Goal: Entertainment & Leisure: Browse casually

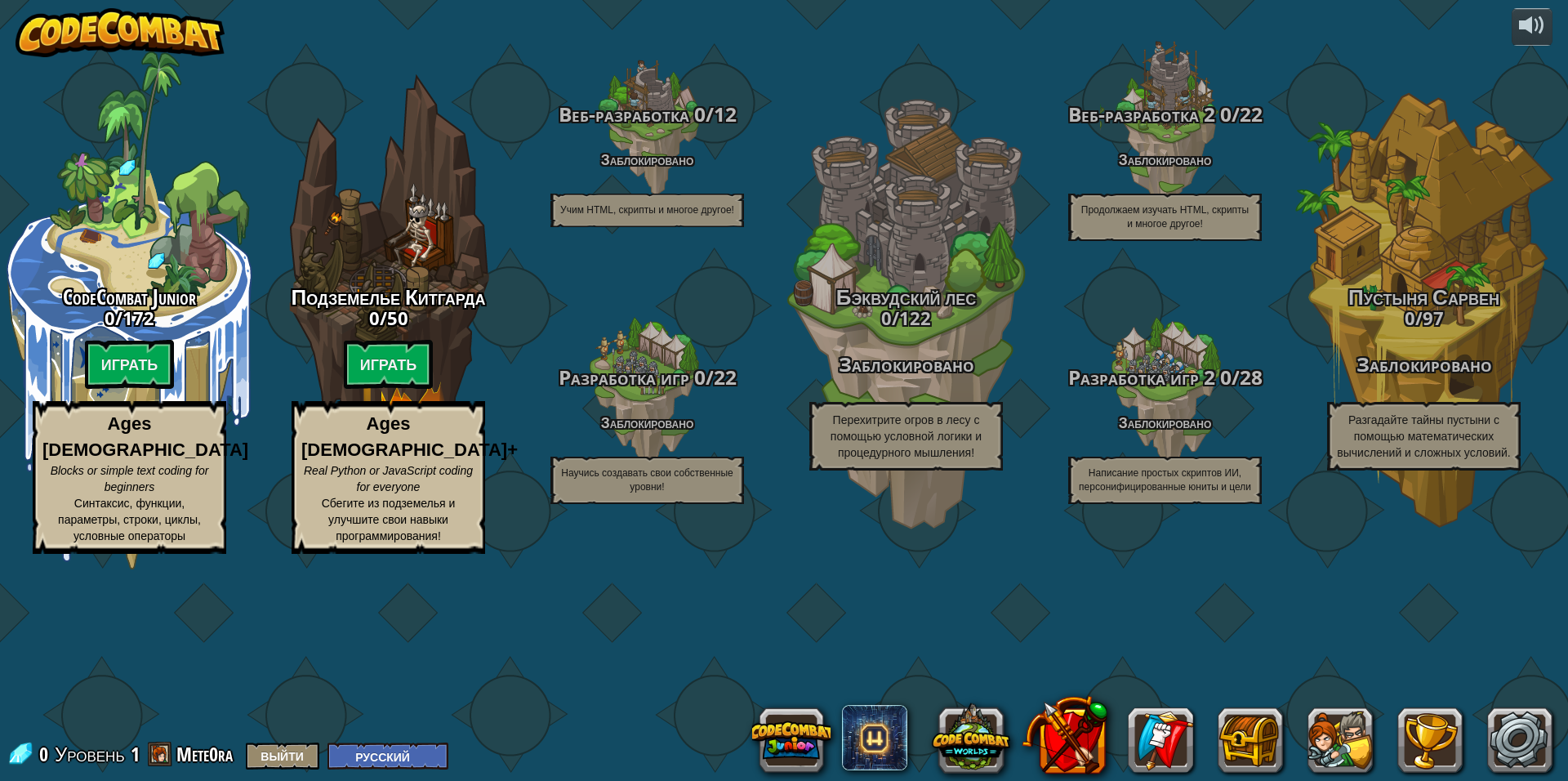
select select "ru"
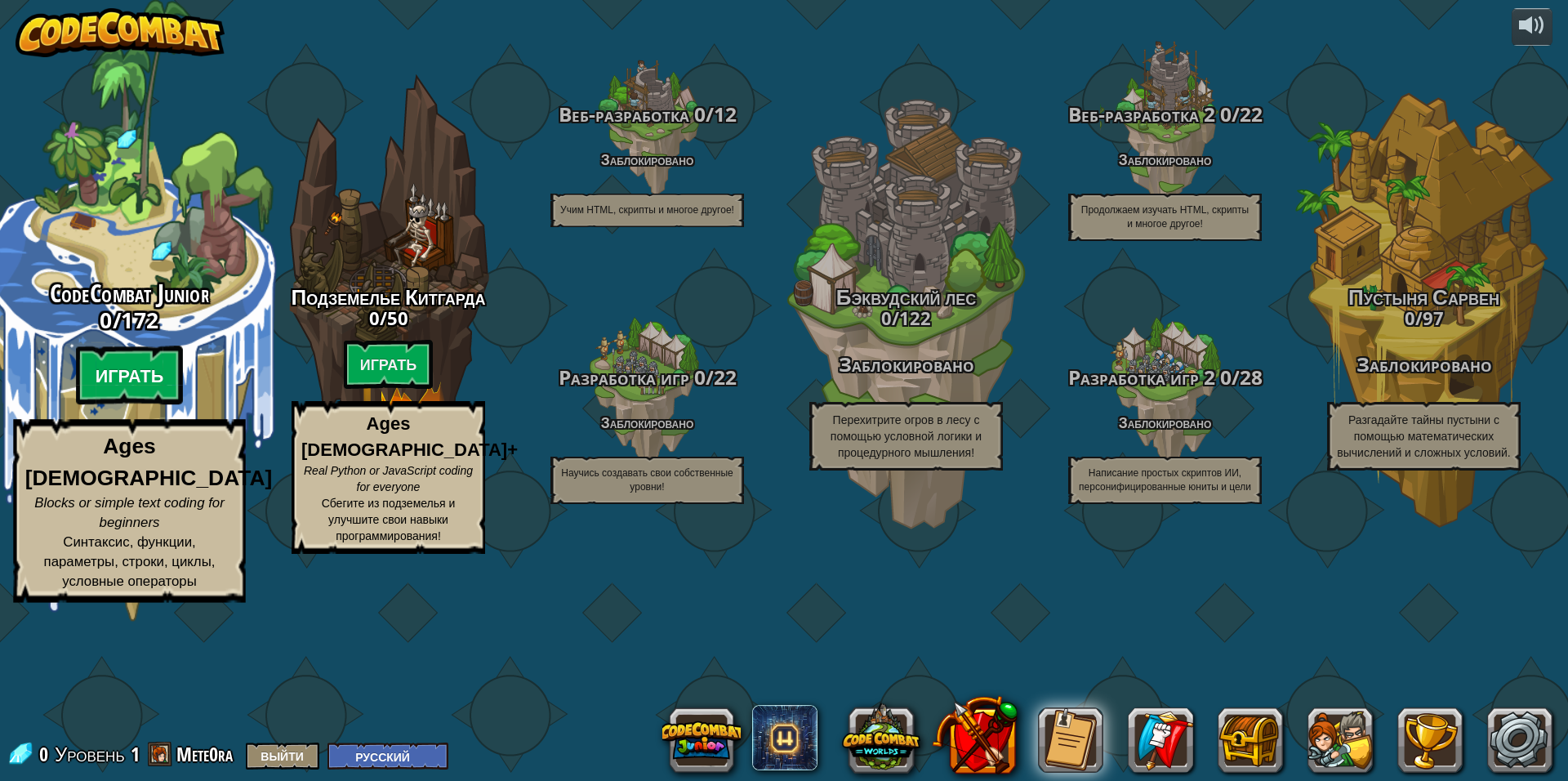
click at [169, 405] on btn "Играть" at bounding box center [130, 375] width 108 height 58
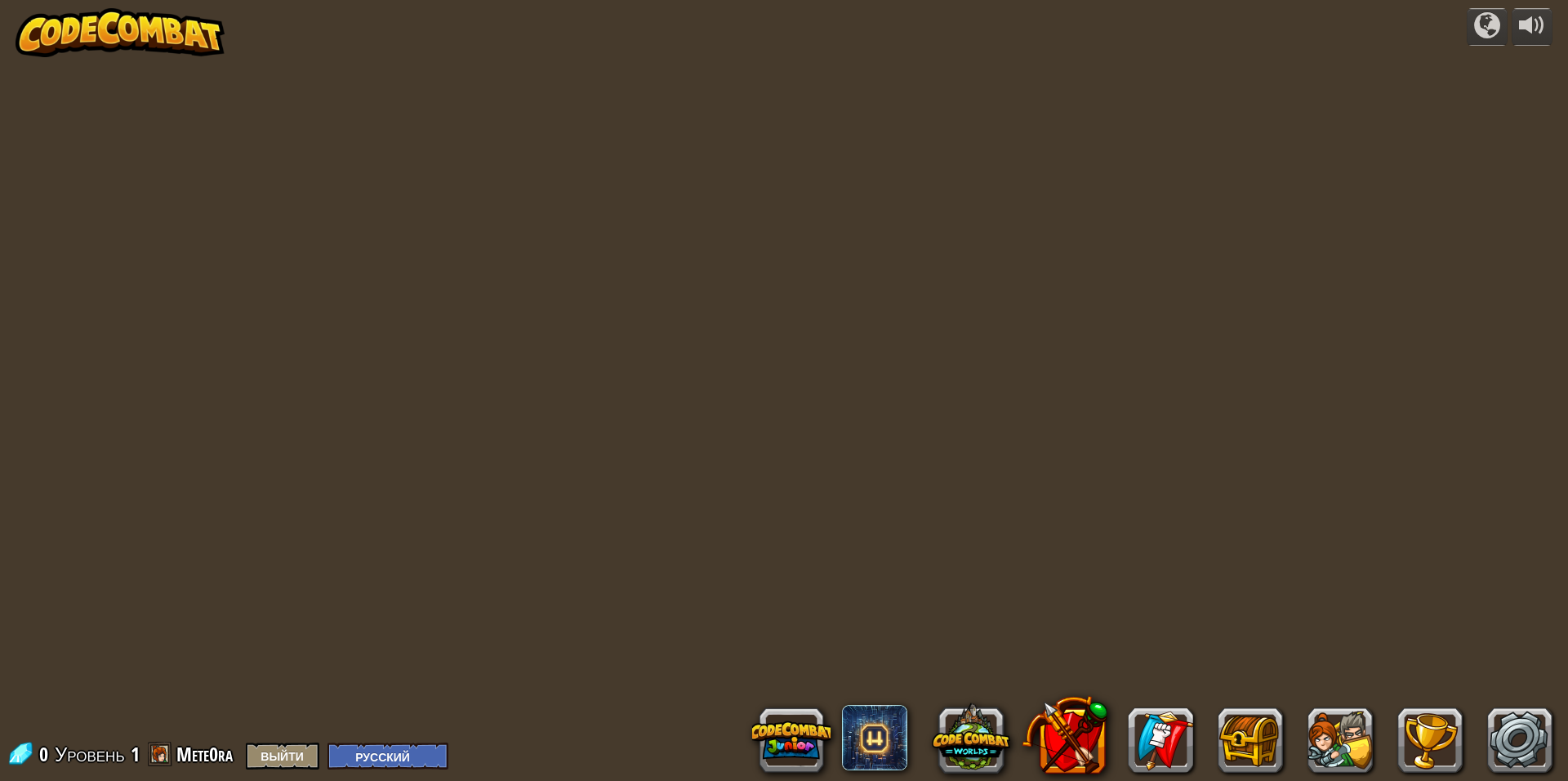
select select "ru"
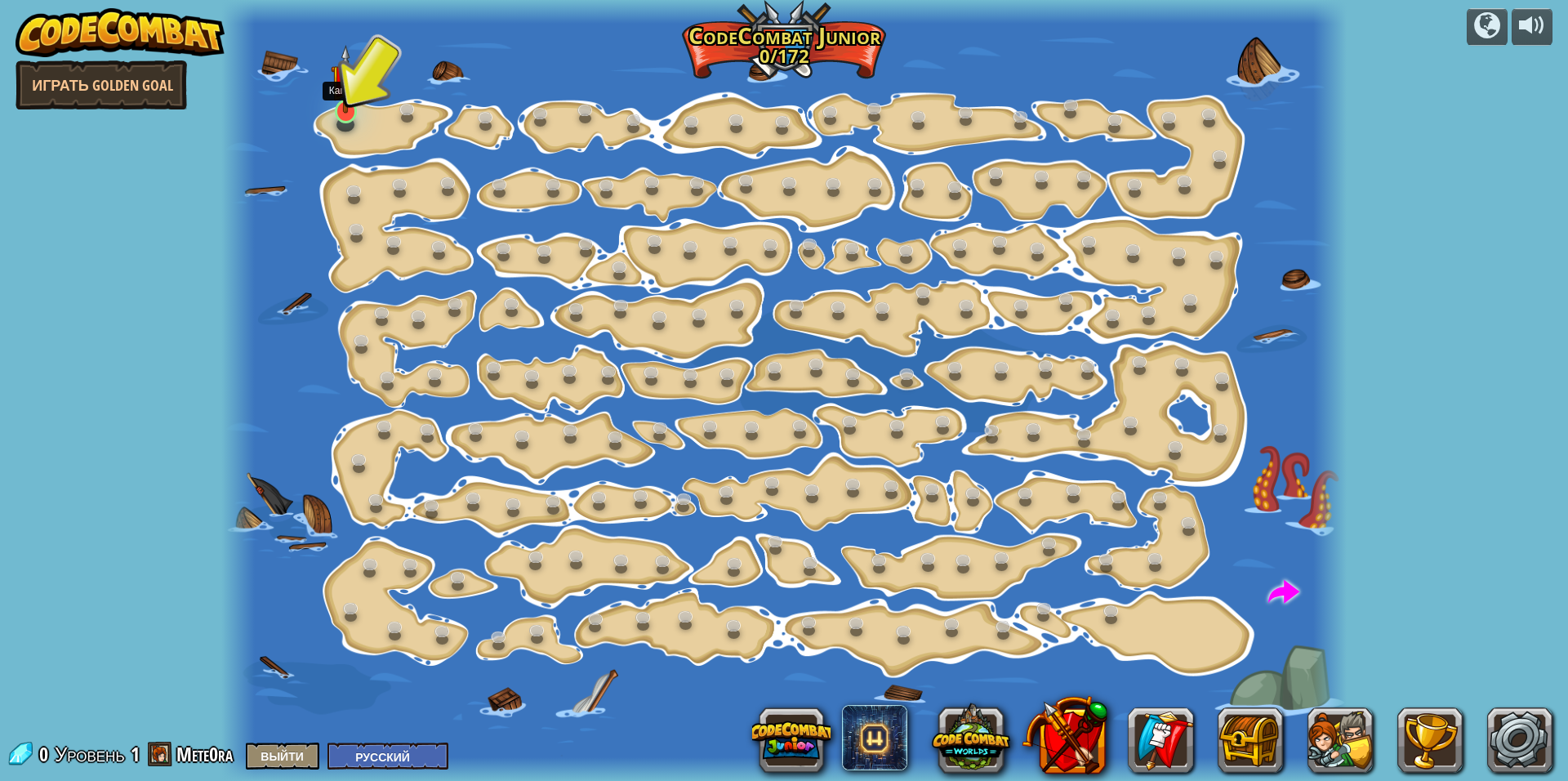
click at [355, 109] on img at bounding box center [346, 79] width 30 height 68
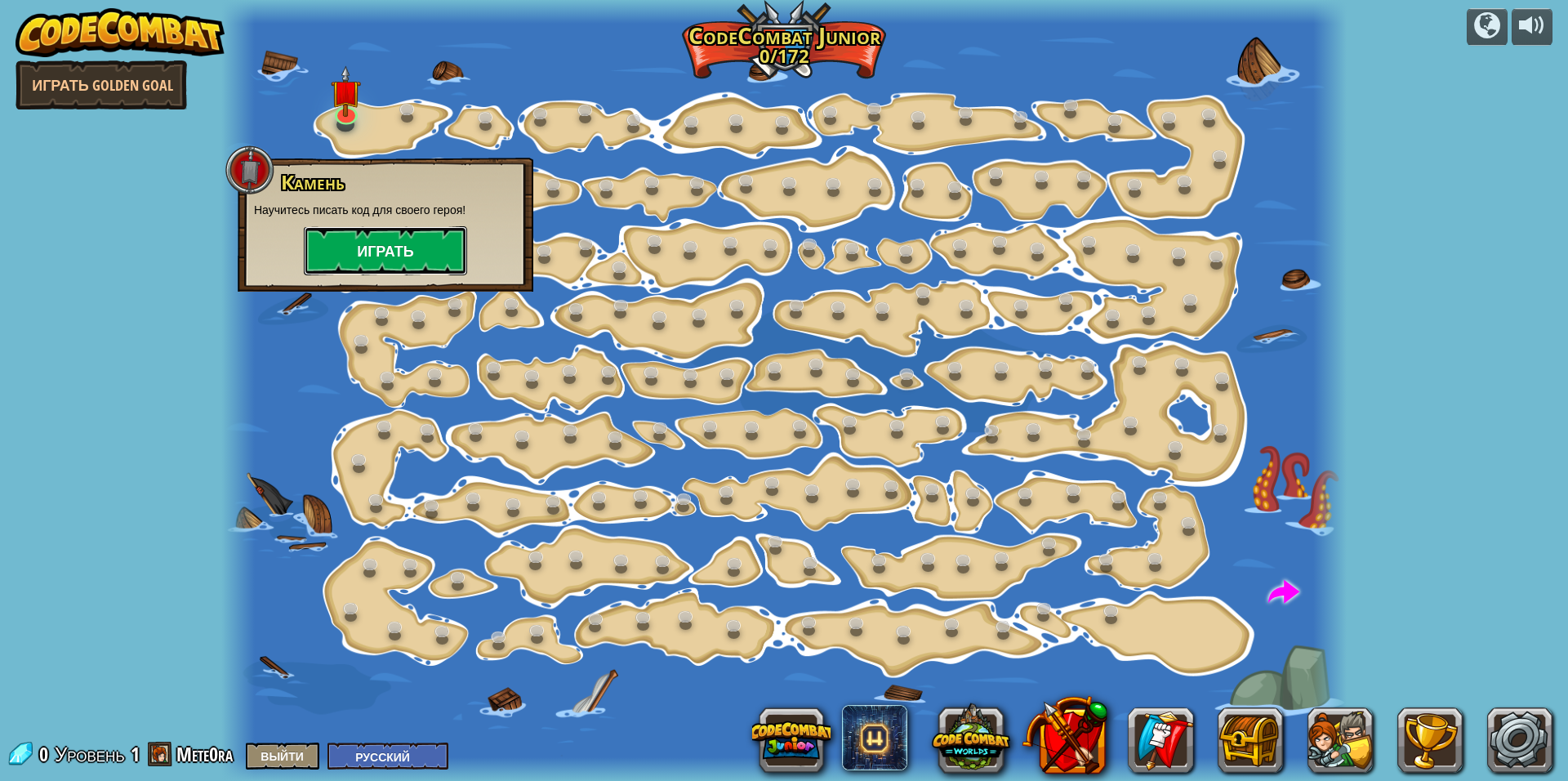
click at [374, 244] on button "Играть" at bounding box center [385, 250] width 163 height 49
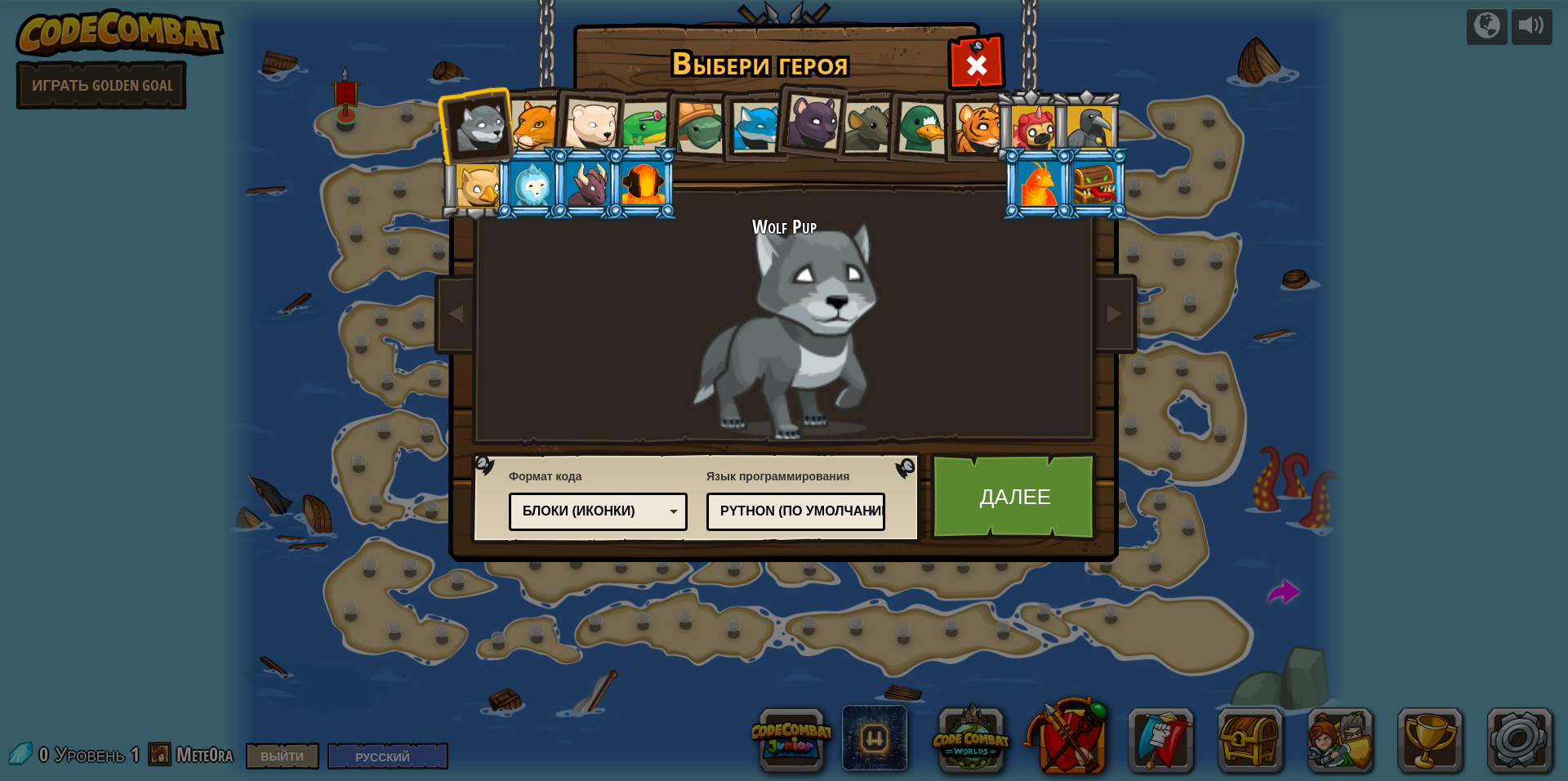
click at [811, 501] on div "Python (По умолчанию)" at bounding box center [796, 512] width 158 height 26
click at [644, 632] on div "Выбери героя 0 Wolf Pup Cougar Polar Bear Cub Frog Turtle Blue Fox Пантеренок B…" at bounding box center [784, 390] width 1568 height 781
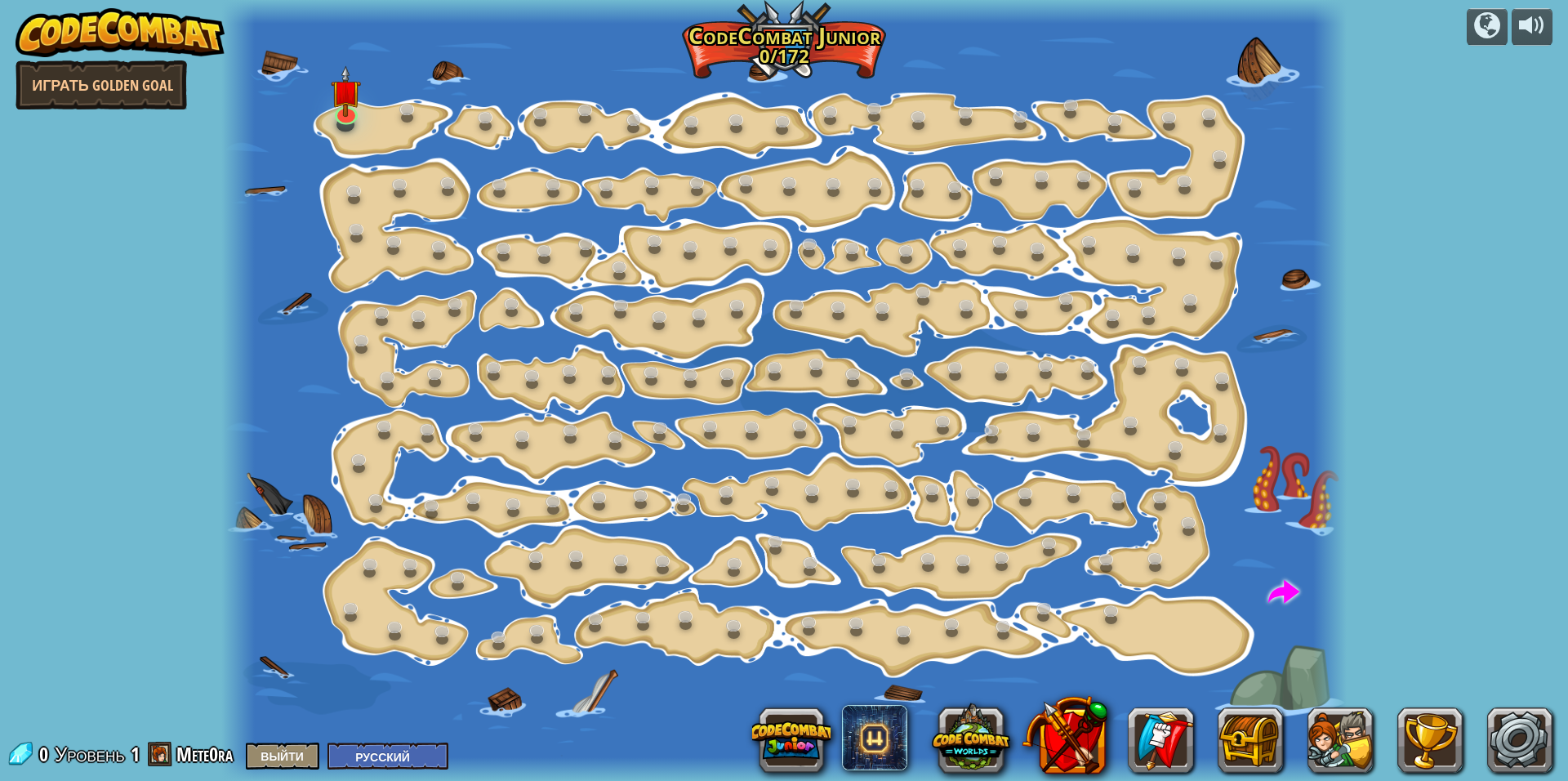
click at [364, 119] on div at bounding box center [784, 390] width 1125 height 781
click at [358, 118] on link at bounding box center [345, 110] width 33 height 33
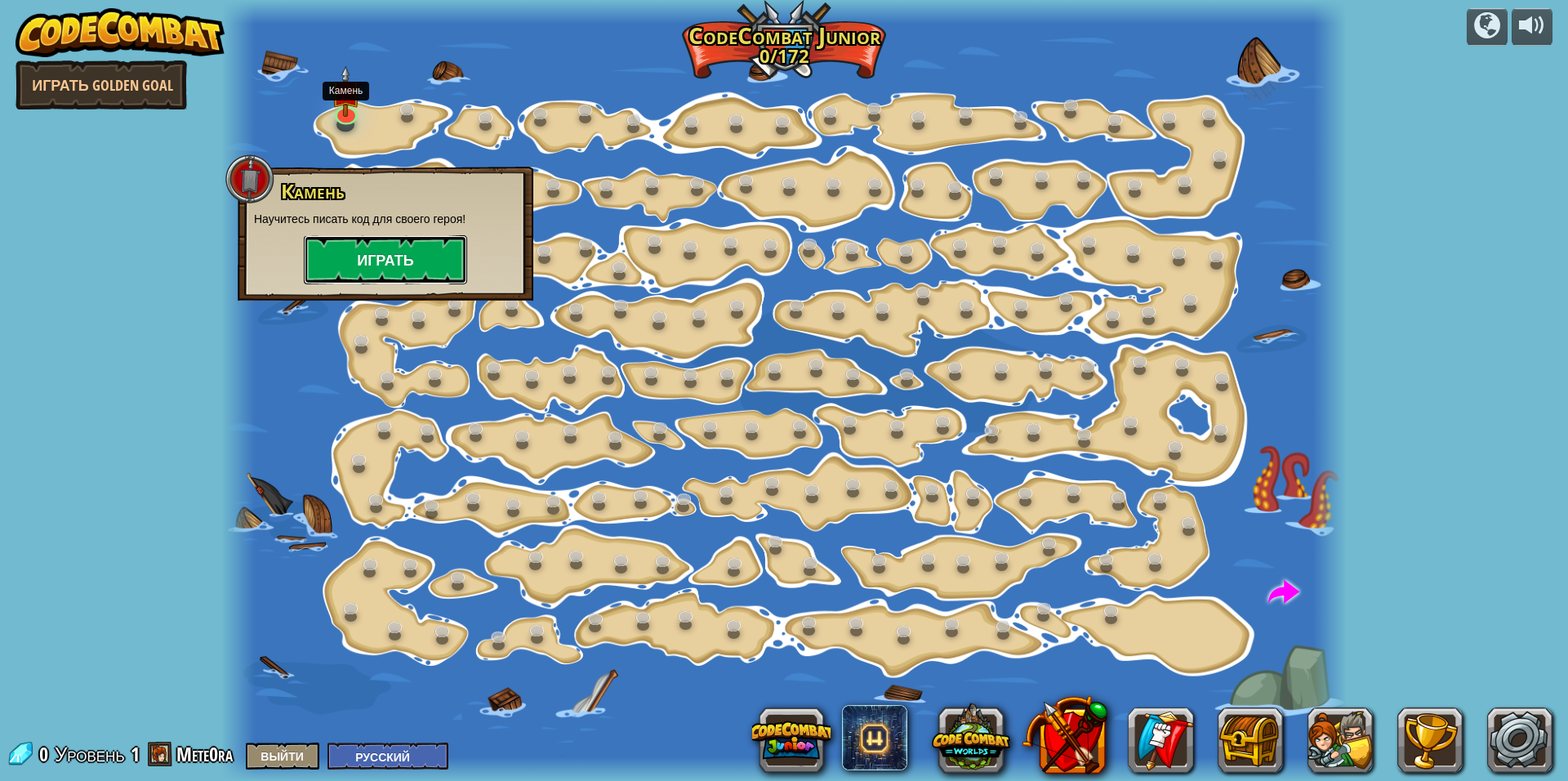
click at [396, 261] on button "Играть" at bounding box center [385, 259] width 163 height 49
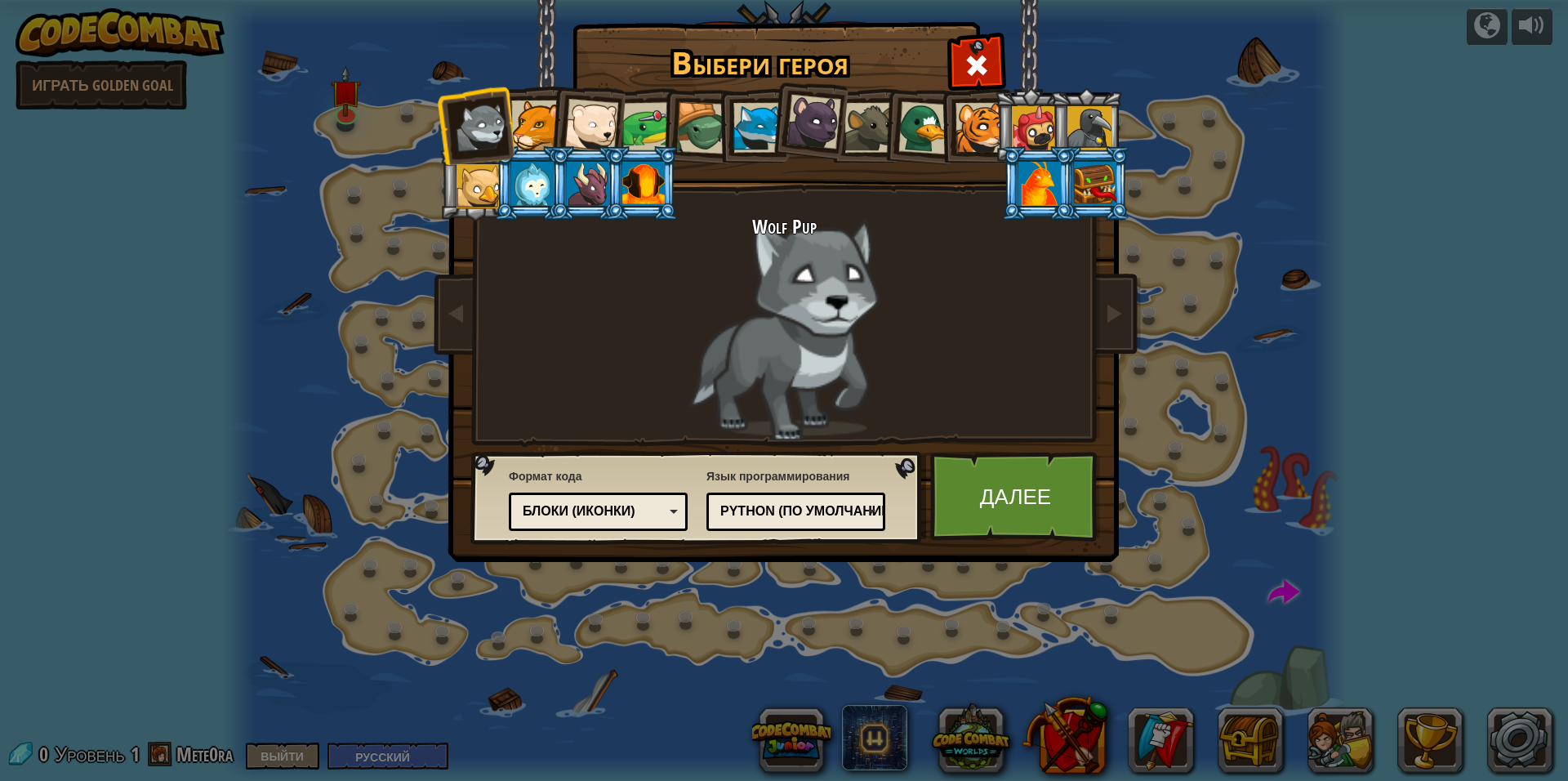
click at [668, 516] on div "Блоки (иконки)" at bounding box center [599, 512] width 158 height 26
click at [520, 134] on div at bounding box center [536, 125] width 50 height 50
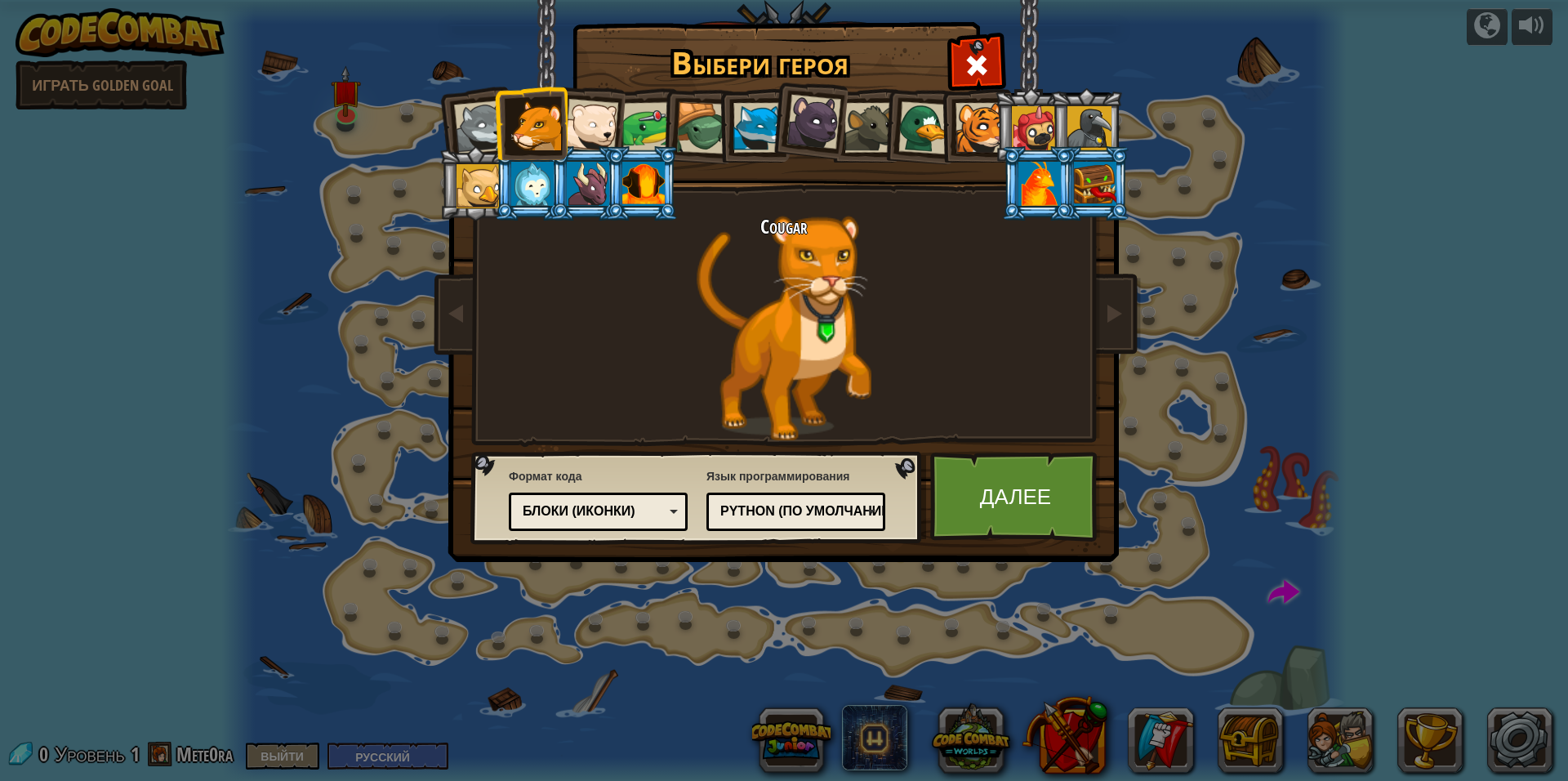
click at [562, 131] on li at bounding box center [530, 123] width 73 height 74
click at [578, 140] on div at bounding box center [591, 126] width 54 height 54
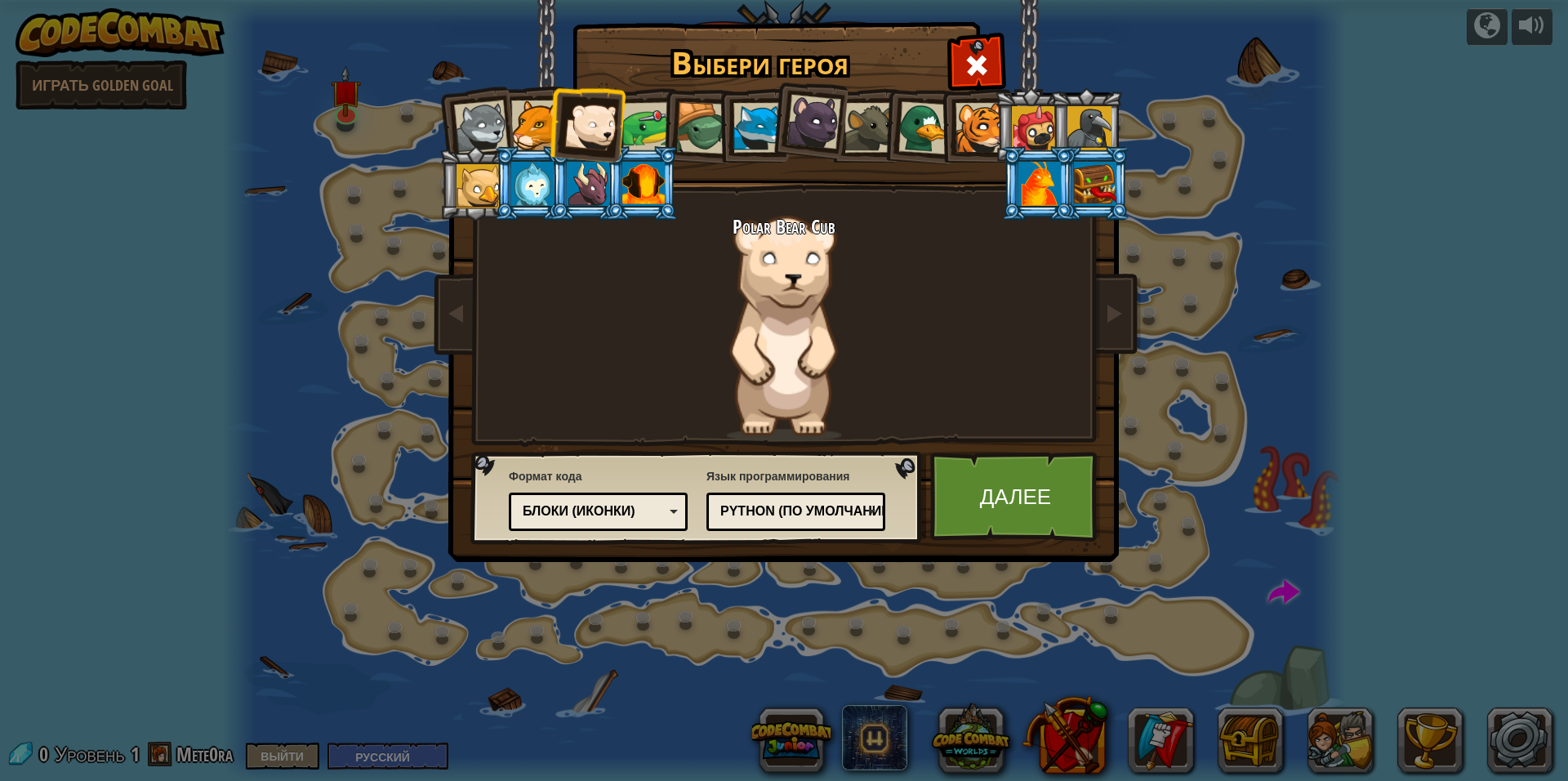
click at [820, 119] on div at bounding box center [814, 122] width 55 height 55
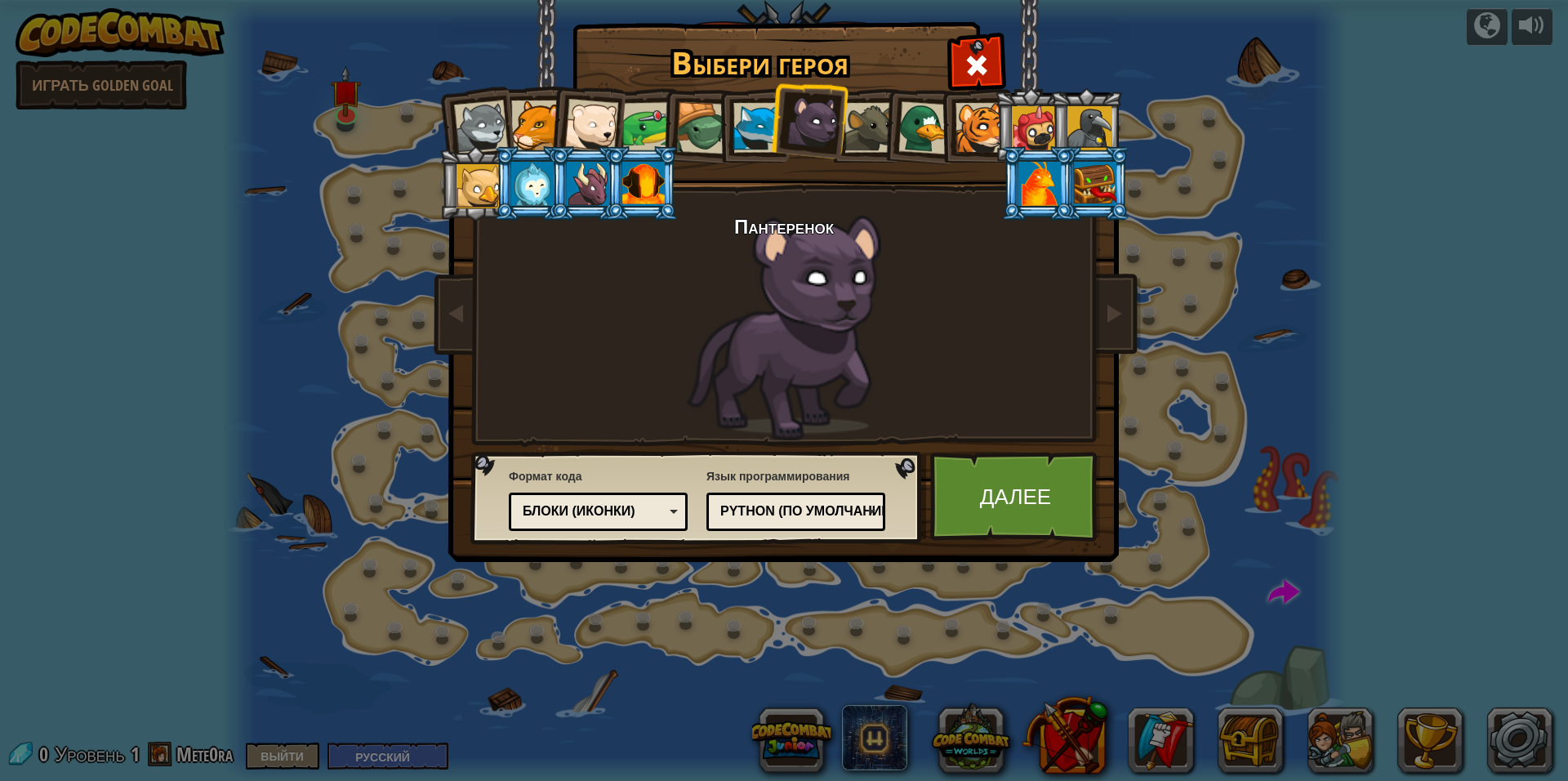
click at [661, 192] on div at bounding box center [644, 184] width 42 height 44
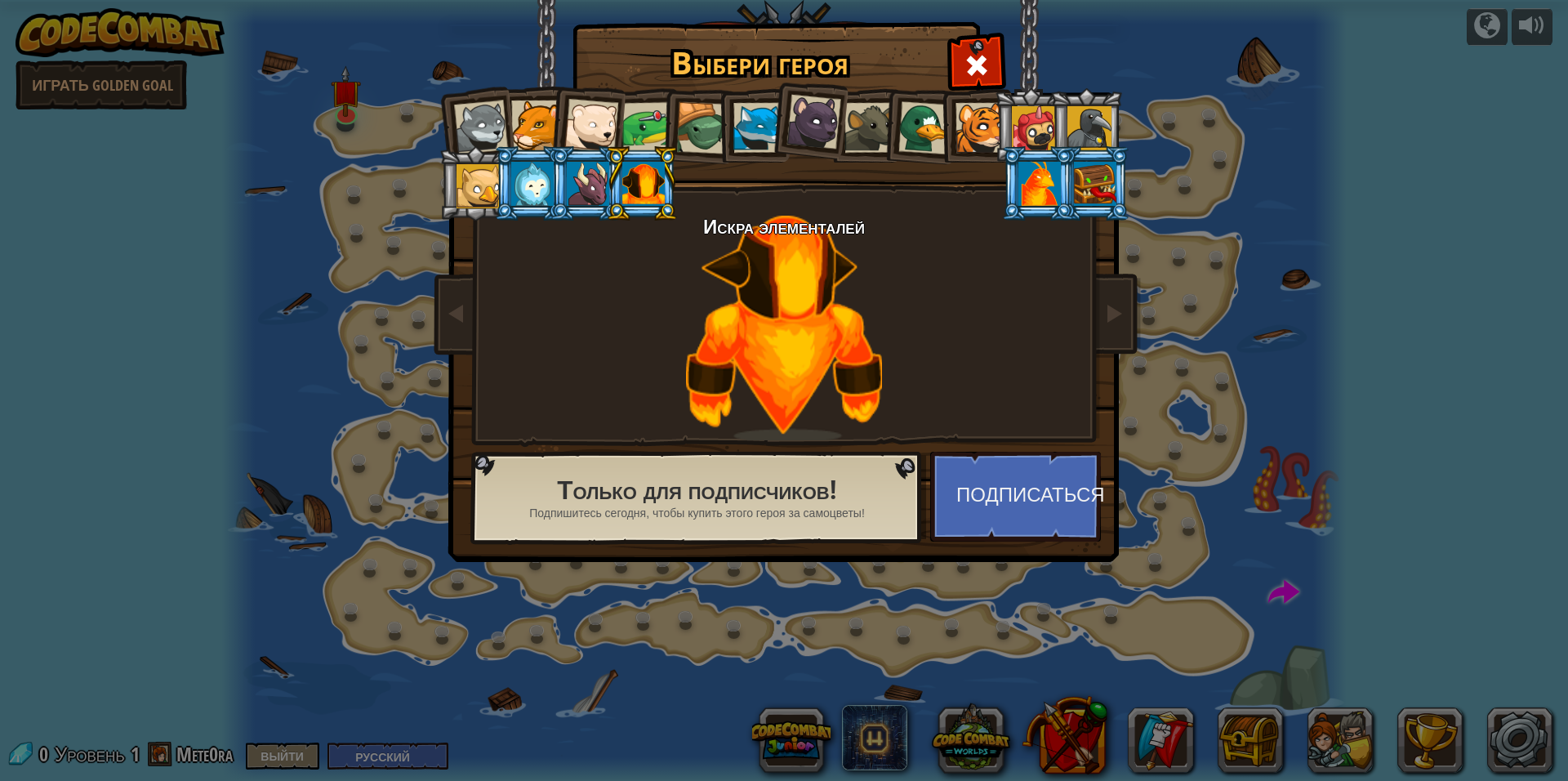
click at [594, 184] on div at bounding box center [588, 184] width 42 height 44
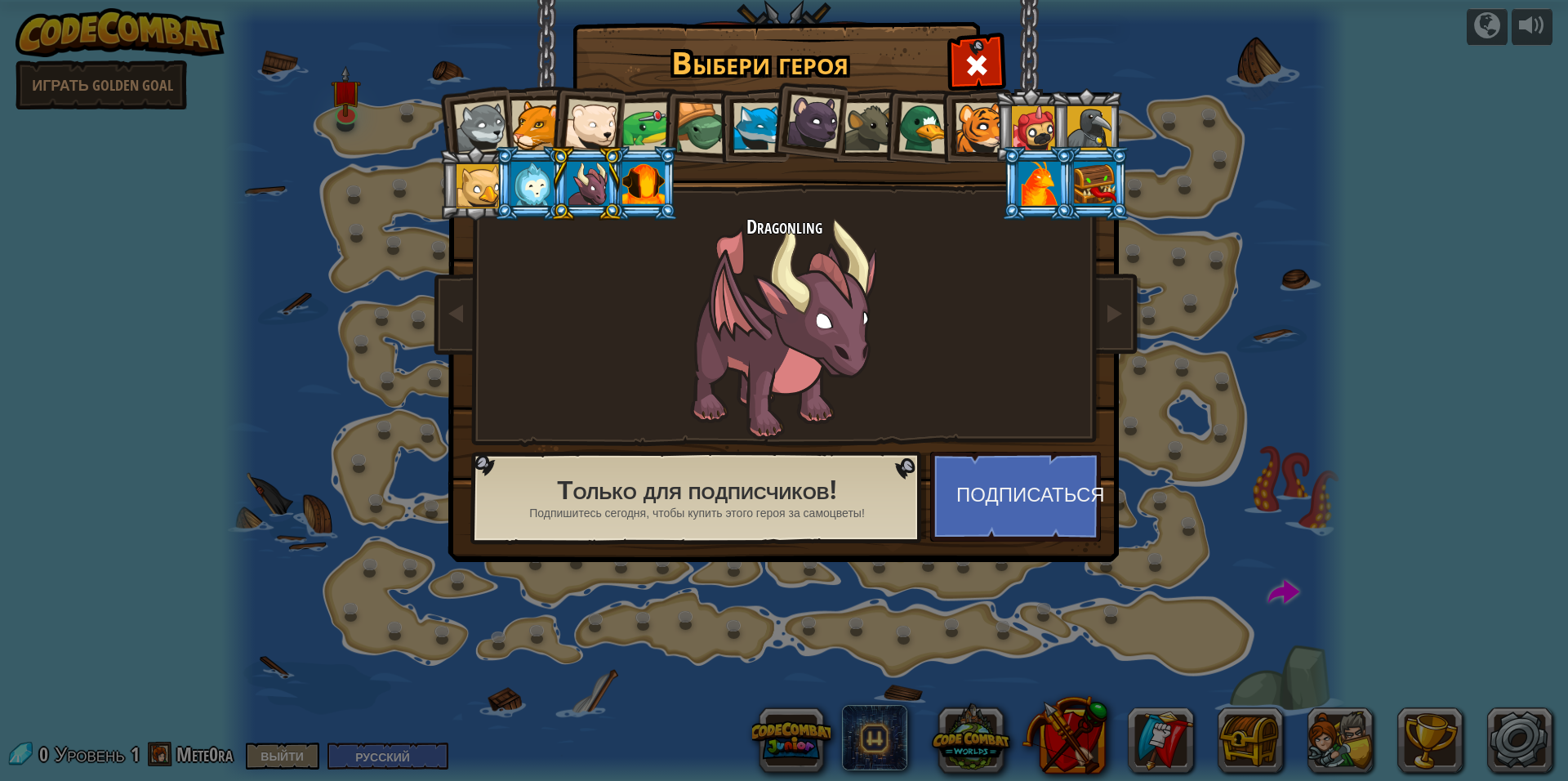
click at [542, 182] on div at bounding box center [532, 184] width 42 height 44
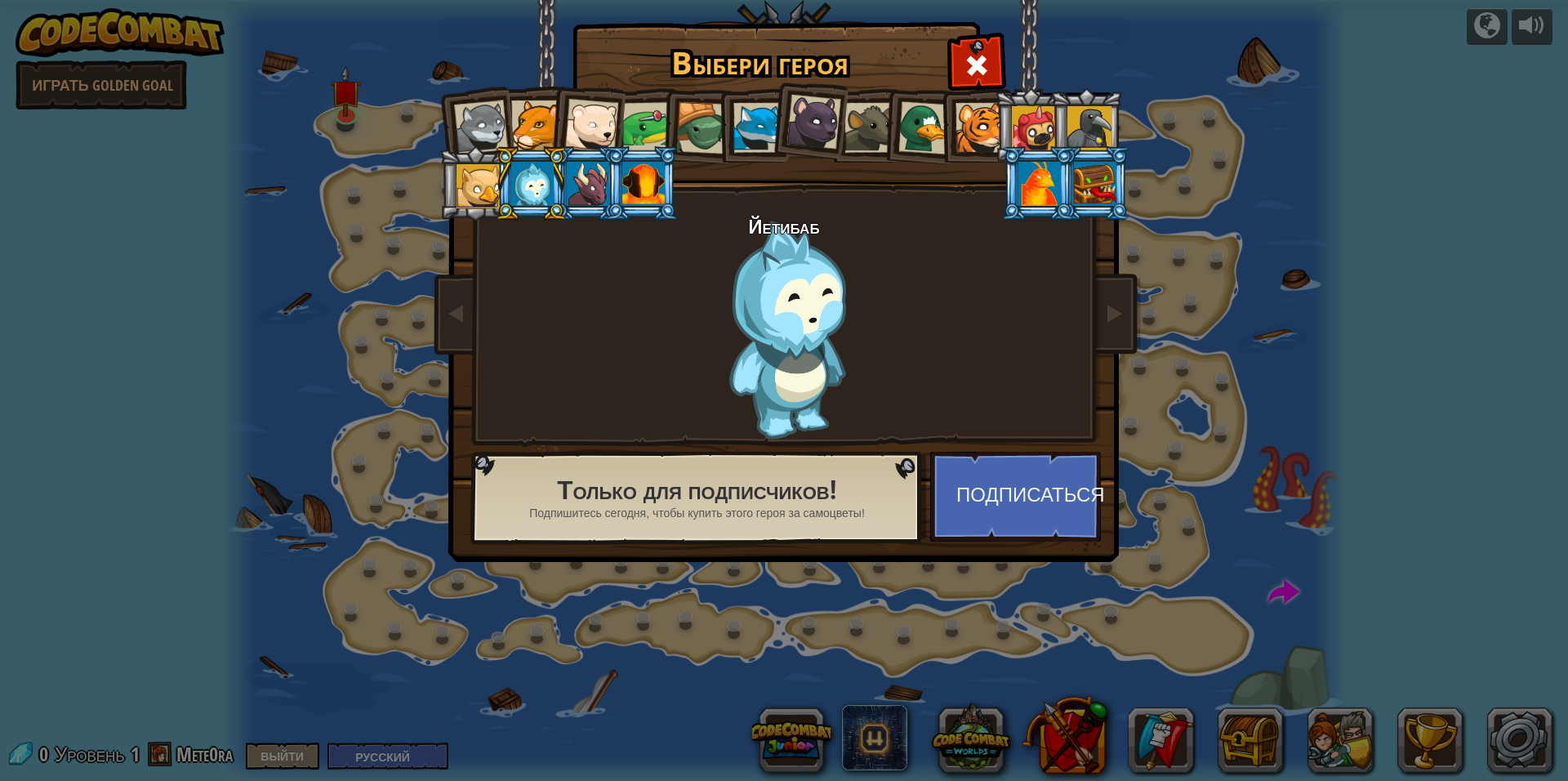
click at [499, 179] on li at bounding box center [530, 183] width 73 height 74
click at [492, 182] on div at bounding box center [479, 186] width 44 height 44
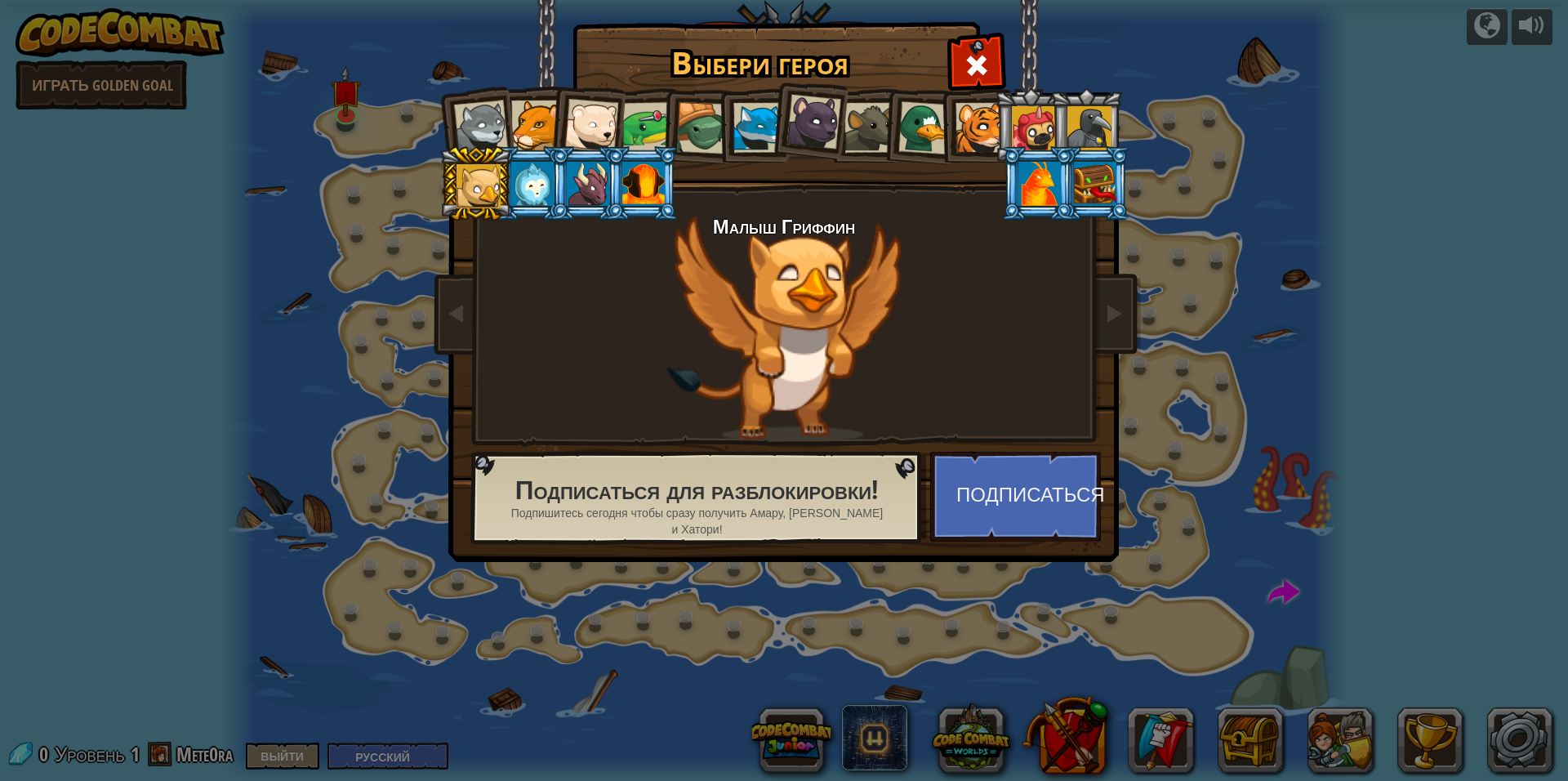
click at [1090, 121] on div at bounding box center [1090, 128] width 44 height 44
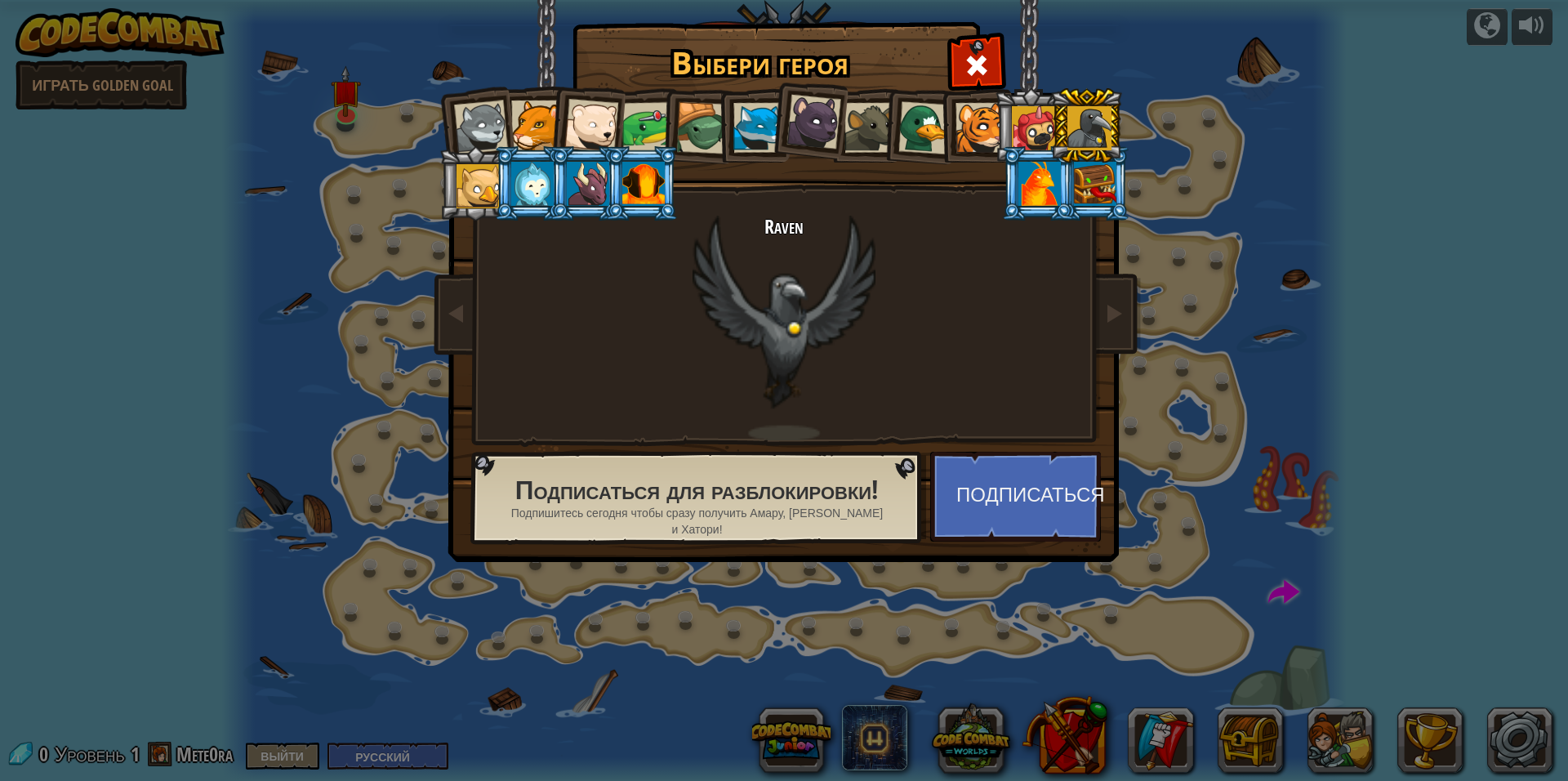
click at [1064, 125] on li at bounding box center [1085, 126] width 73 height 74
click at [1042, 125] on div at bounding box center [1034, 128] width 44 height 44
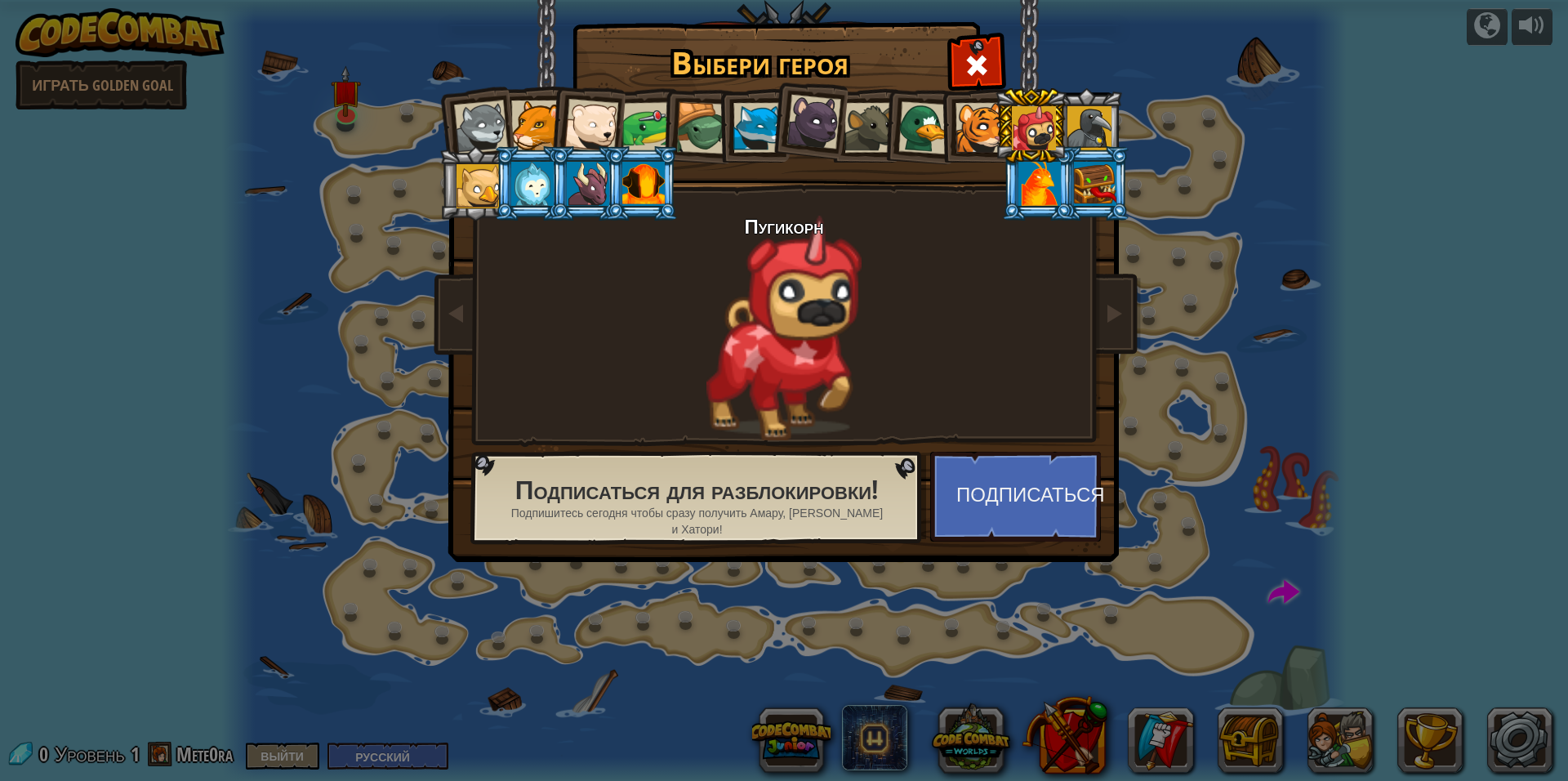
click at [969, 118] on div at bounding box center [980, 128] width 50 height 50
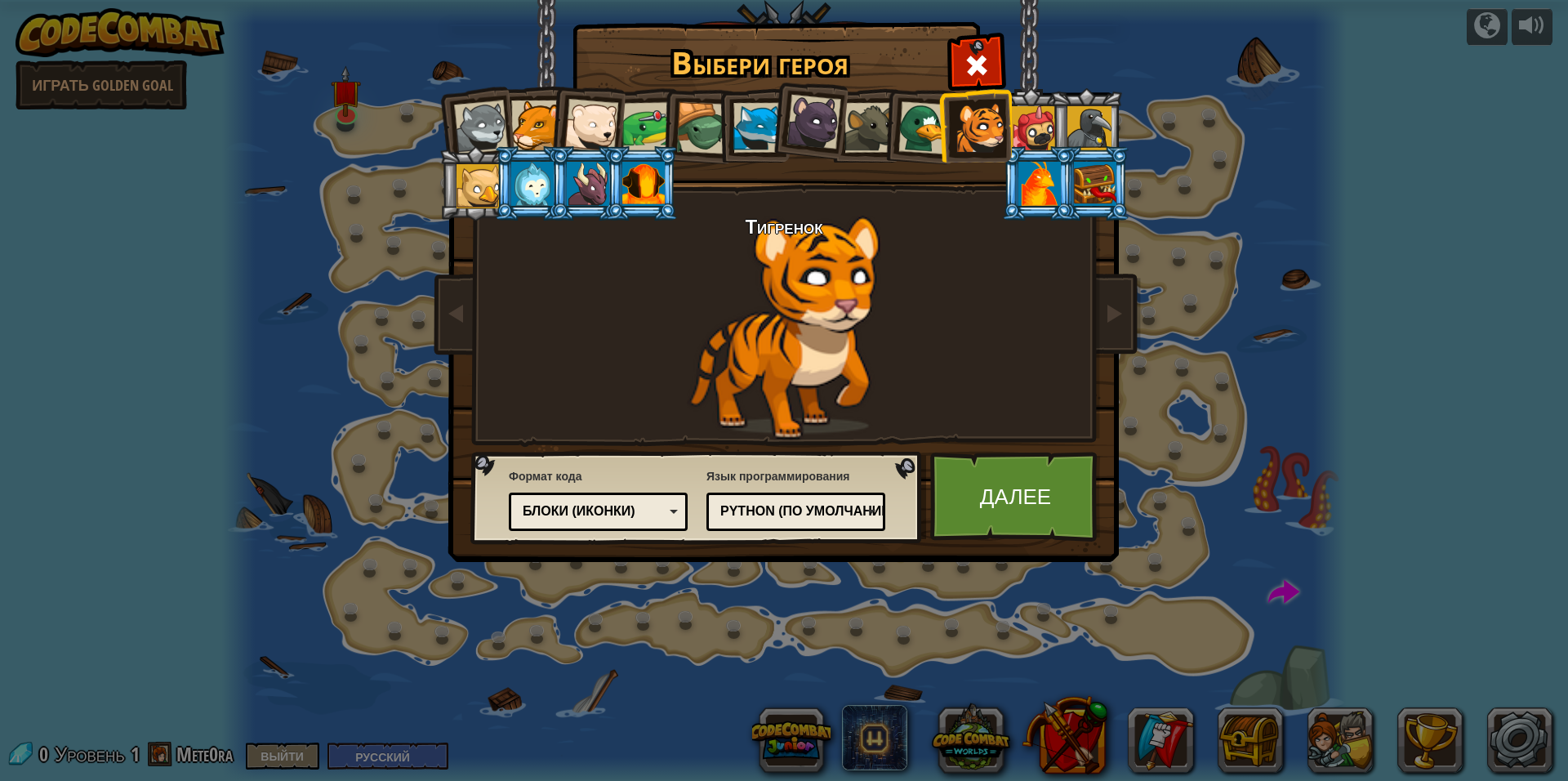
click at [475, 117] on div at bounding box center [481, 127] width 54 height 54
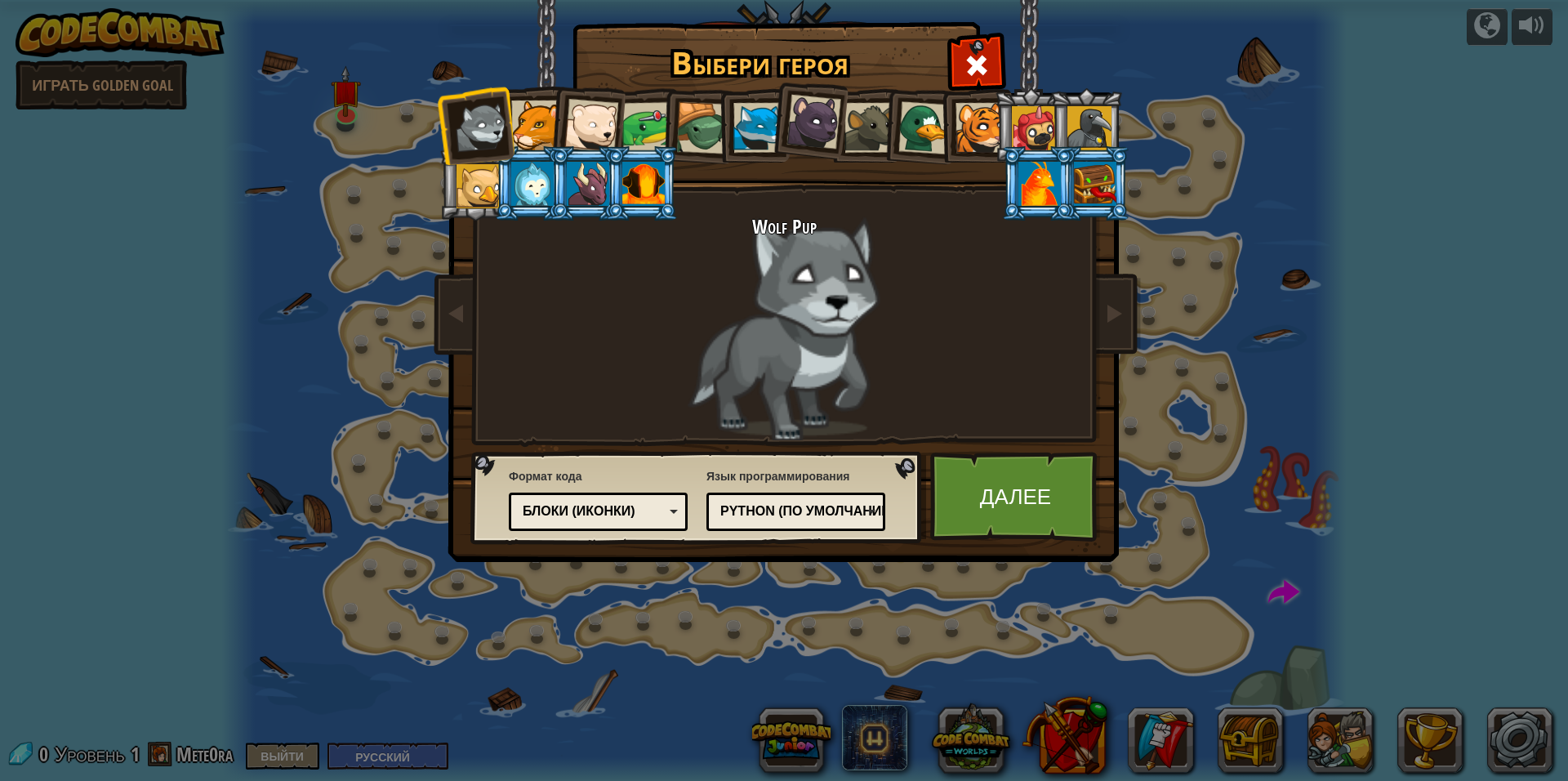
click at [607, 113] on div at bounding box center [591, 126] width 54 height 54
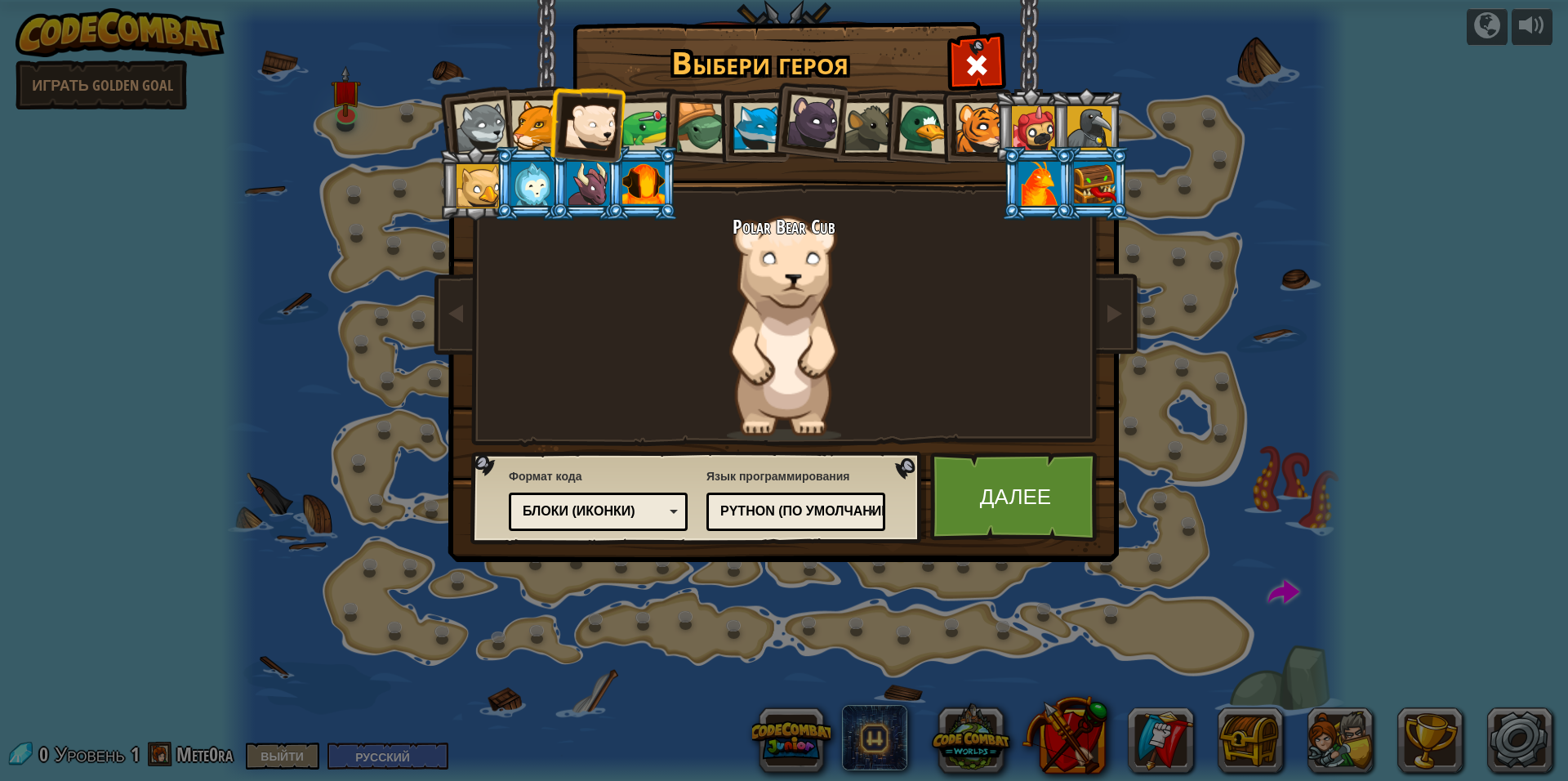
click at [678, 495] on div "Текстовый код Блоки и код Блоки Блоки (иконки) Блоки (иконки)" at bounding box center [599, 511] width 179 height 38
click at [824, 101] on div at bounding box center [814, 122] width 55 height 55
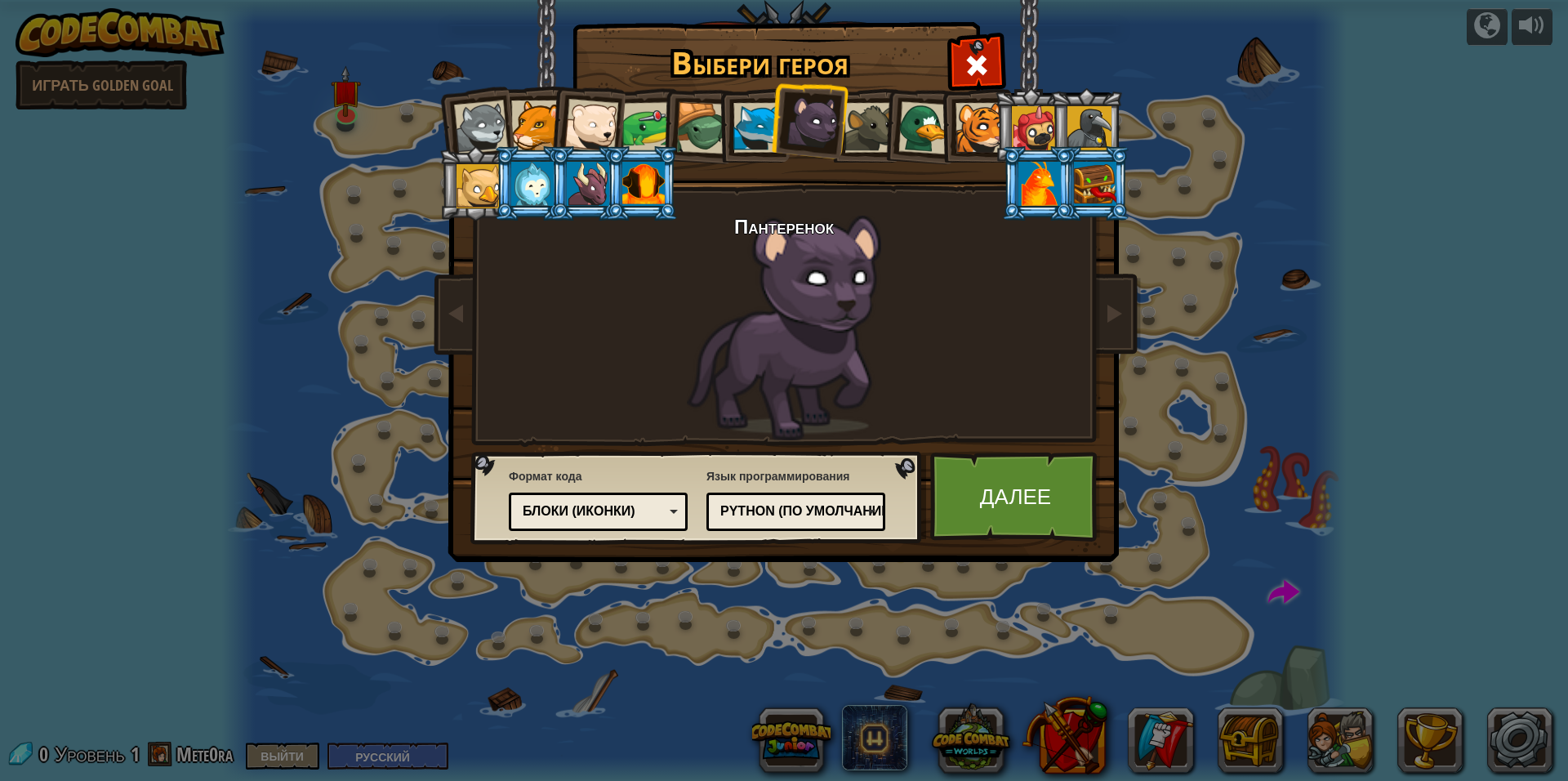
click at [864, 116] on div at bounding box center [869, 128] width 50 height 50
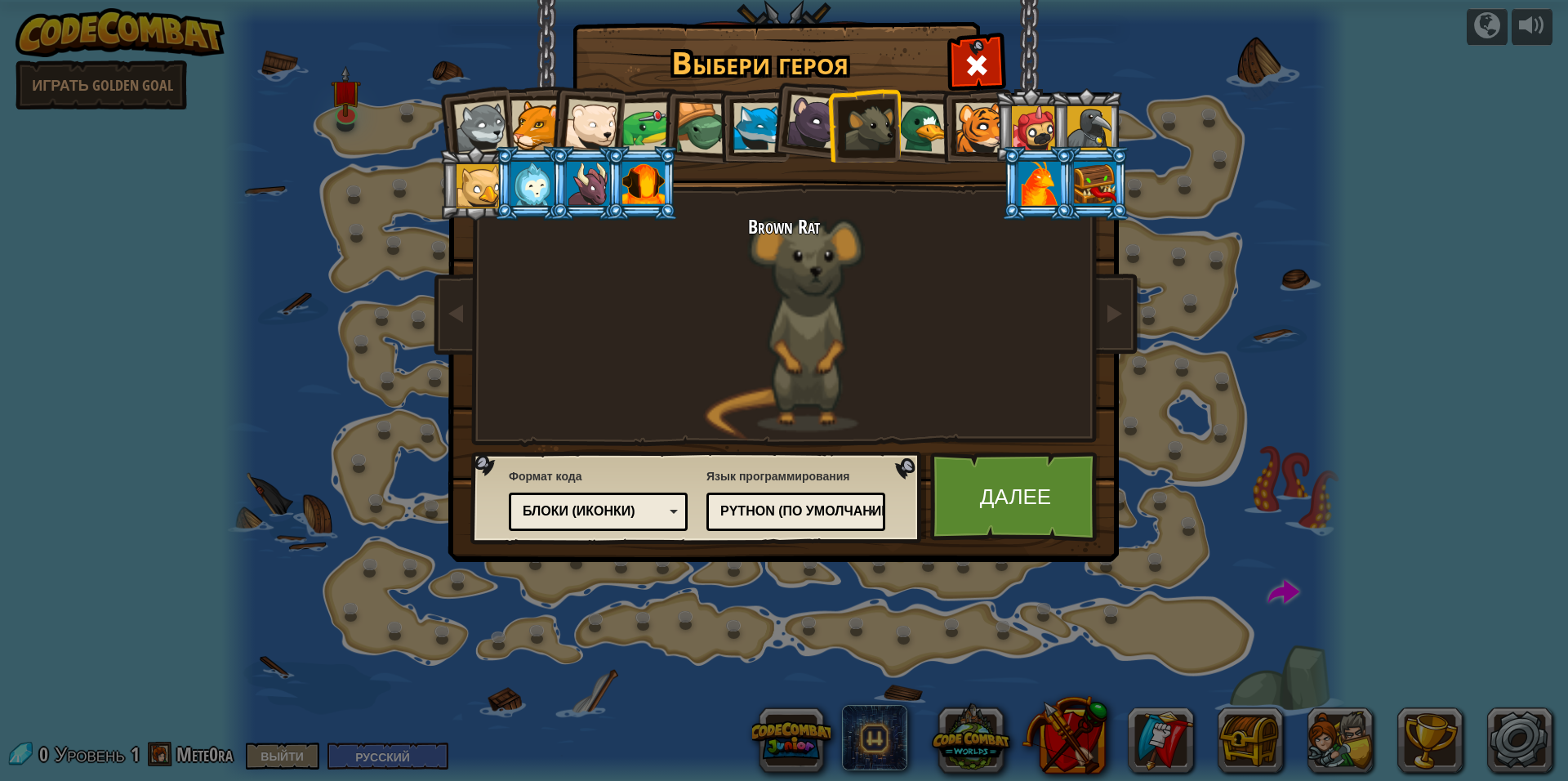
click at [816, 102] on div at bounding box center [814, 122] width 55 height 55
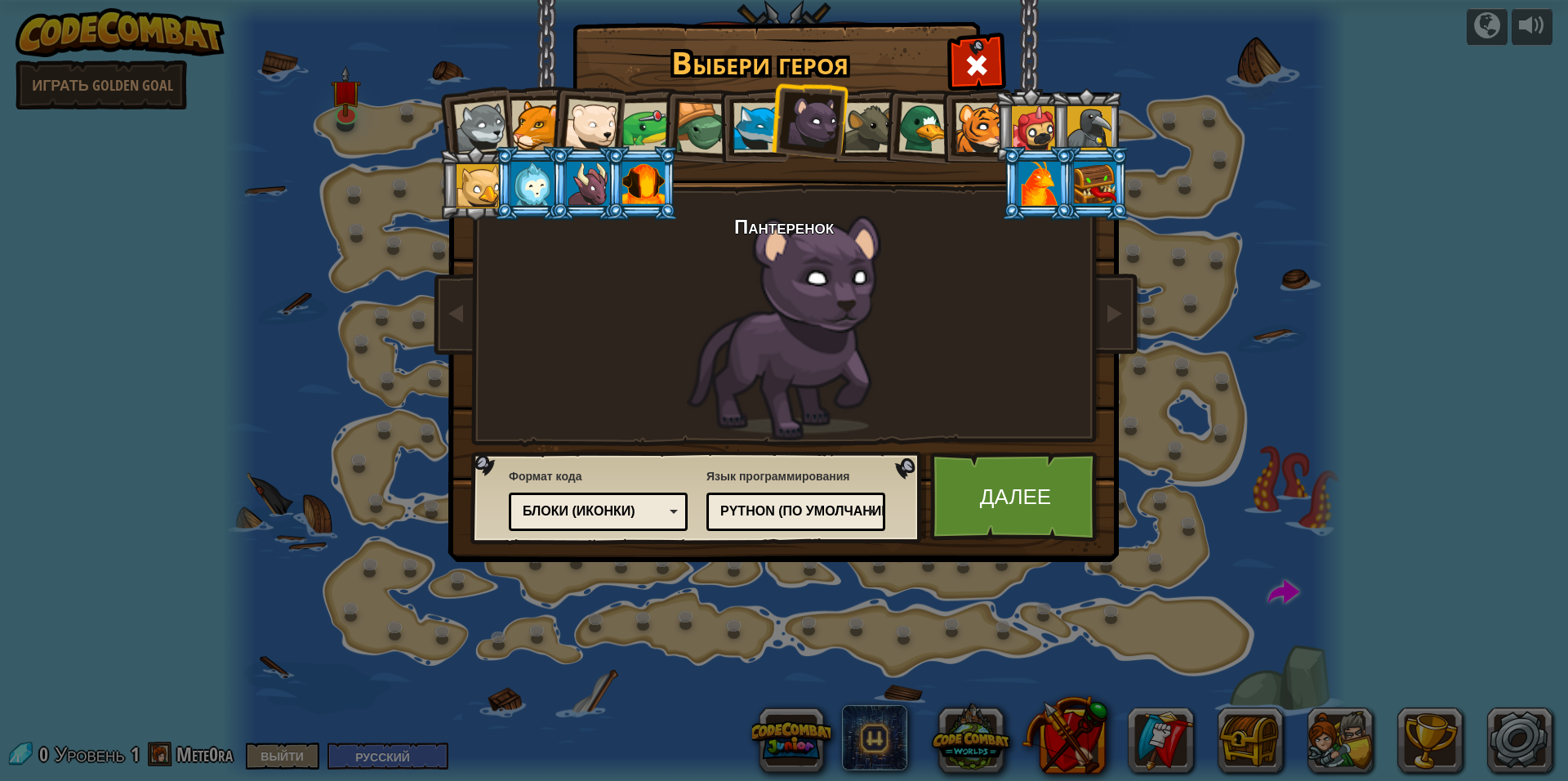
click at [651, 495] on div "Текстовый код Блоки и код Блоки Блоки (иконки) Блоки (иконки)" at bounding box center [599, 511] width 179 height 38
click at [1006, 487] on link "Далее" at bounding box center [1016, 496] width 171 height 89
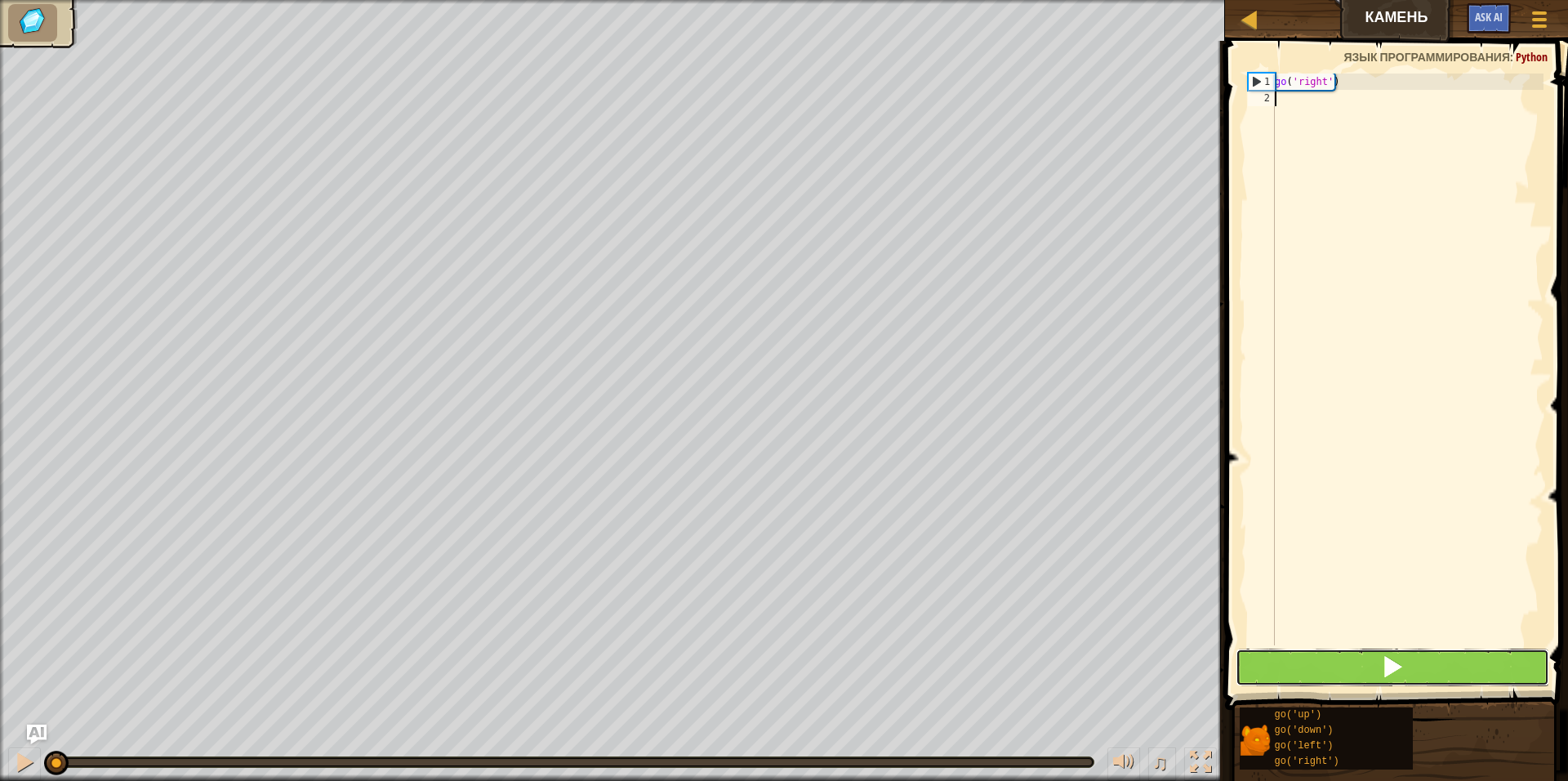
click at [1362, 671] on button at bounding box center [1393, 667] width 313 height 37
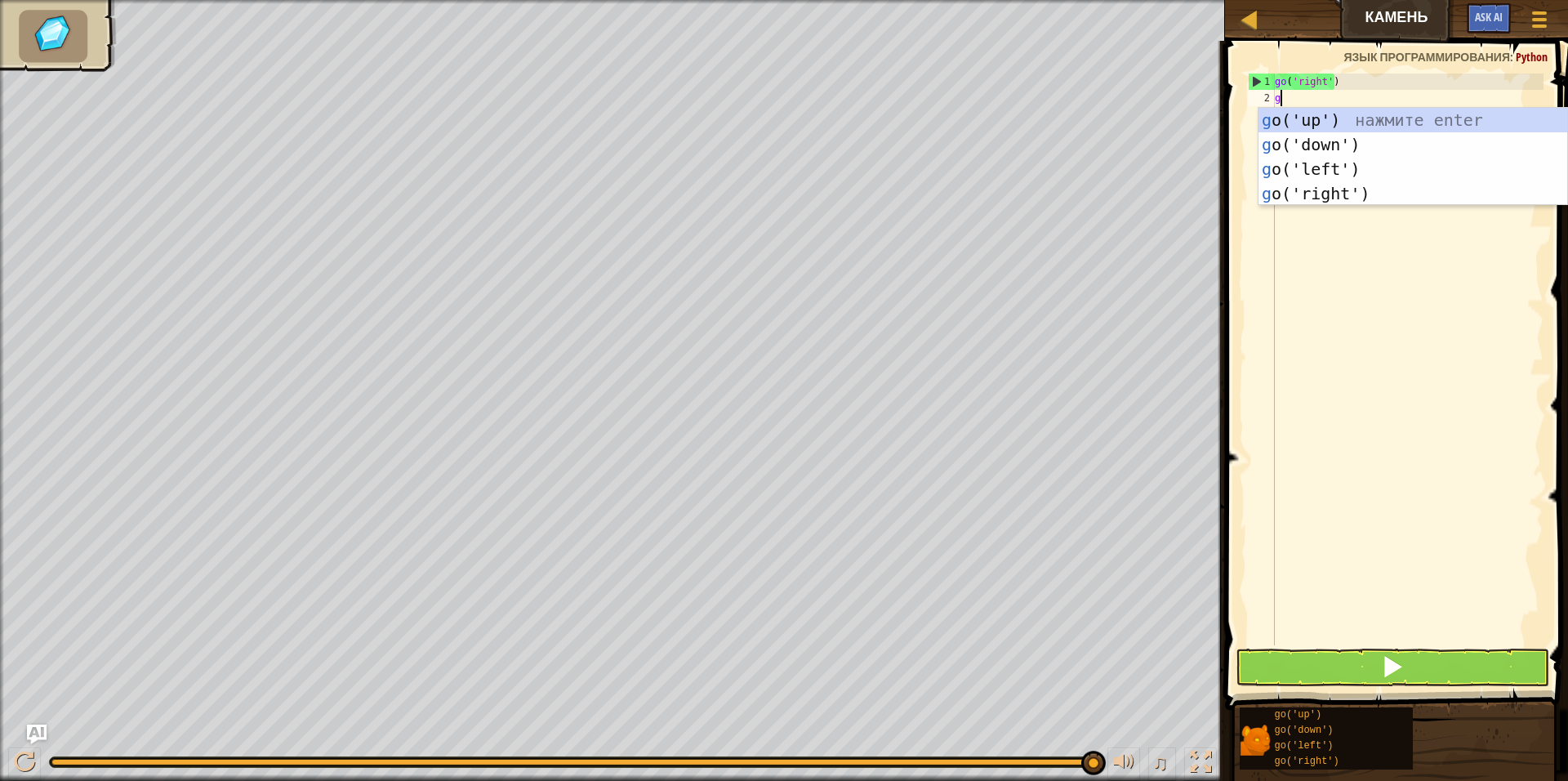
scroll to position [7, 0]
type textarea "go"
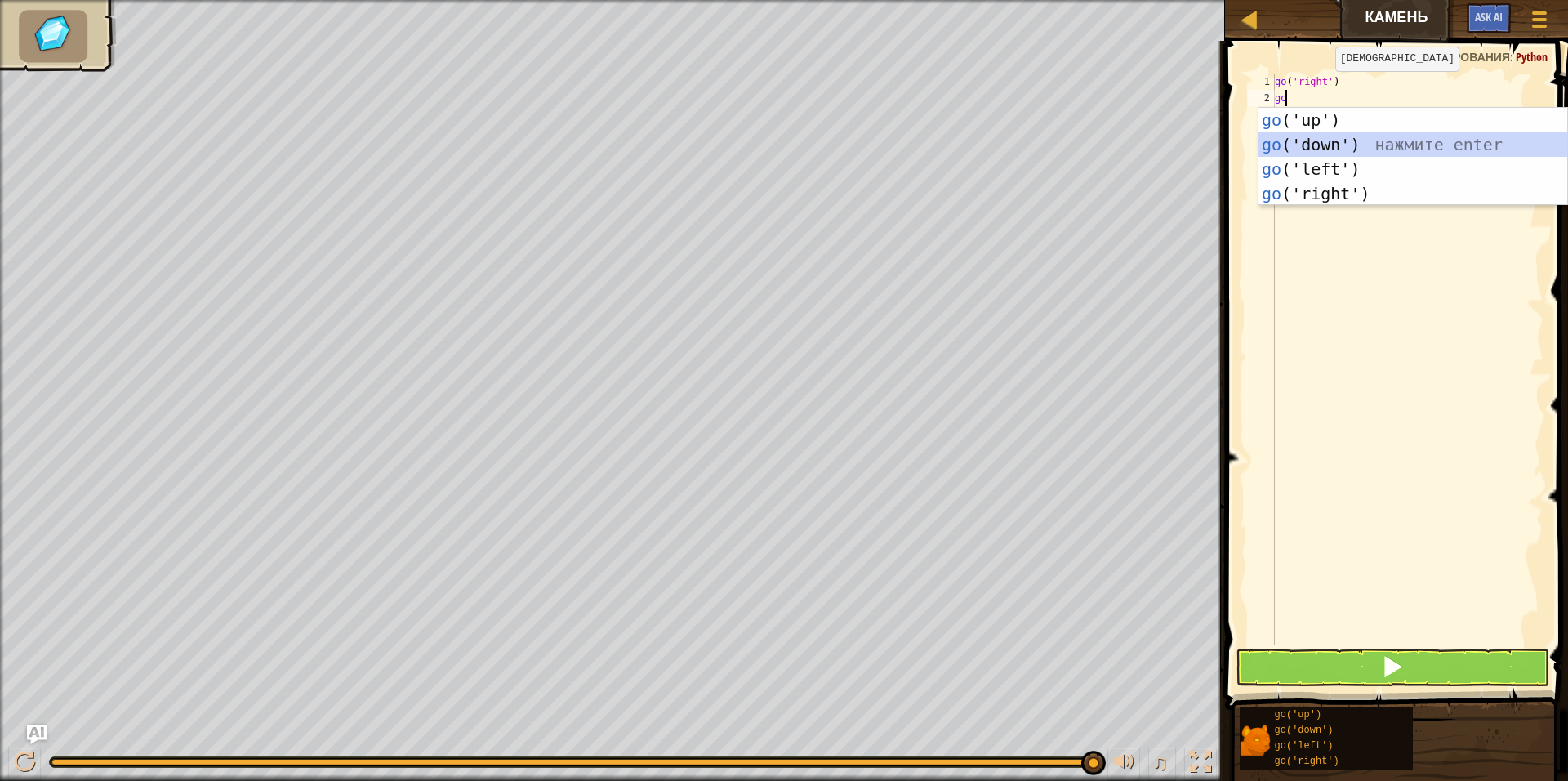
click at [1291, 137] on div "go ('up') нажмите enter go ('down') нажмите enter go ('left') нажмите enter go …" at bounding box center [1412, 182] width 309 height 147
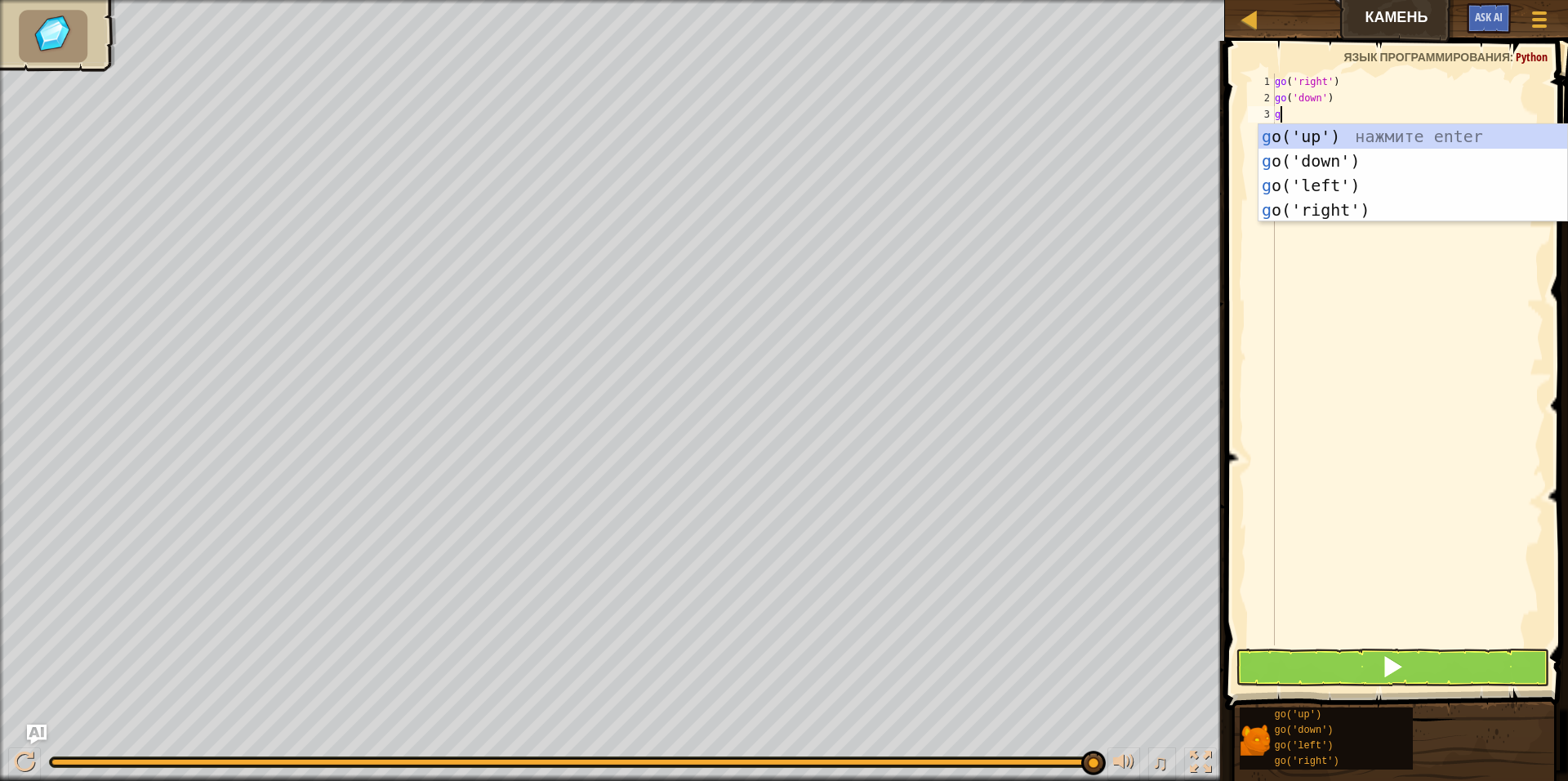
type textarea "go"
click at [1299, 201] on div "go ('up') нажмите enter go ('down') нажмите enter go ('left') нажмите enter go …" at bounding box center [1412, 197] width 309 height 147
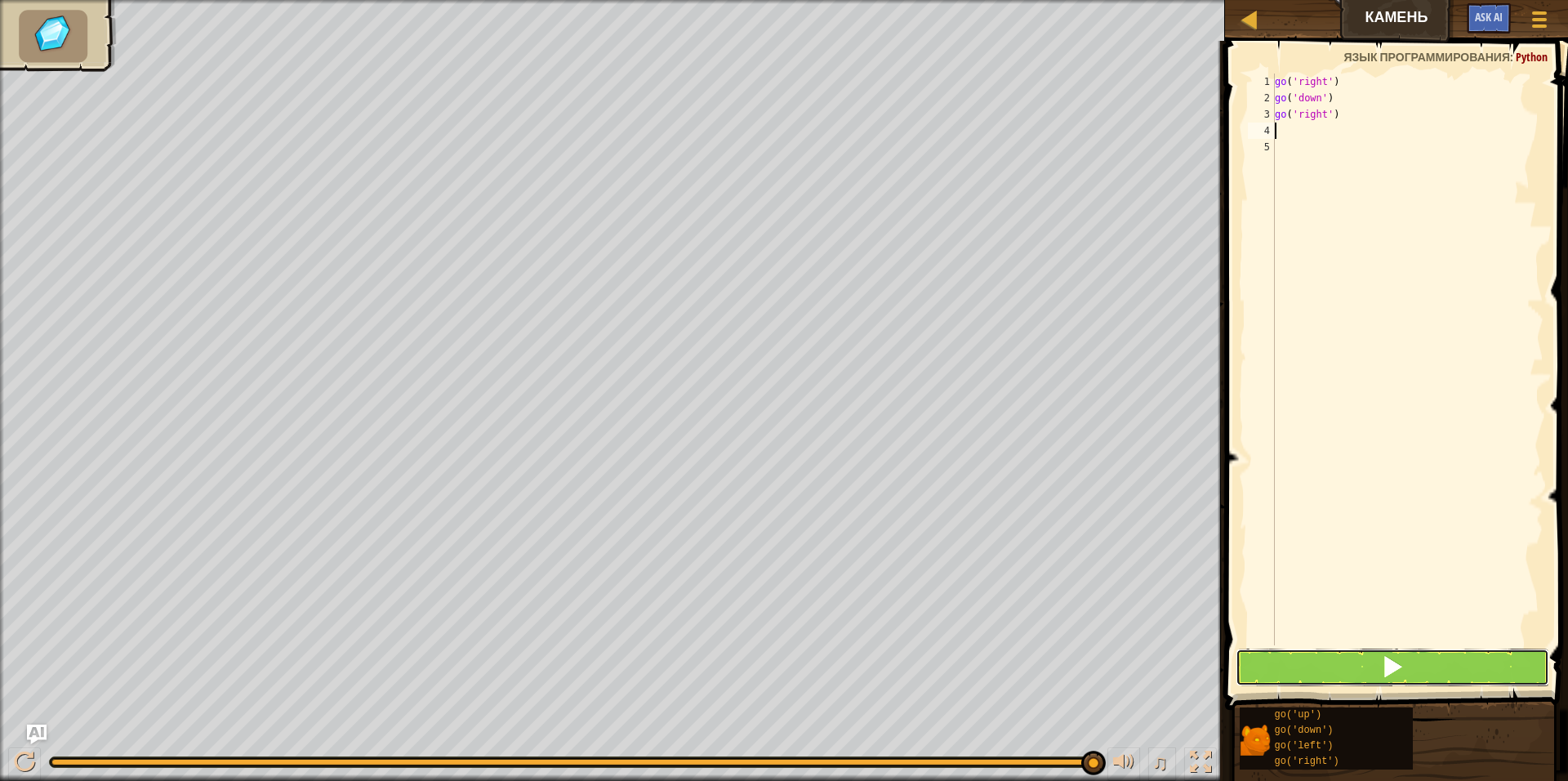
click at [1383, 660] on span at bounding box center [1393, 667] width 23 height 23
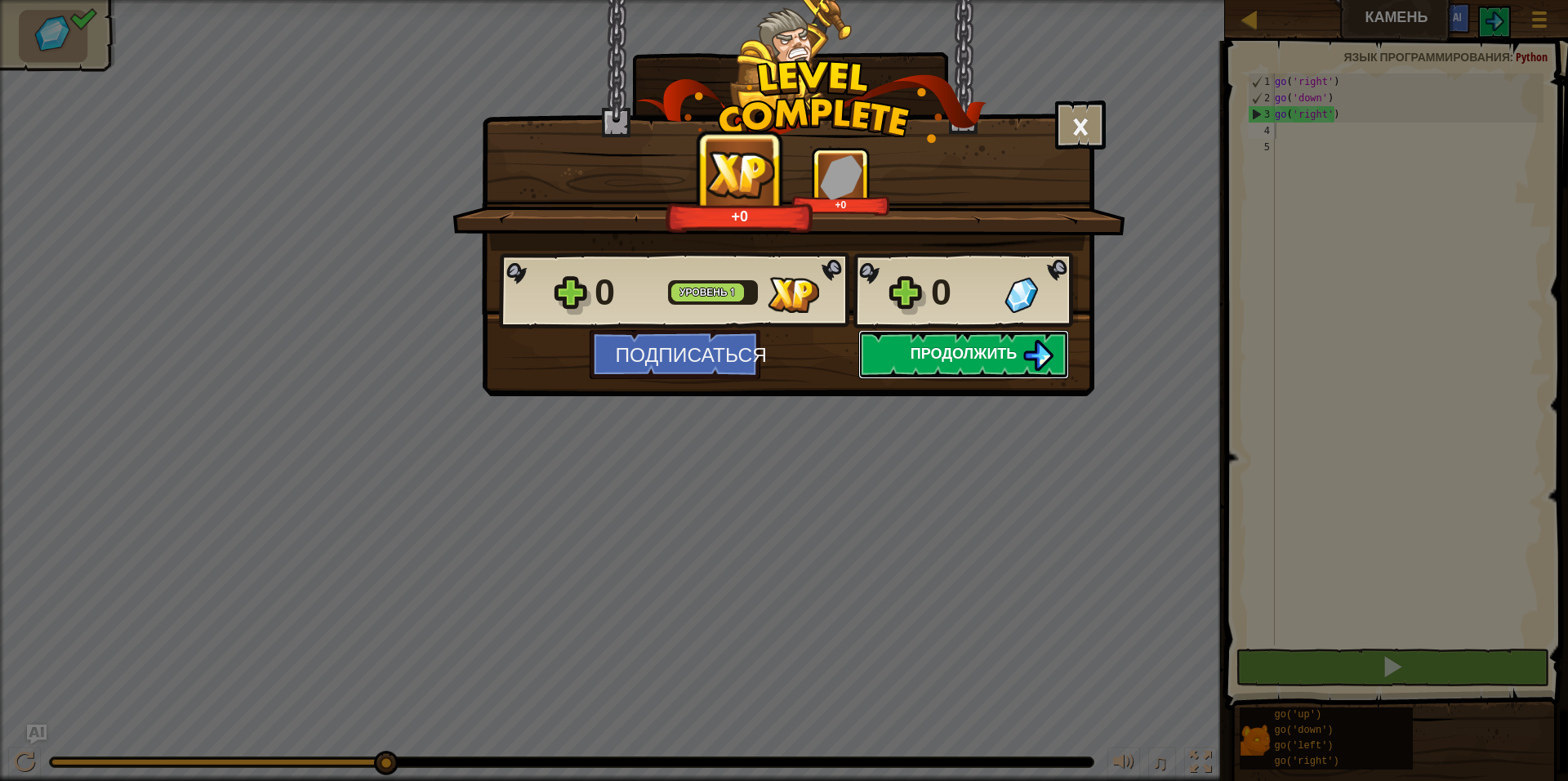
click at [963, 350] on span "Продолжить" at bounding box center [963, 352] width 107 height 20
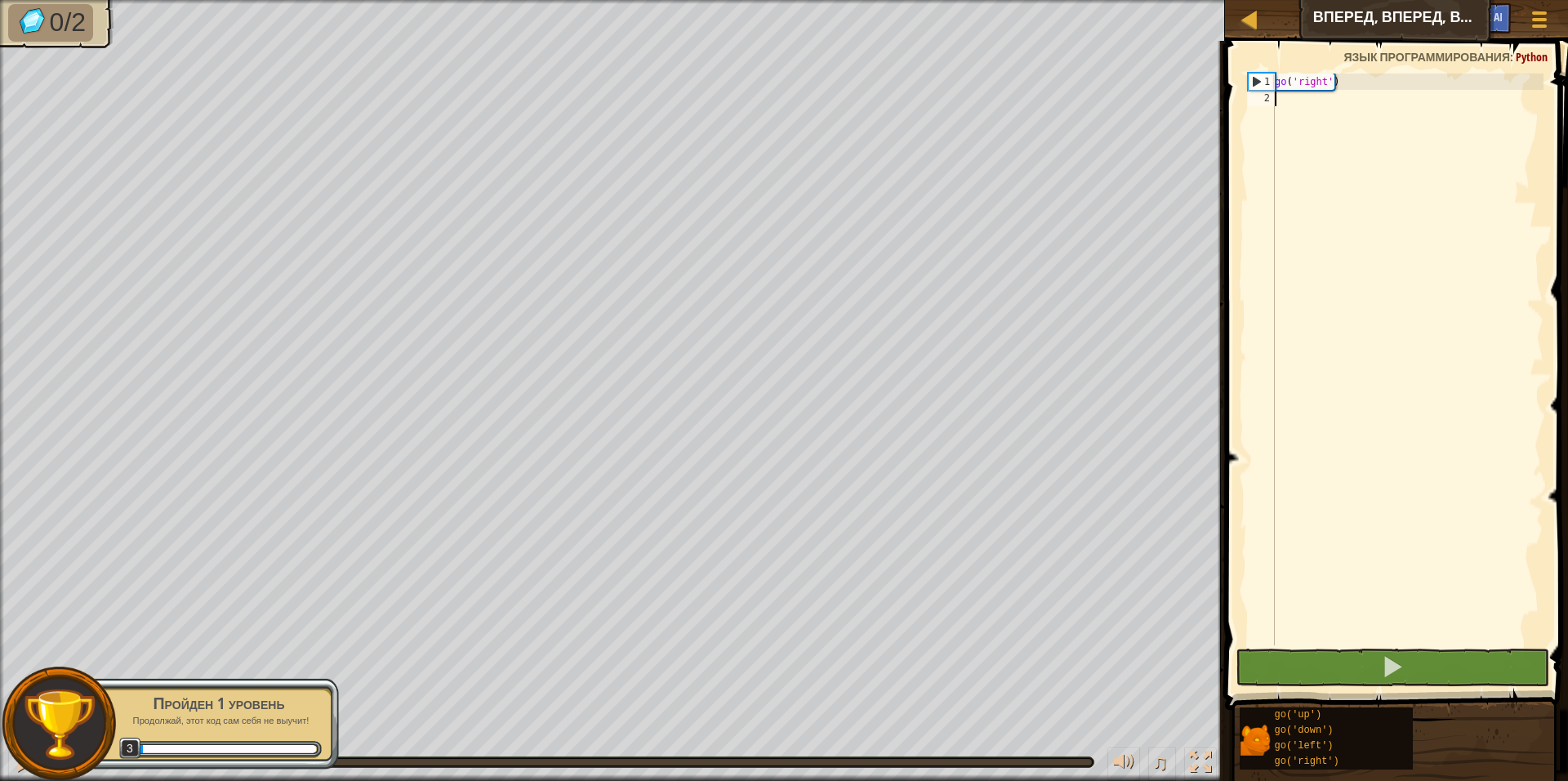
scroll to position [7, 0]
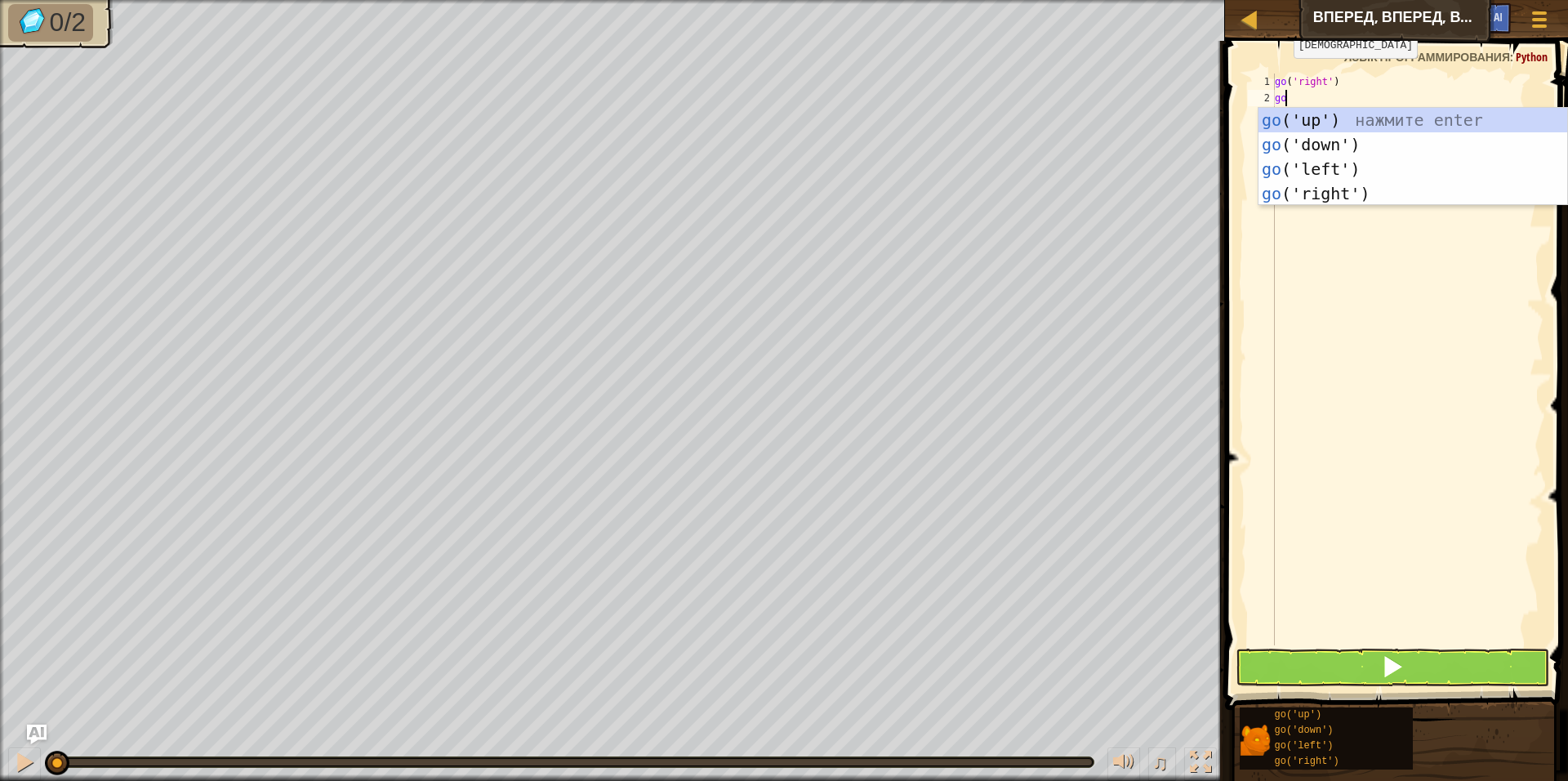
type textarea "go"
click at [1296, 117] on div "go ('up') нажмите enter go ('down') нажмите enter go ('left') нажмите enter go …" at bounding box center [1412, 182] width 309 height 147
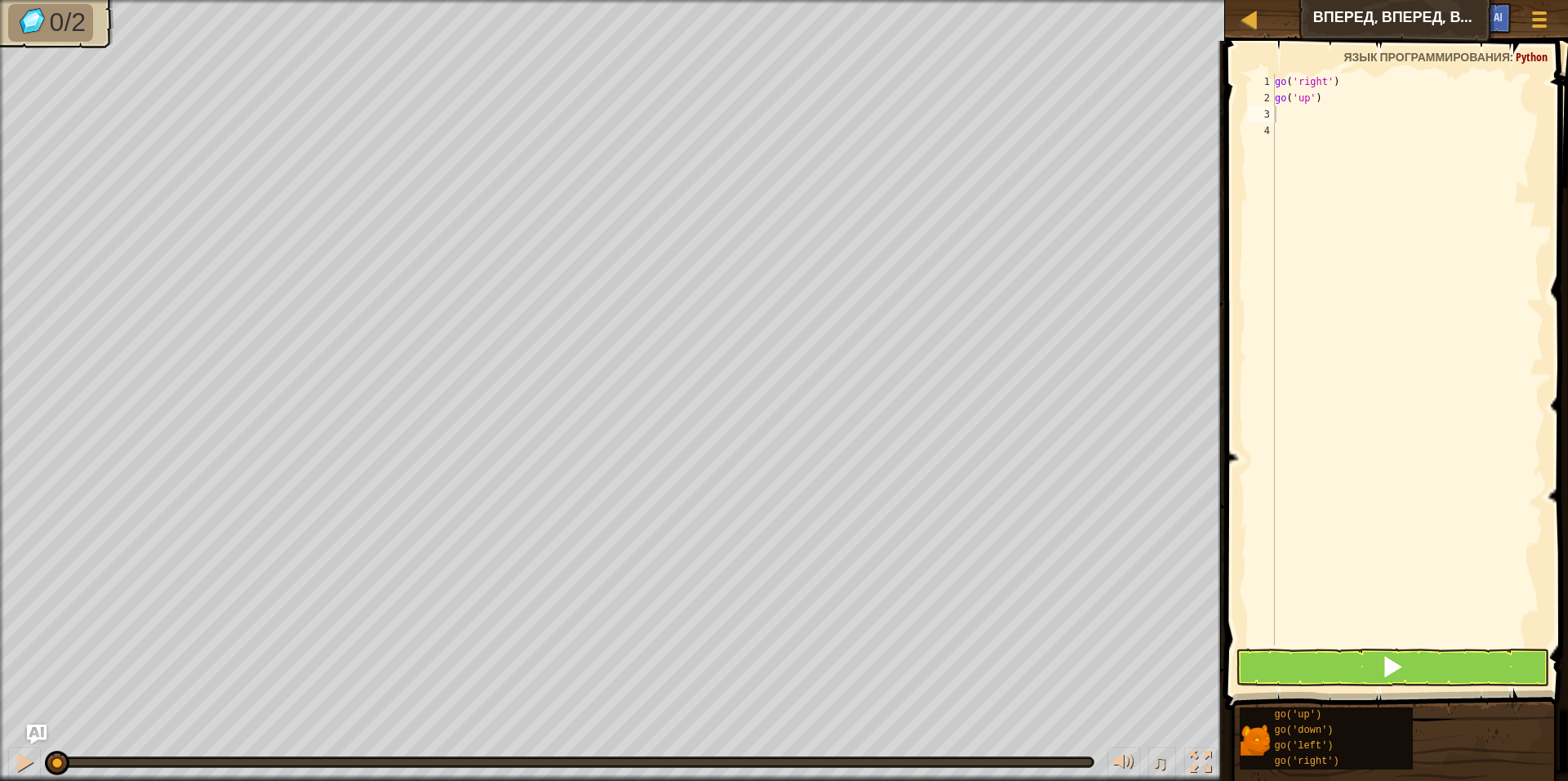
click at [1308, 128] on div "go ( 'right' ) go ( 'up' )" at bounding box center [1407, 375] width 272 height 605
click at [1292, 120] on div "go ( 'right' ) go ( 'up' )" at bounding box center [1407, 375] width 272 height 605
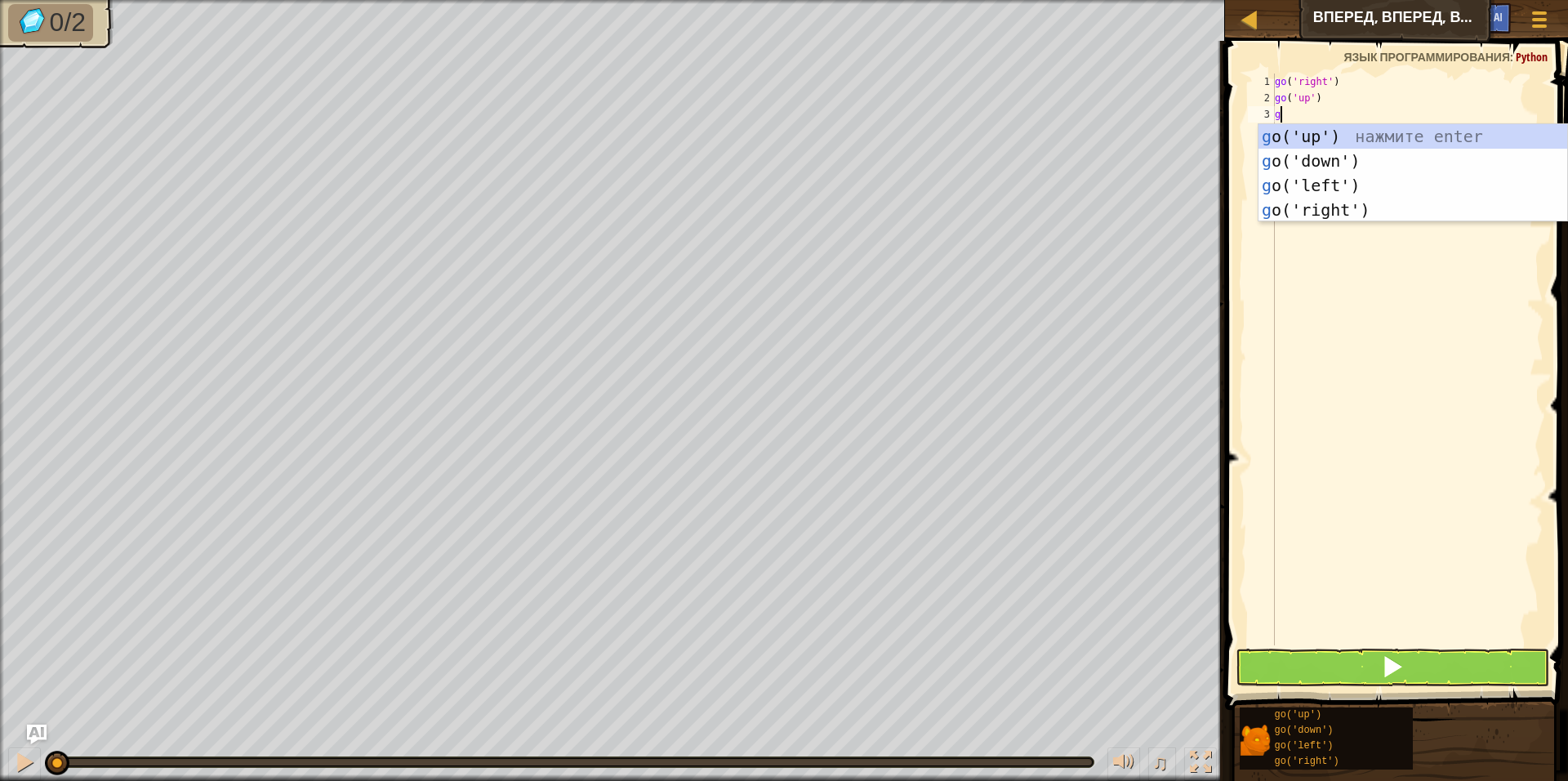
type textarea "go"
click at [1347, 208] on div "go ('up') нажмите enter go ('down') нажмите enter go ('left') нажмите enter go …" at bounding box center [1412, 197] width 309 height 147
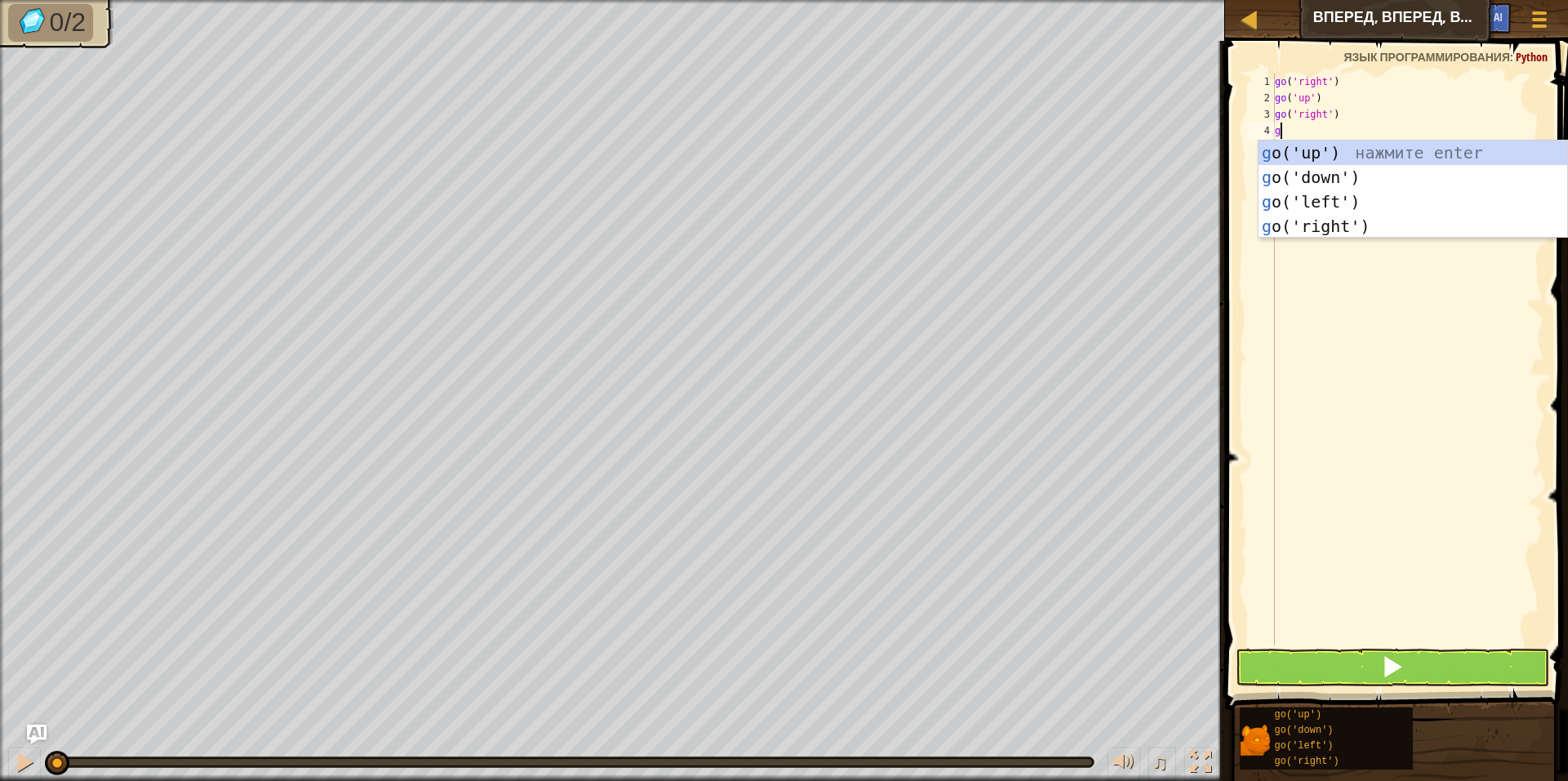
type textarea "go"
click at [1332, 219] on div "go ('up') нажмите enter go ('down') нажмите enter go ('left') нажмите enter go …" at bounding box center [1412, 214] width 309 height 147
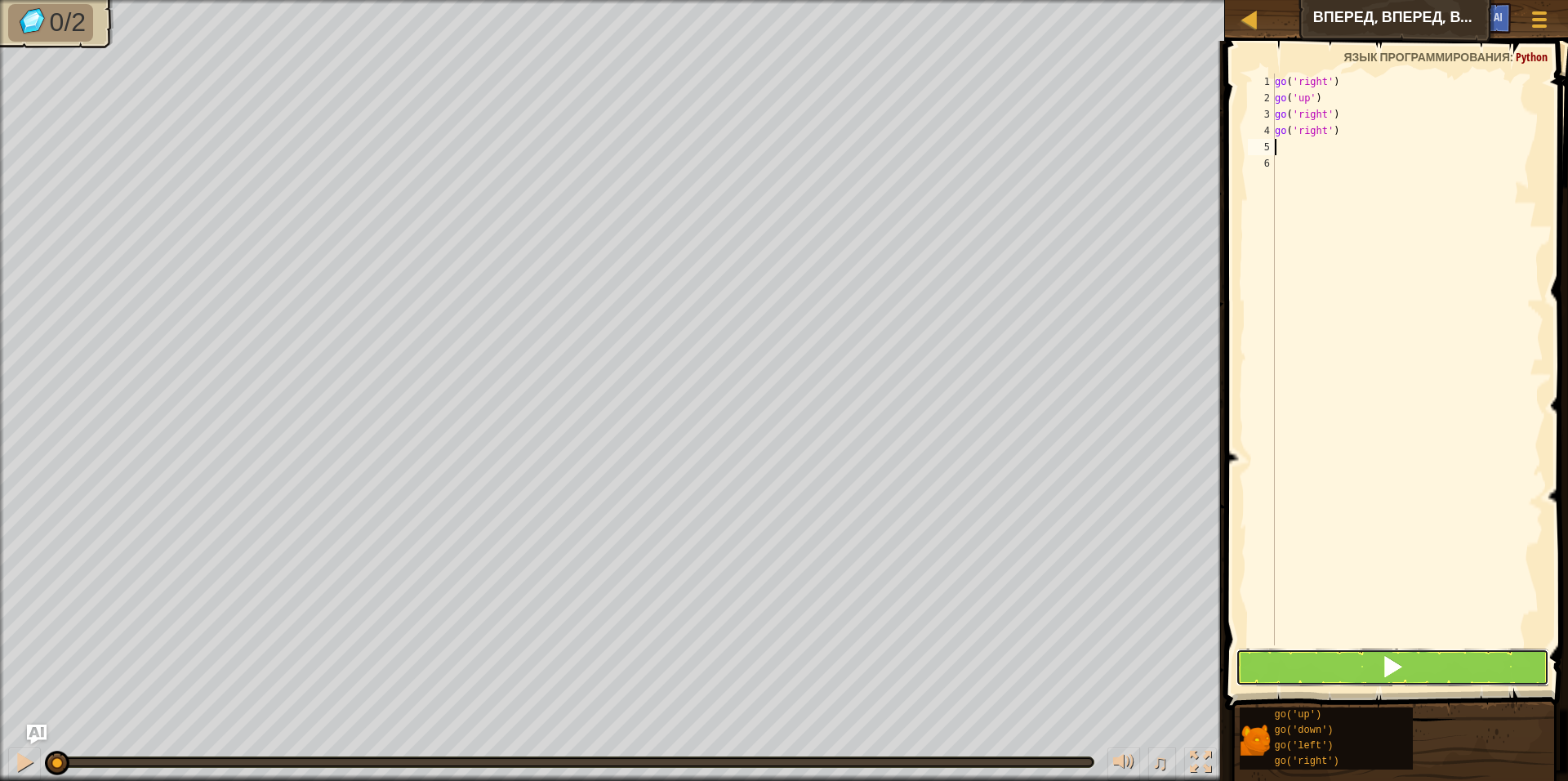
click at [1397, 684] on button at bounding box center [1393, 667] width 313 height 37
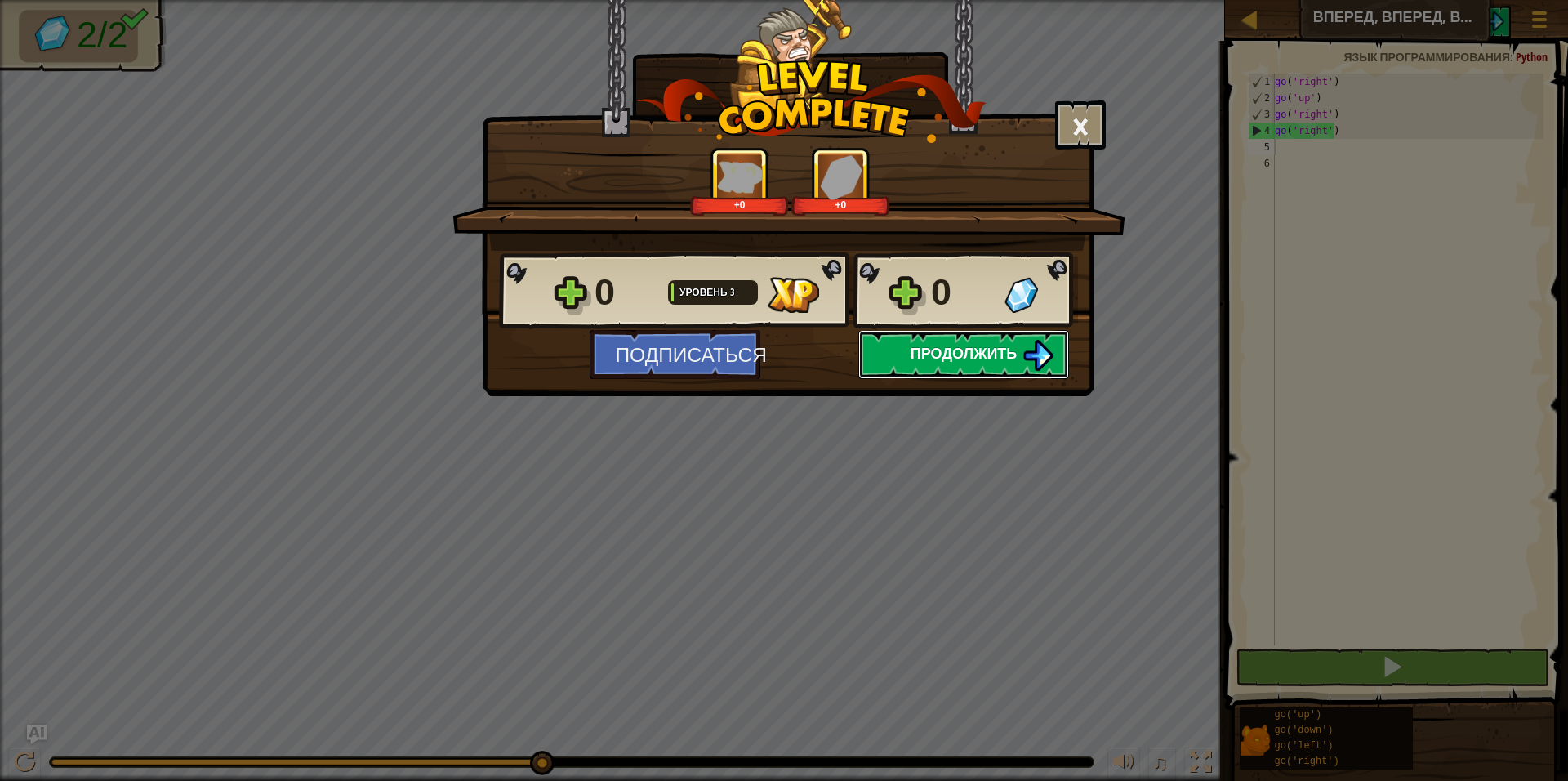
click at [1014, 337] on button "Продолжить" at bounding box center [963, 354] width 211 height 49
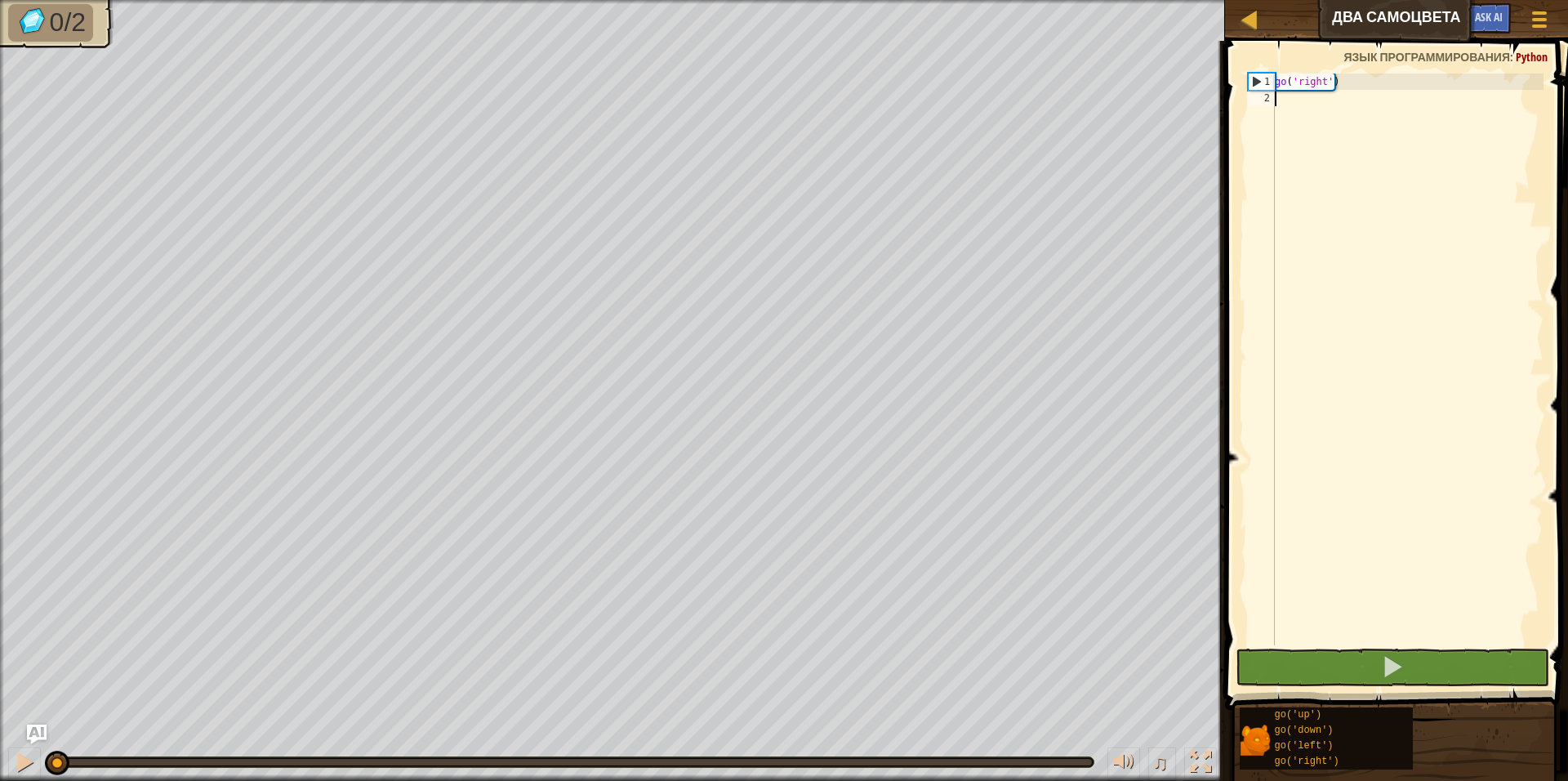
scroll to position [7, 0]
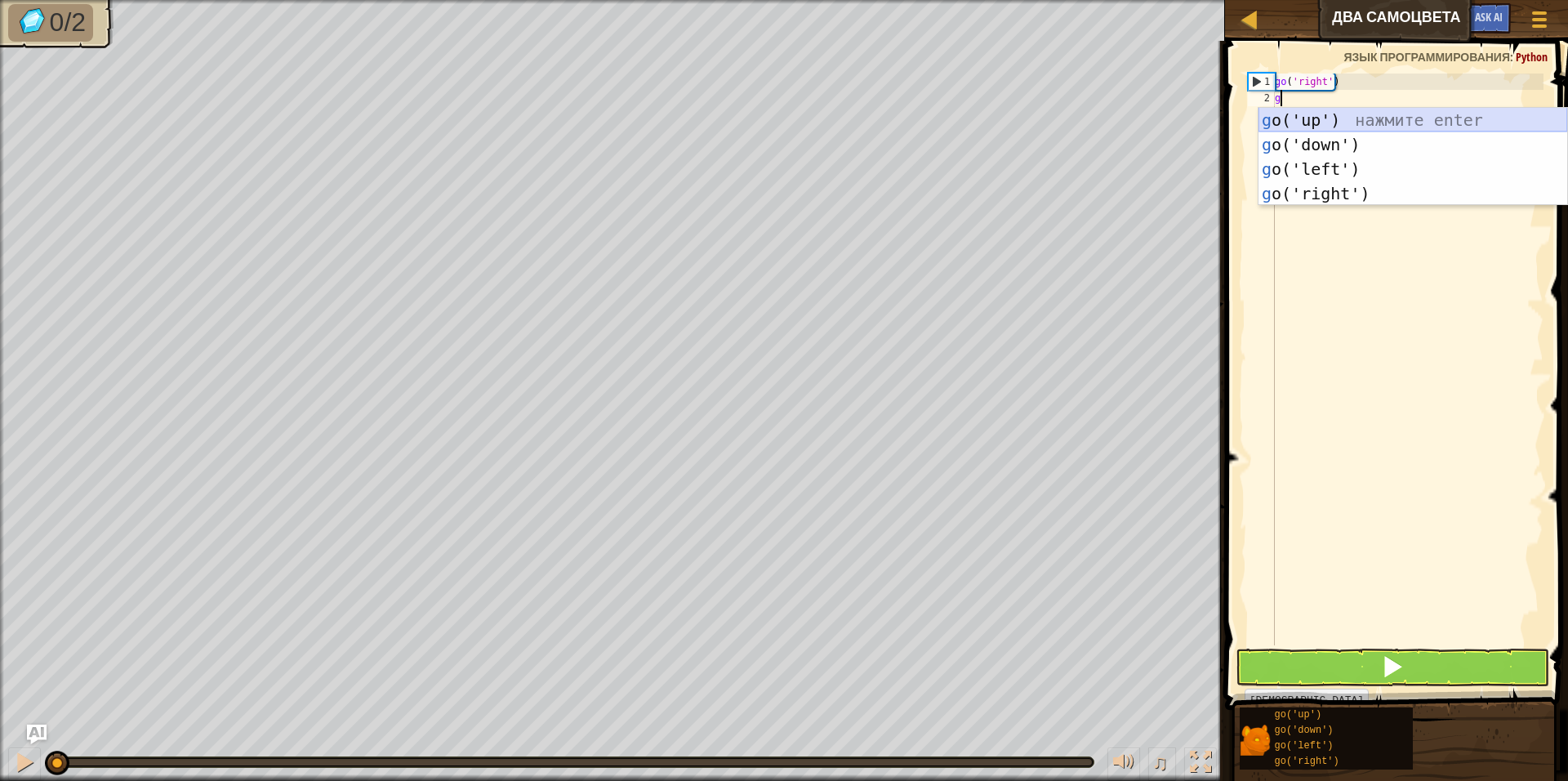
type textarea "go"
click at [1338, 195] on div "go ('up') нажмите enter go ('down') нажмите enter go ('left') нажмите enter go …" at bounding box center [1412, 182] width 309 height 147
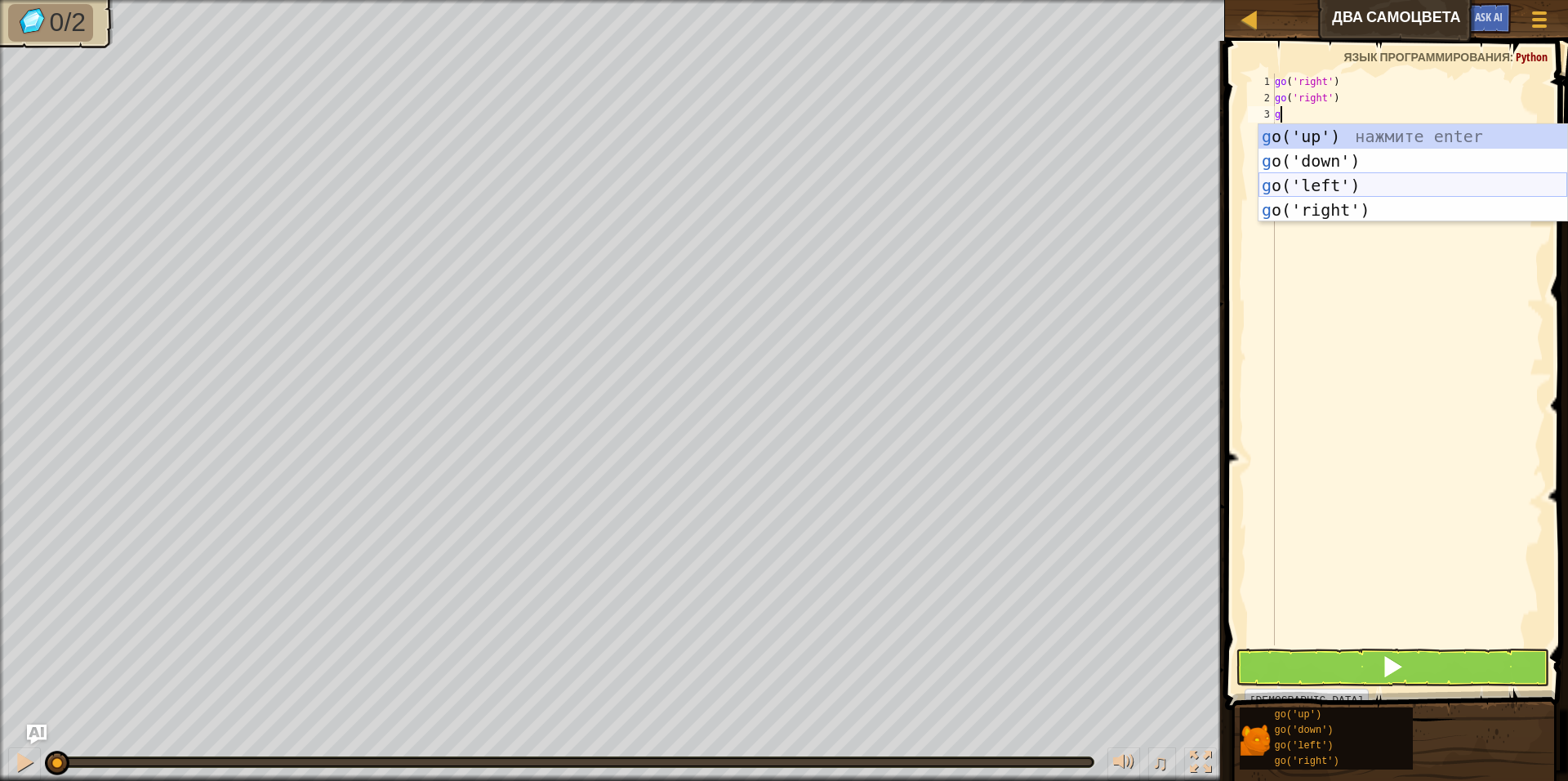
type textarea "go"
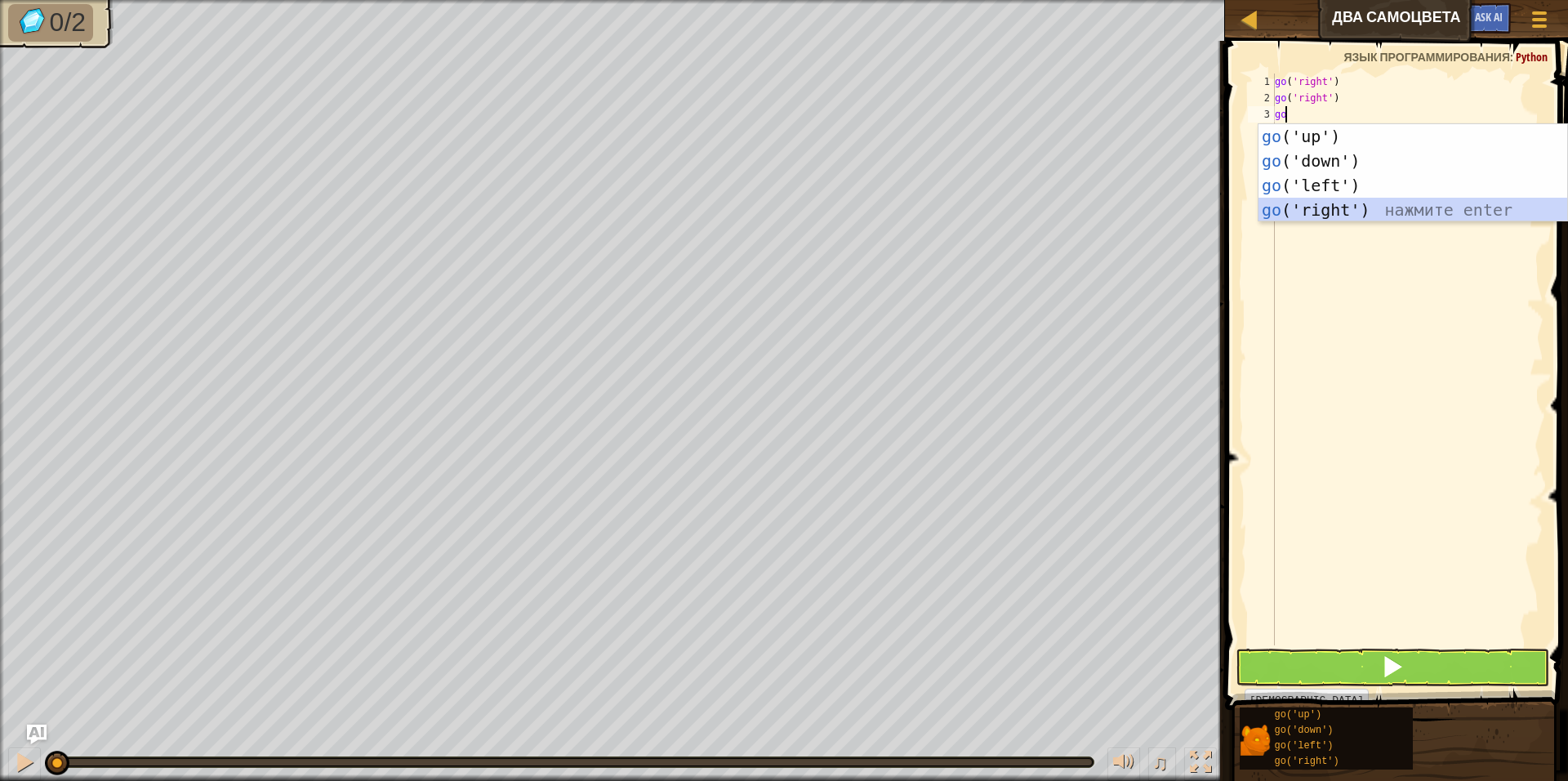
click at [1341, 206] on div "go ('up') нажмите enter go ('down') нажмите enter go ('left') нажмите enter go …" at bounding box center [1412, 197] width 309 height 147
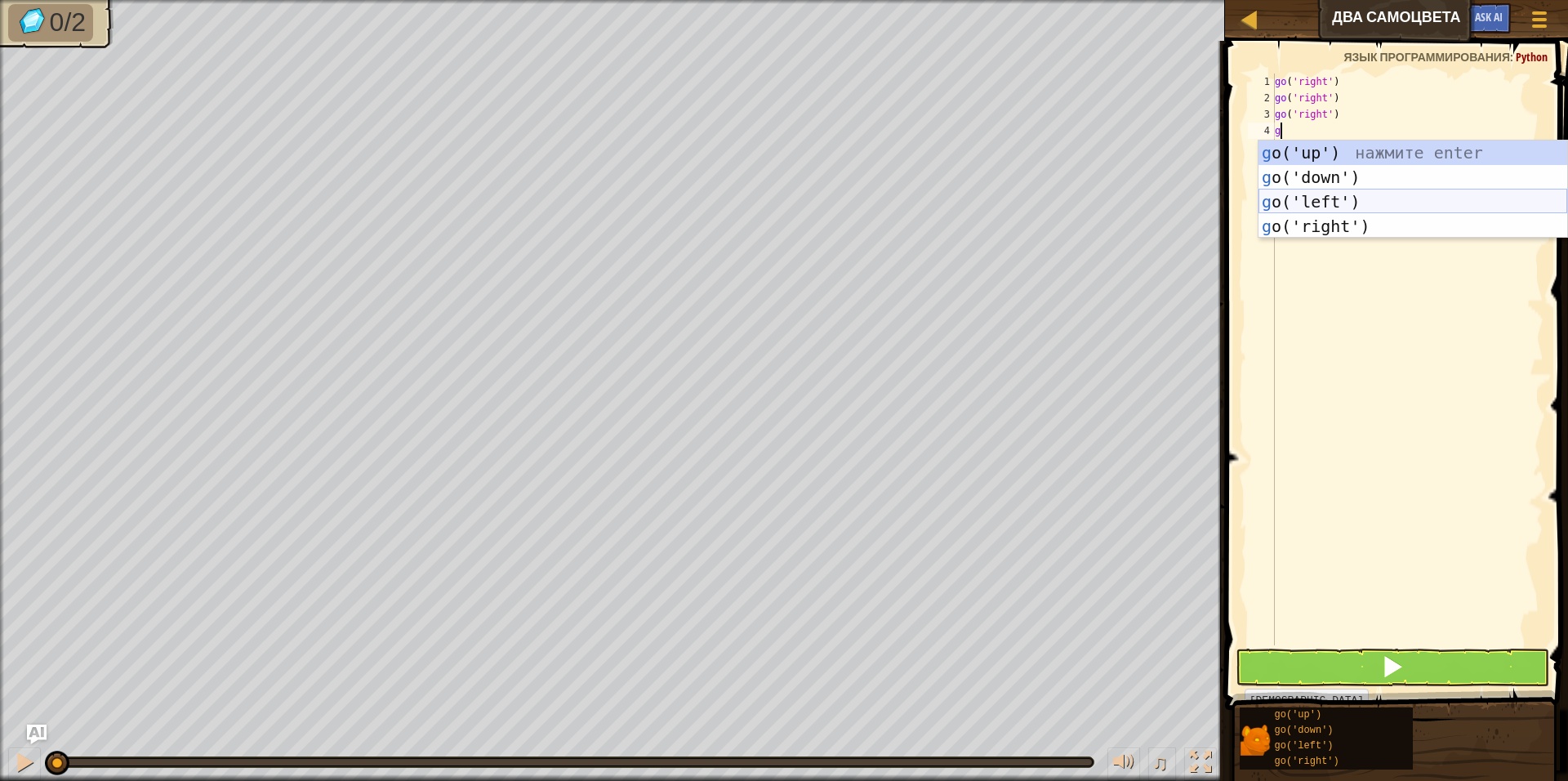
type textarea "go"
click at [1340, 154] on div "go ('up') нажмите enter go ('down') нажмите enter go ('left') нажмите enter go …" at bounding box center [1412, 214] width 309 height 147
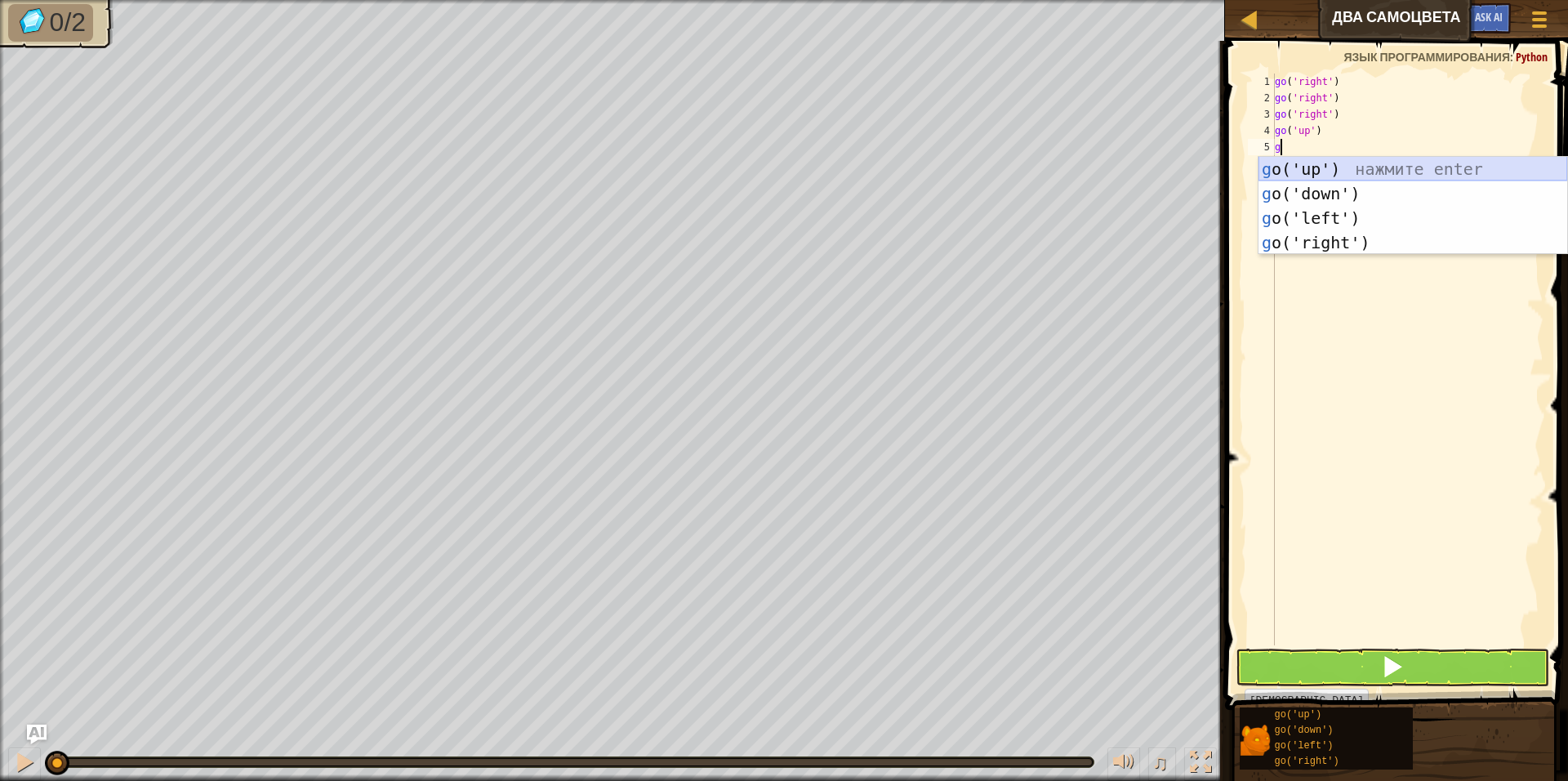
type textarea "go"
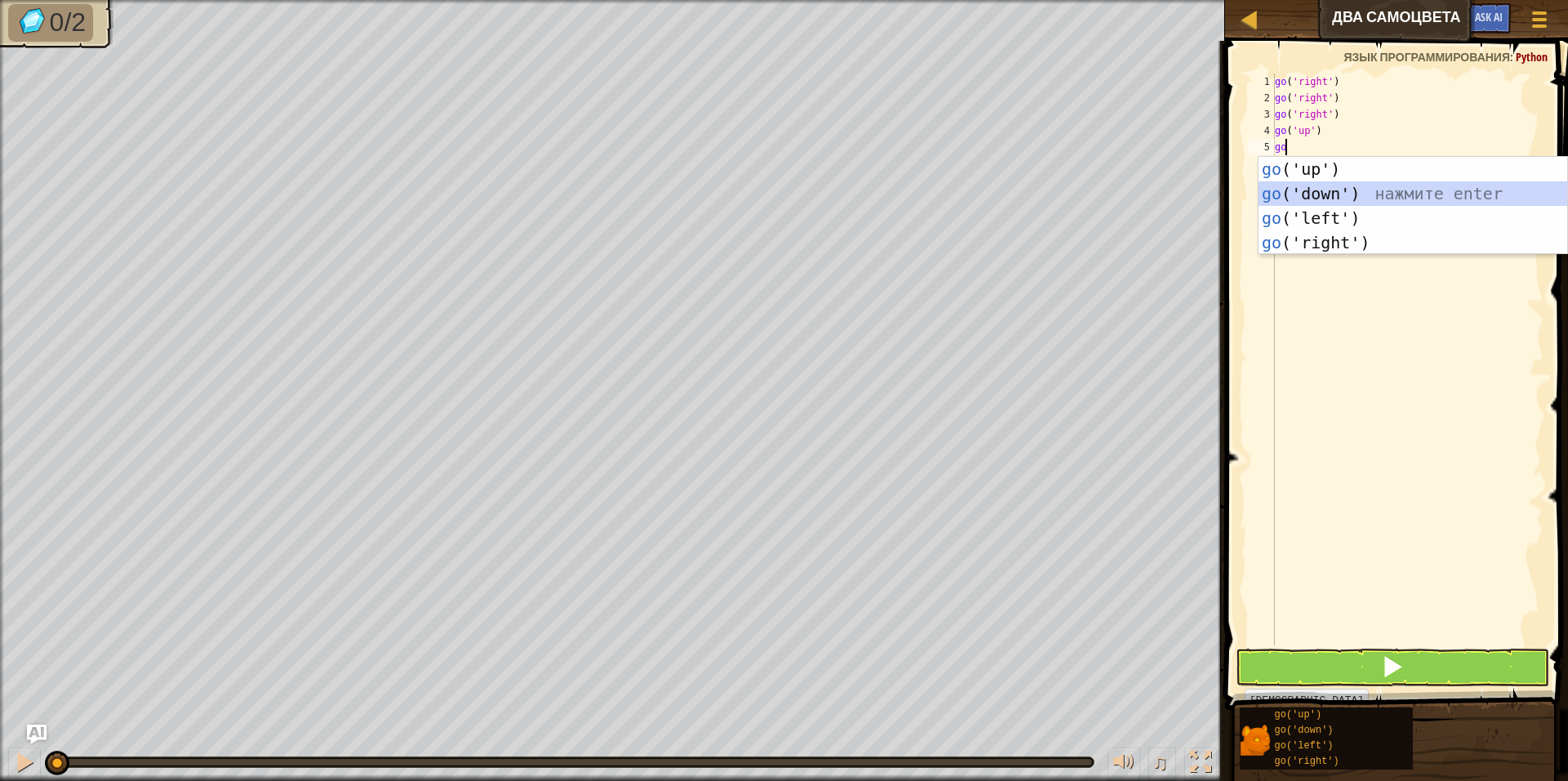
click at [1345, 194] on div "go ('up') нажмите enter go ('down') нажмите enter go ('left') нажмите enter go …" at bounding box center [1412, 230] width 309 height 147
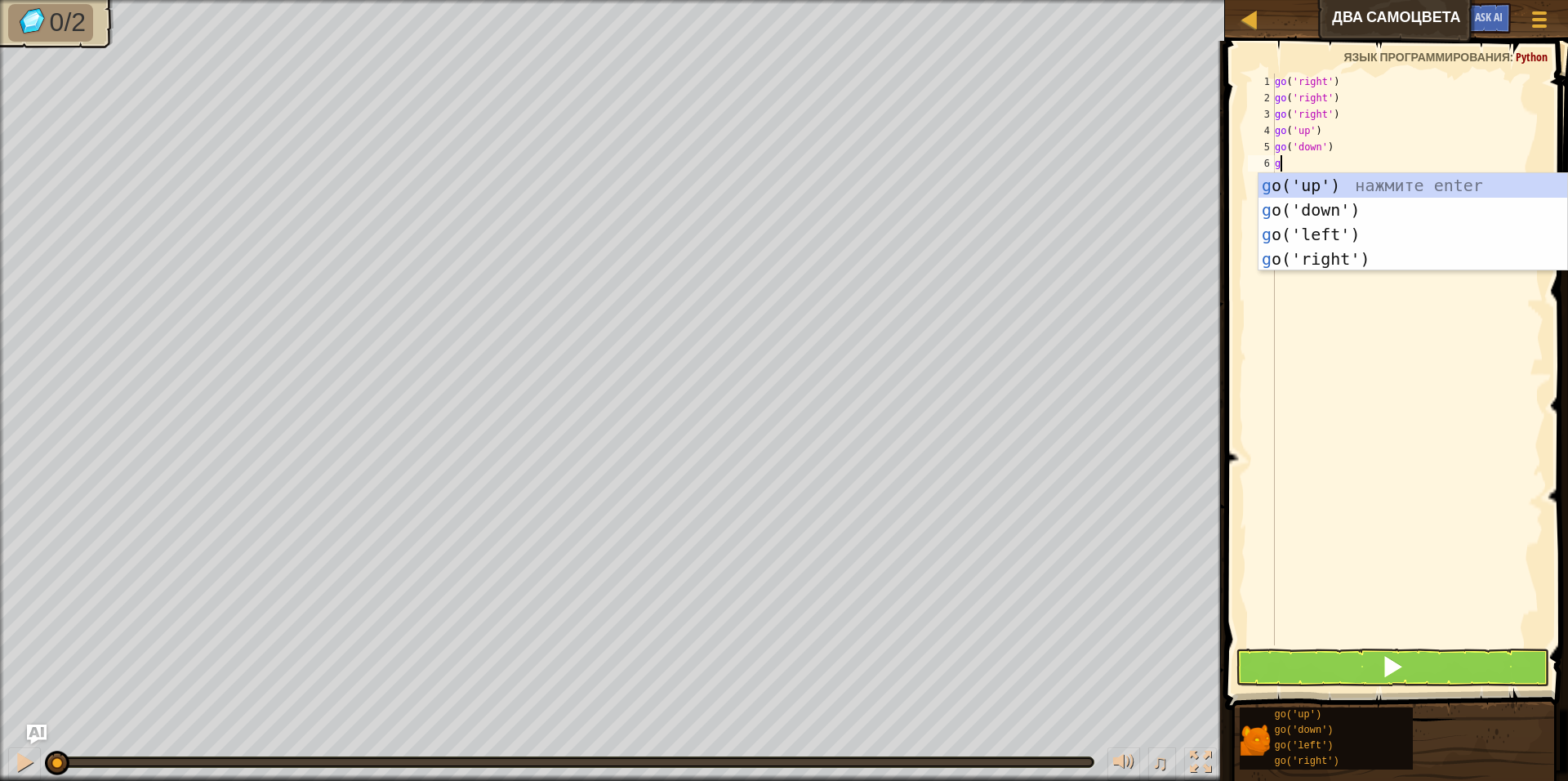
type textarea "go"
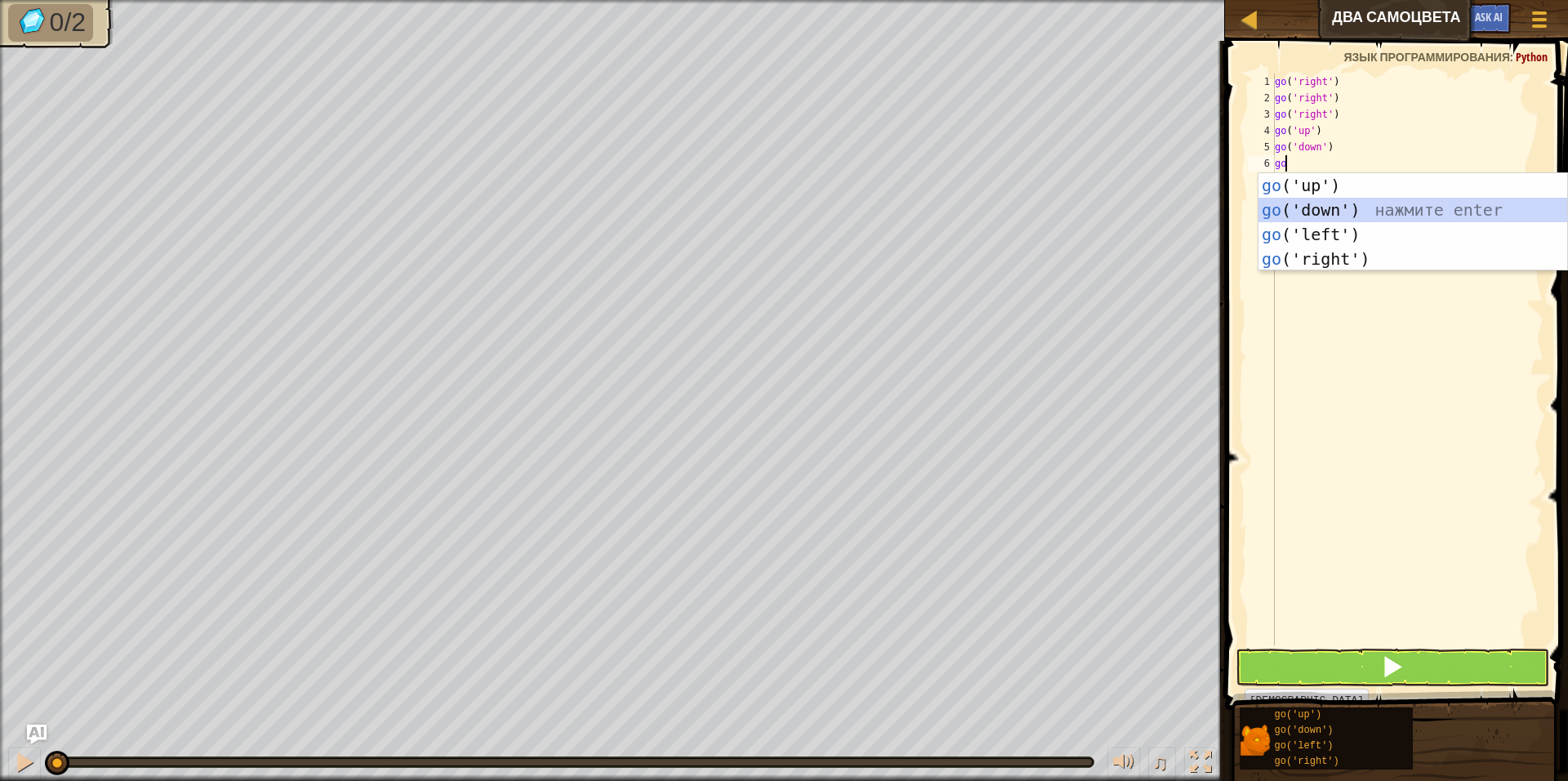
click at [1343, 199] on div "go ('up') нажмите enter go ('down') нажмите enter go ('left') нажмите enter go …" at bounding box center [1412, 247] width 309 height 147
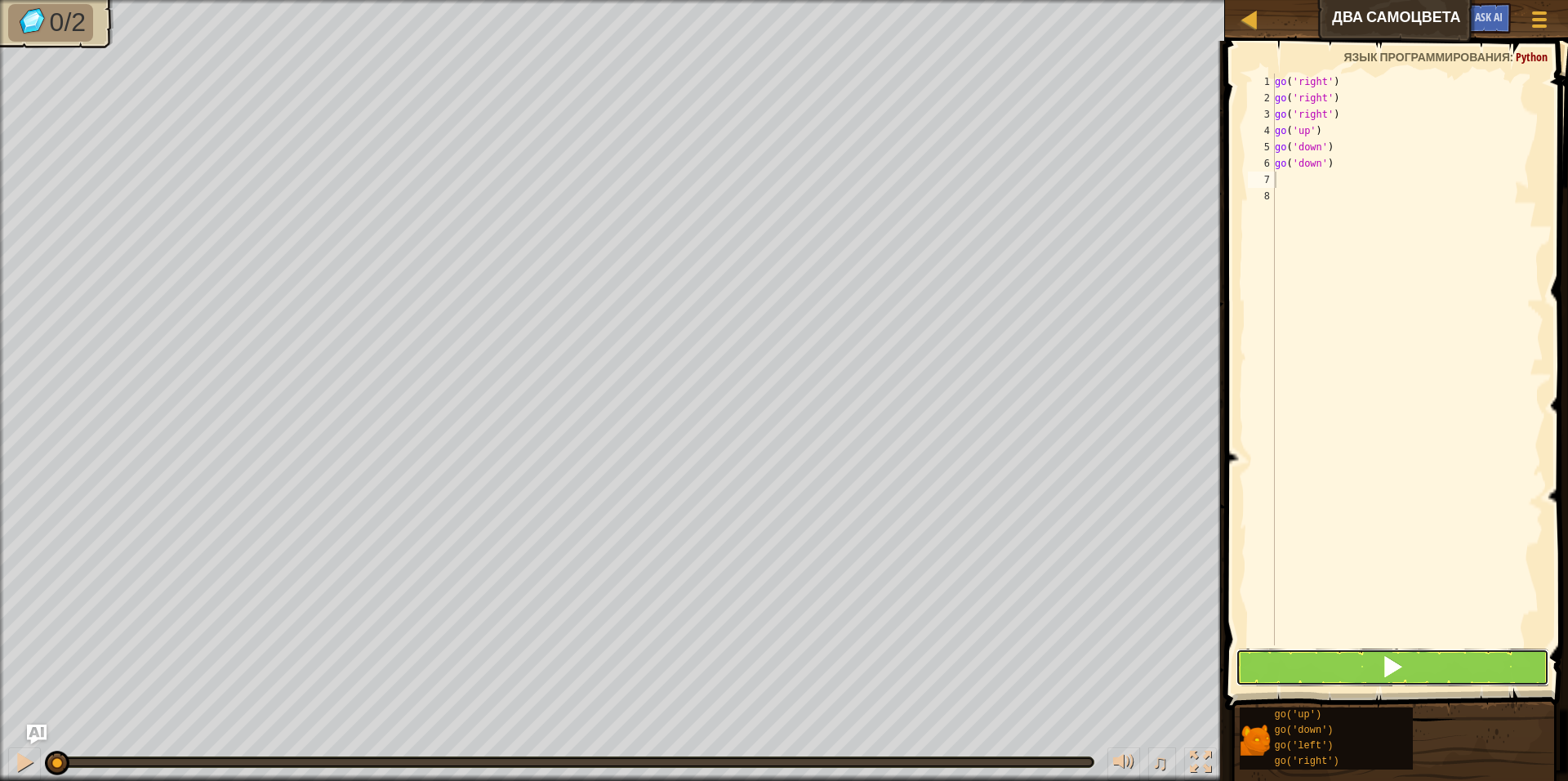
click at [1426, 658] on button at bounding box center [1393, 667] width 313 height 37
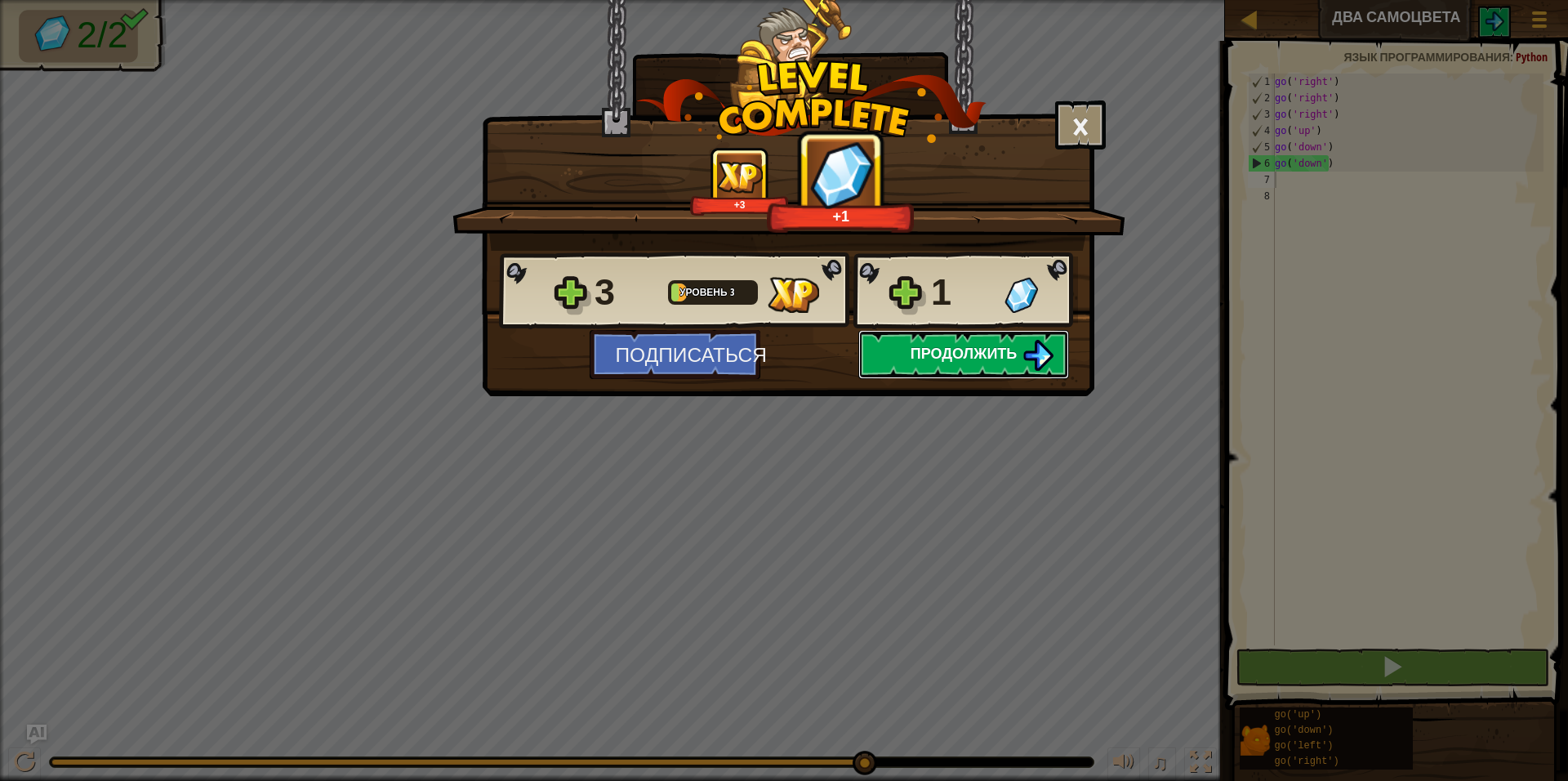
click at [1003, 360] on span "Продолжить" at bounding box center [963, 352] width 107 height 20
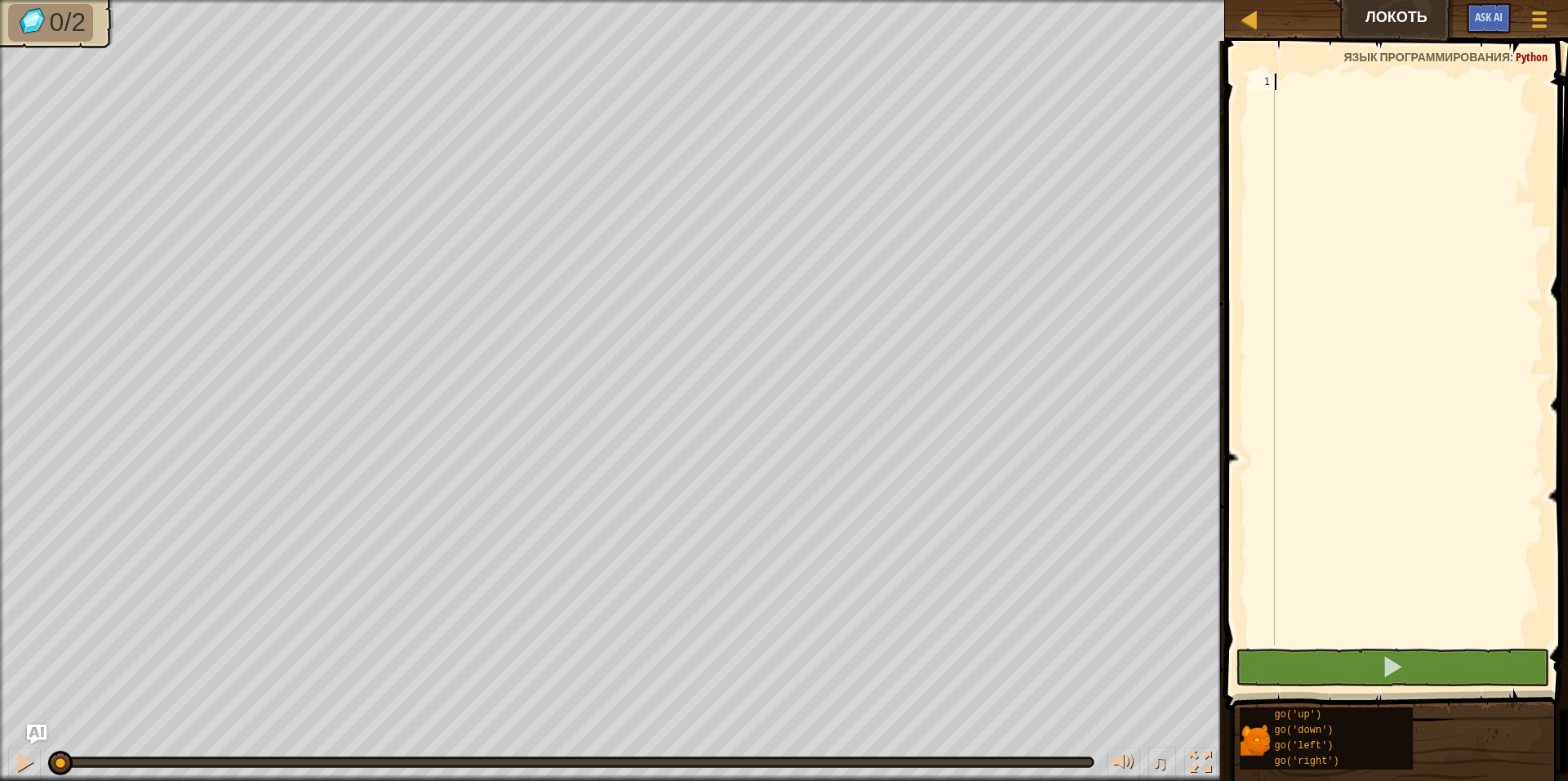
scroll to position [7, 0]
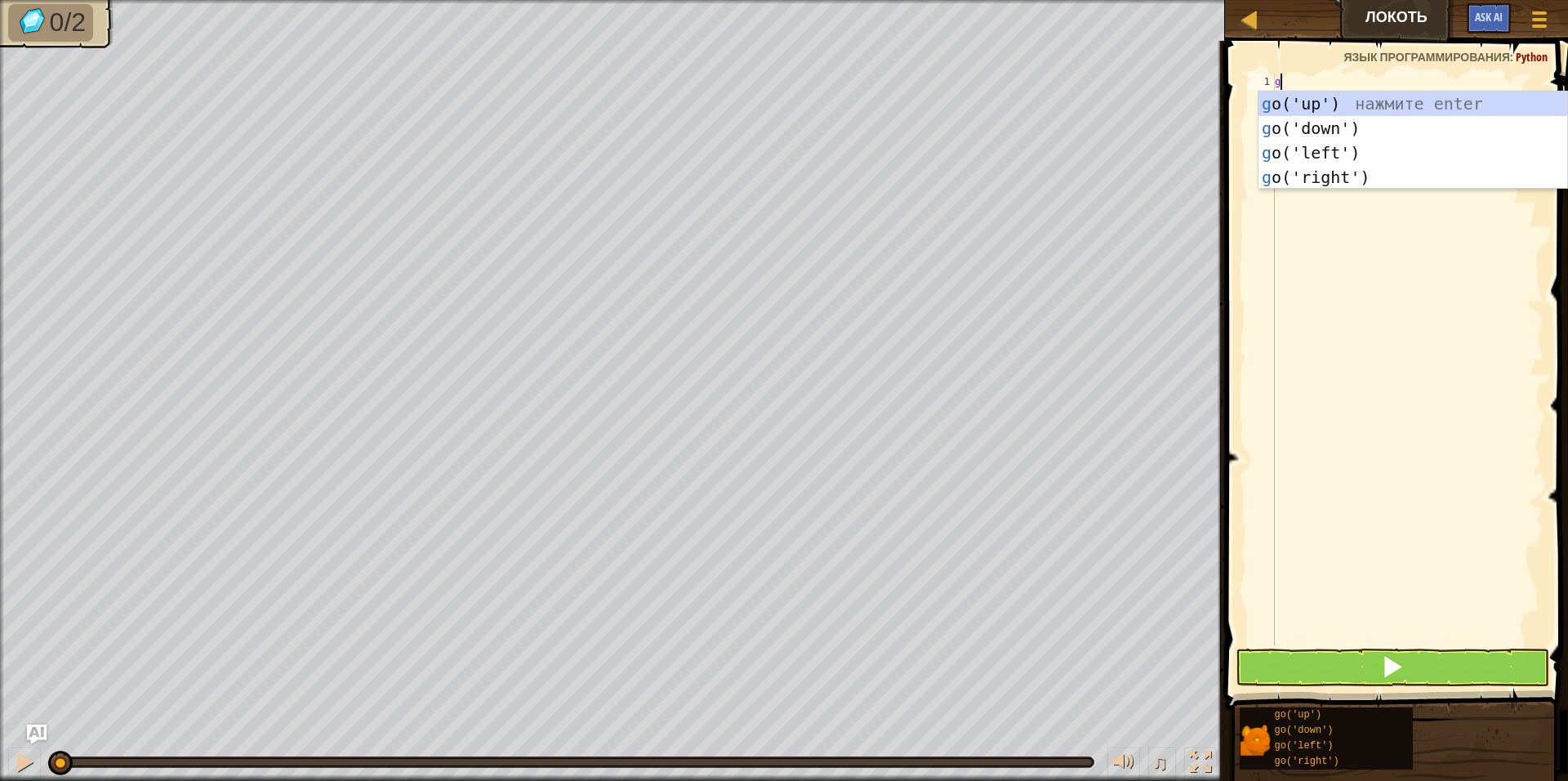
type textarea "go"
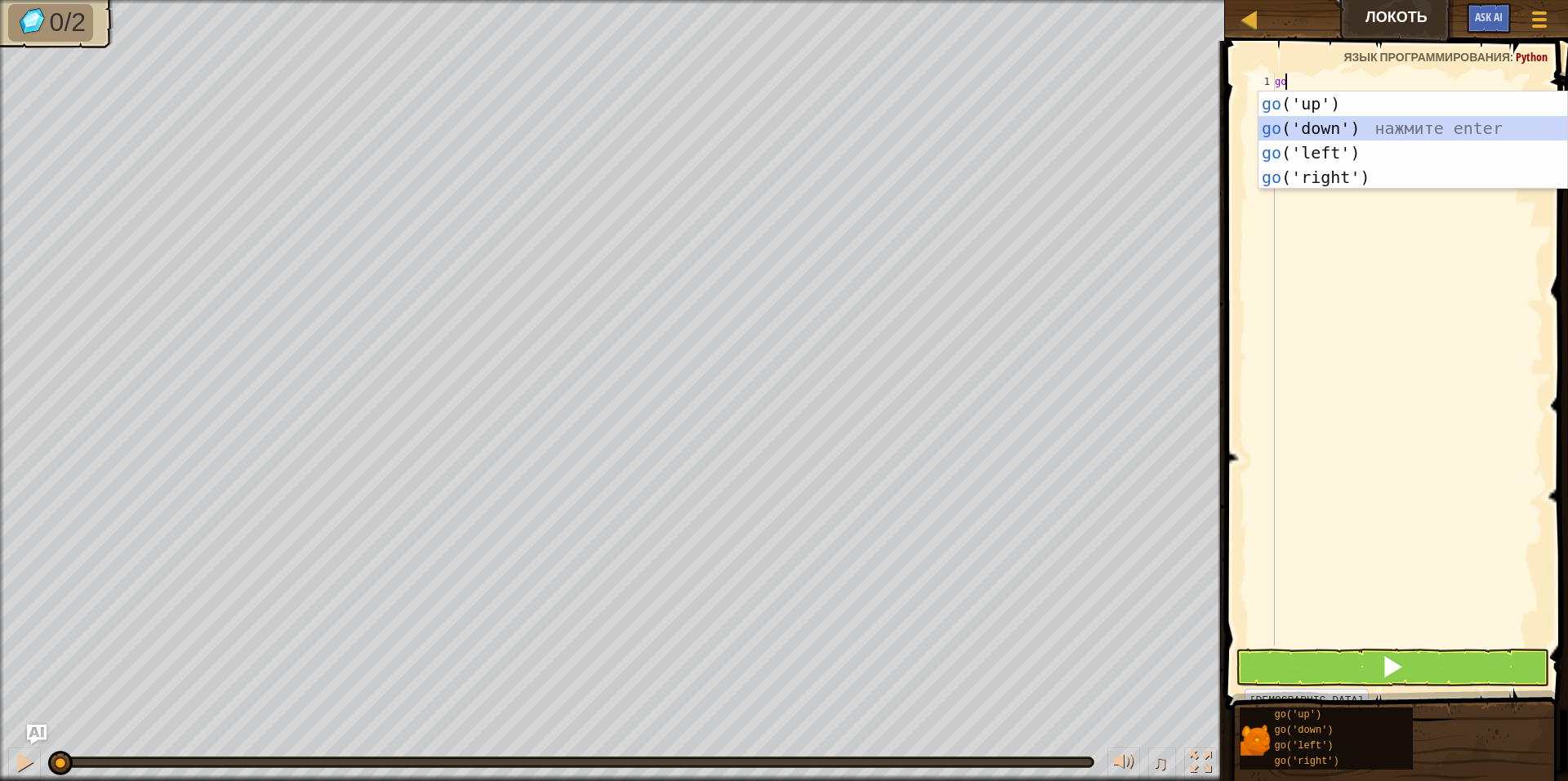
click at [1353, 121] on div "go ('up') нажмите enter go ('down') нажмите enter go ('left') нажмите enter go …" at bounding box center [1412, 165] width 309 height 147
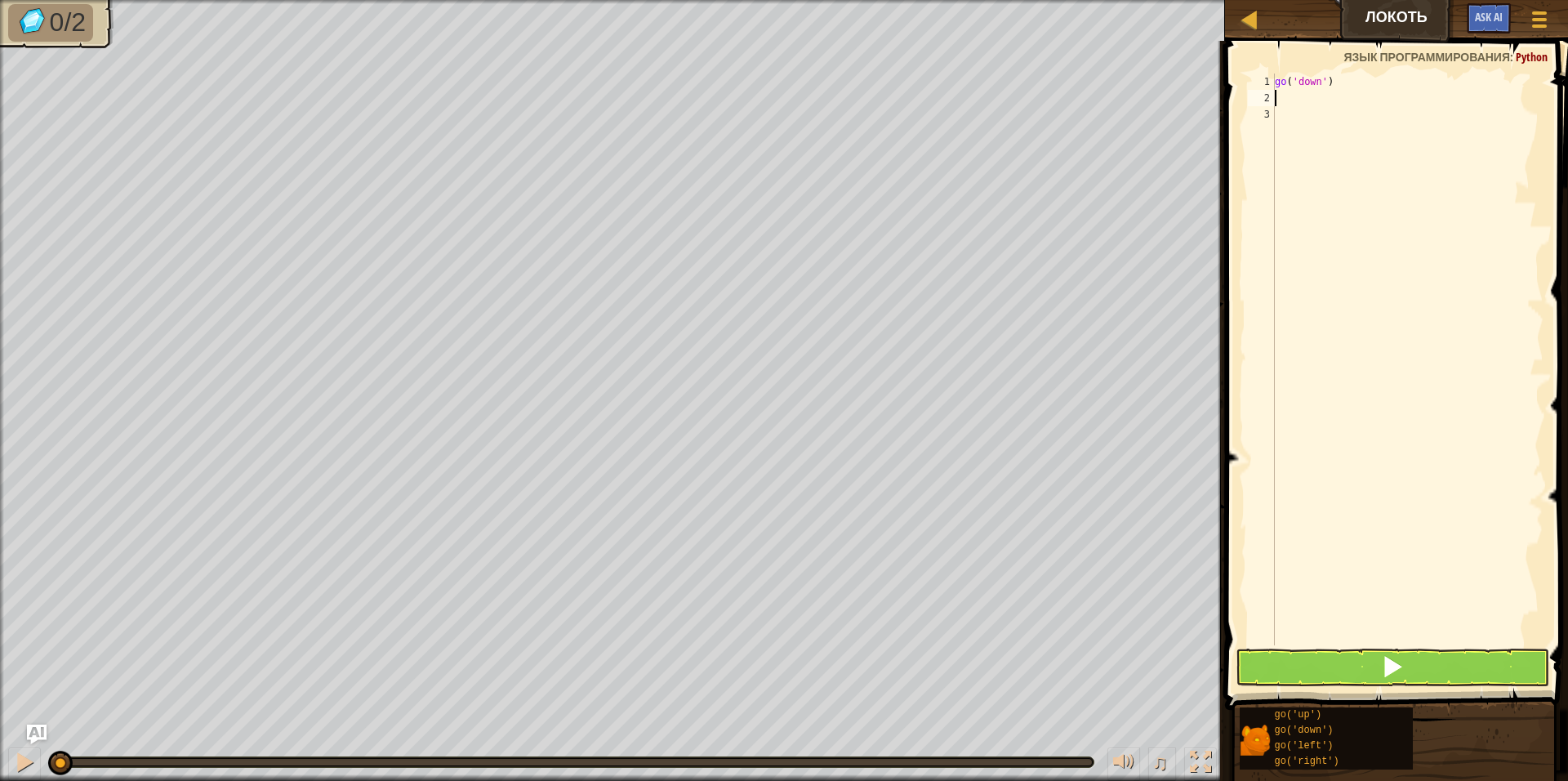
type textarea "g"
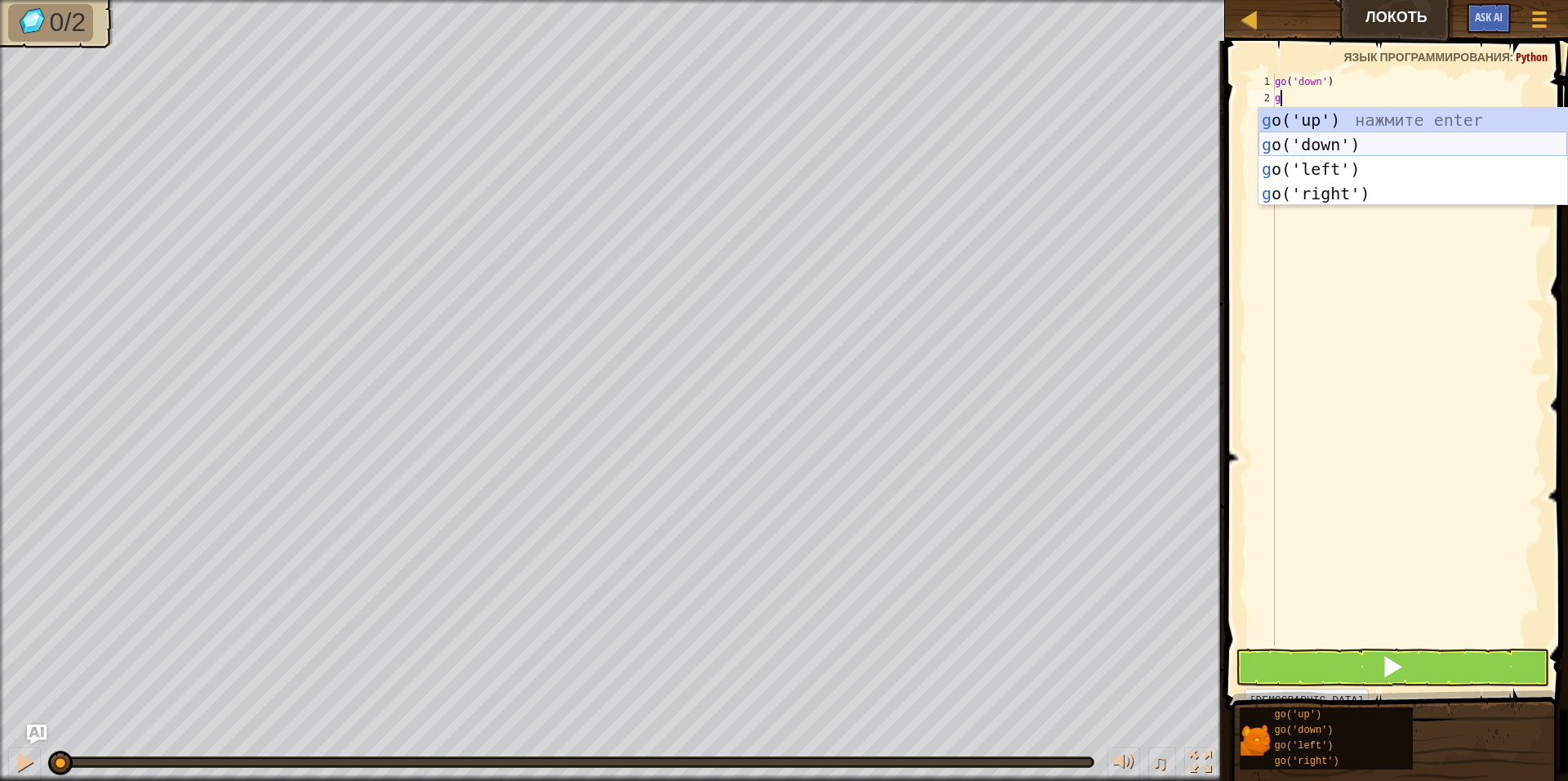
click at [1346, 139] on div "g o('up') нажмите enter g o('down') нажмите enter g o('left') нажмите enter g o…" at bounding box center [1412, 182] width 309 height 147
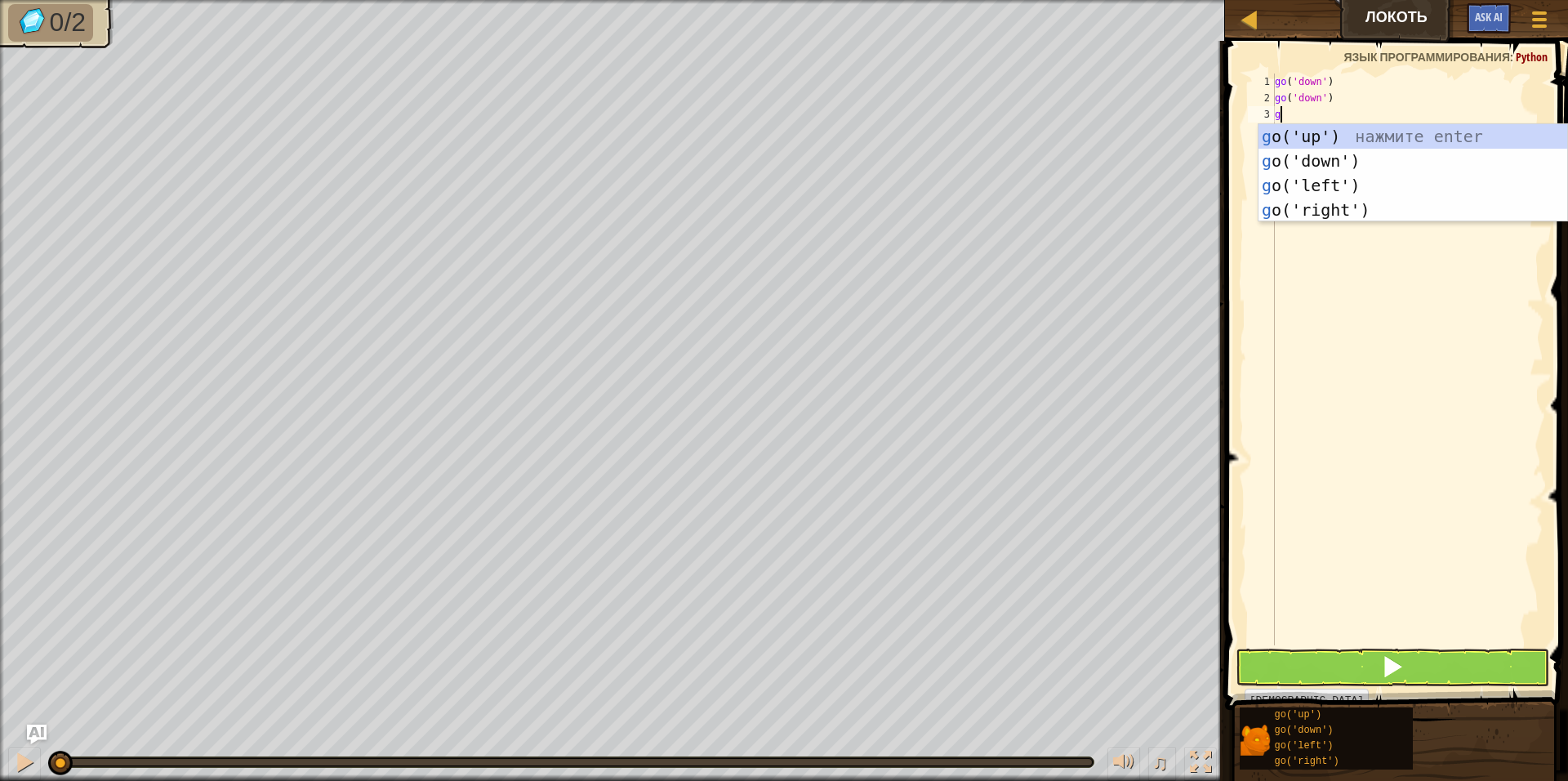
type textarea "go"
click at [1334, 178] on div "go ('up') нажмите enter go ('down') нажмите enter go ('left') нажмите enter go …" at bounding box center [1412, 197] width 309 height 147
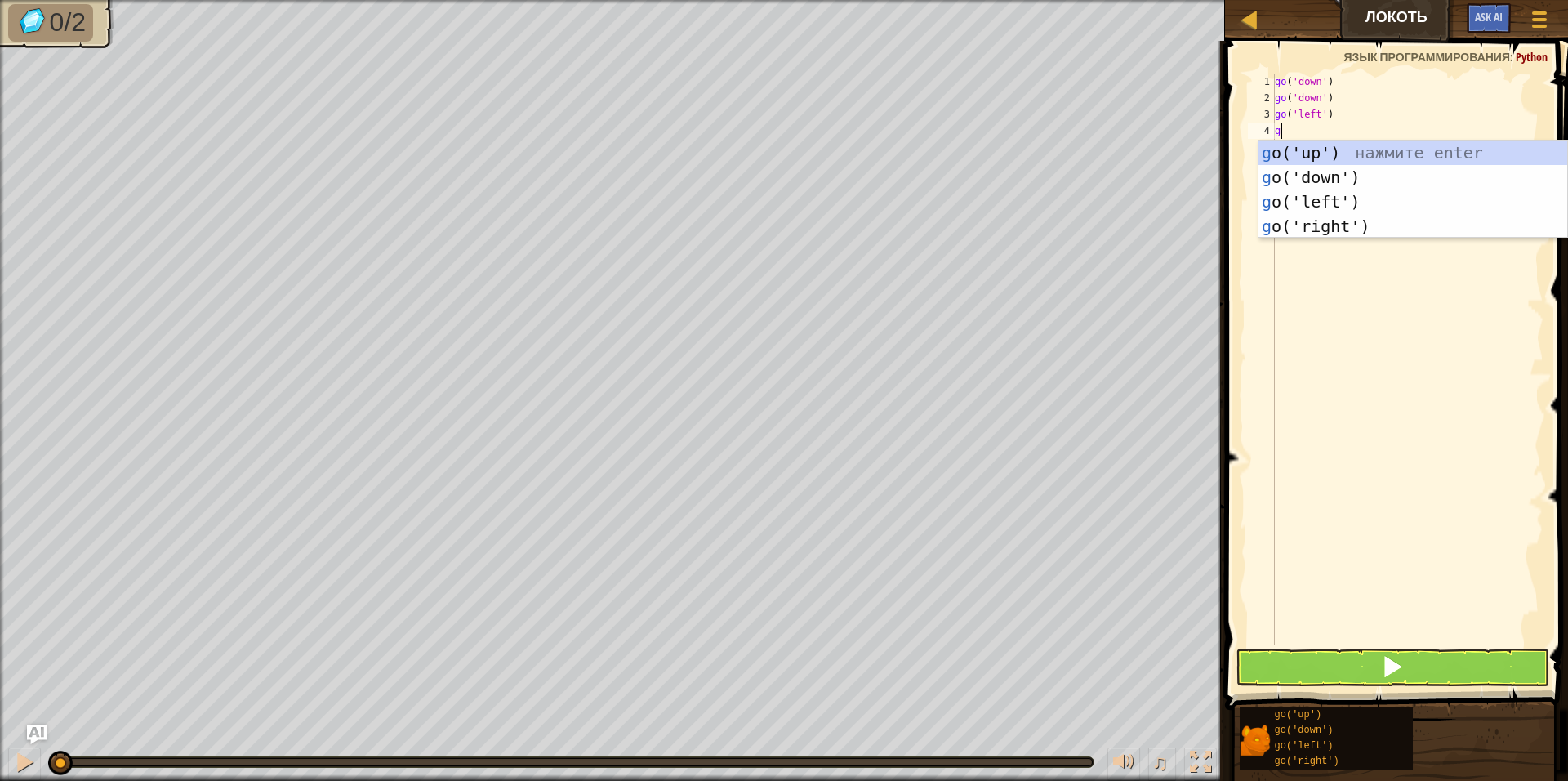
type textarea "go"
click at [1331, 191] on div "go ('up') нажмите enter go ('down') нажмите enter go ('left') нажмите enter go …" at bounding box center [1412, 214] width 309 height 147
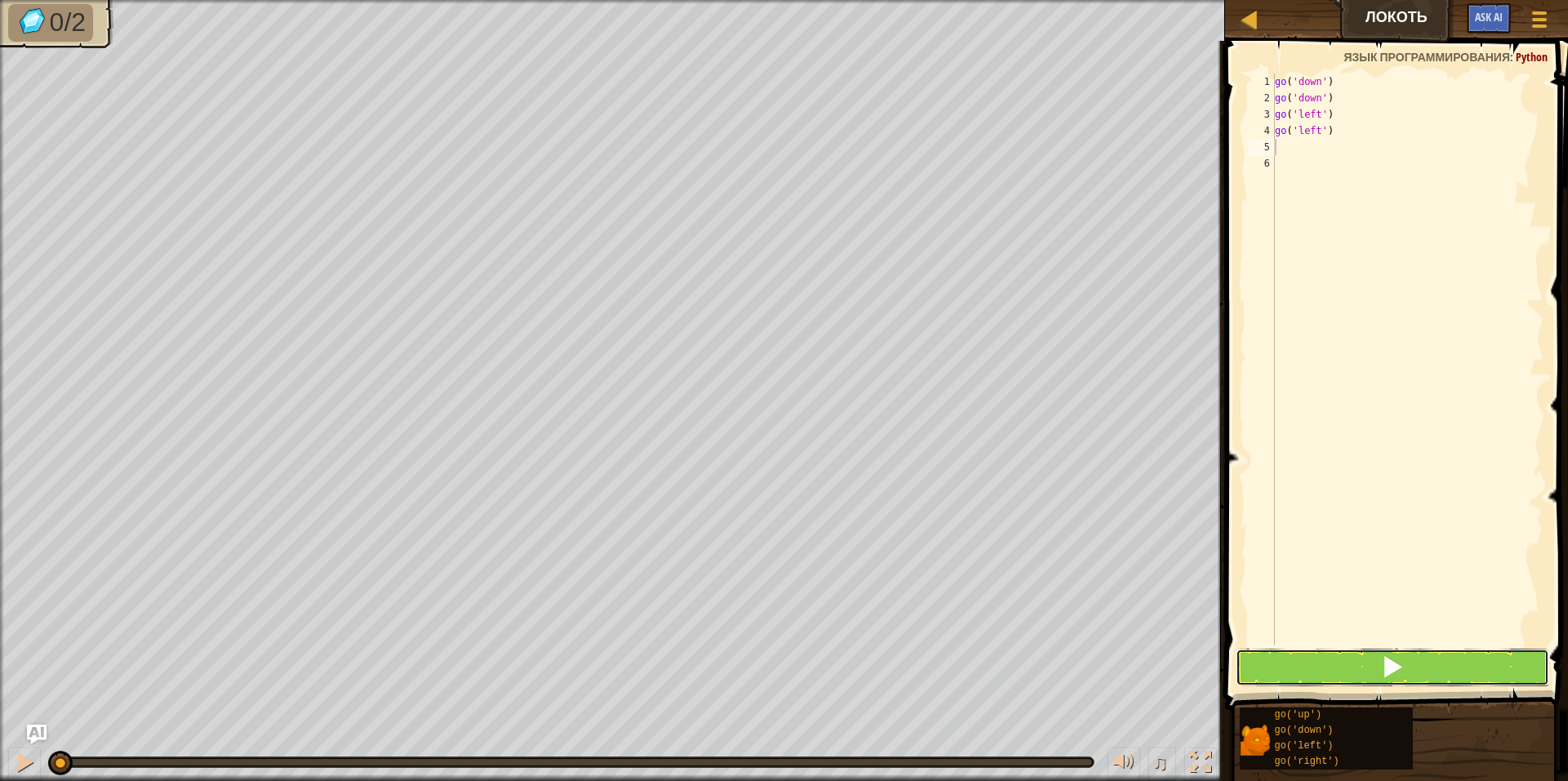
click at [1446, 676] on button at bounding box center [1393, 667] width 313 height 37
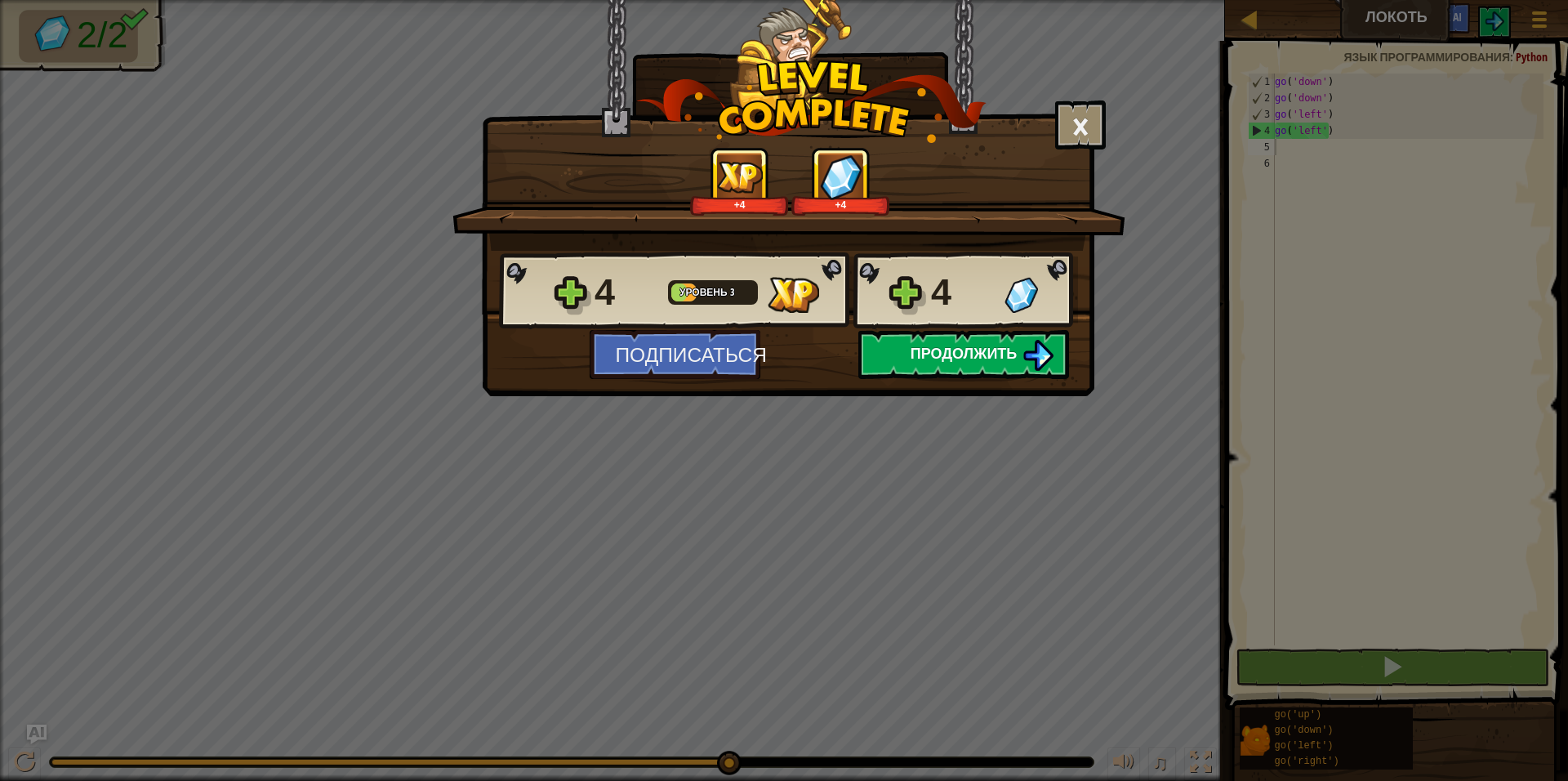
click at [992, 374] on button "Продолжить" at bounding box center [963, 354] width 211 height 49
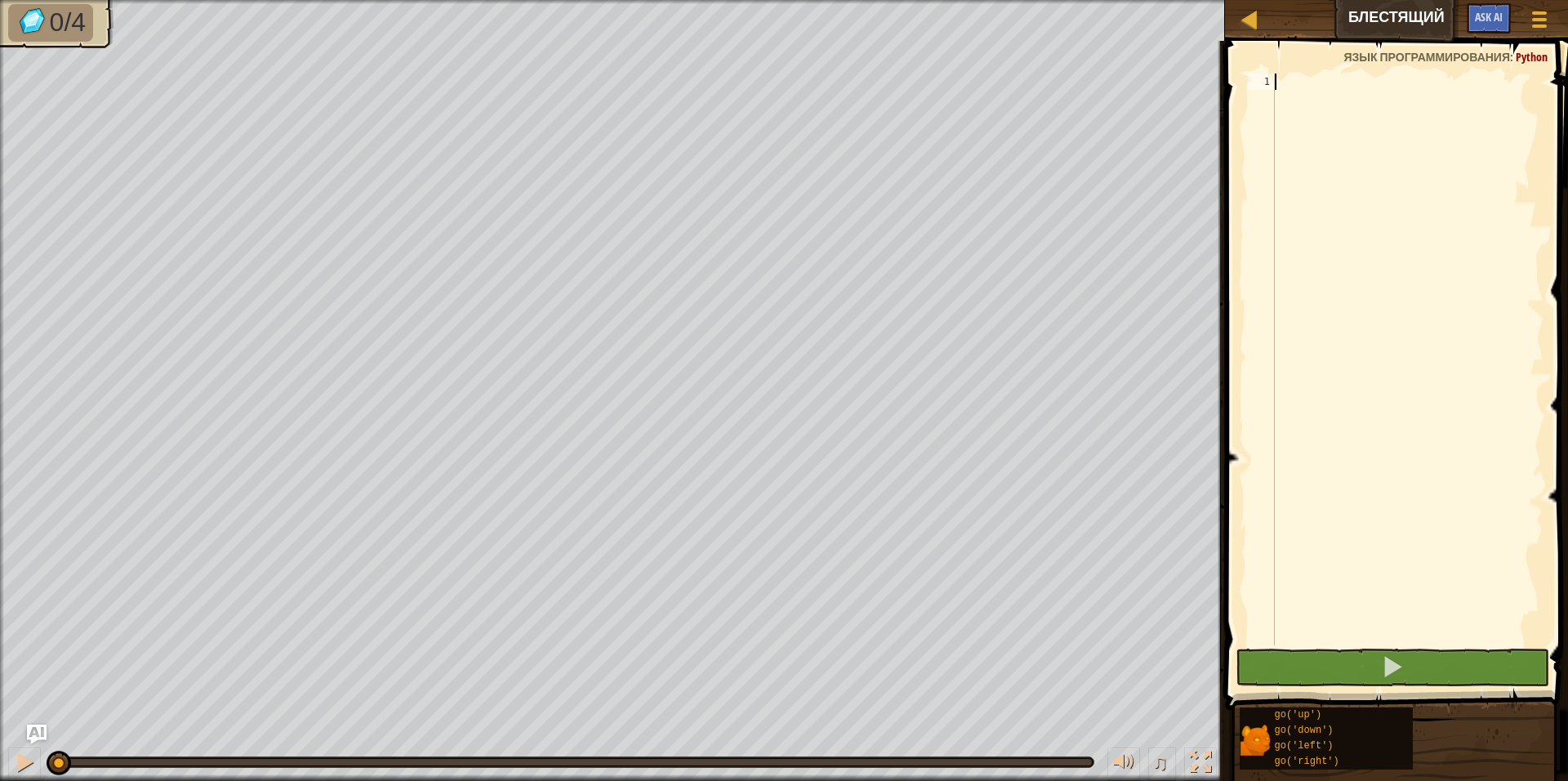
scroll to position [7, 0]
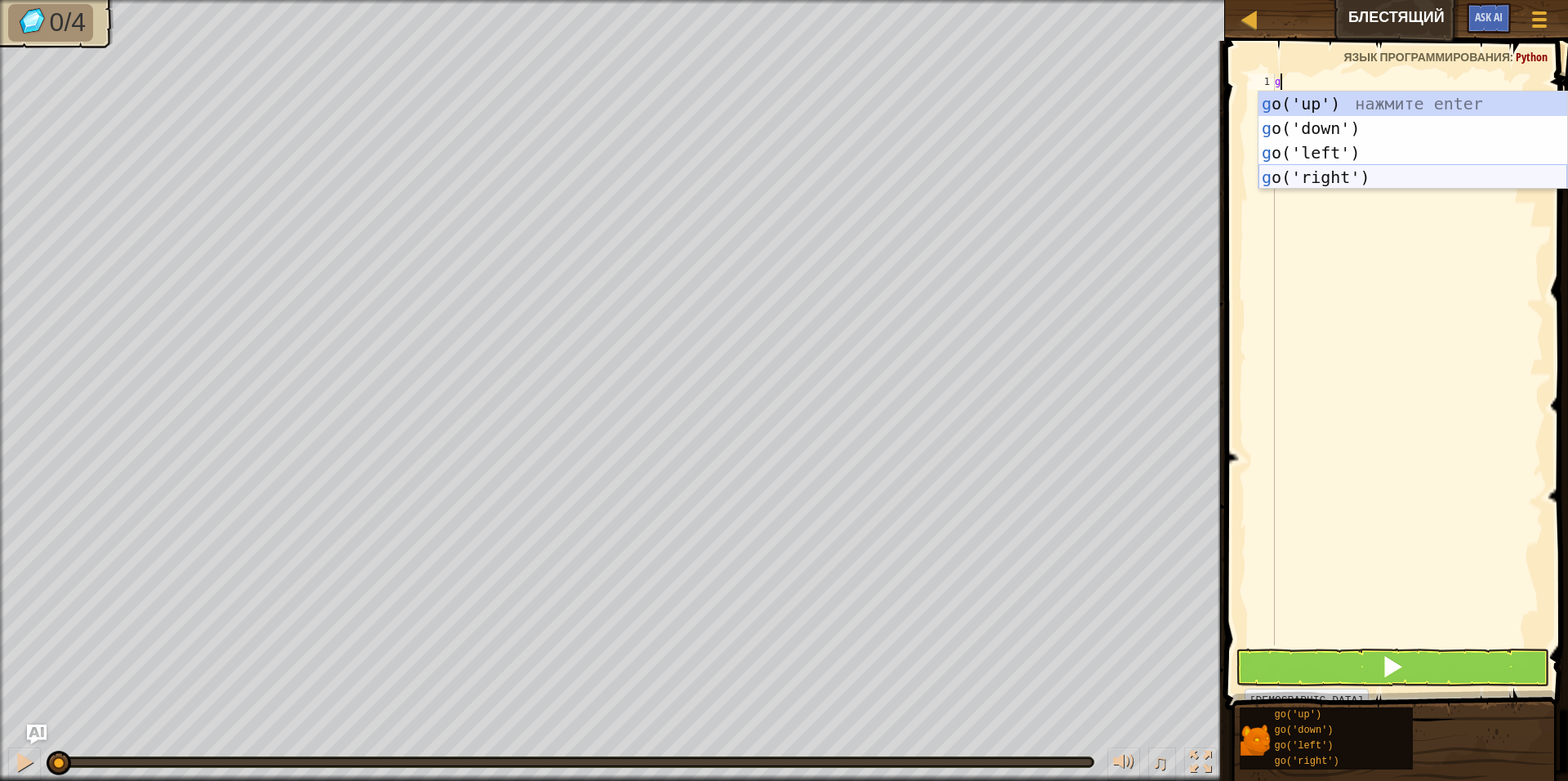
type textarea "go"
click at [1341, 148] on div "go ('up') нажмите enter go ('down') нажмите enter go ('left') нажмите enter go …" at bounding box center [1412, 165] width 309 height 147
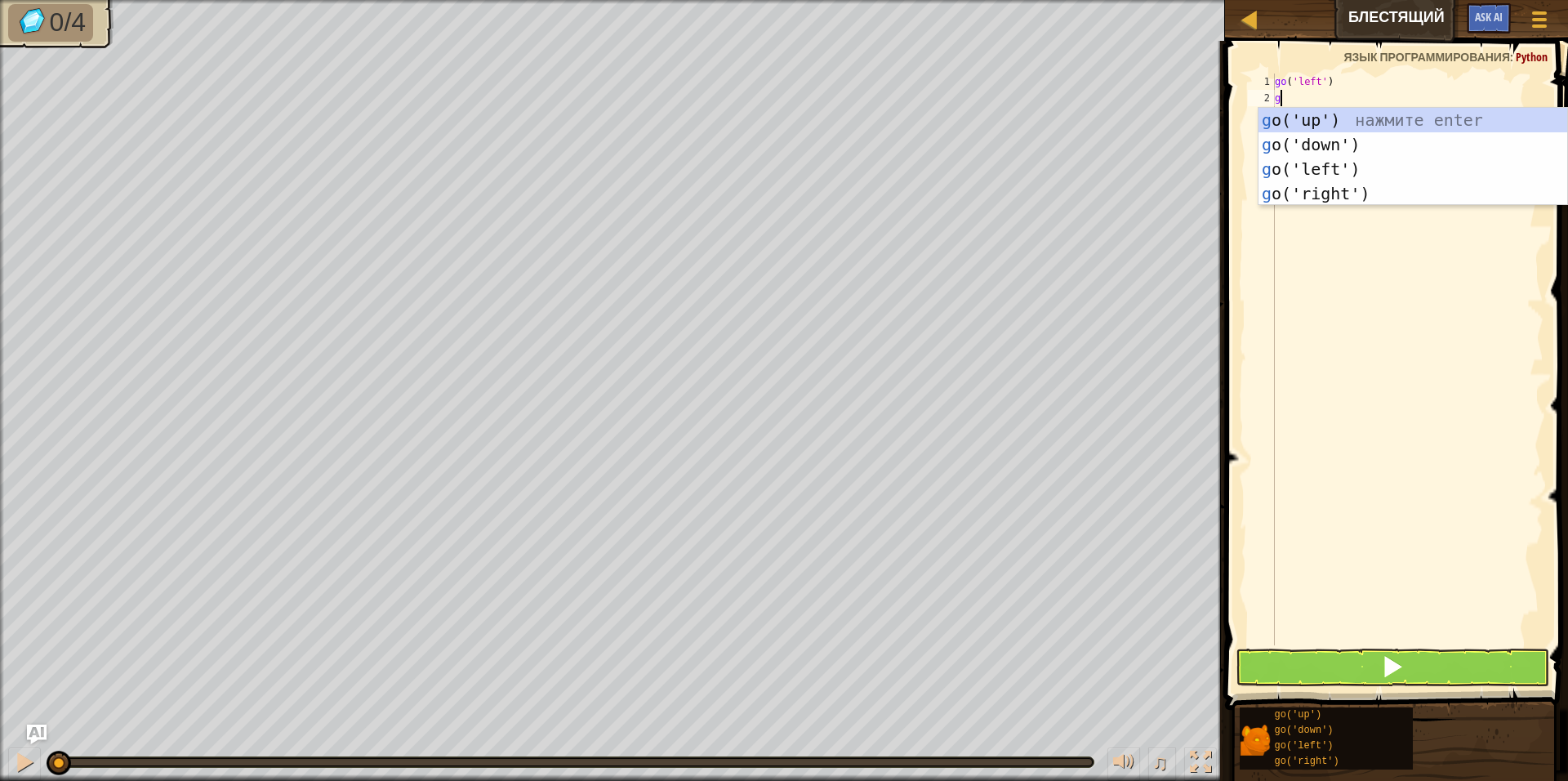
type textarea "go"
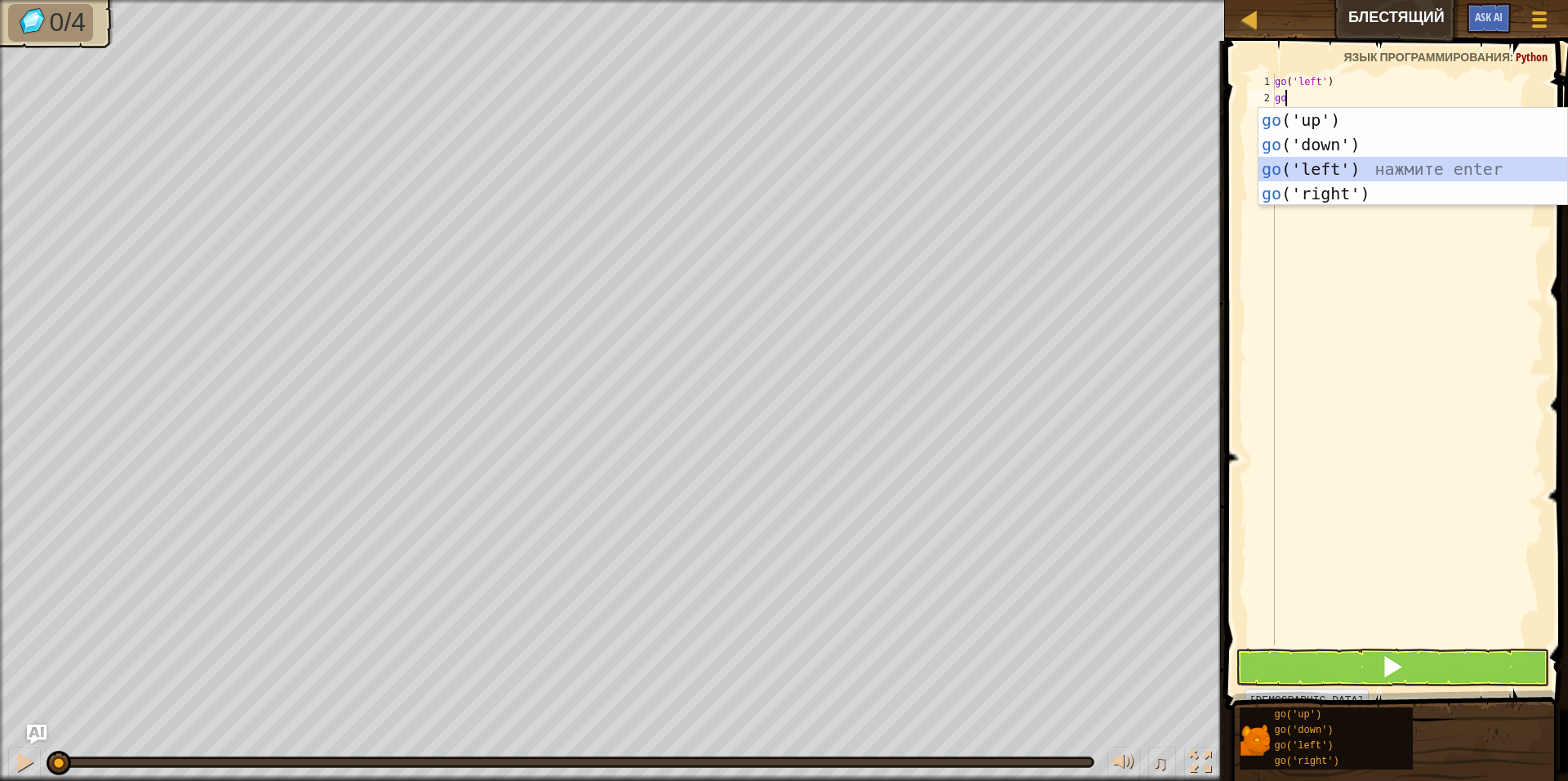
click at [1331, 161] on div "go ('up') нажмите enter go ('down') нажмите enter go ('left') нажмите enter go …" at bounding box center [1412, 182] width 309 height 147
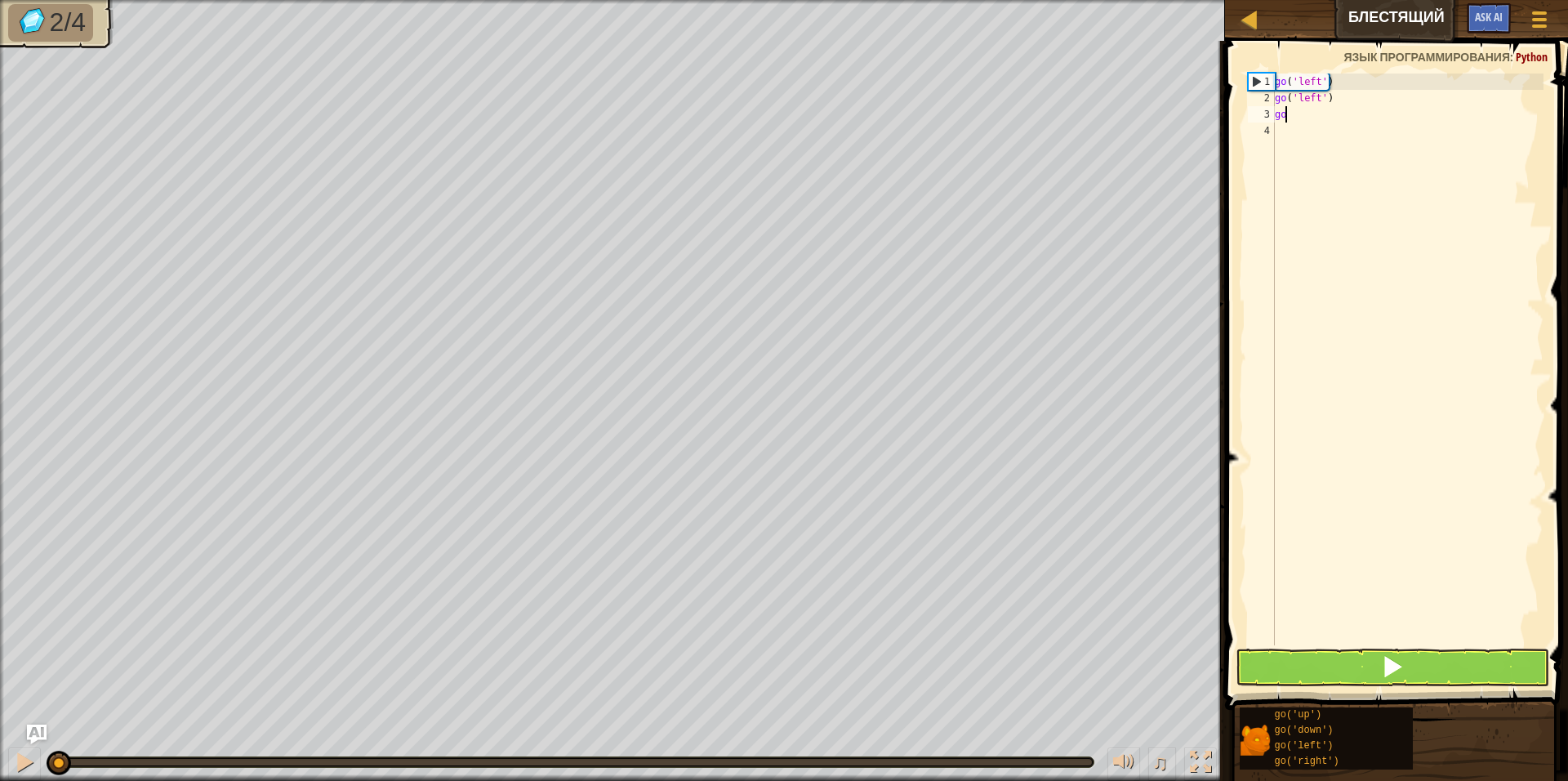
type textarea "g"
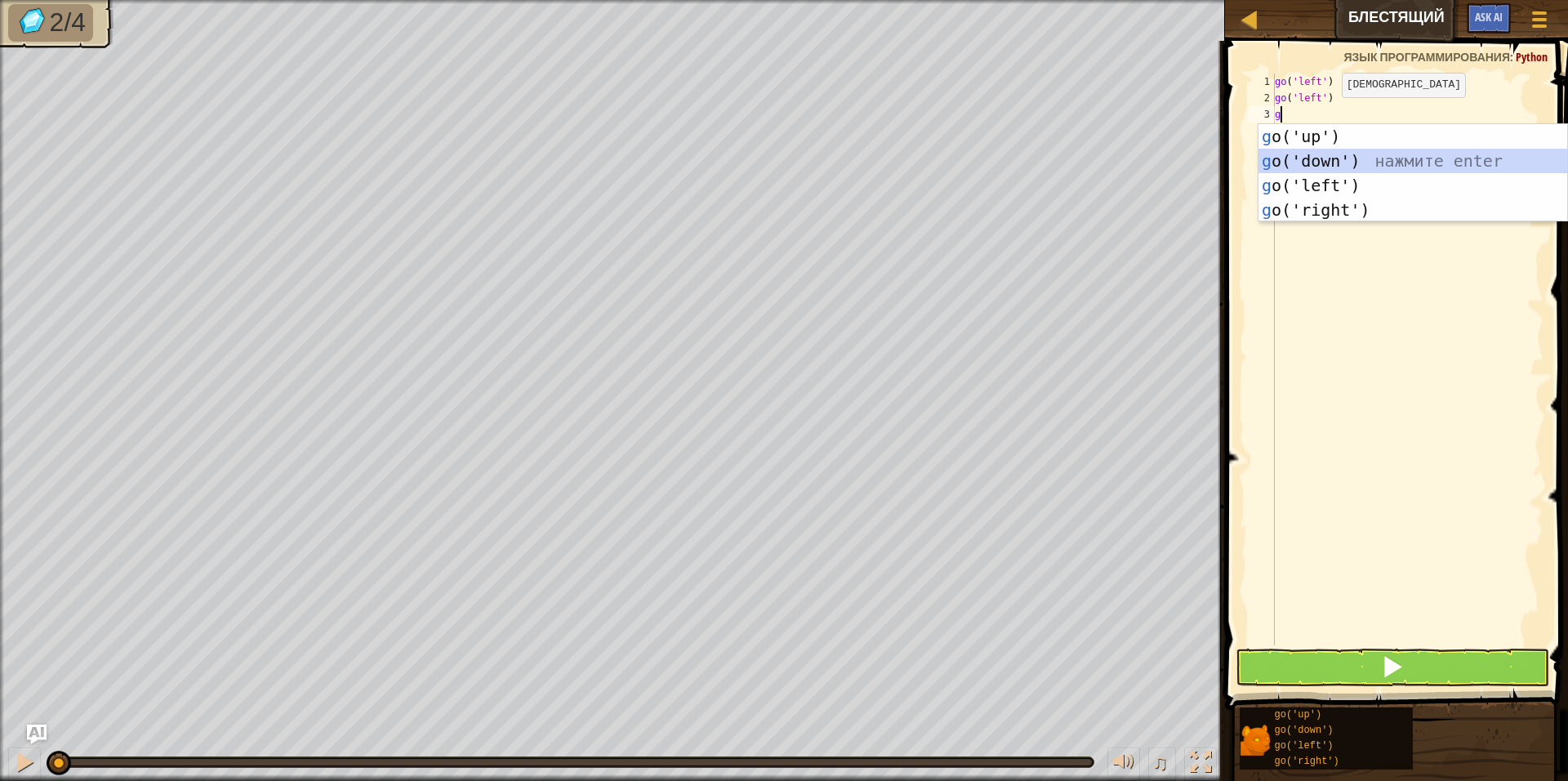
click at [1329, 163] on div "g o('up') нажмите enter g o('down') нажмите enter g o('left') нажмите enter g o…" at bounding box center [1412, 197] width 309 height 147
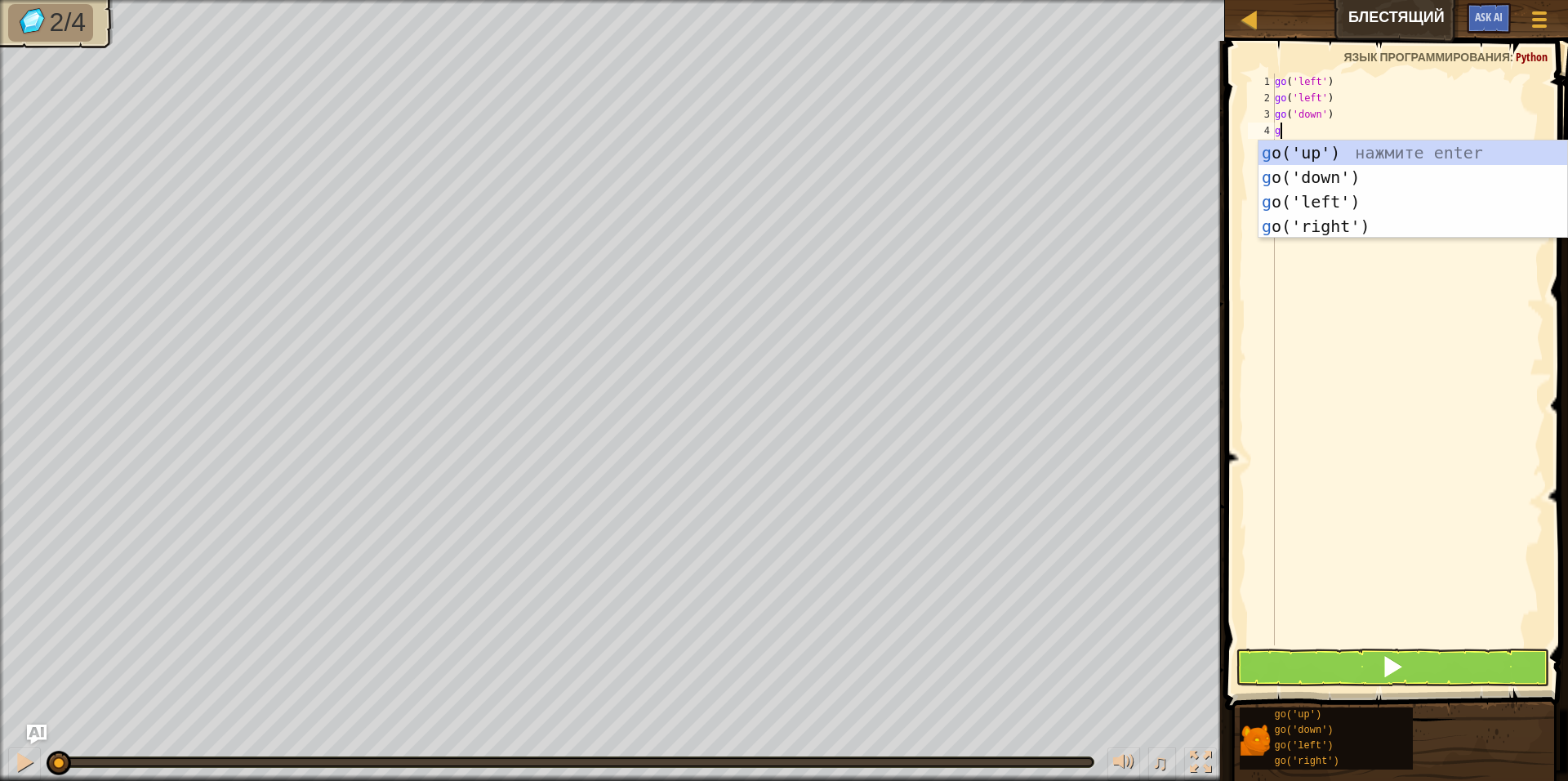
type textarea "go"
click at [1330, 220] on div "go ('up') нажмите enter go ('down') нажмите enter go ('left') нажмите enter go …" at bounding box center [1412, 214] width 309 height 147
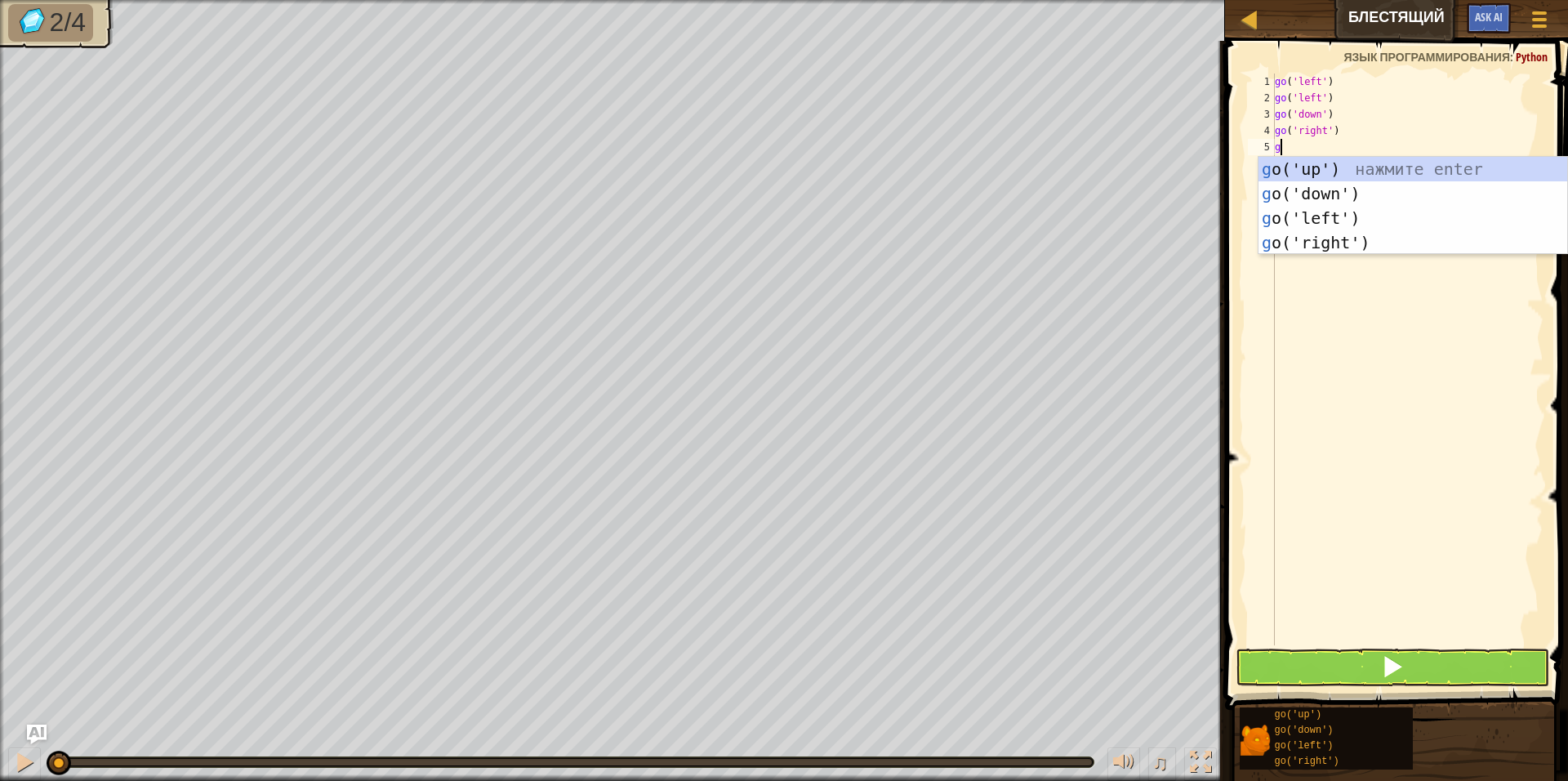
type textarea "go"
click at [1336, 240] on div "go ('up') нажмите enter go ('down') нажмите enter go ('left') нажмите enter go …" at bounding box center [1412, 230] width 309 height 147
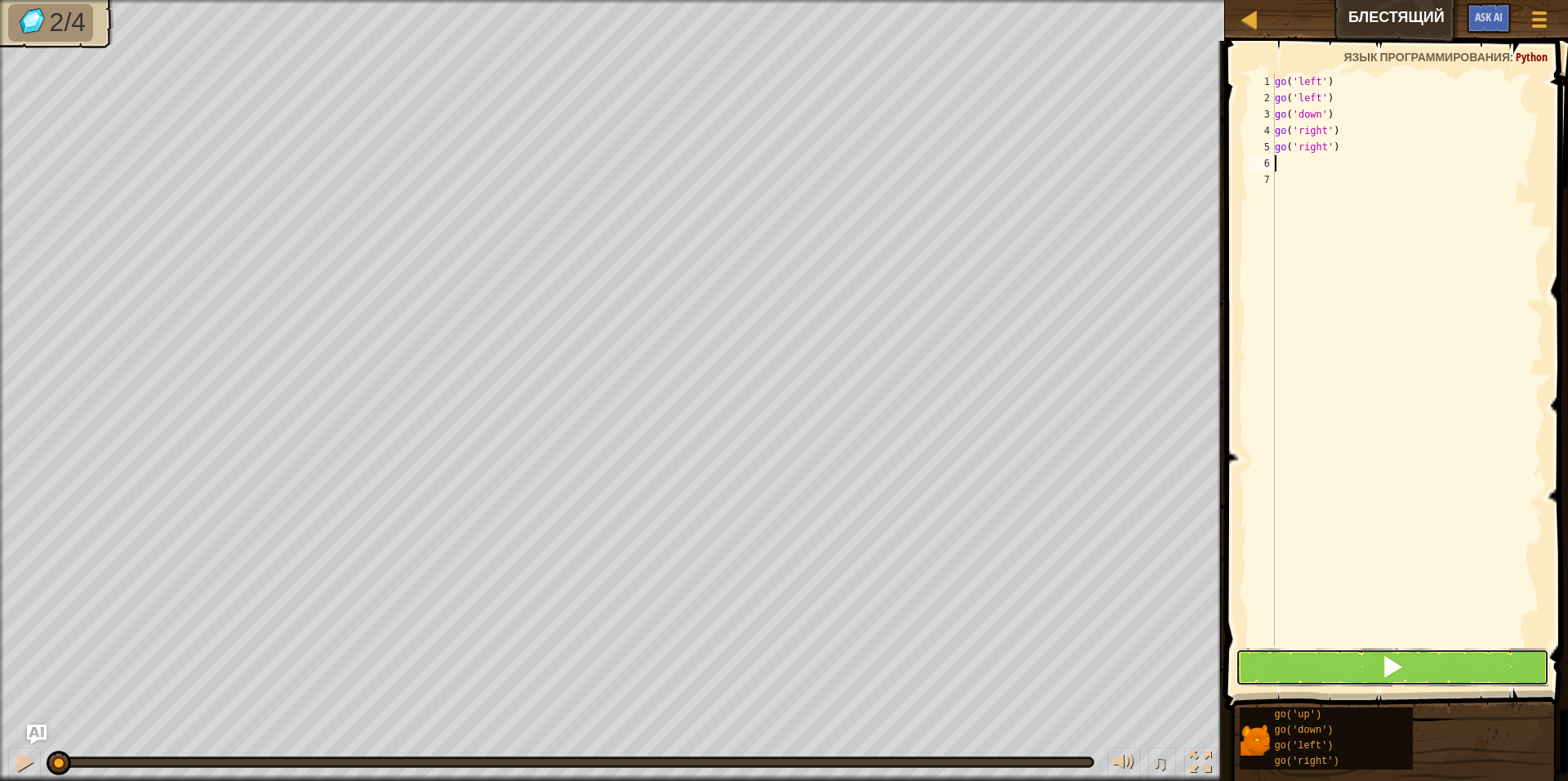
click at [1416, 660] on button at bounding box center [1393, 667] width 313 height 37
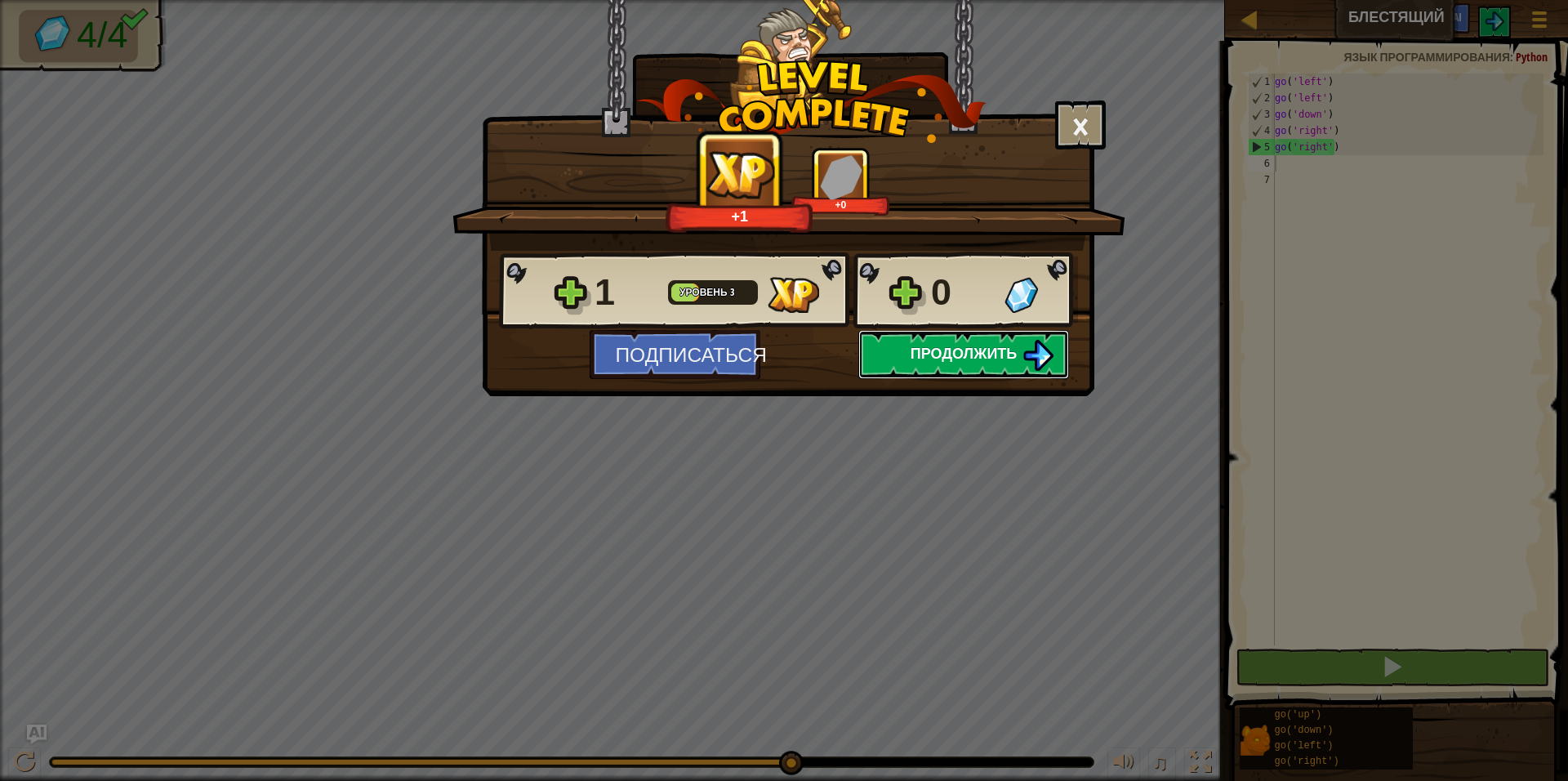
click at [1000, 342] on button "Продолжить" at bounding box center [963, 354] width 211 height 49
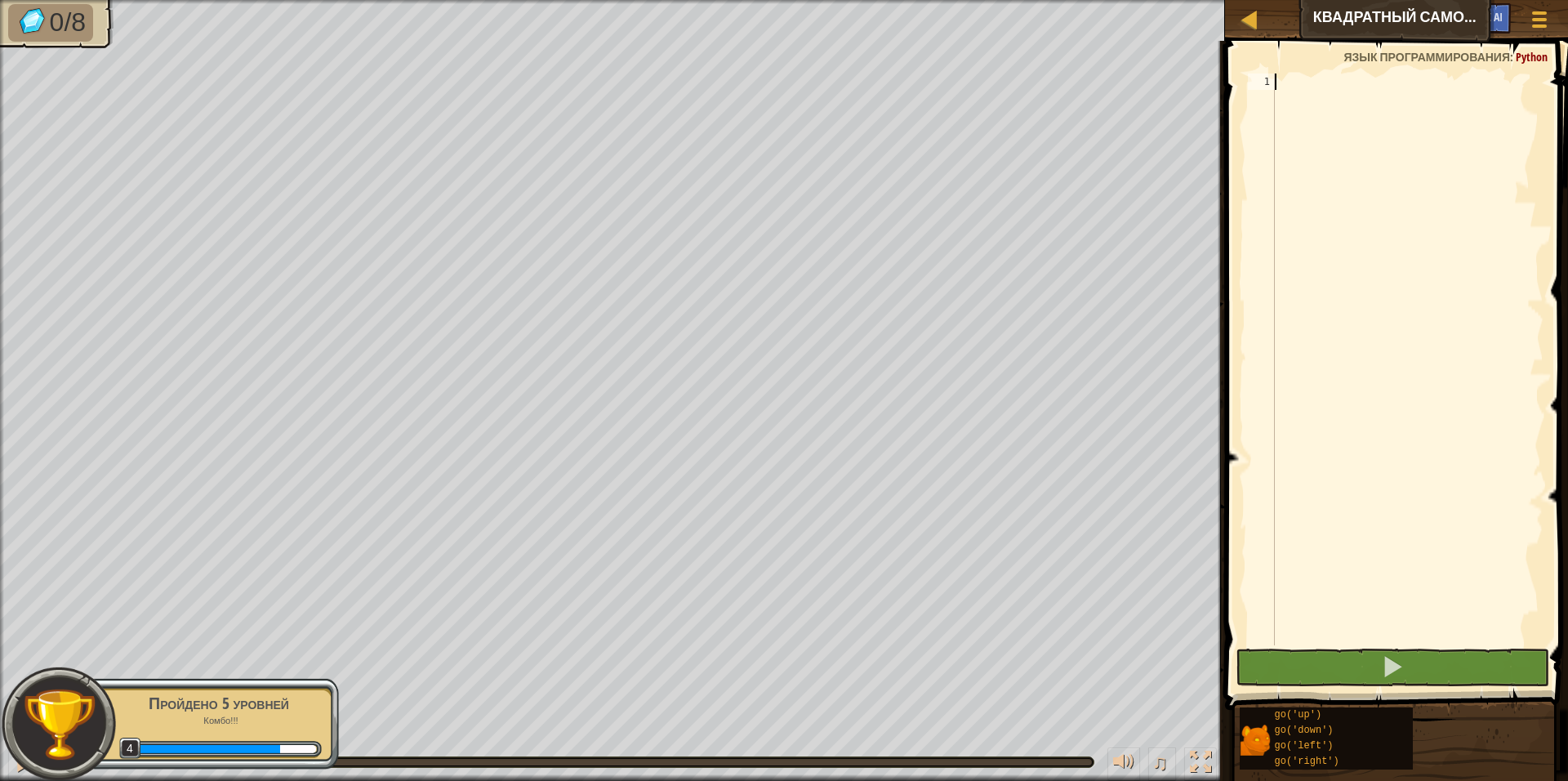
scroll to position [7, 0]
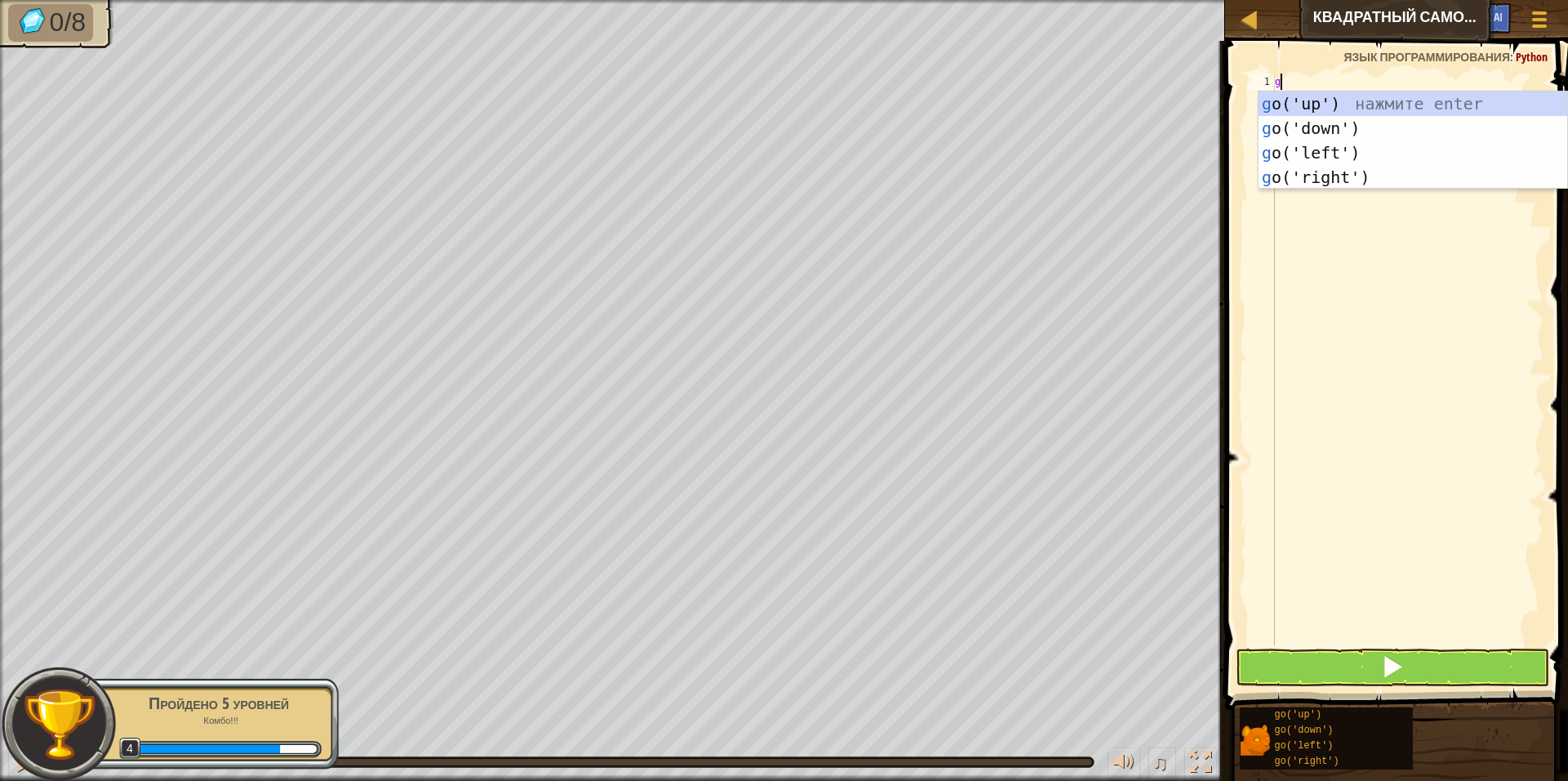
type textarea "go"
click at [1357, 105] on div "go ('up') нажмите enter go ('down') нажмите enter go ('left') нажмите enter go …" at bounding box center [1412, 165] width 309 height 147
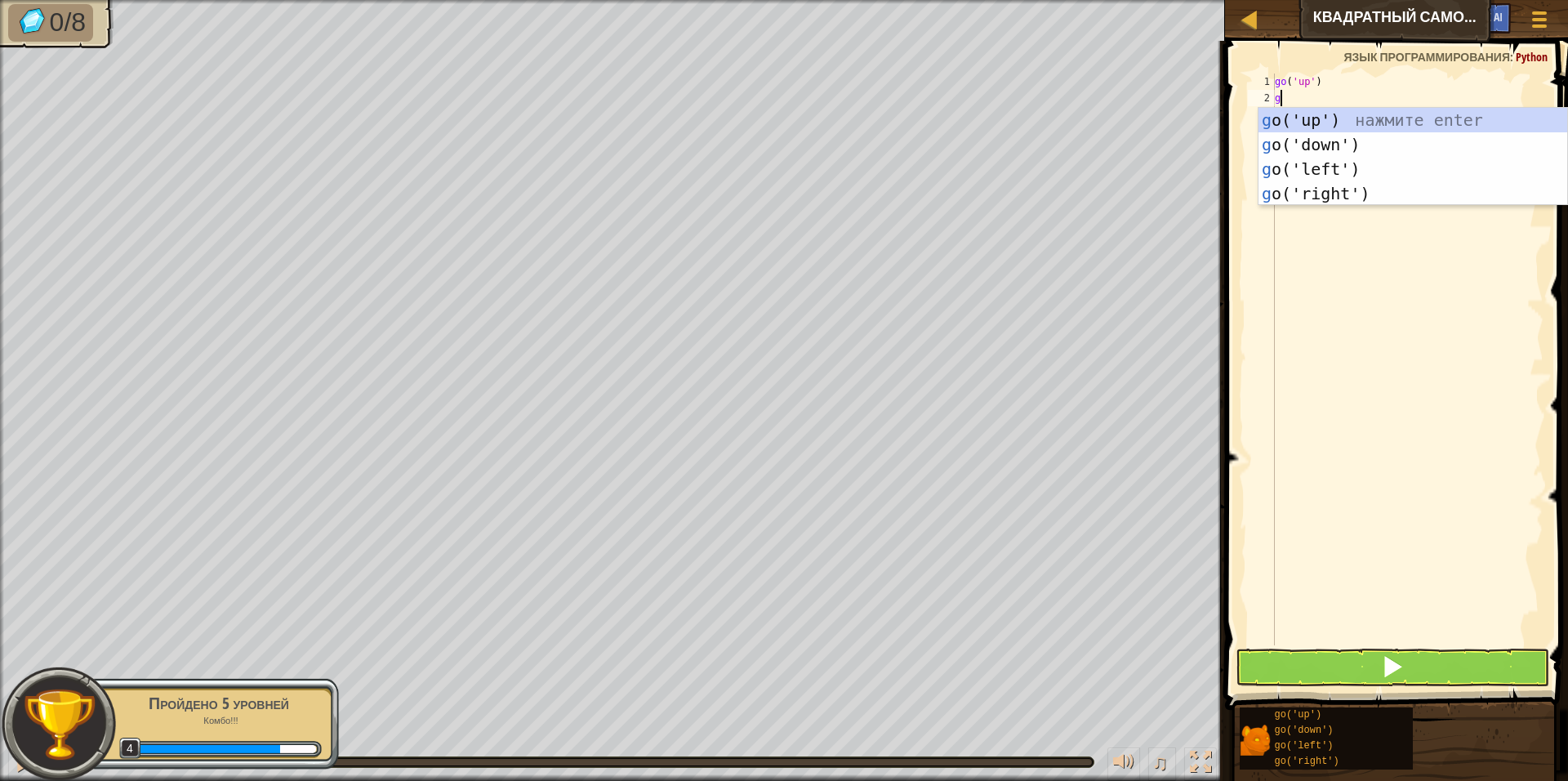
type textarea "go"
click at [1327, 166] on div "go ('up') нажмите enter go ('down') нажмите enter go ('left') нажмите enter go …" at bounding box center [1412, 182] width 309 height 147
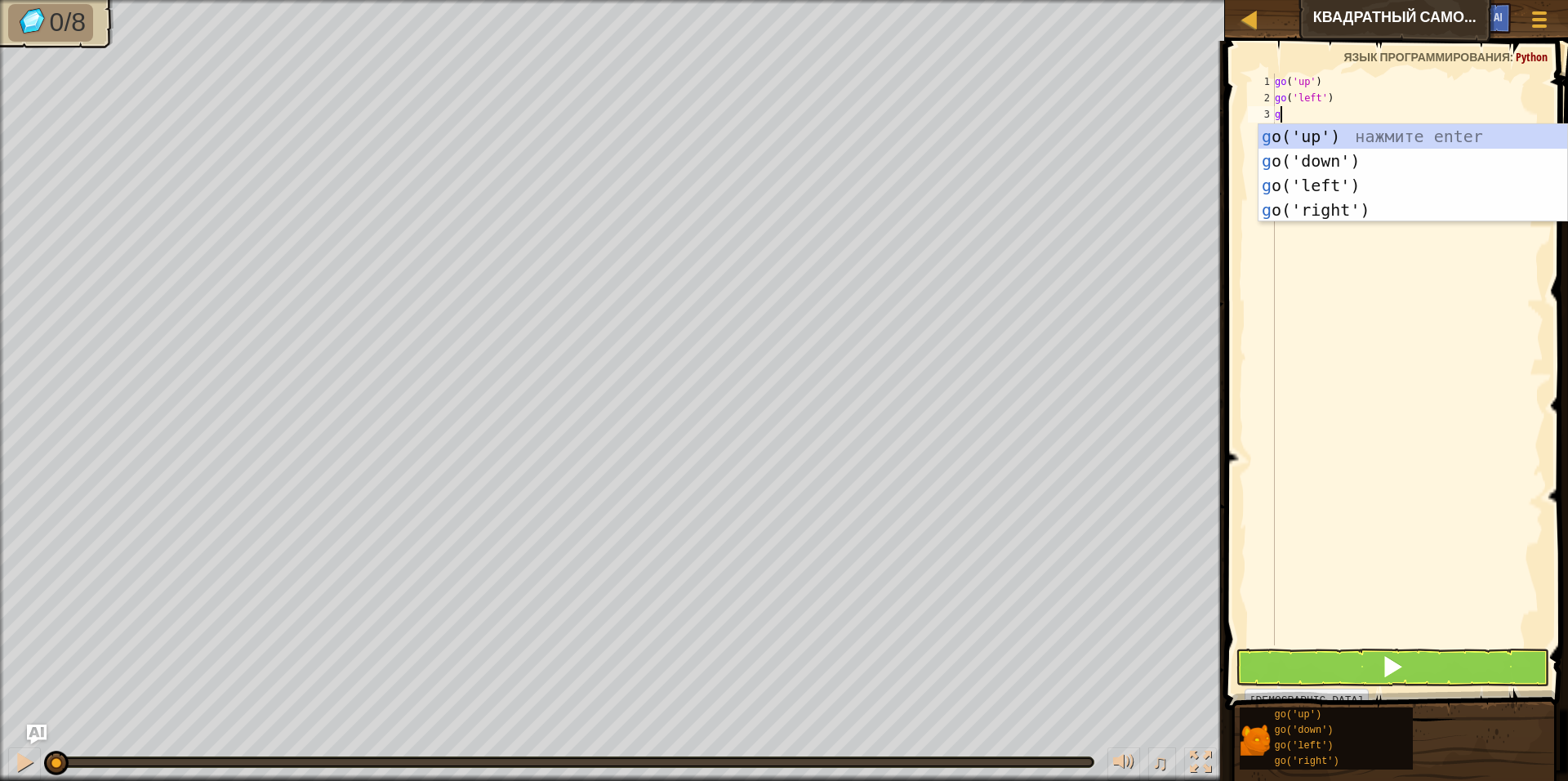
type textarea "go"
click at [1348, 163] on div "go ('up') нажмите enter go ('down') нажмите enter go ('left') нажмите enter go …" at bounding box center [1412, 197] width 309 height 147
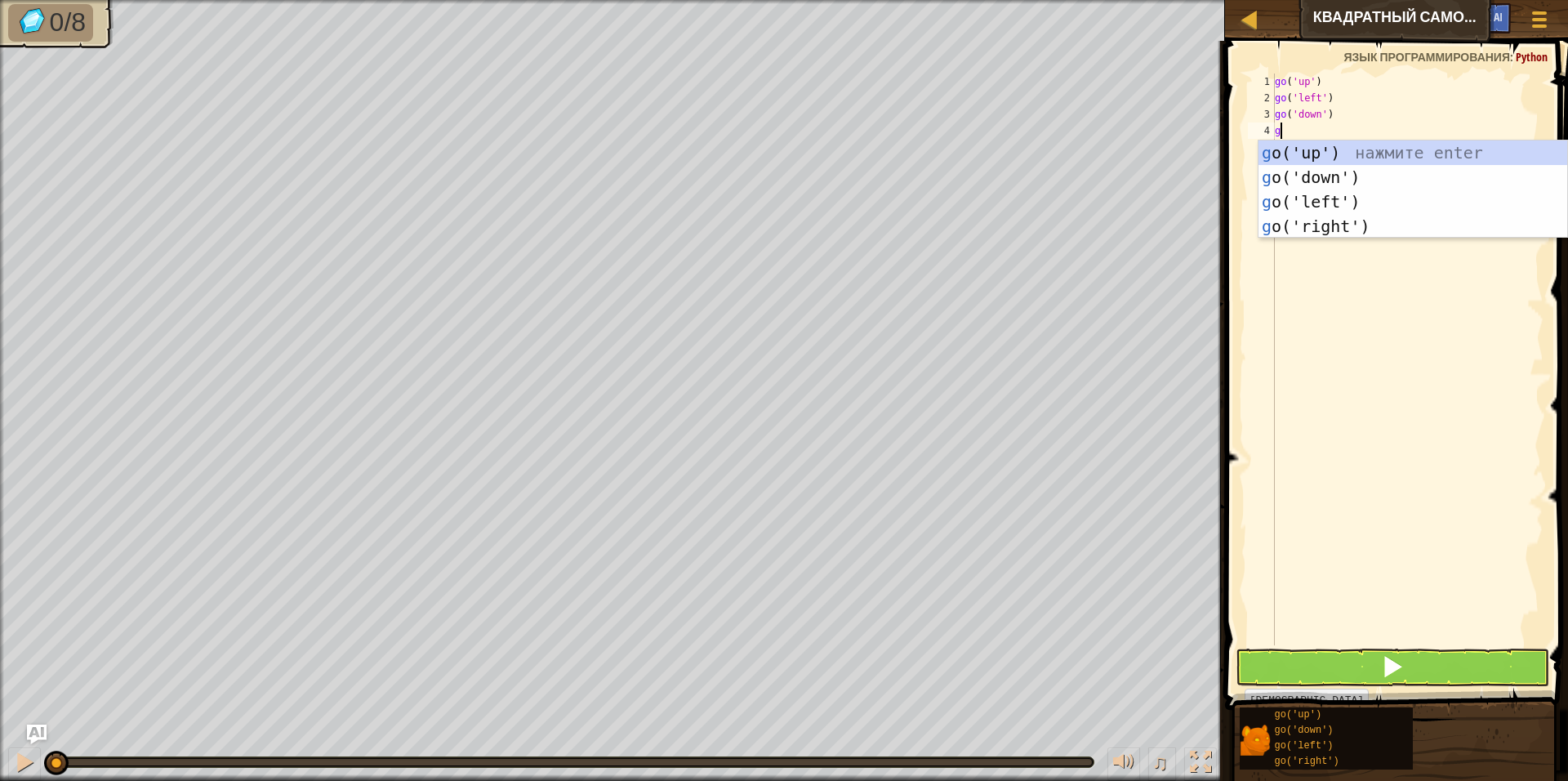
type textarea "go"
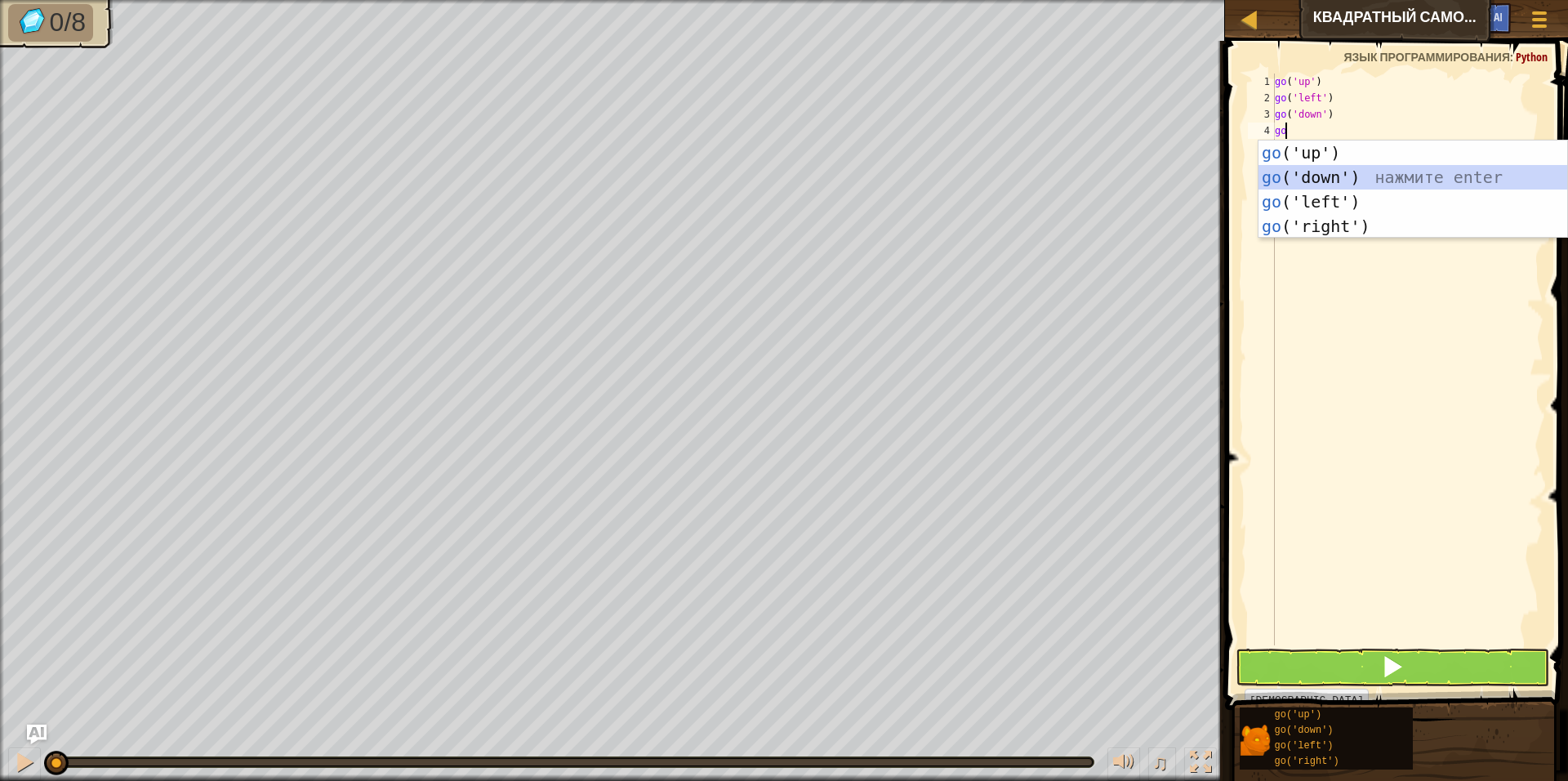
click at [1345, 173] on div "go ('up') нажмите enter go ('down') нажмите enter go ('left') нажмите enter go …" at bounding box center [1412, 214] width 309 height 147
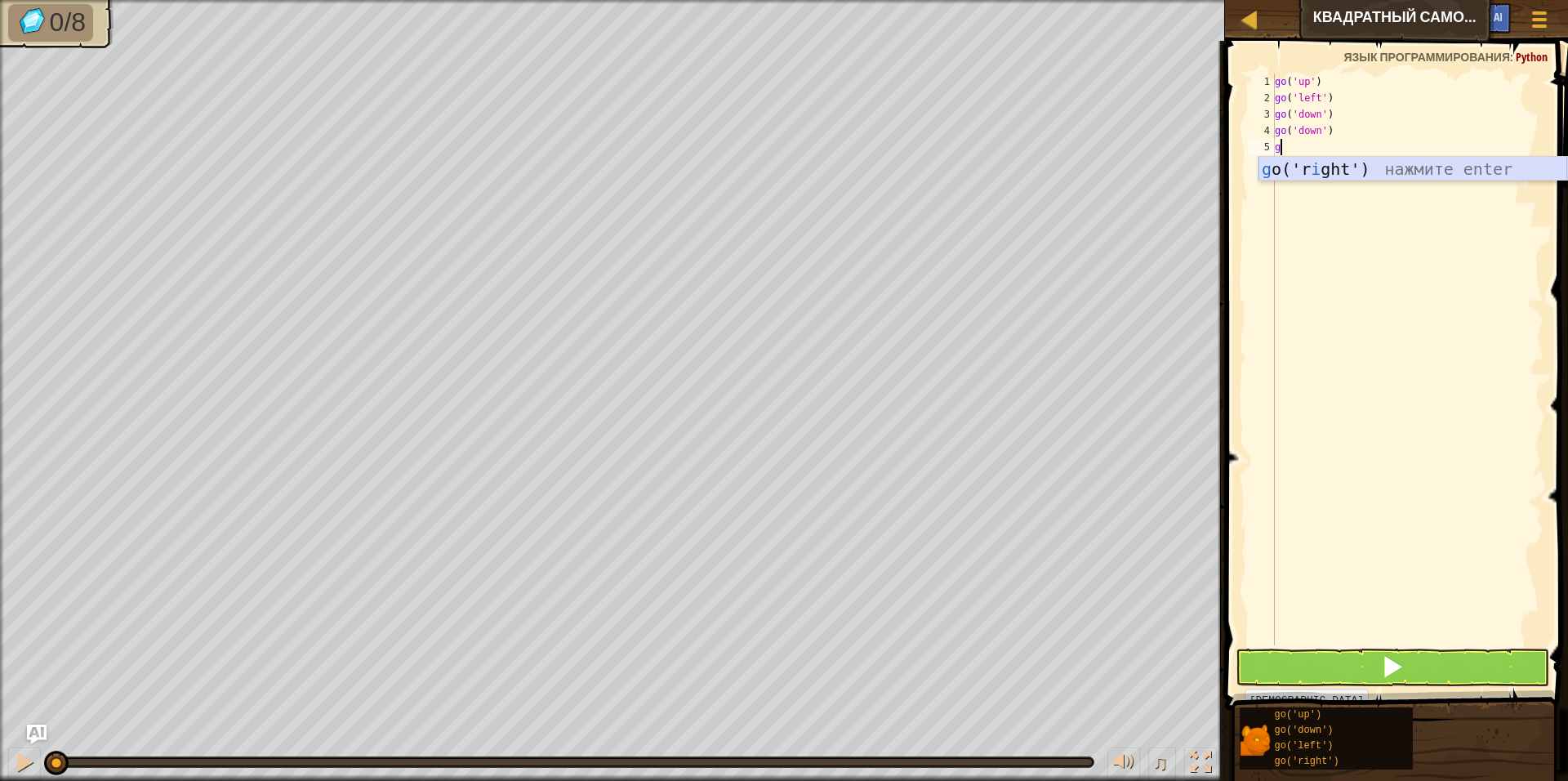
type textarea "g"
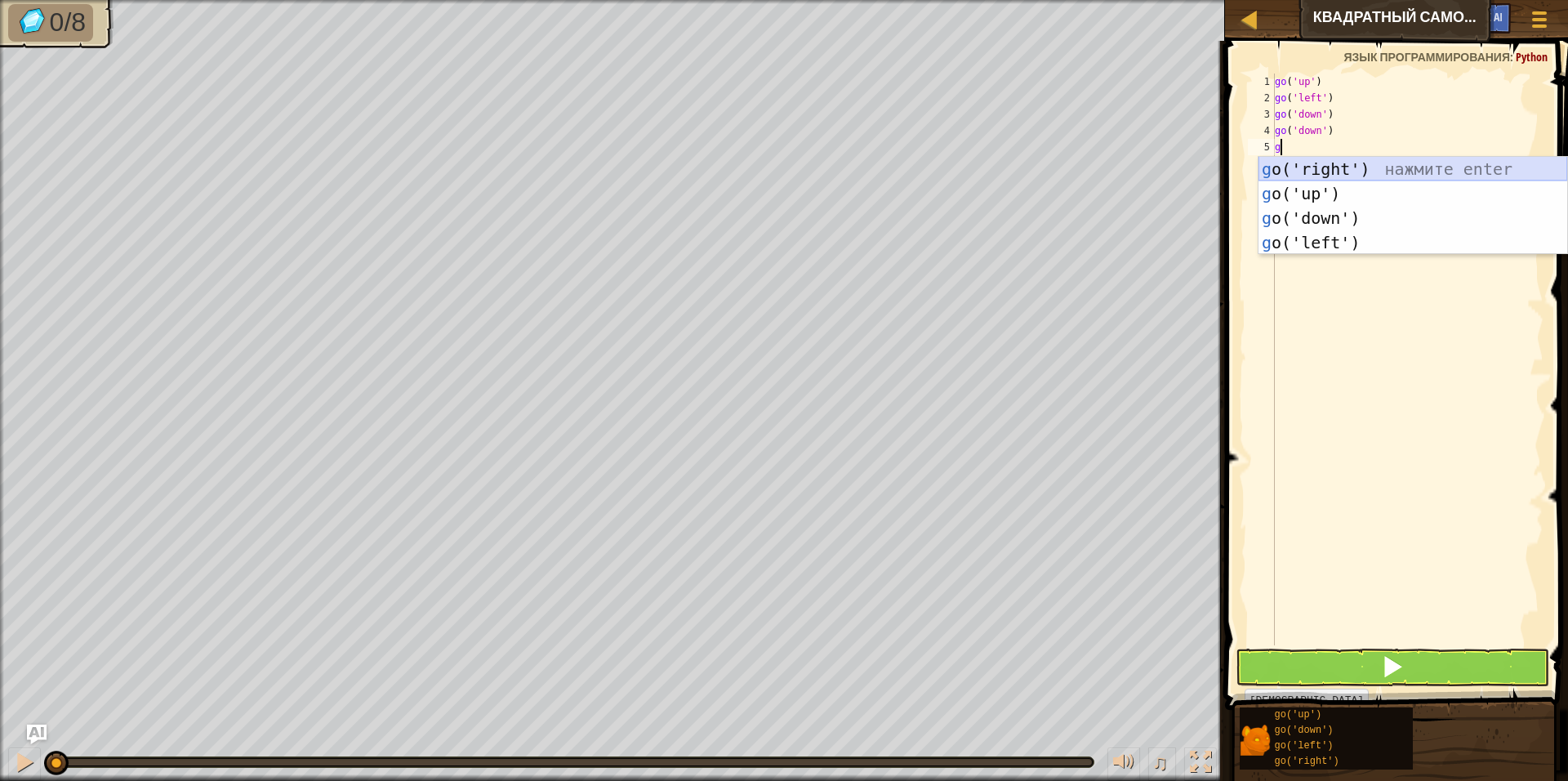
click at [1341, 170] on div "g o('right') нажмите enter g o('up') нажмите enter g o('down') нажмите enter g …" at bounding box center [1412, 230] width 309 height 147
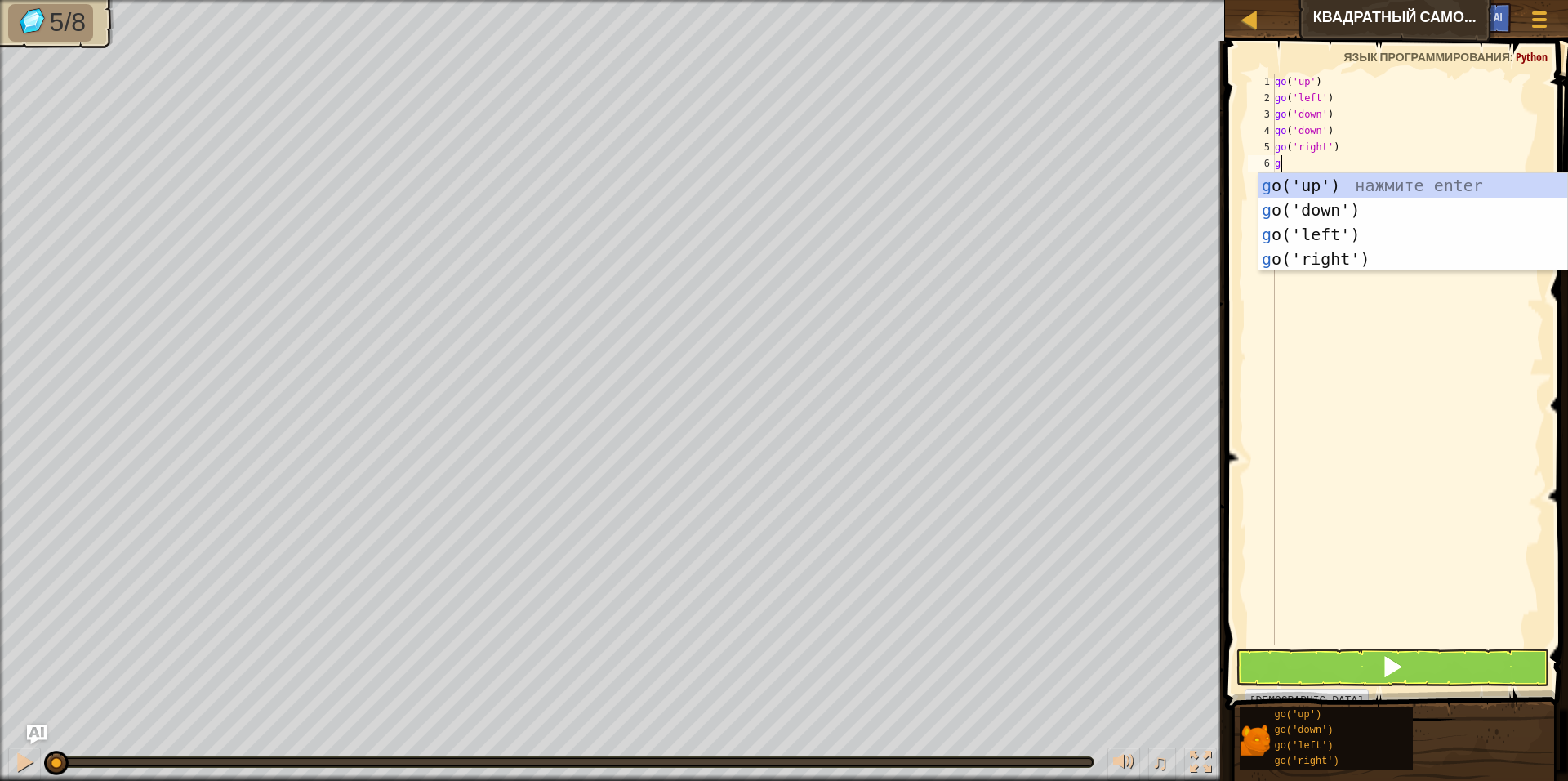
type textarea "go"
click at [1317, 255] on div "go ('up') нажмите enter go ('down') нажмите enter go ('left') нажмите enter go …" at bounding box center [1412, 247] width 309 height 147
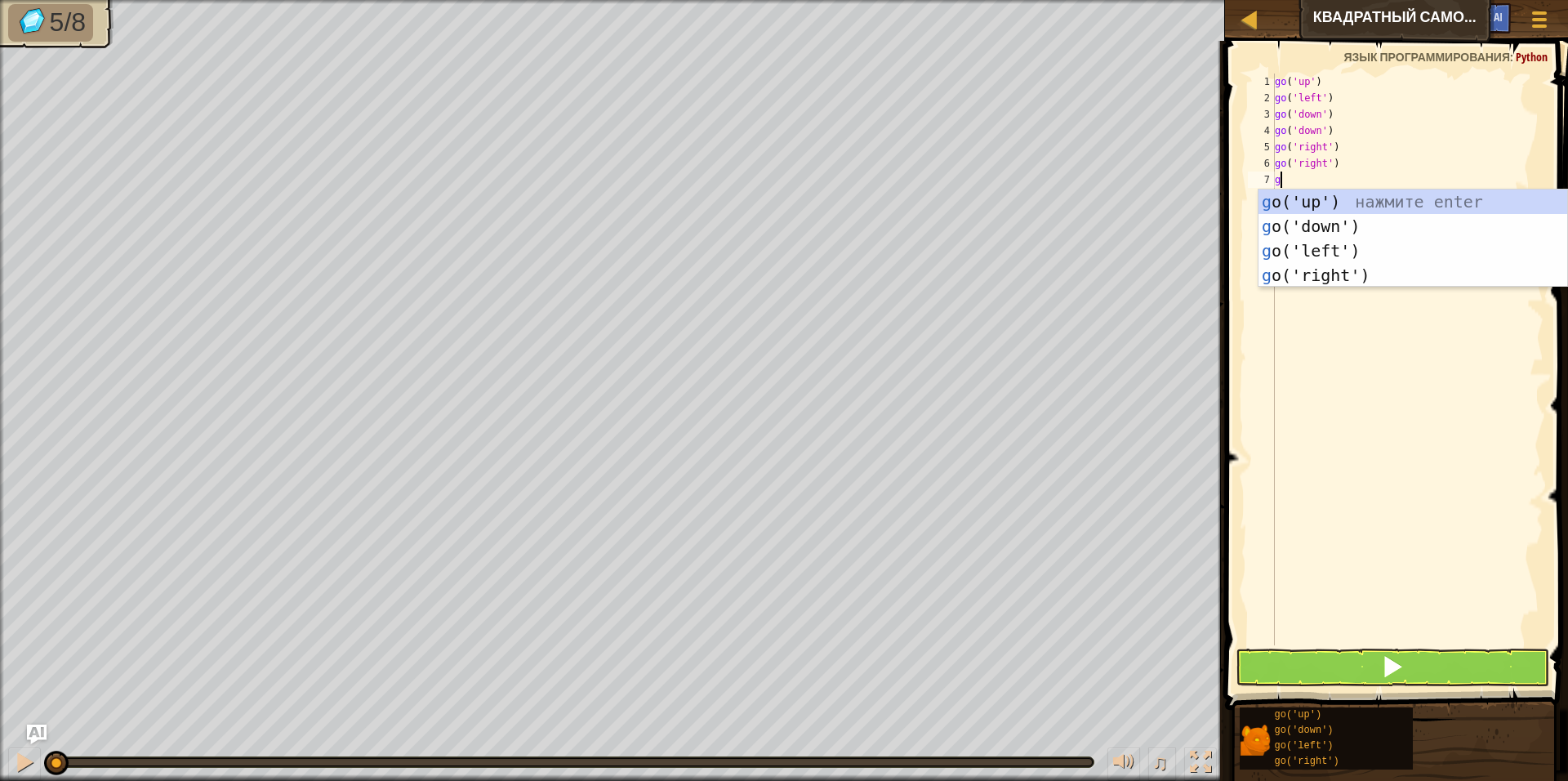
type textarea "go"
click at [1338, 200] on div "go ('up') нажмите enter go ('down') нажмите enter go ('left') нажмите enter go …" at bounding box center [1412, 263] width 309 height 147
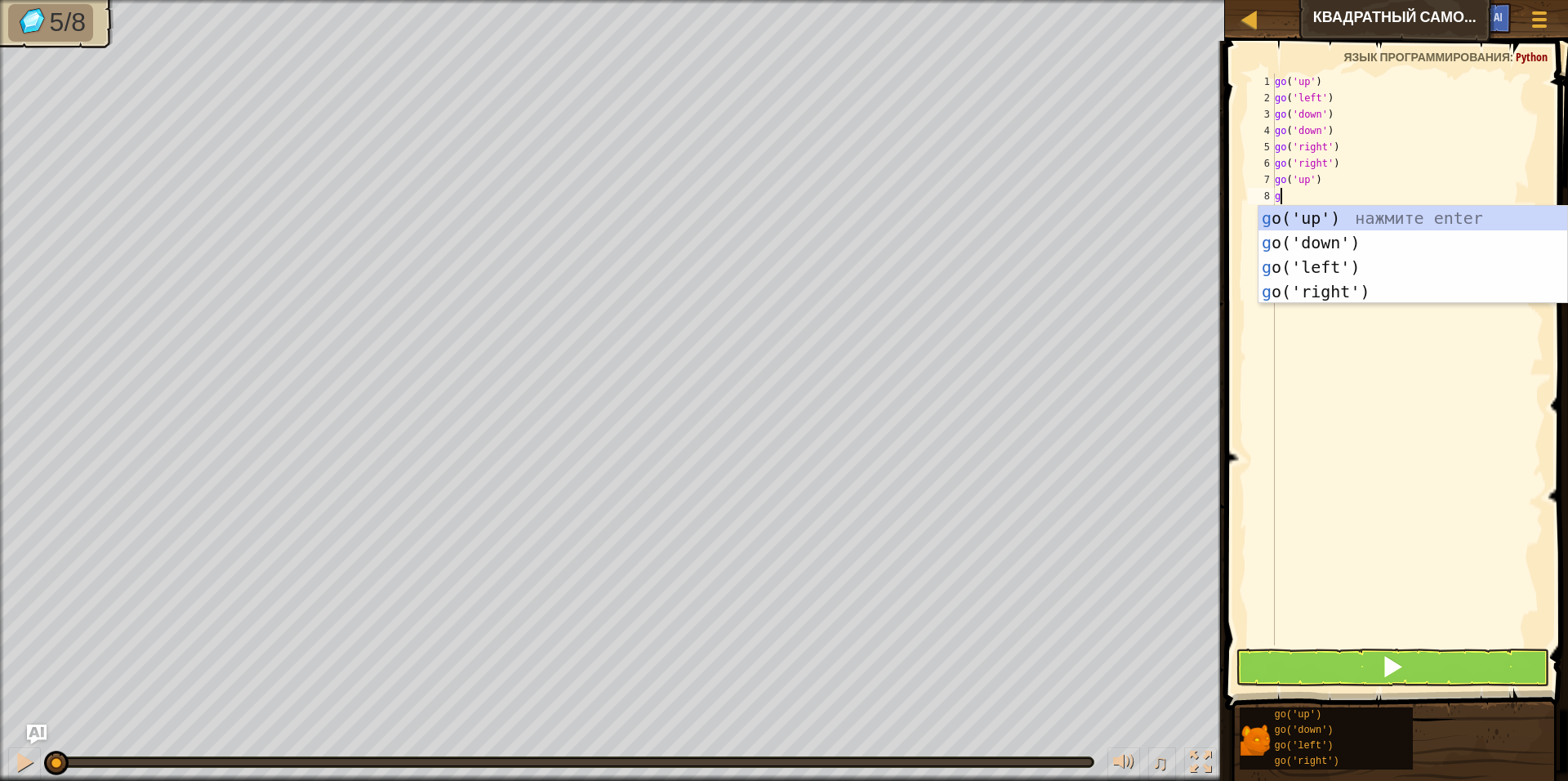
type textarea "go"
click at [1337, 217] on div "go ('up') нажмите enter go ('down') нажмите enter go ('left') нажмите enter go …" at bounding box center [1412, 279] width 309 height 147
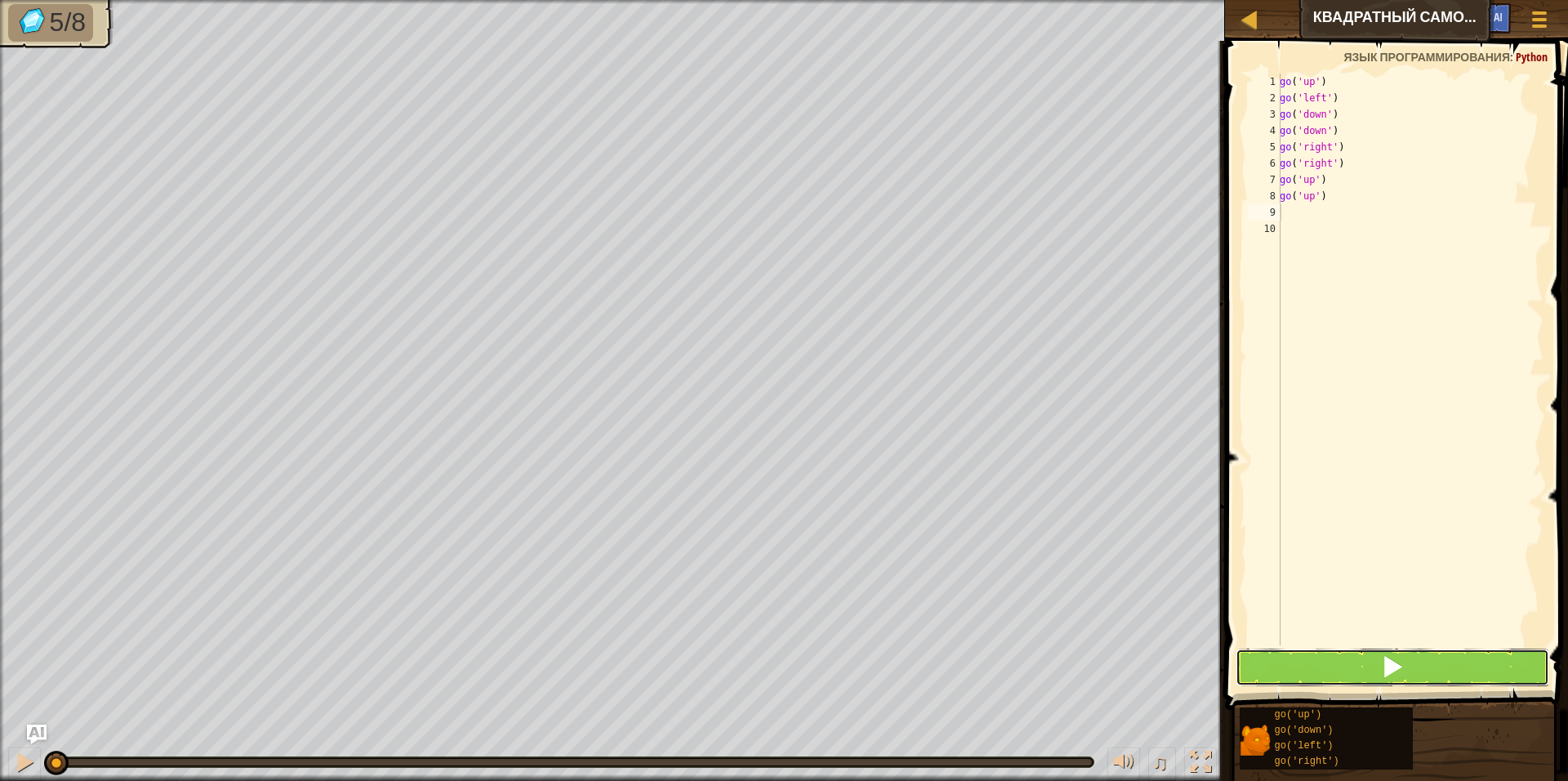
click at [1403, 656] on span at bounding box center [1393, 667] width 23 height 23
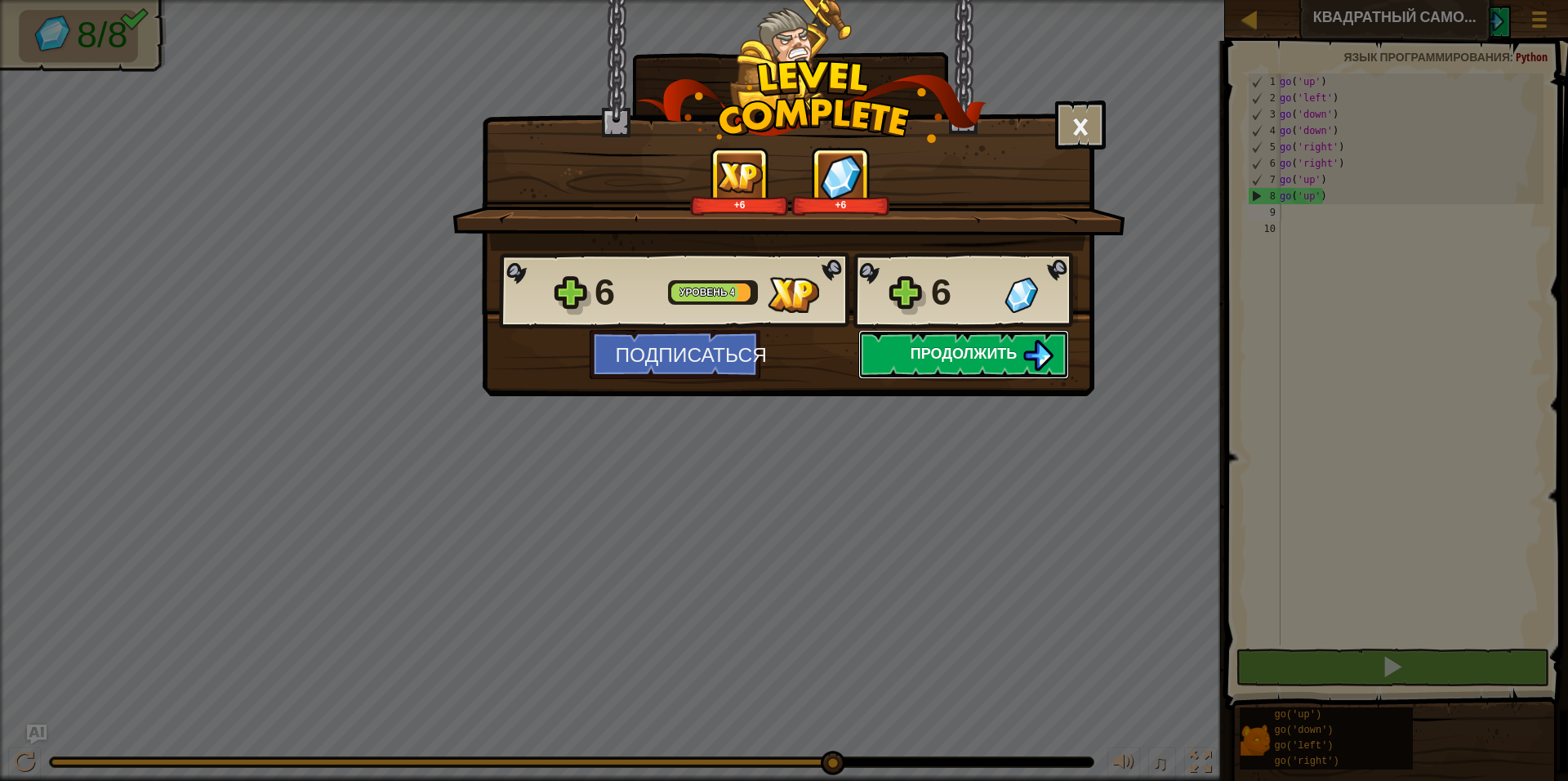
click at [1009, 360] on span "Продолжить" at bounding box center [963, 352] width 107 height 20
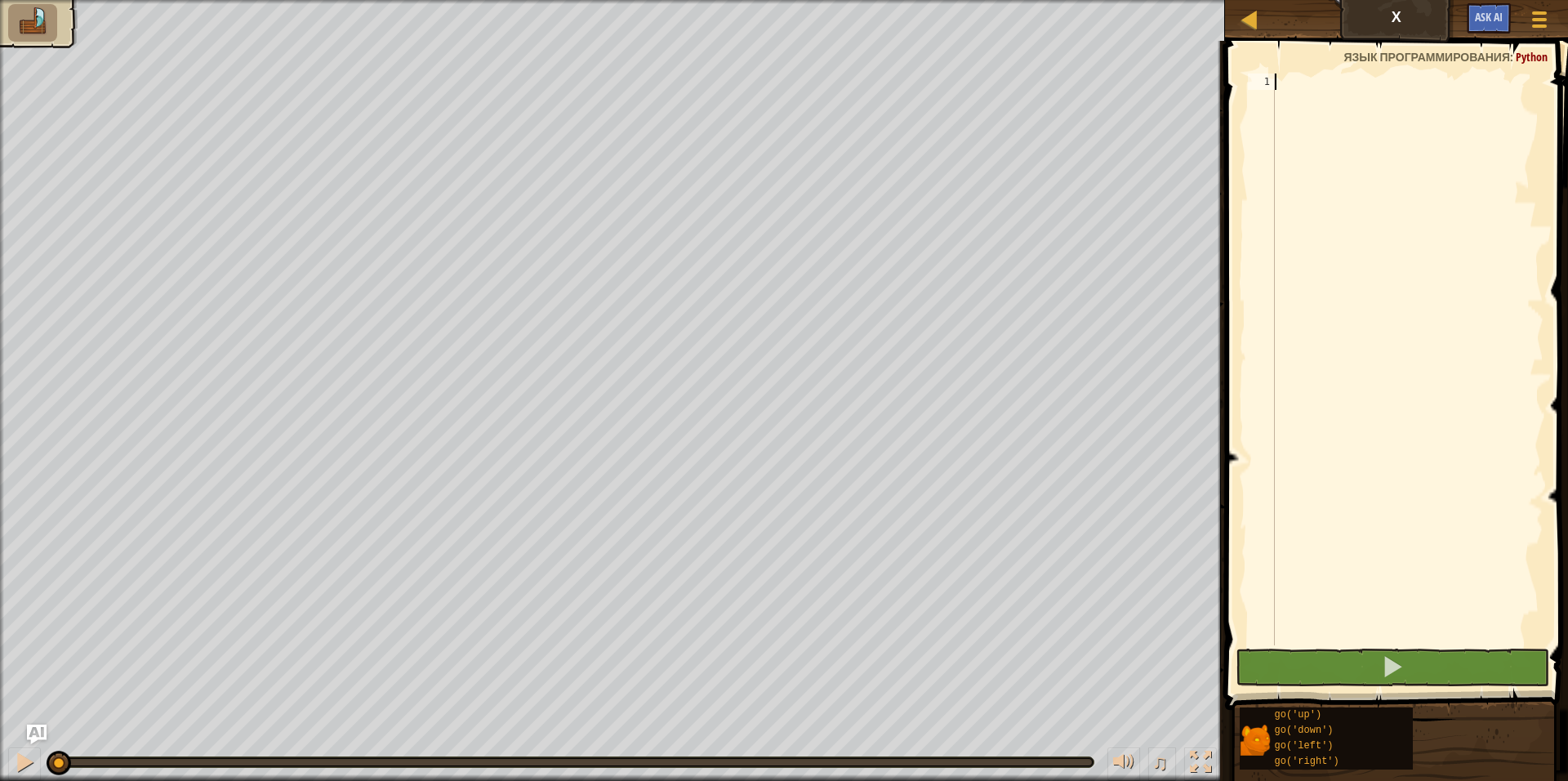
scroll to position [7, 0]
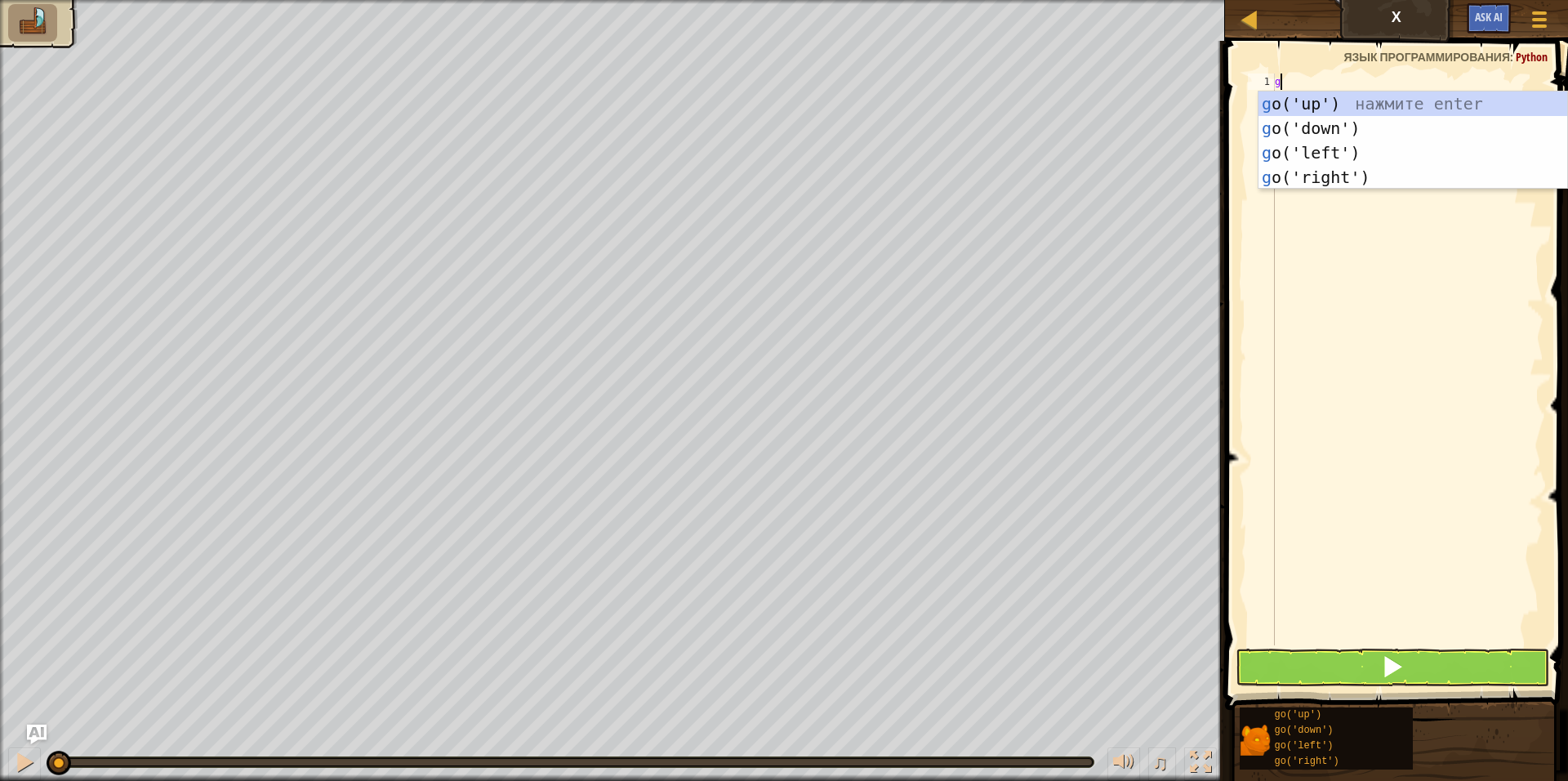
type textarea "go"
click at [1326, 110] on div "go ('up') нажмите enter go ('down') нажмите enter go ('left') нажмите enter go …" at bounding box center [1412, 165] width 309 height 147
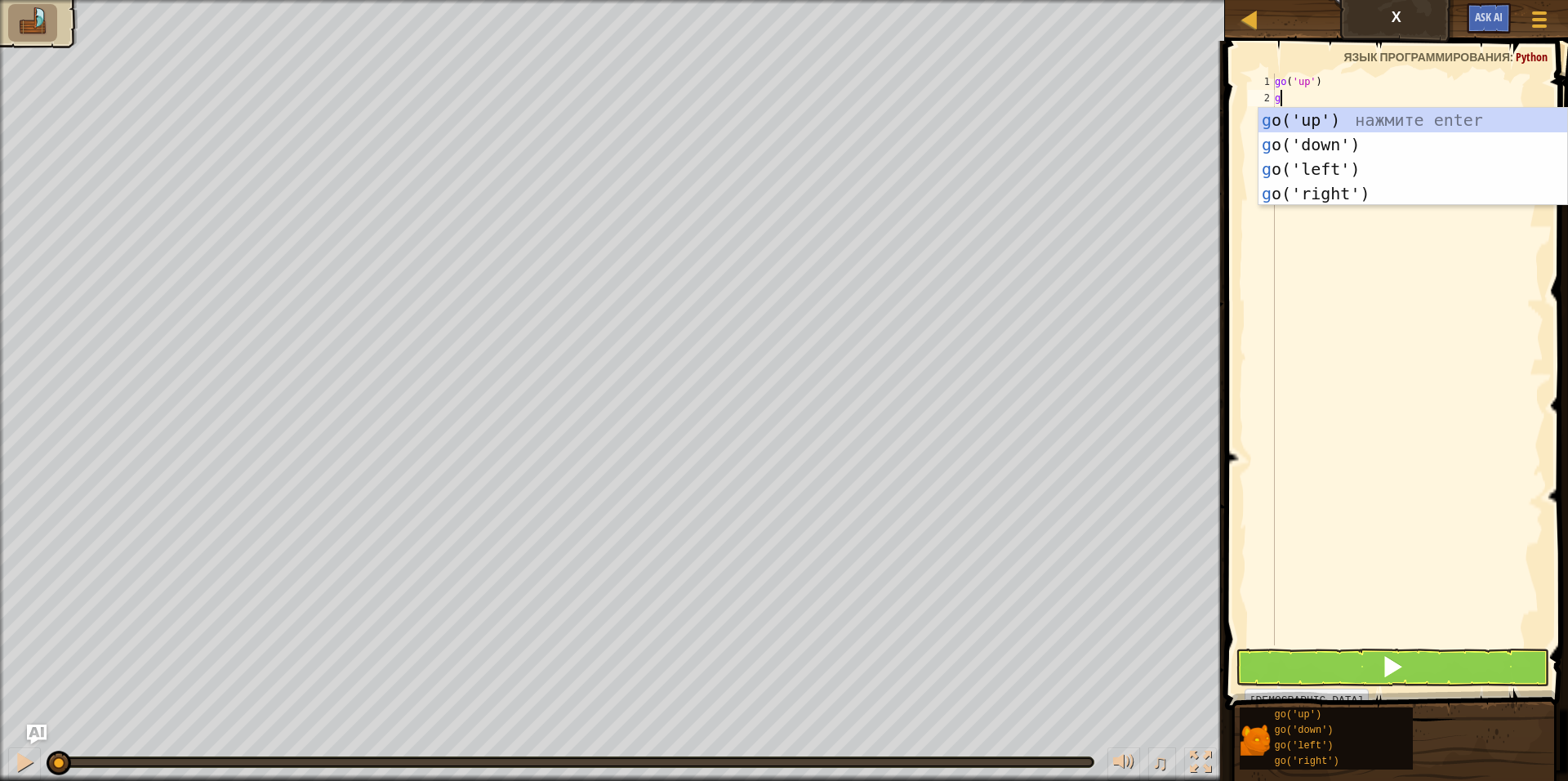
type textarea "go"
click at [1321, 194] on div "go ('up') нажмите enter go ('down') нажмите enter go ('left') нажмите enter go …" at bounding box center [1412, 182] width 309 height 147
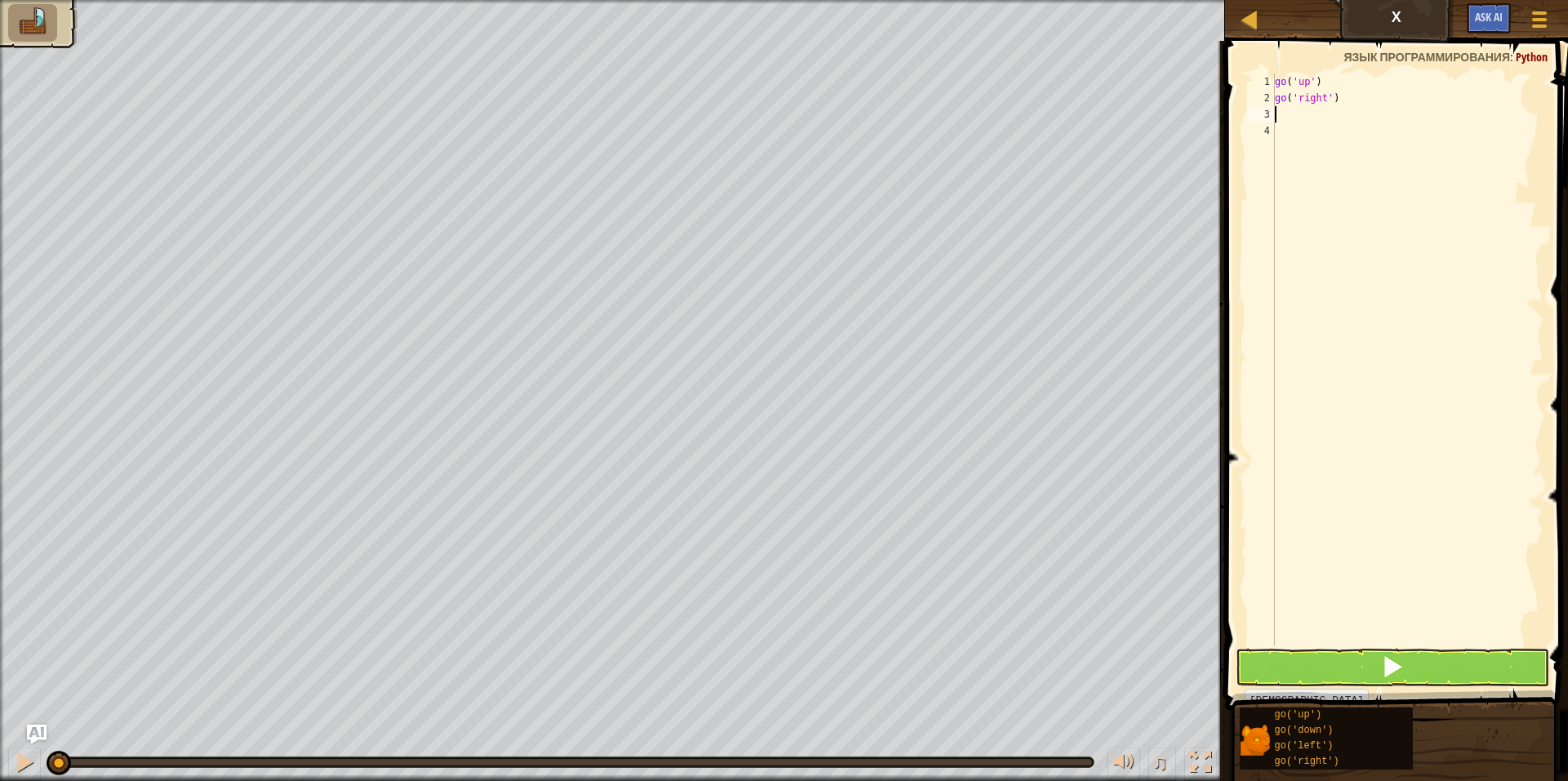
type textarea "g"
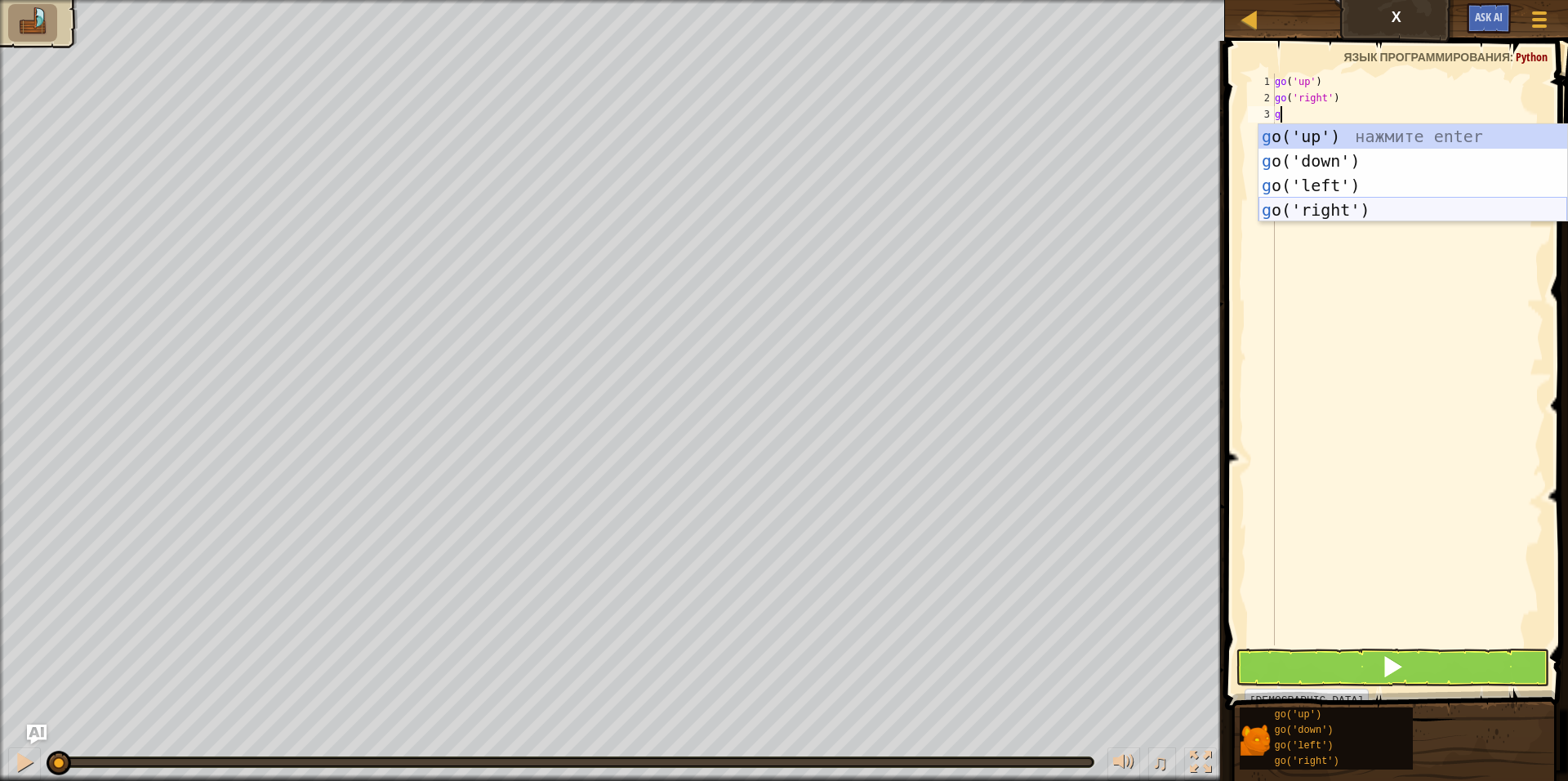
click at [1356, 208] on div "g o('up') нажмите enter g o('down') нажмите enter g o('left') нажмите enter g o…" at bounding box center [1412, 197] width 309 height 147
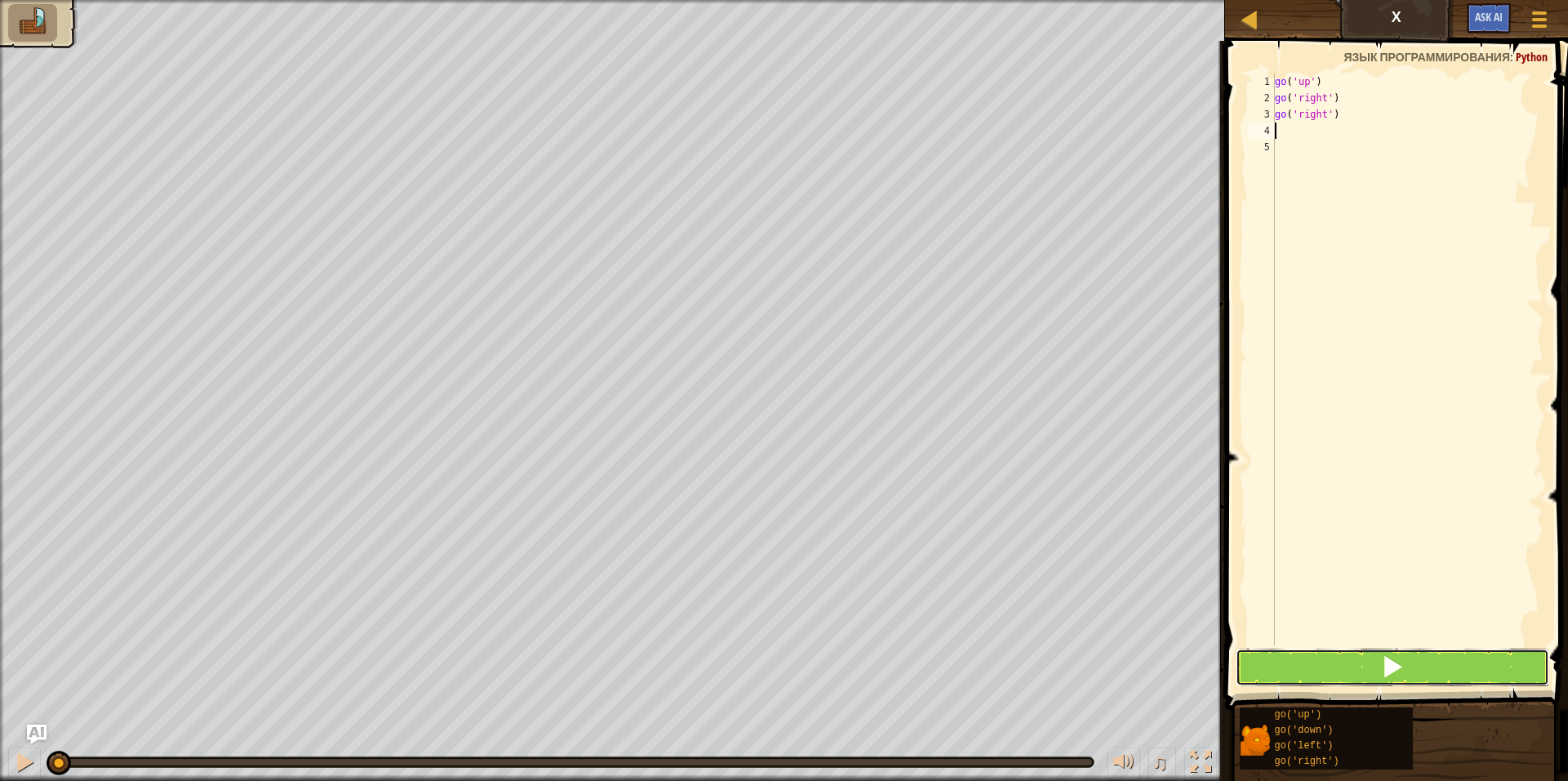
click at [1389, 680] on button at bounding box center [1393, 667] width 313 height 37
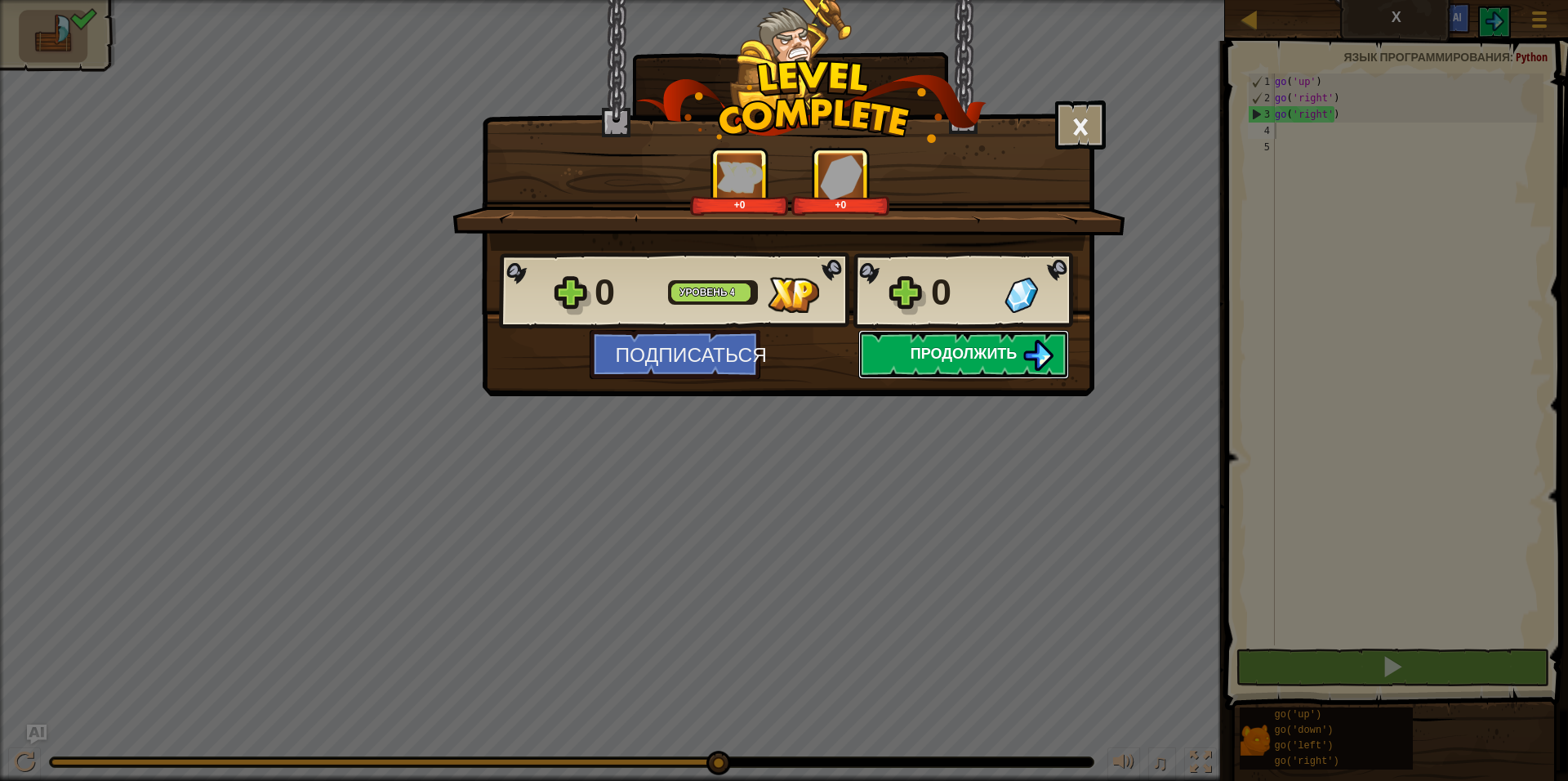
click at [963, 338] on button "Продолжить" at bounding box center [963, 354] width 211 height 49
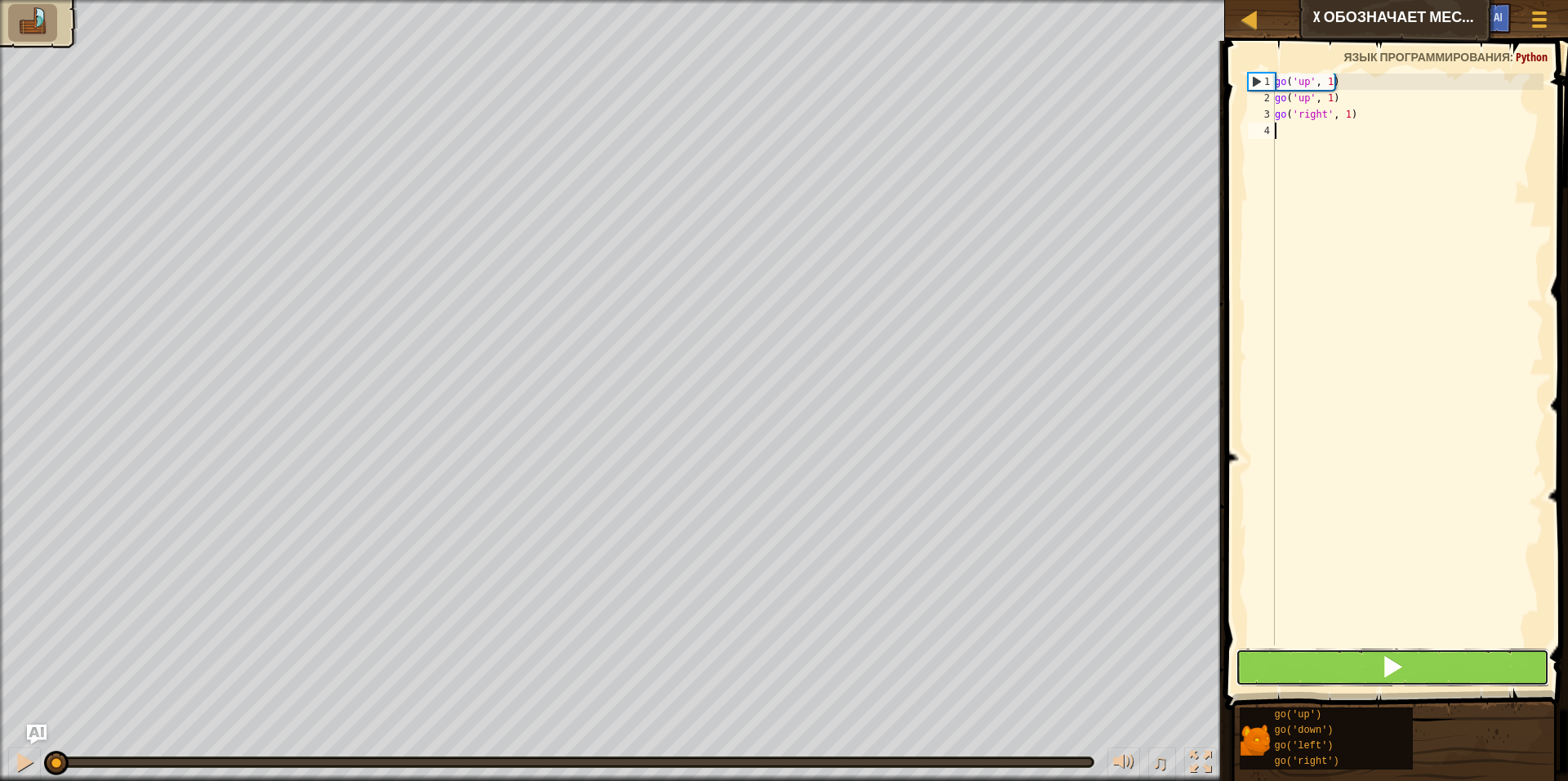
click at [1273, 667] on button at bounding box center [1393, 667] width 313 height 37
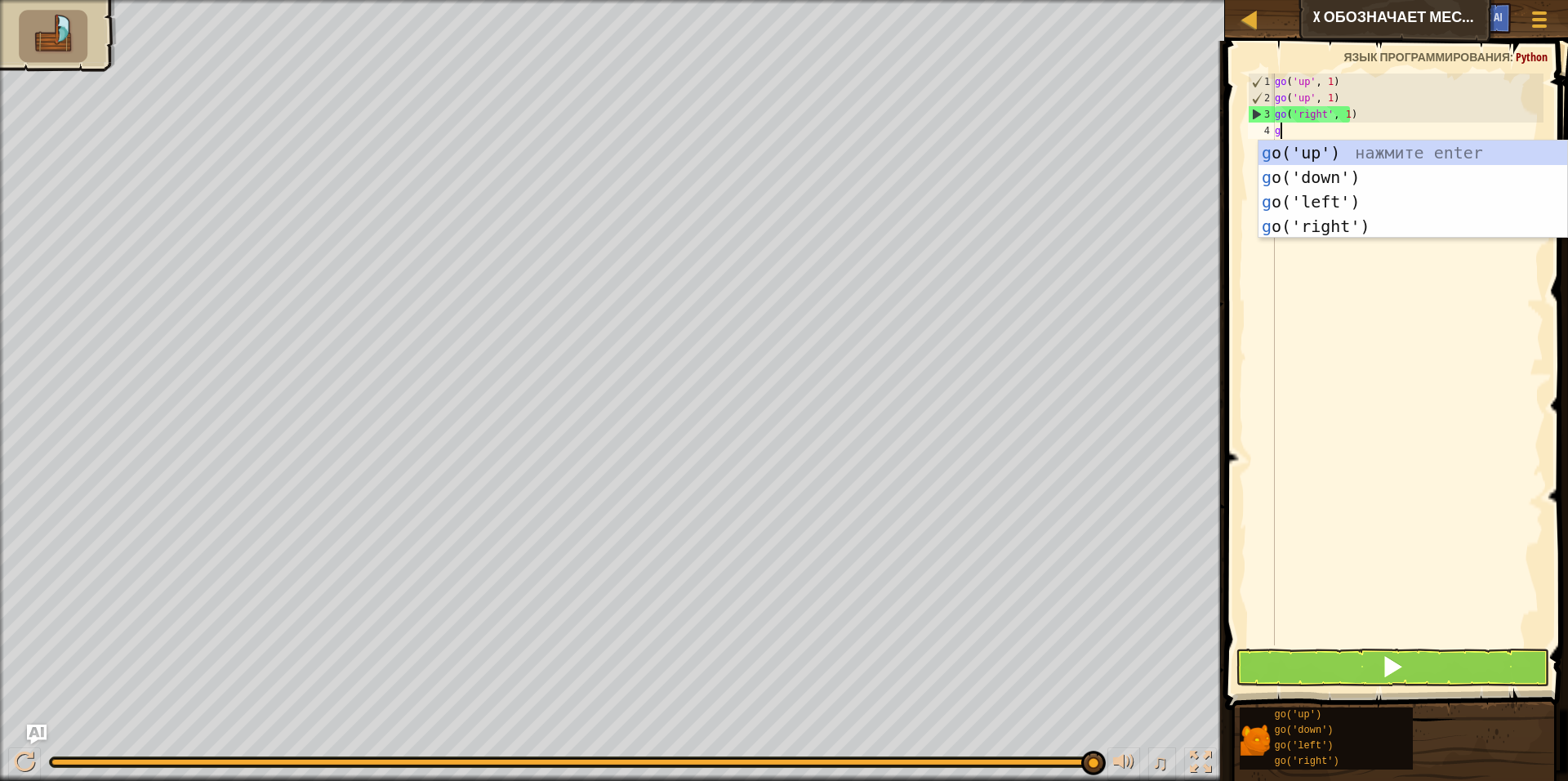
scroll to position [7, 0]
type textarea "go"
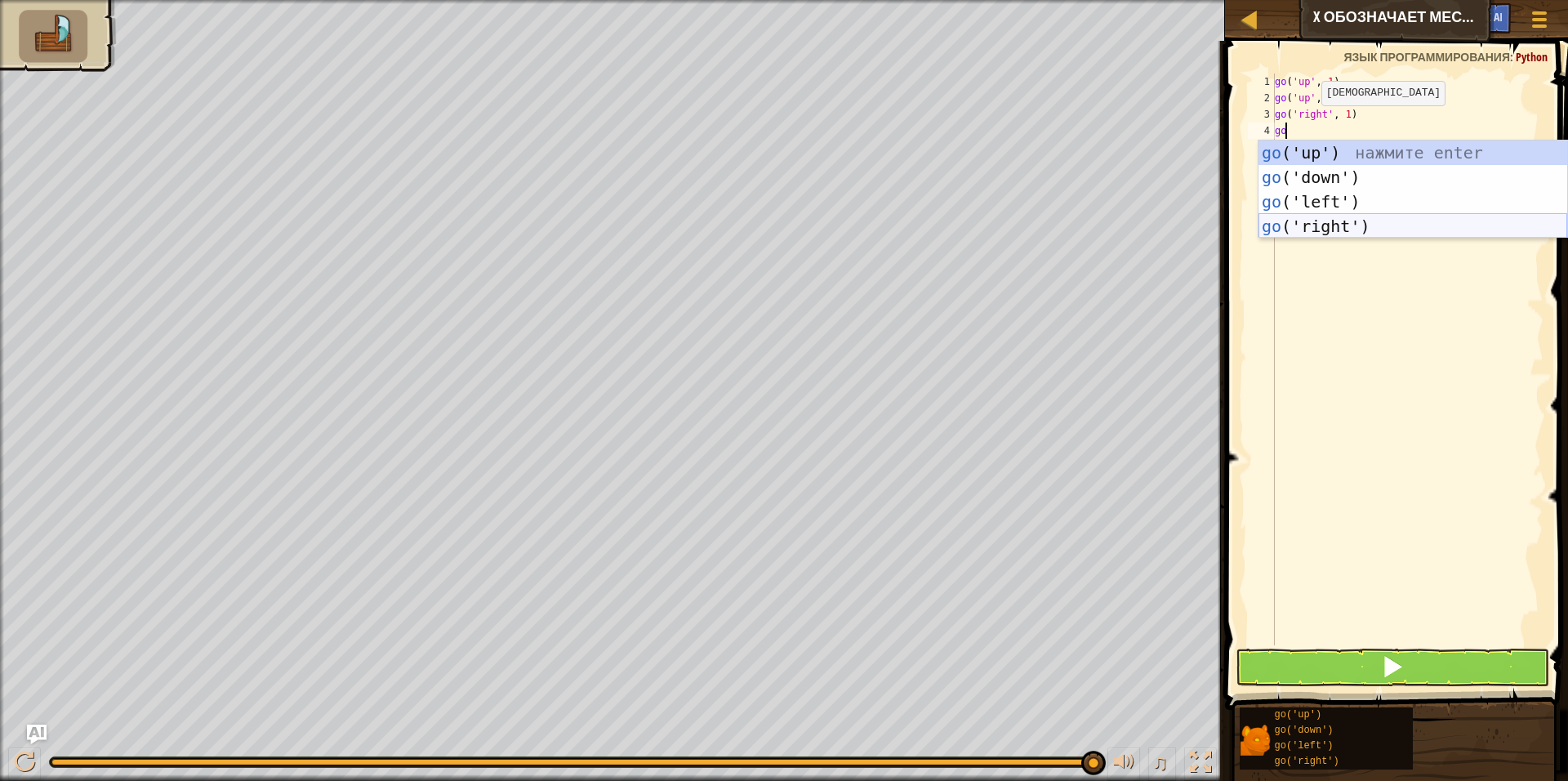
click at [1331, 222] on div "go ('up') нажмите enter go ('down') нажмите enter go ('left') нажмите enter go …" at bounding box center [1412, 214] width 309 height 147
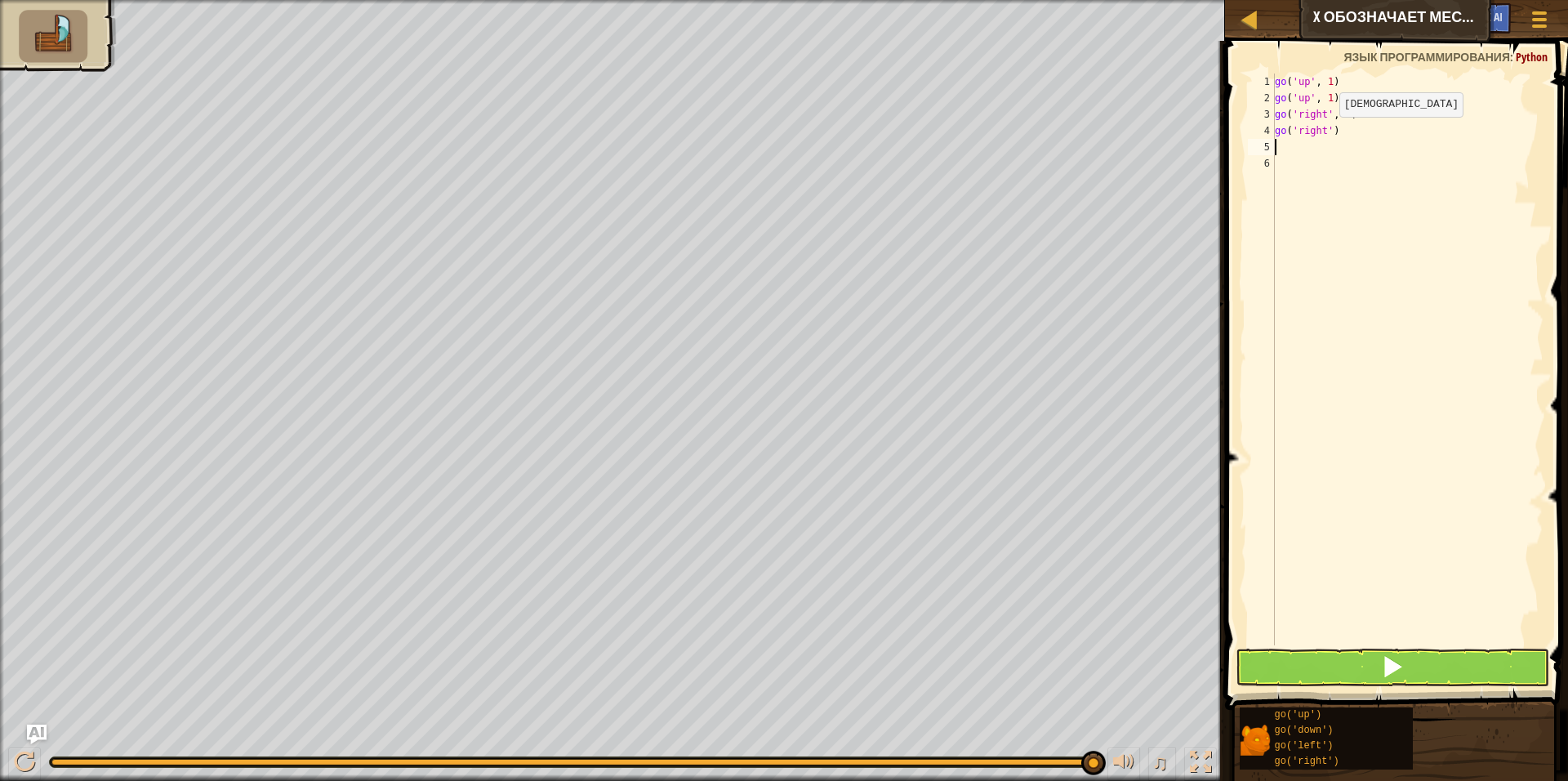
click at [1325, 133] on div "go ( 'up' , 1 ) go ( 'up' , 1 ) go ( 'right' , 1 ) go ( 'right' )" at bounding box center [1407, 375] width 272 height 605
click at [1331, 130] on div "go ( 'up' , 1 ) go ( 'up' , 1 ) go ( 'right' , 1 ) go ( 'right' )" at bounding box center [1407, 375] width 272 height 605
type textarea "go('right',2)"
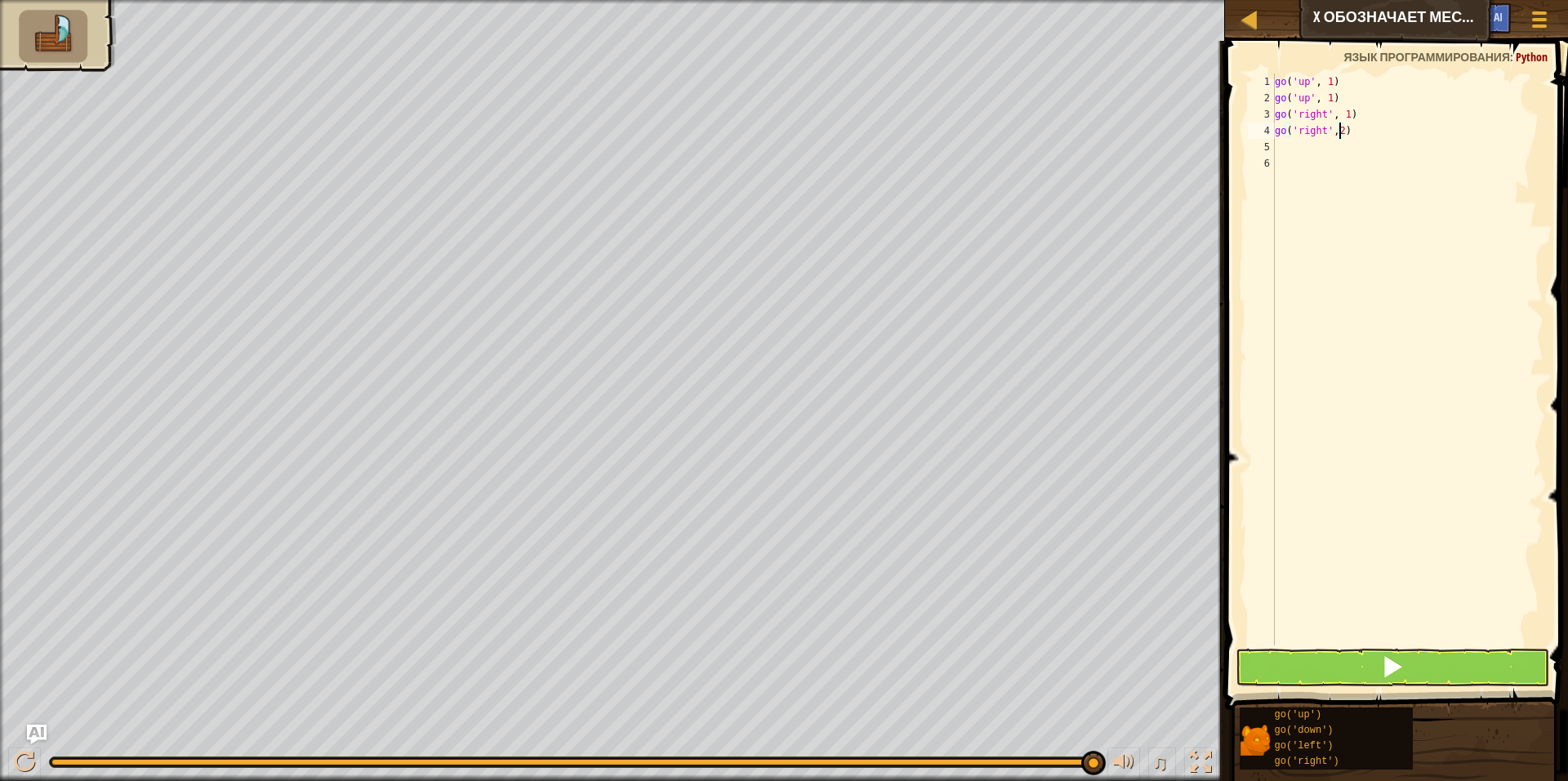
click at [1288, 148] on div "go ( 'up' , 1 ) go ( 'up' , 1 ) go ( 'right' , 1 ) go ( 'right' , 2 )" at bounding box center [1407, 375] width 272 height 605
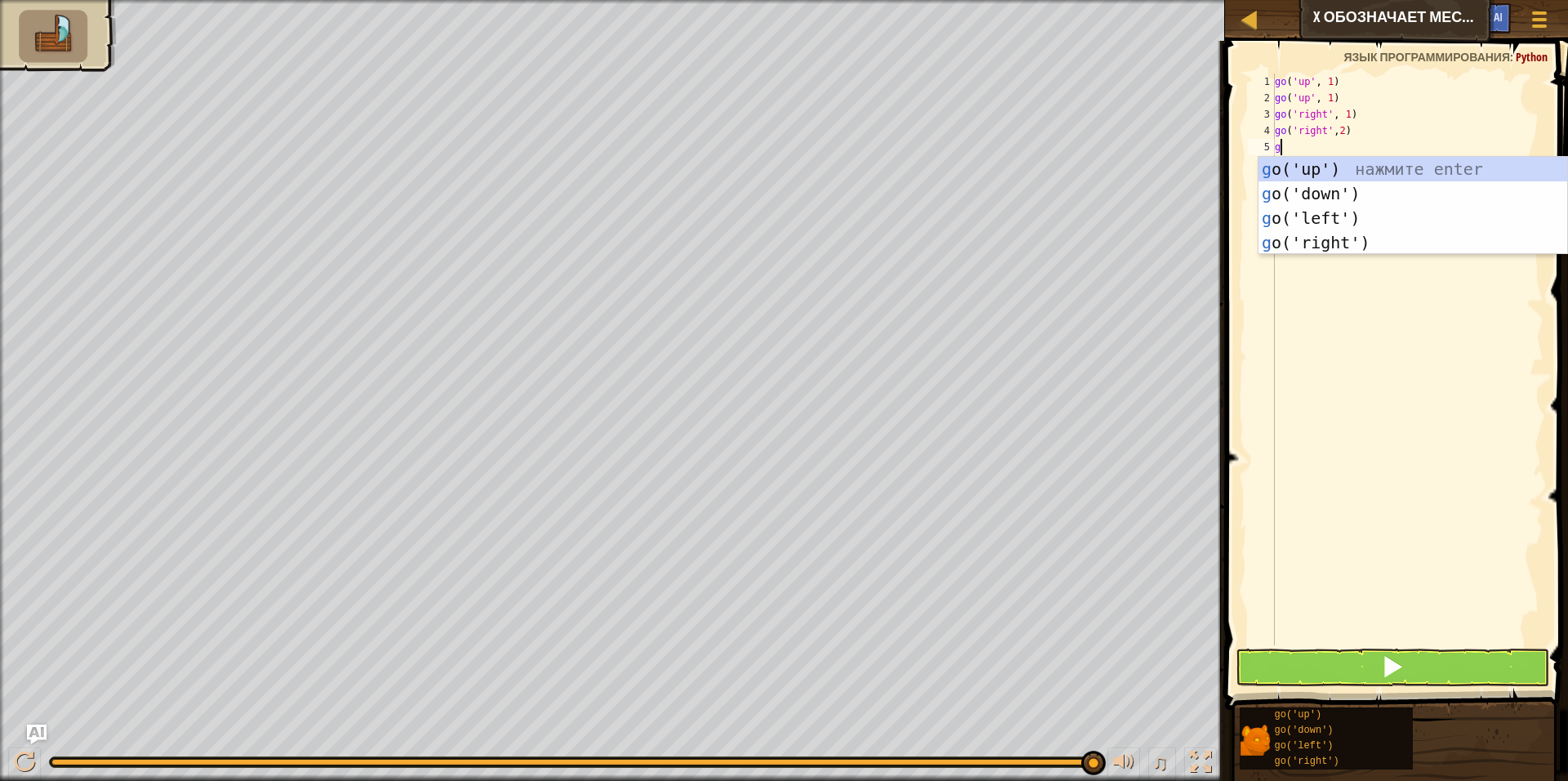
type textarea "go"
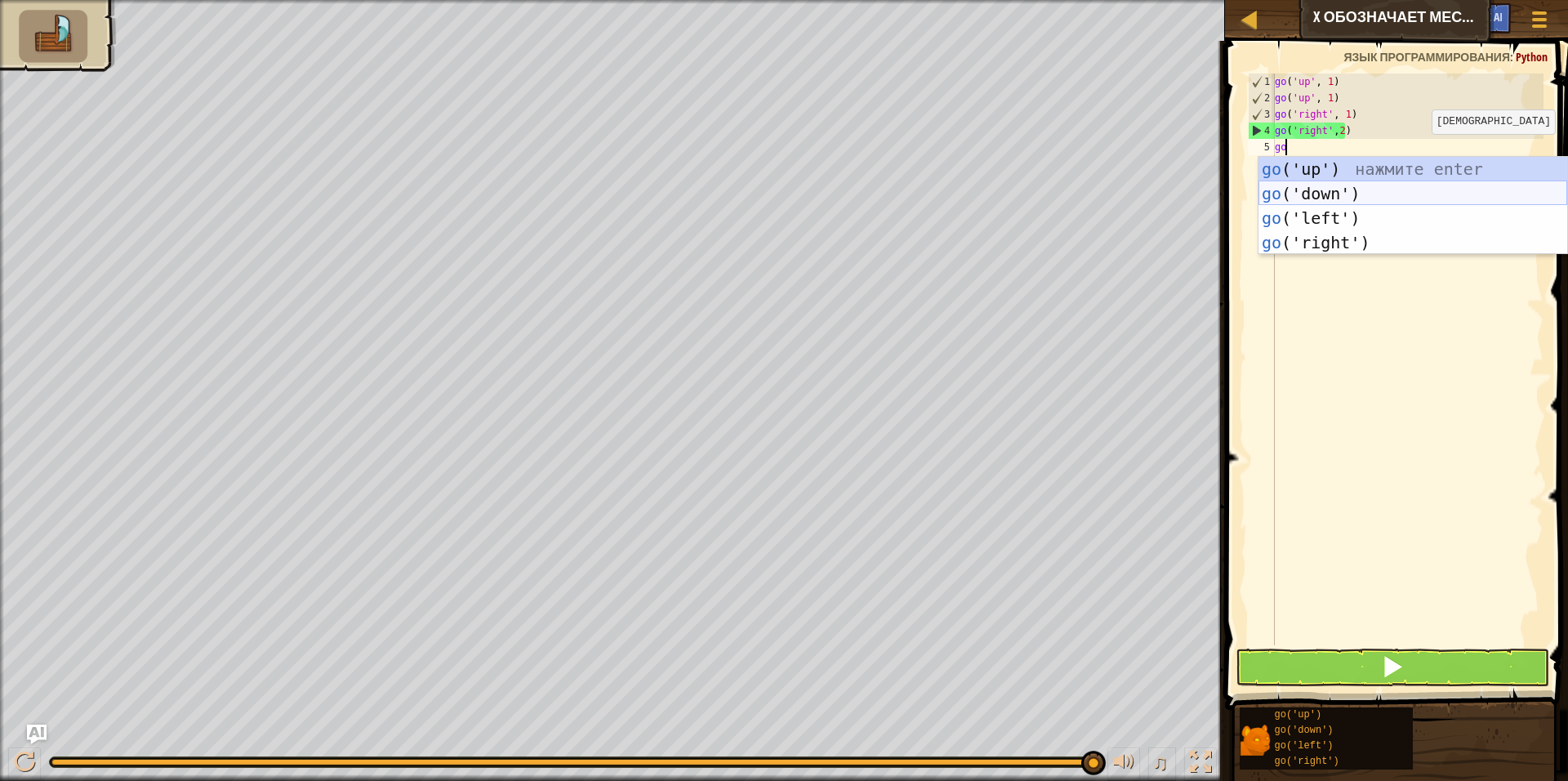
click at [1346, 196] on div "go ('up') нажмите enter go ('down') нажмите enter go ('left') нажмите enter go …" at bounding box center [1412, 230] width 309 height 147
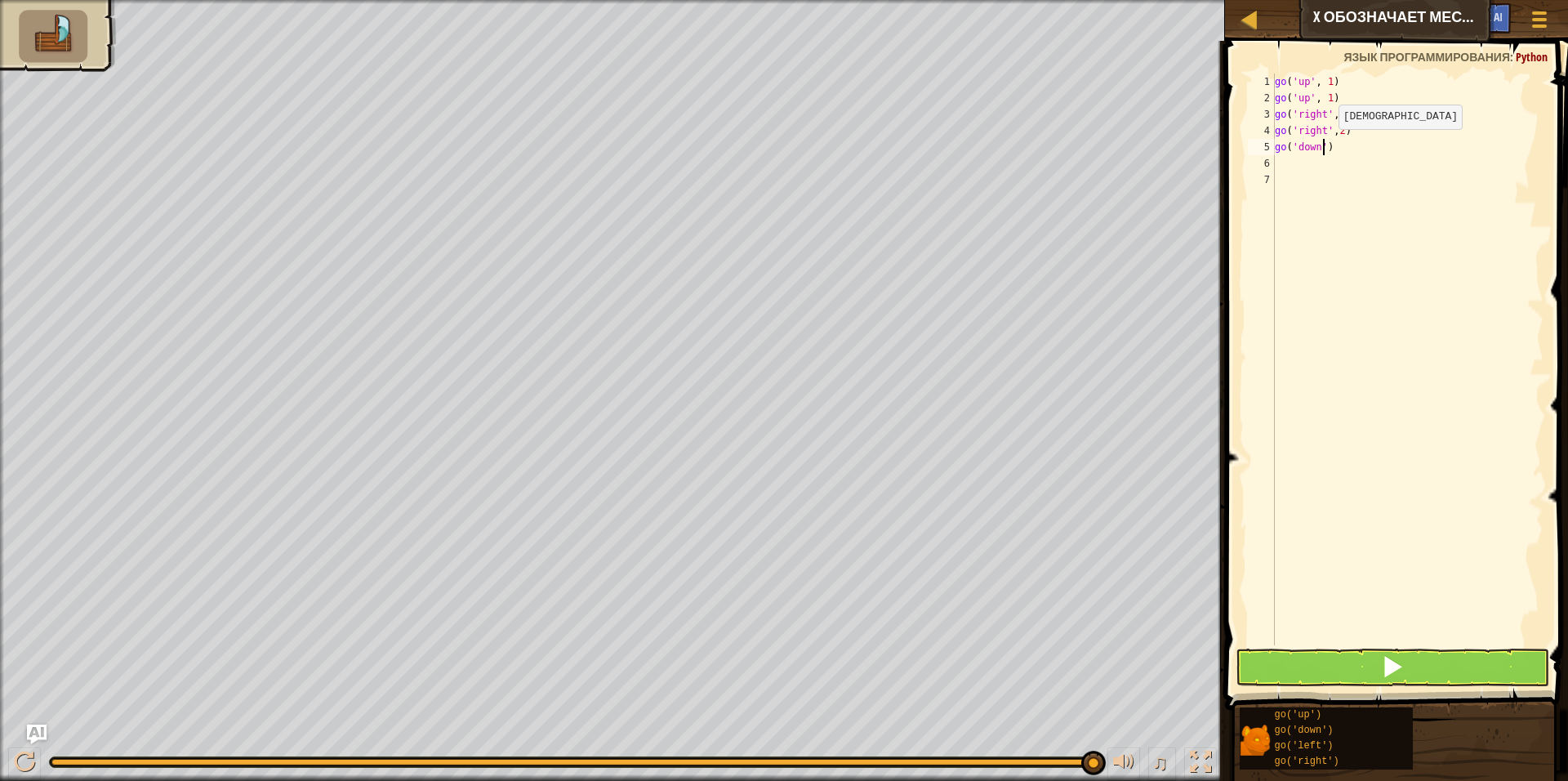
click at [1325, 145] on div "go ( 'up' , 1 ) go ( 'up' , 1 ) go ( 'right' , 1 ) go ( 'right' , 2 ) go ( 'dow…" at bounding box center [1407, 375] width 272 height 605
type textarea "go('down',2)"
click at [1320, 167] on div "go ( 'up' , 1 ) go ( 'up' , 1 ) go ( 'right' , 1 ) go ( 'right' , 2 ) go ( 'dow…" at bounding box center [1407, 375] width 272 height 605
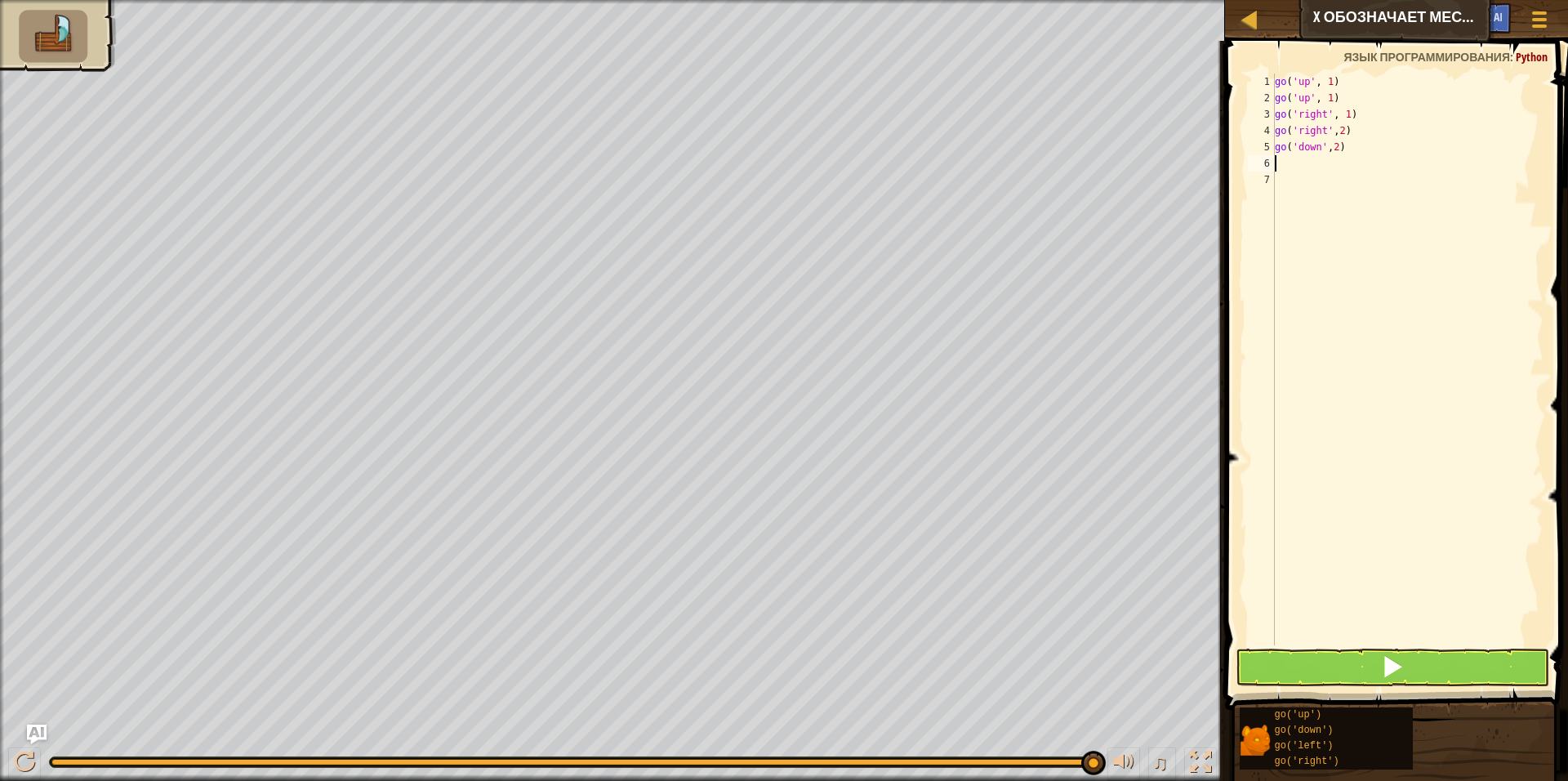
type textarea "f"
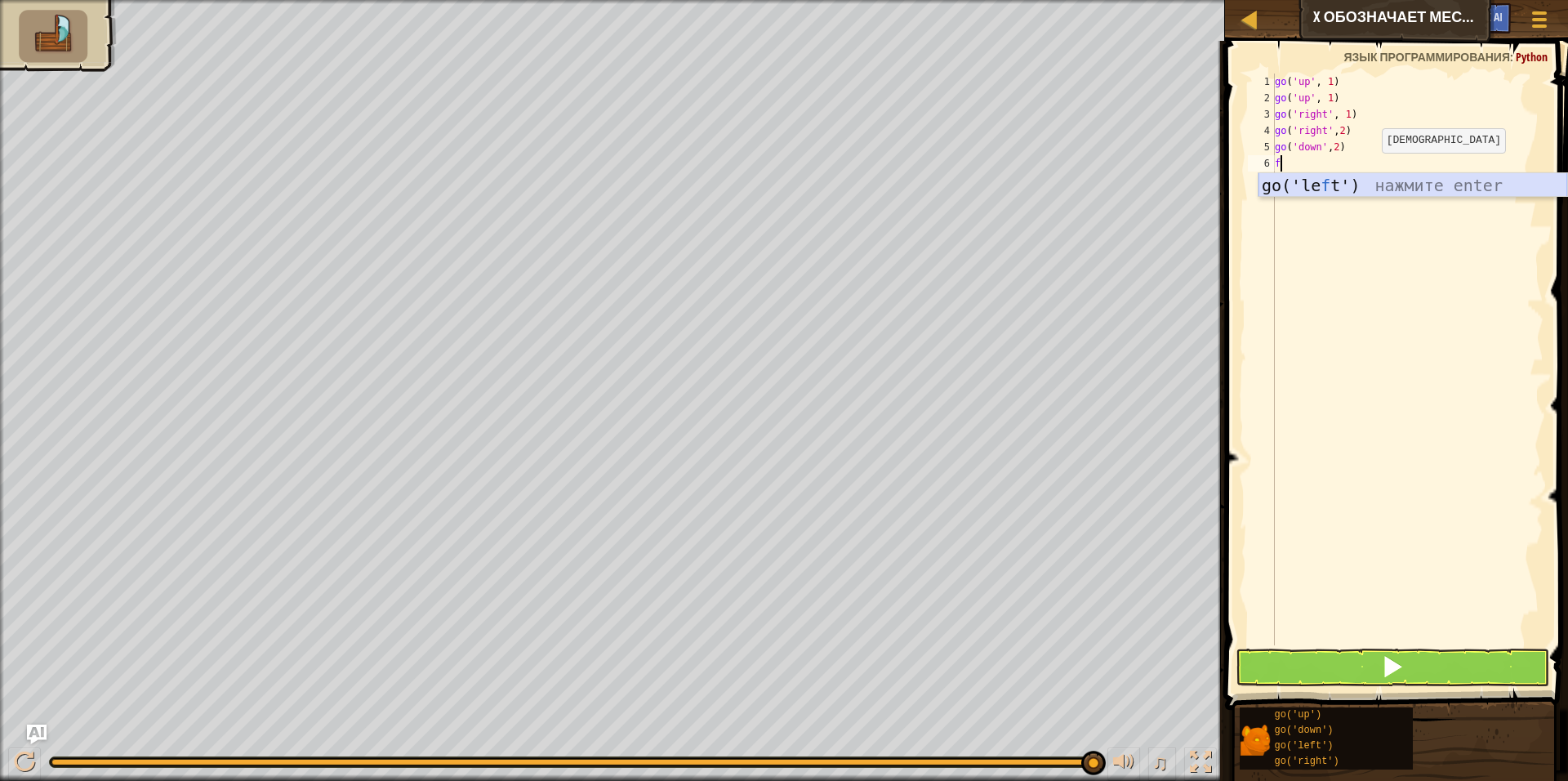
click at [1367, 183] on div "go('le f t') нажмите enter" at bounding box center [1412, 210] width 309 height 73
click at [1320, 168] on div "go ( 'up' , 1 ) go ( 'up' , 1 ) go ( 'right' , 1 ) go ( 'right' , 2 ) go ( 'dow…" at bounding box center [1407, 375] width 272 height 605
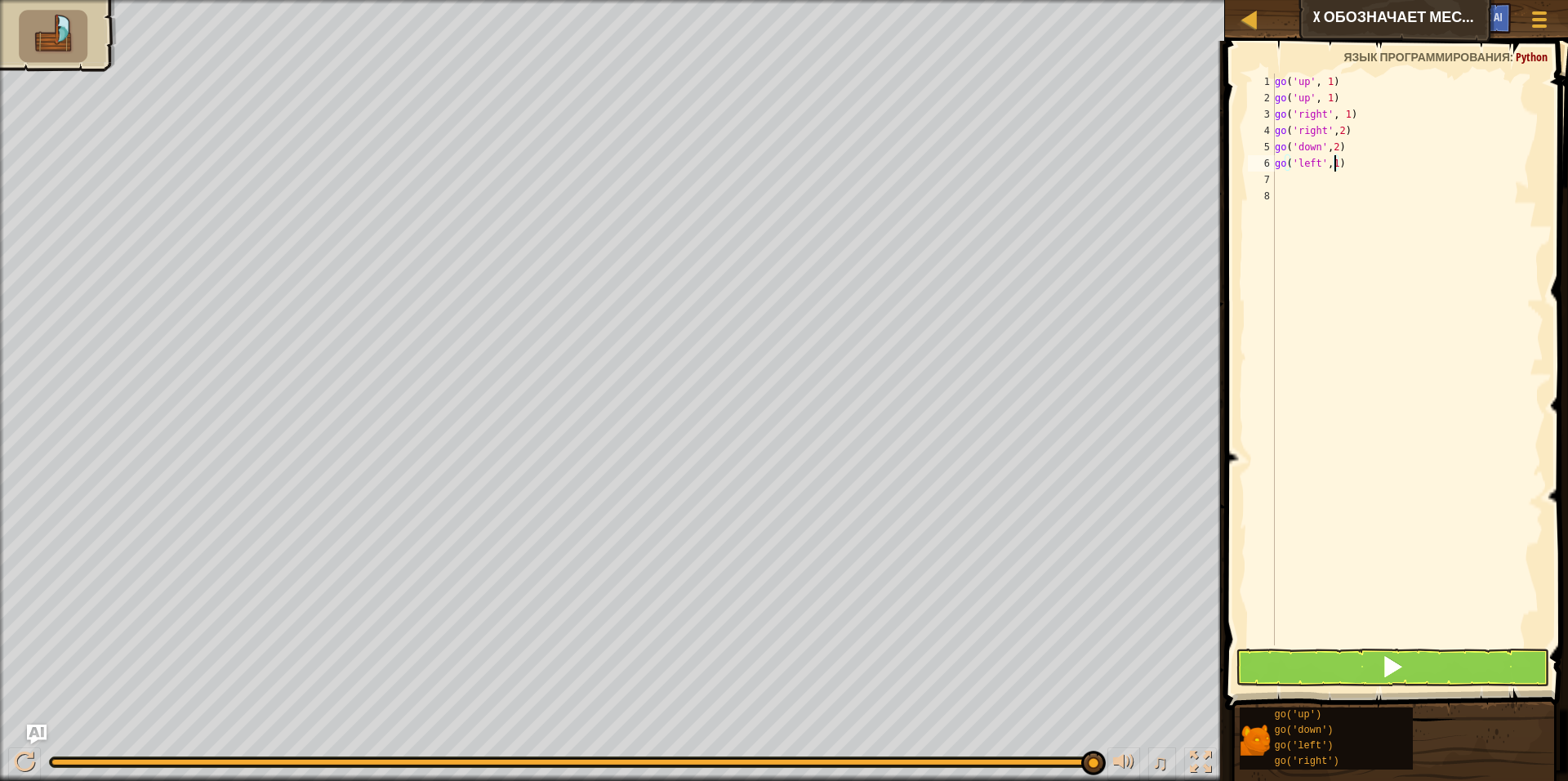
type textarea "go('left',1)"
click at [1340, 650] on button at bounding box center [1393, 667] width 313 height 37
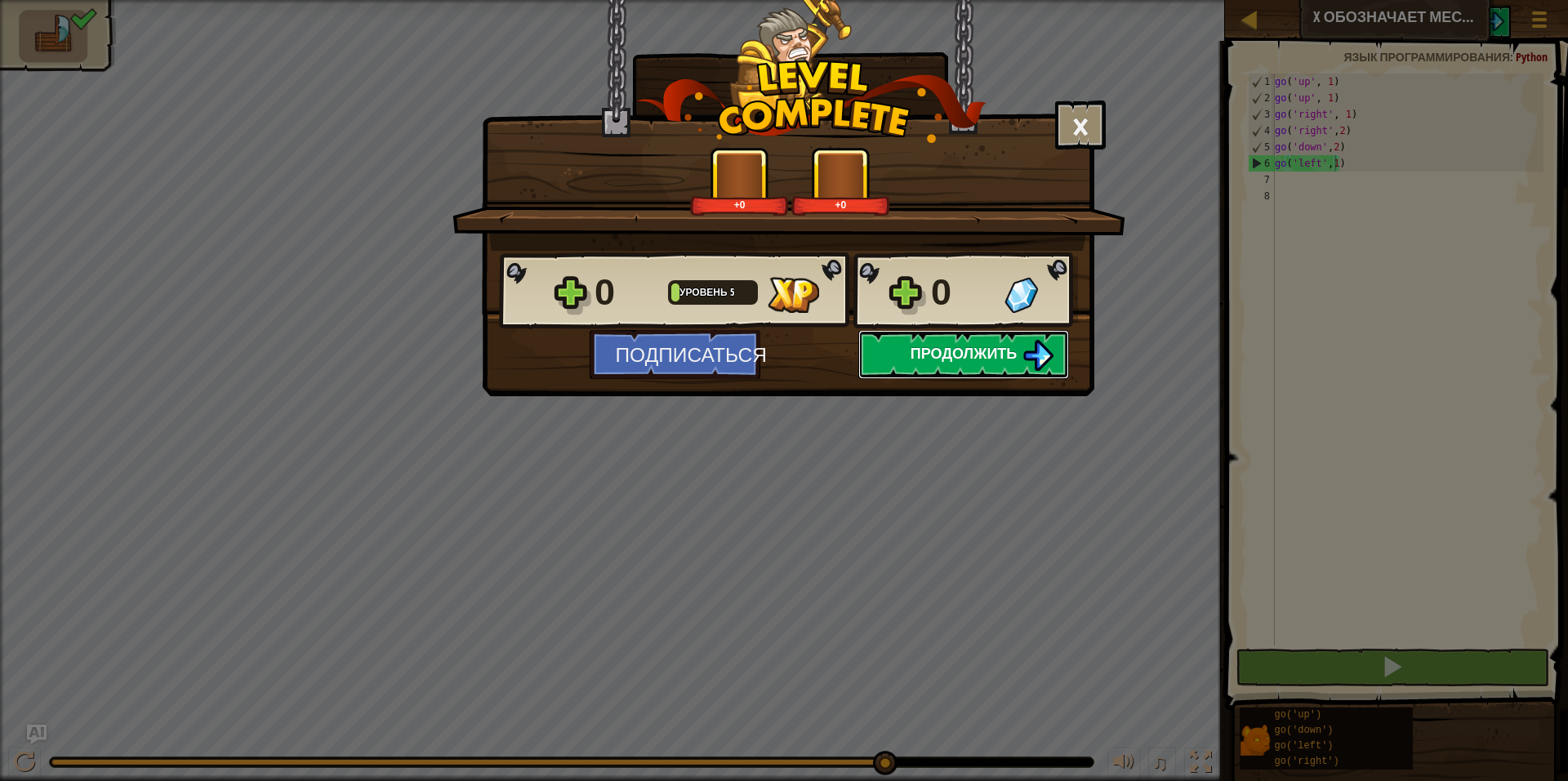
click at [987, 352] on span "Продолжить" at bounding box center [963, 352] width 107 height 20
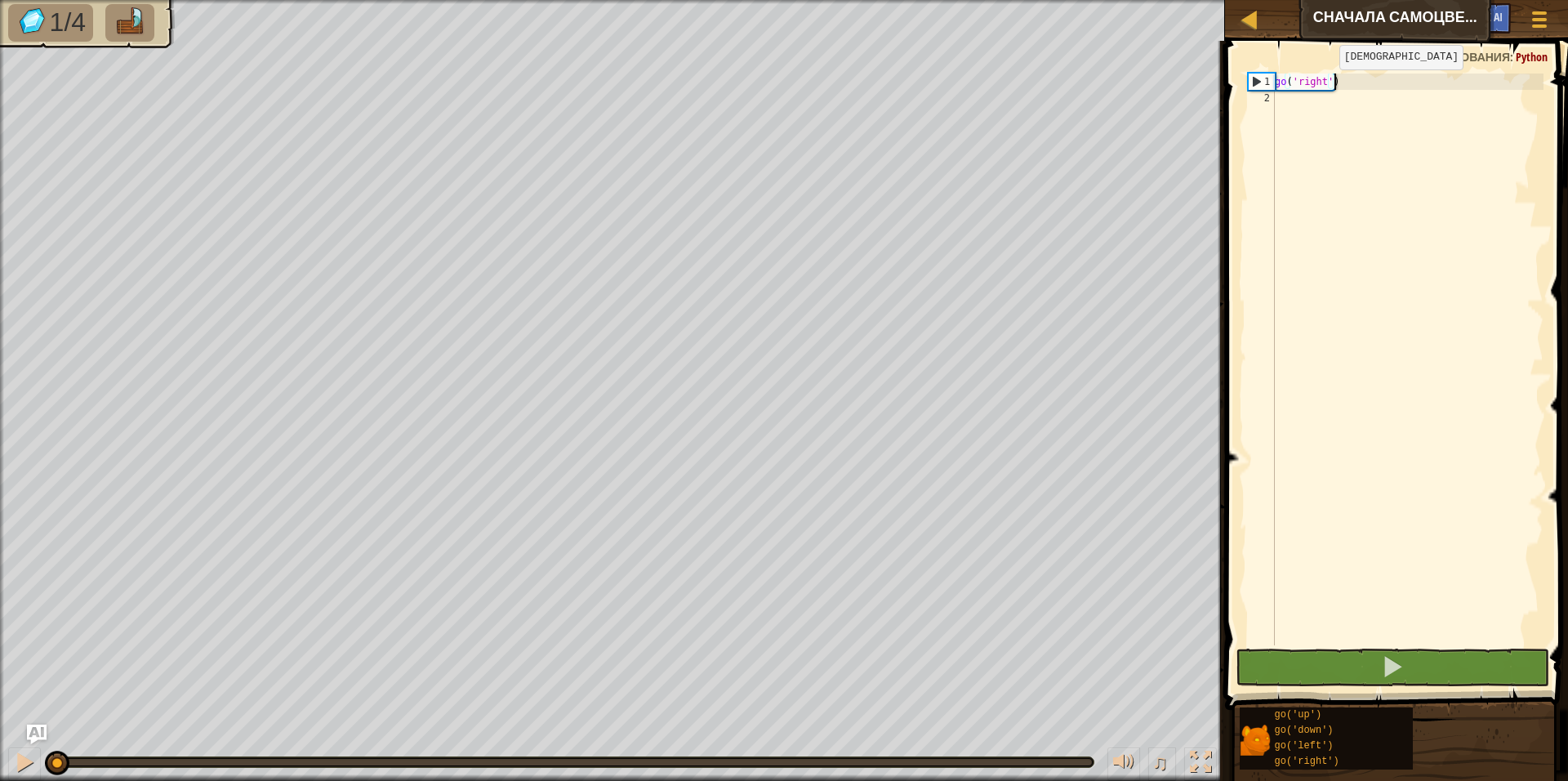
click at [1326, 84] on div "go ( 'right' )" at bounding box center [1407, 375] width 272 height 605
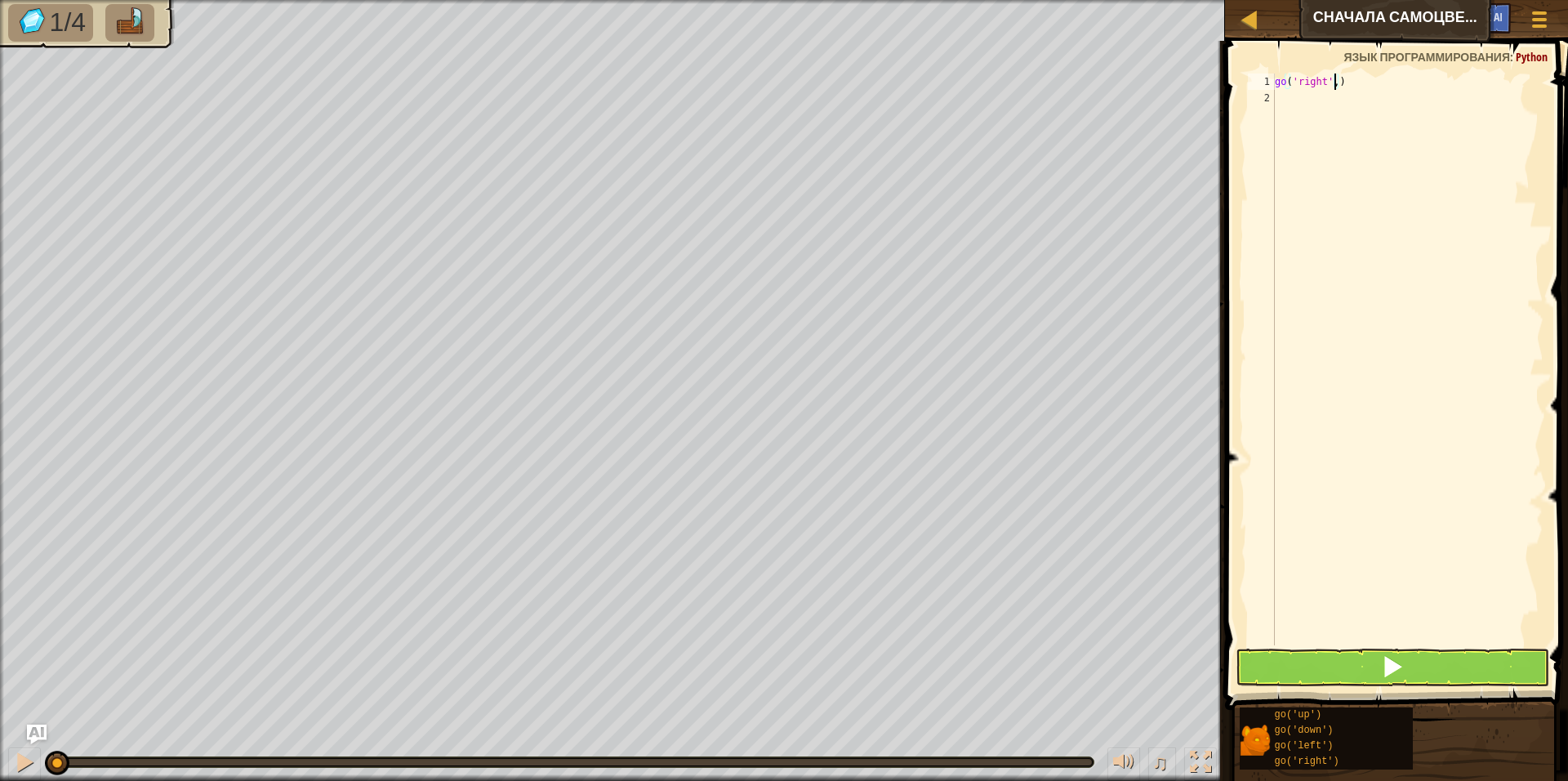
scroll to position [7, 5]
type textarea "go('right',2)"
click at [1357, 68] on span at bounding box center [1398, 352] width 356 height 717
click at [1357, 73] on div "go ( 'right' , 2 )" at bounding box center [1407, 375] width 272 height 605
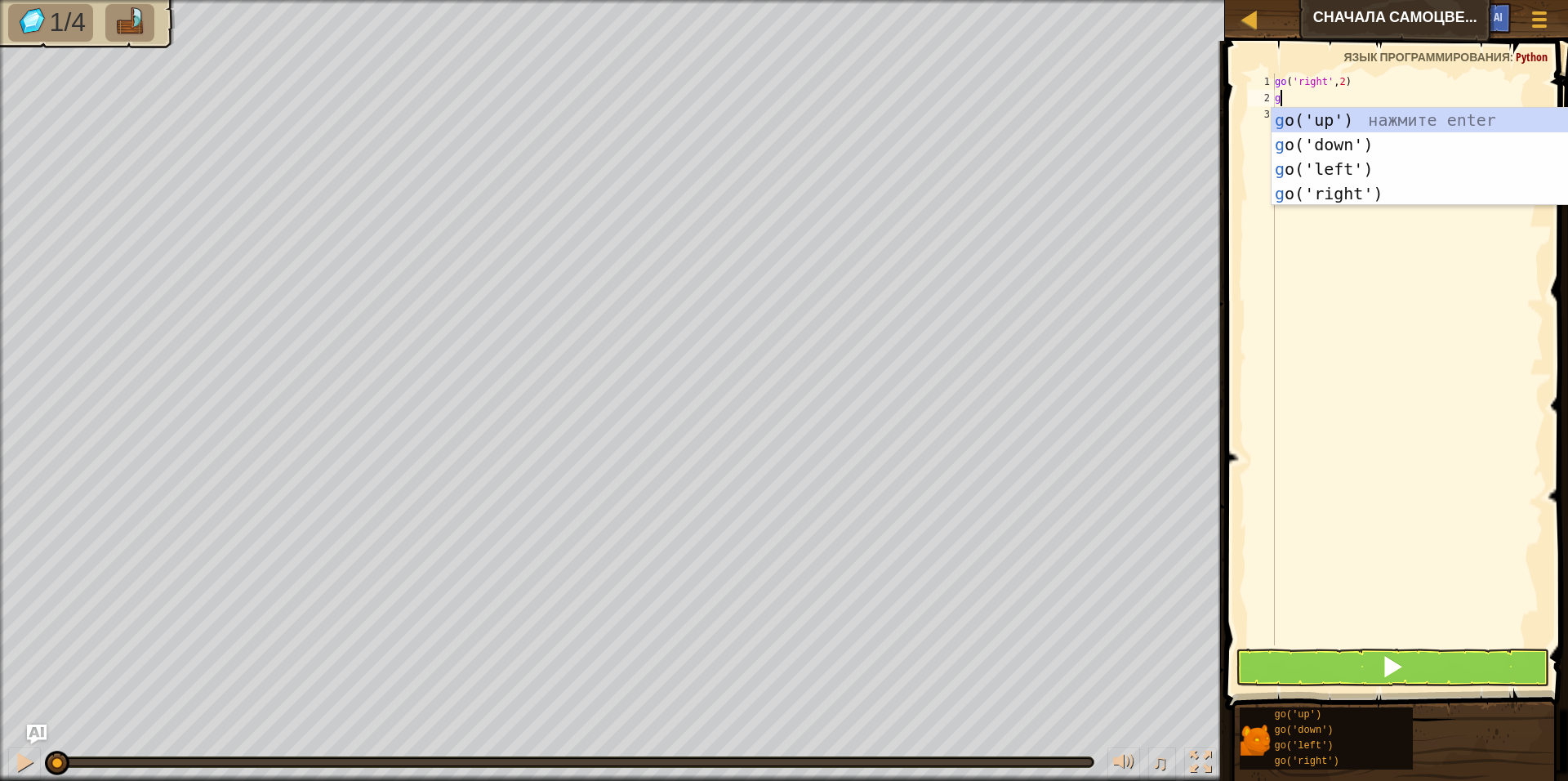
type textarea "go"
click at [1316, 120] on div "go ('up') нажмите enter go ('down') нажмите enter go ('left') нажмите enter go …" at bounding box center [1412, 182] width 309 height 147
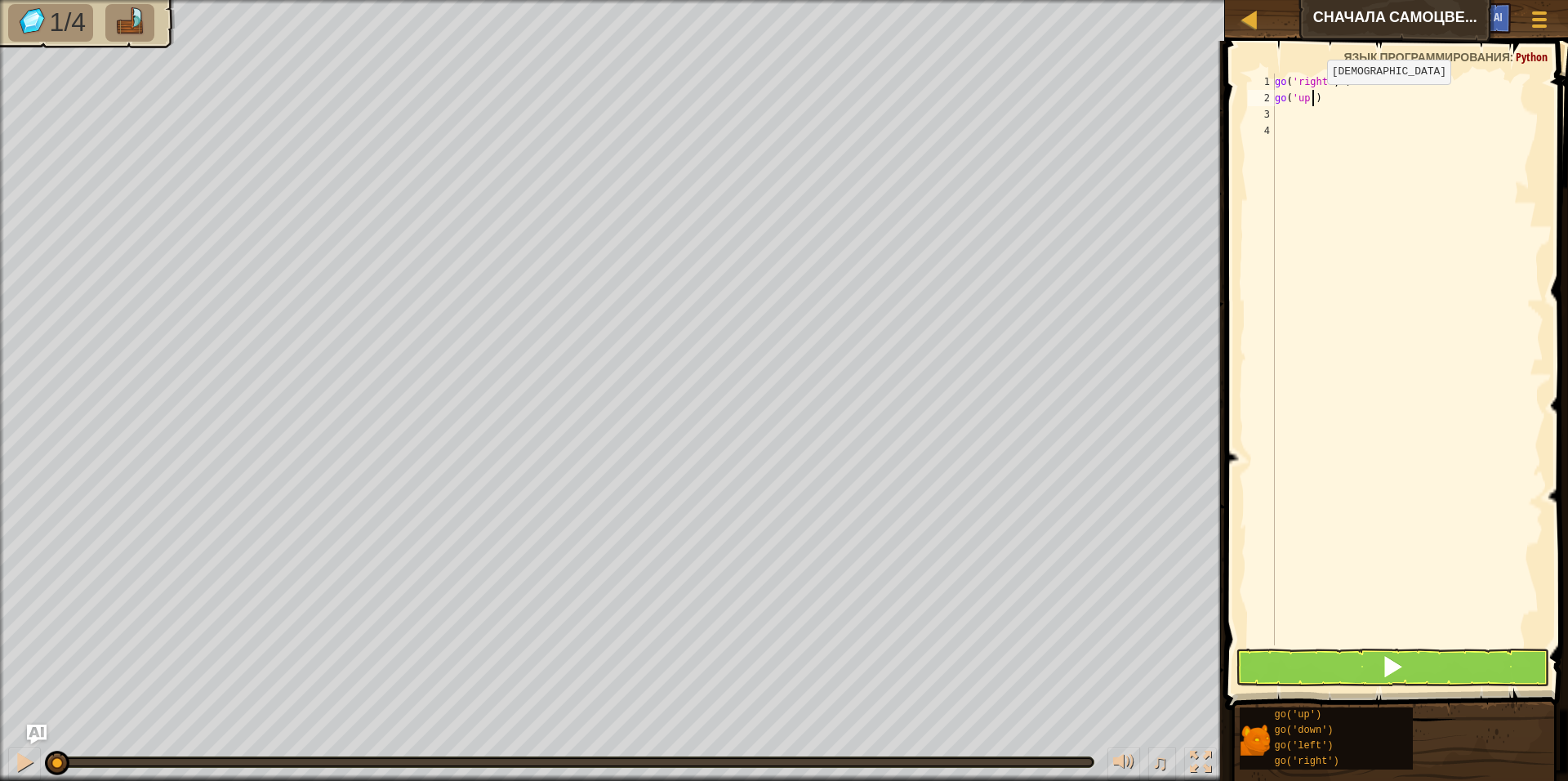
click at [1313, 100] on div "go ( 'right' , 2 ) go ( 'up' )" at bounding box center [1407, 375] width 272 height 605
type textarea "go('up',1)"
click at [1361, 98] on div "go ( 'right' , 2 ) go ( 'up' , 1 )" at bounding box center [1407, 375] width 272 height 605
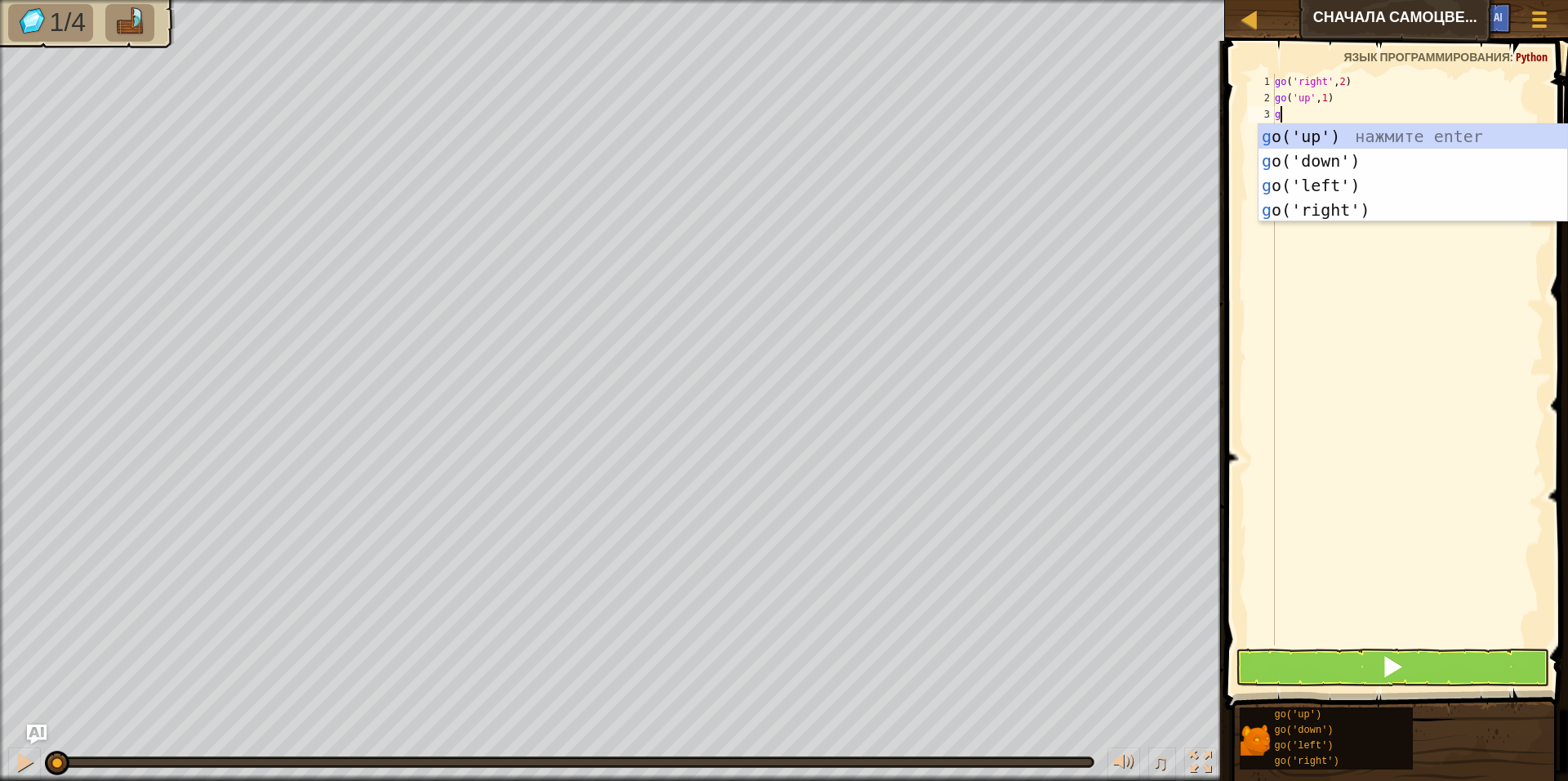
type textarea "go"
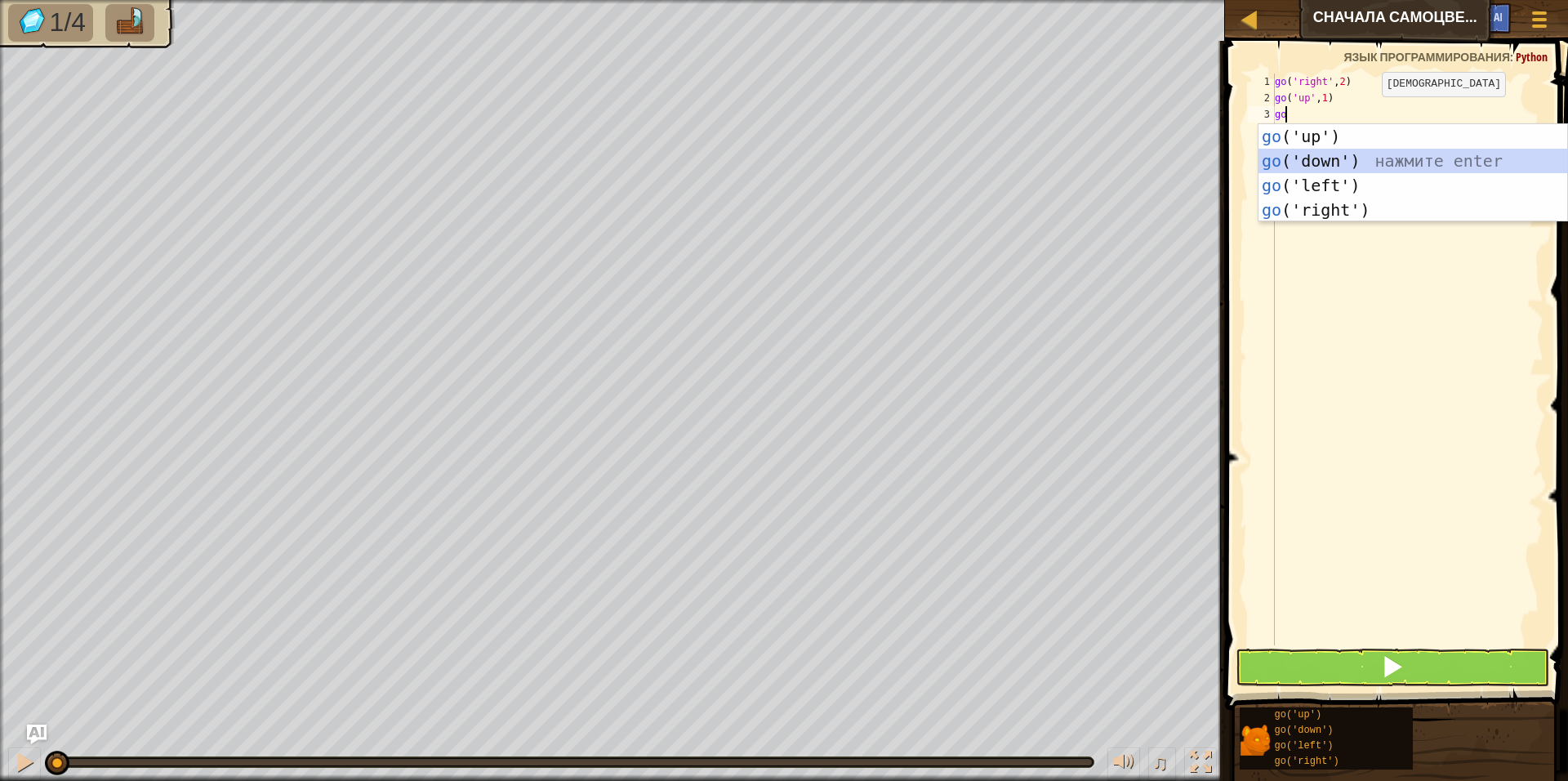
click at [1368, 160] on div "go ('up') нажмите enter go ('down') нажмите enter go ('left') нажмите enter go …" at bounding box center [1412, 197] width 309 height 147
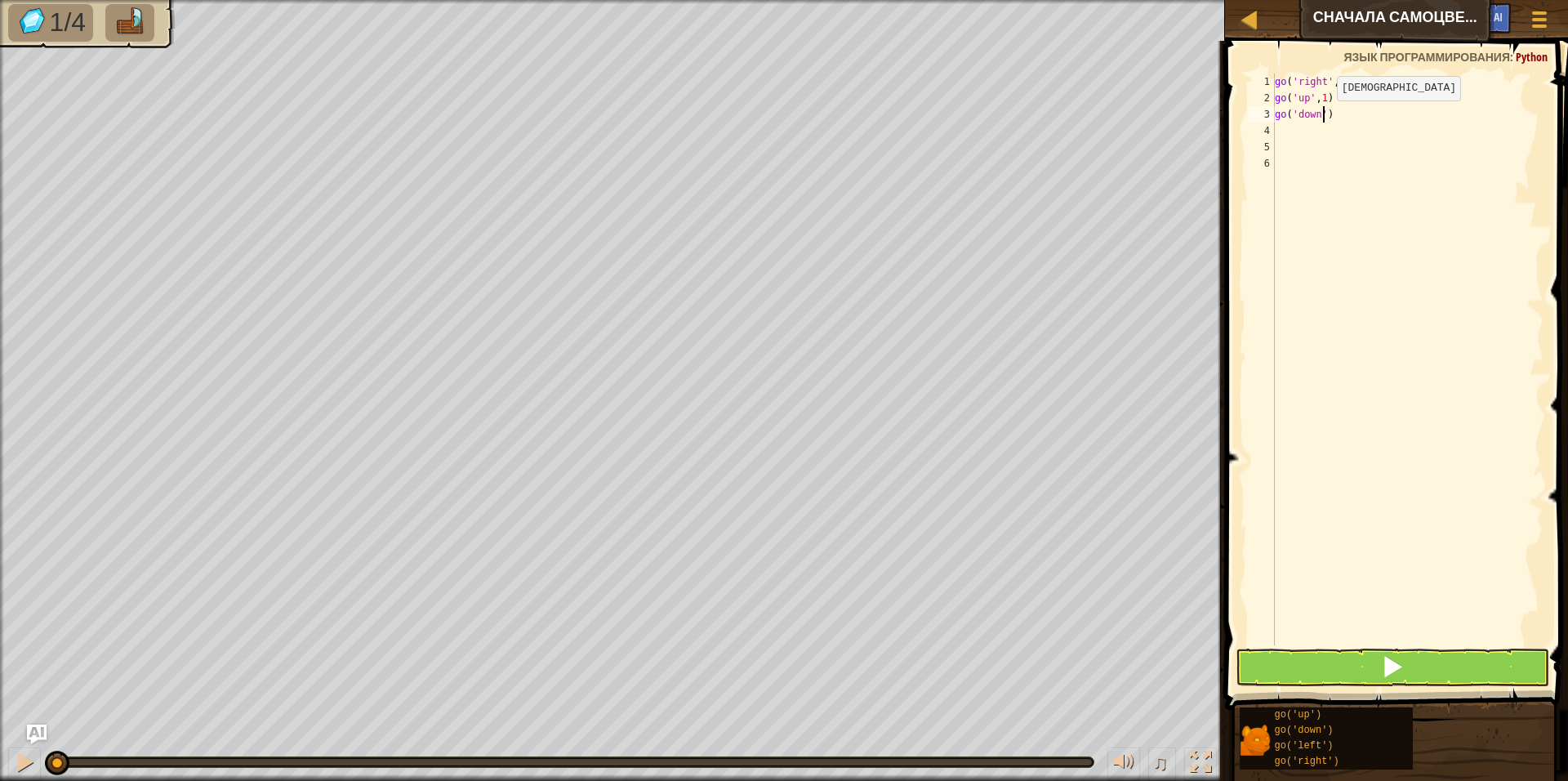
click at [1323, 117] on div "go ( 'right' , 2 ) go ( 'up' , 1 ) go ( 'down' )" at bounding box center [1407, 375] width 272 height 605
click at [1414, 657] on button at bounding box center [1393, 667] width 313 height 37
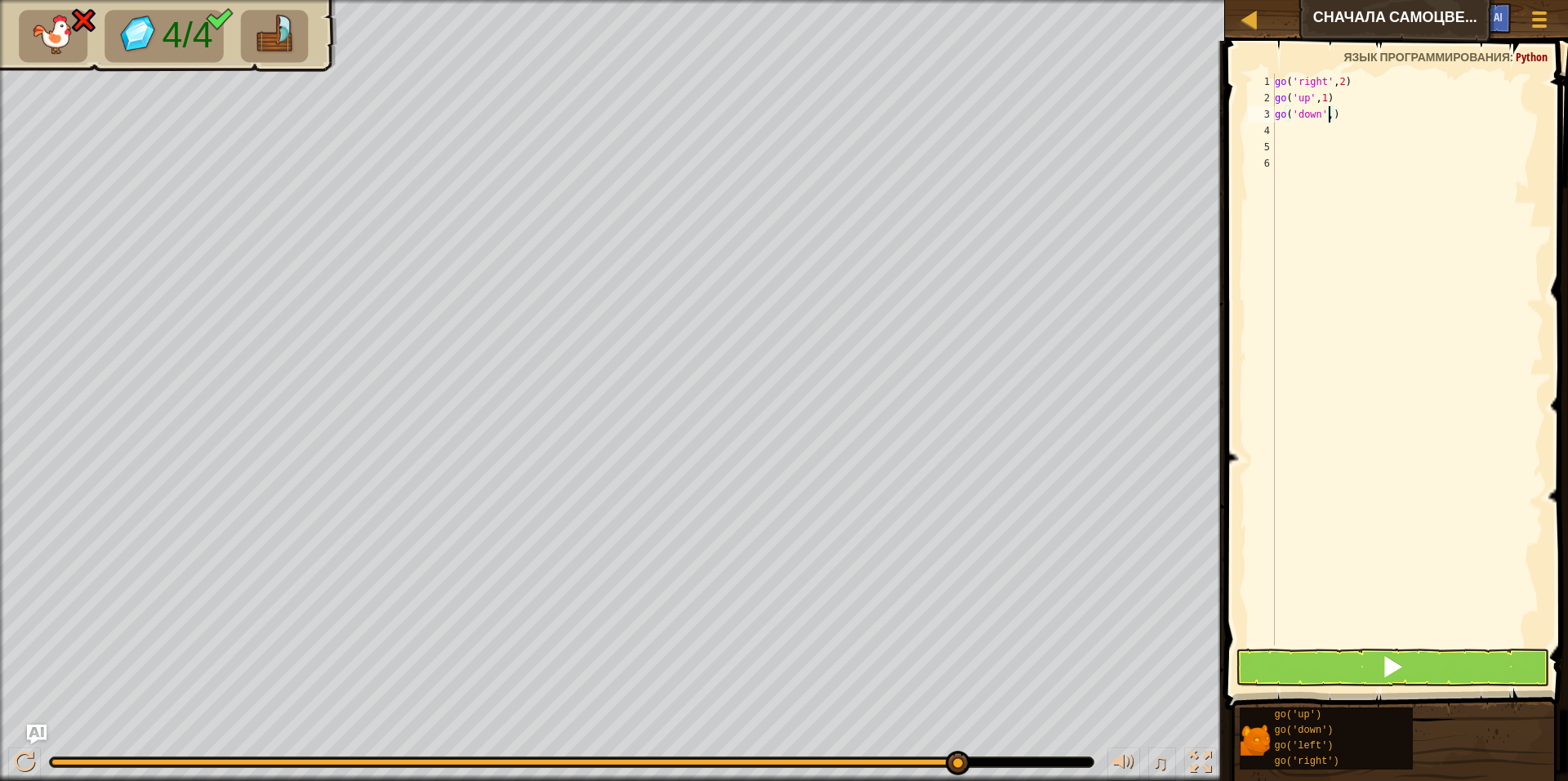
type textarea "go('down',2)"
click at [1340, 135] on div "go ( 'right' , 2 ) go ( 'up' , 1 ) go ( 'down' , 2 )" at bounding box center [1407, 375] width 272 height 605
type textarea "g"
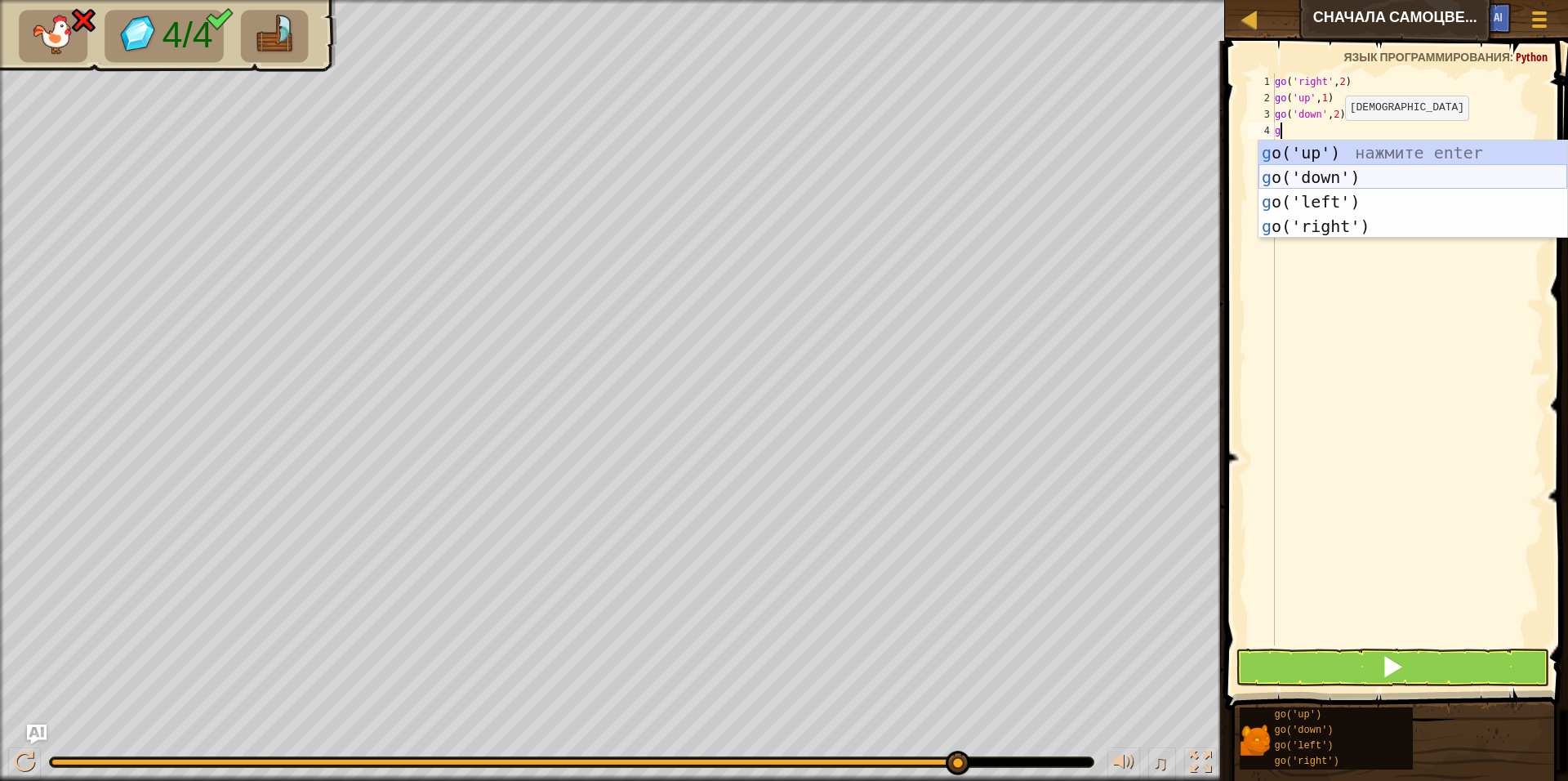
click at [1337, 177] on div "g o('up') нажмите enter g o('down') нажмите enter g o('left') нажмите enter g o…" at bounding box center [1412, 214] width 309 height 147
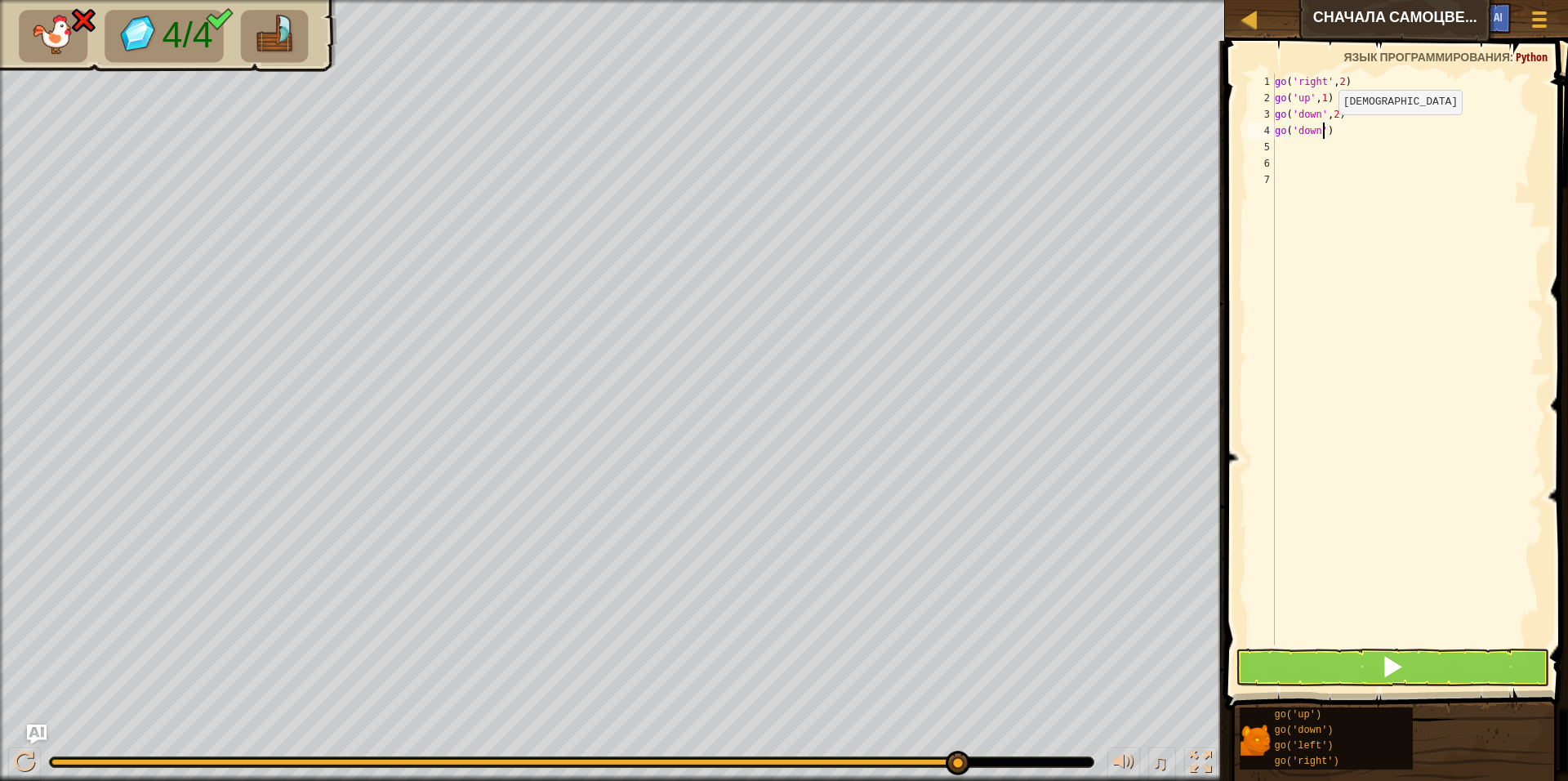
click at [1325, 131] on div "go ( 'right' , 2 ) go ( 'up' , 1 ) go ( 'down' , 2 ) go ( 'down' )" at bounding box center [1407, 375] width 272 height 605
type textarea "go('down',1)"
click at [1365, 126] on div "go ( 'right' , 2 ) go ( 'up' , 1 ) go ( 'down' , 2 ) go ( 'down' , 1 )" at bounding box center [1407, 375] width 272 height 605
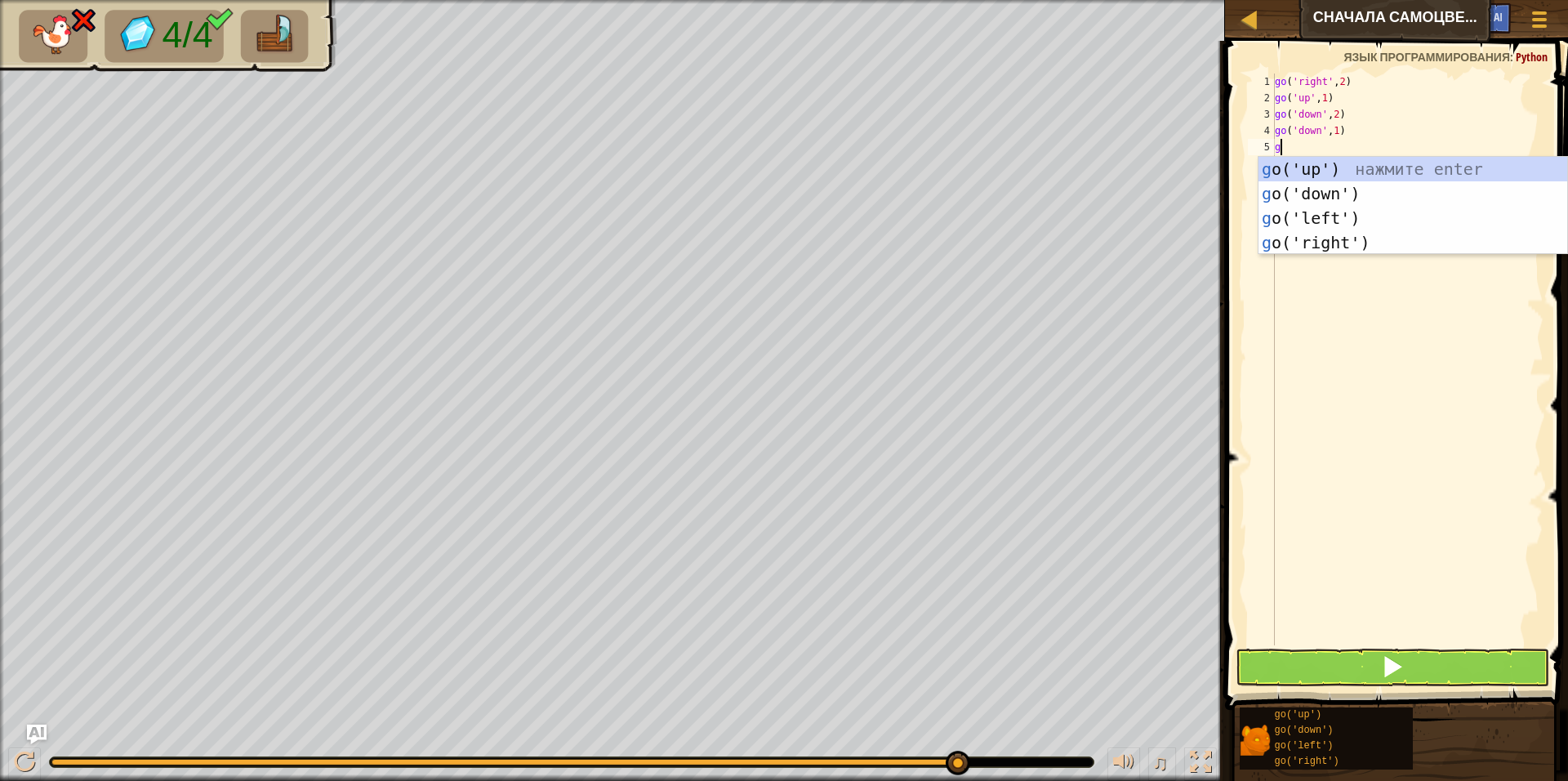
type textarea "go"
click at [1375, 239] on div "go ('up') нажмите enter go ('down') нажмите enter go ('left') нажмите enter go …" at bounding box center [1412, 230] width 309 height 147
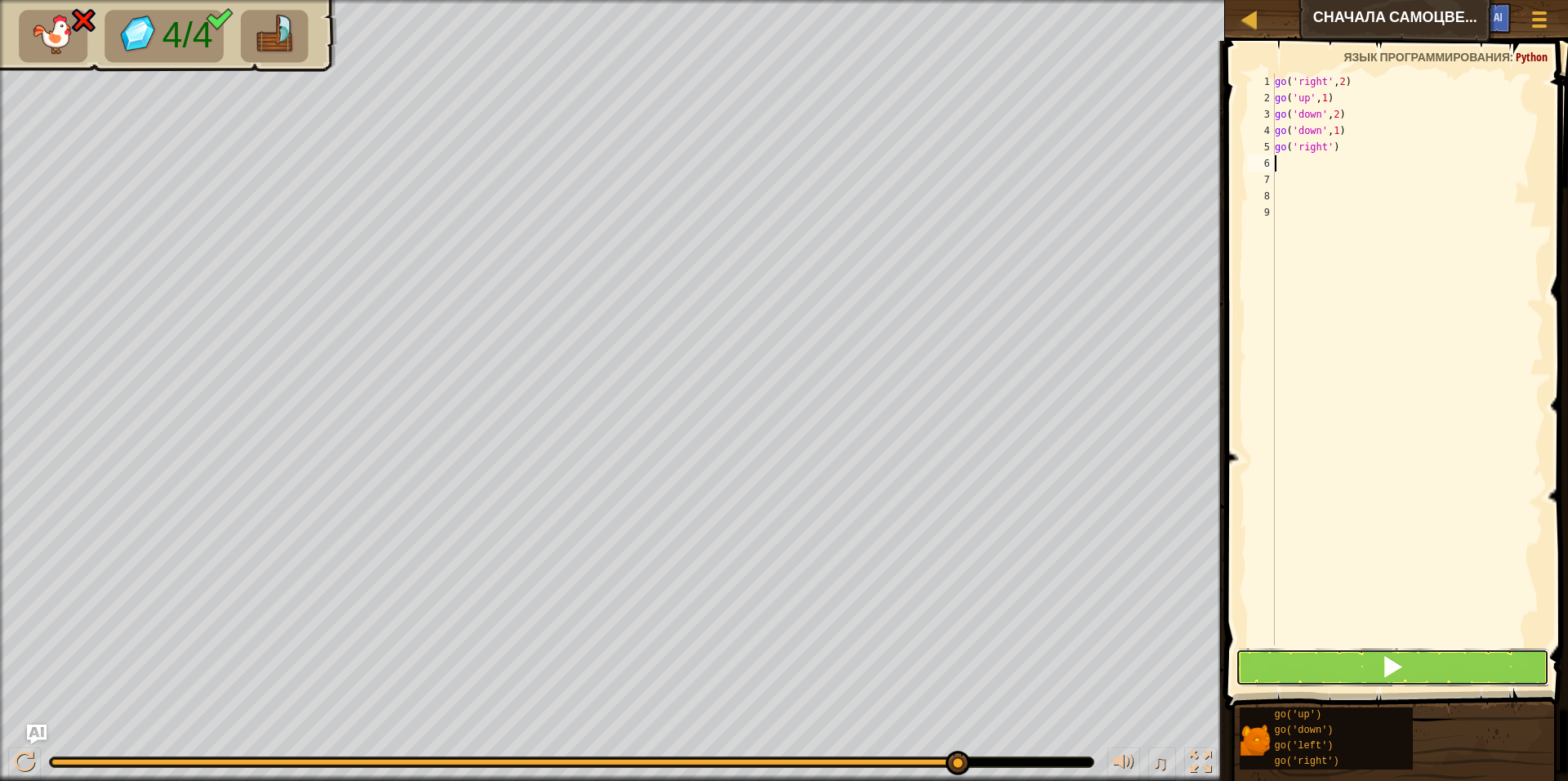
click at [1415, 654] on button at bounding box center [1393, 667] width 313 height 37
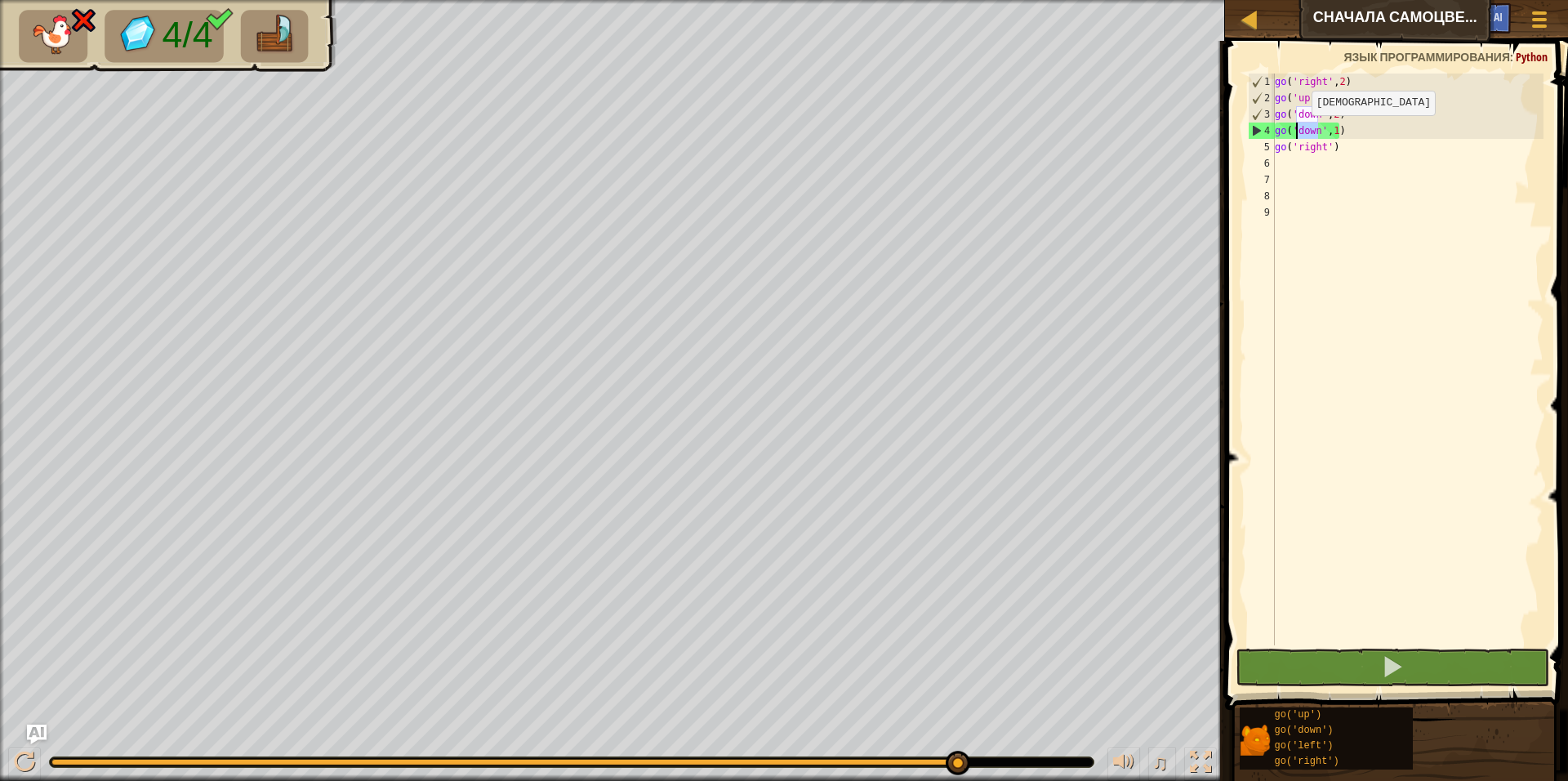
drag, startPoint x: 1318, startPoint y: 132, endPoint x: 1298, endPoint y: 131, distance: 20.0
click at [1298, 131] on div "go ( 'right' , 2 ) go ( 'up' , 1 ) go ( 'down' , 2 ) go ( 'down' , 1 ) go ( 'ri…" at bounding box center [1407, 375] width 272 height 605
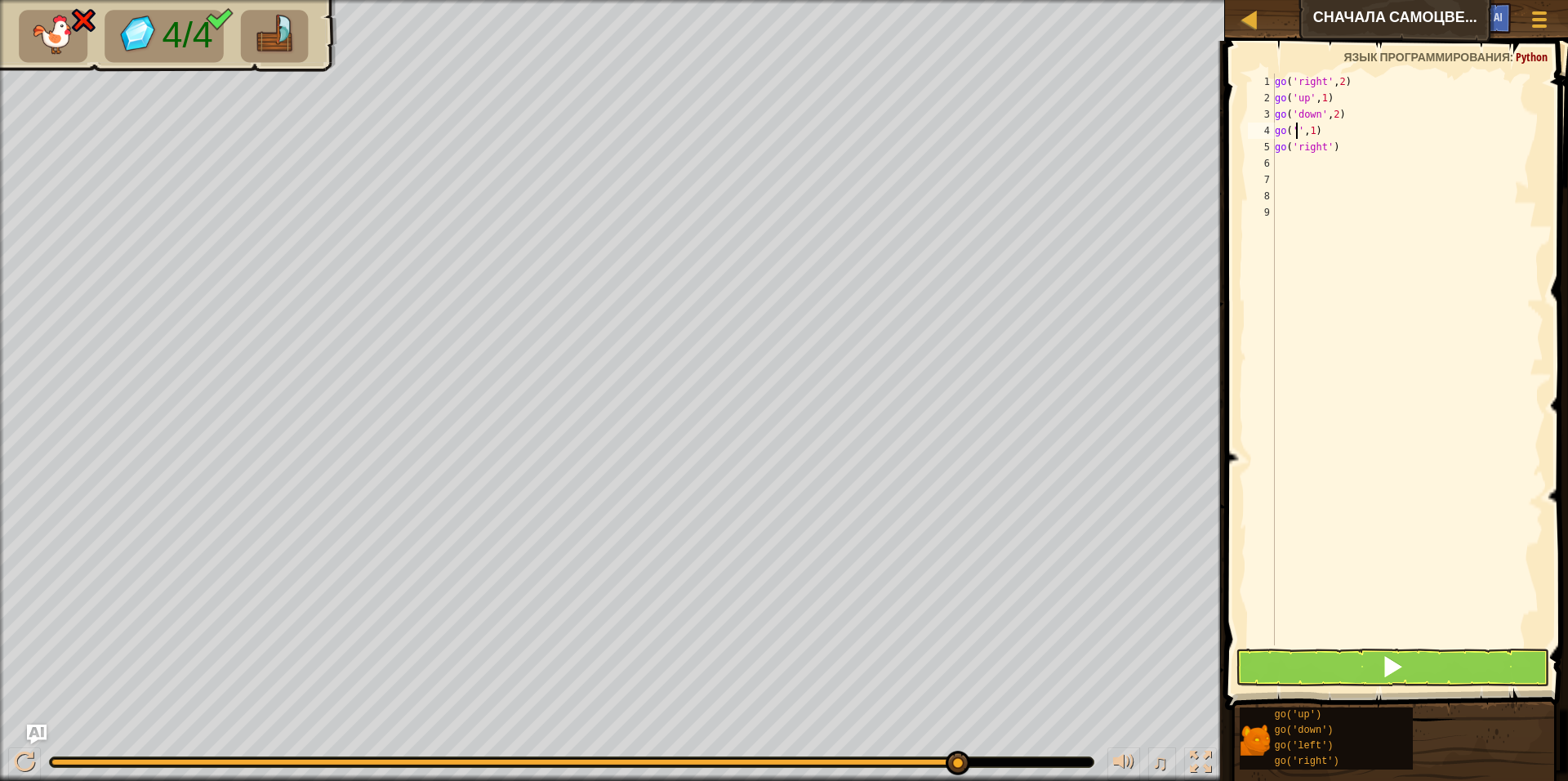
scroll to position [7, 2]
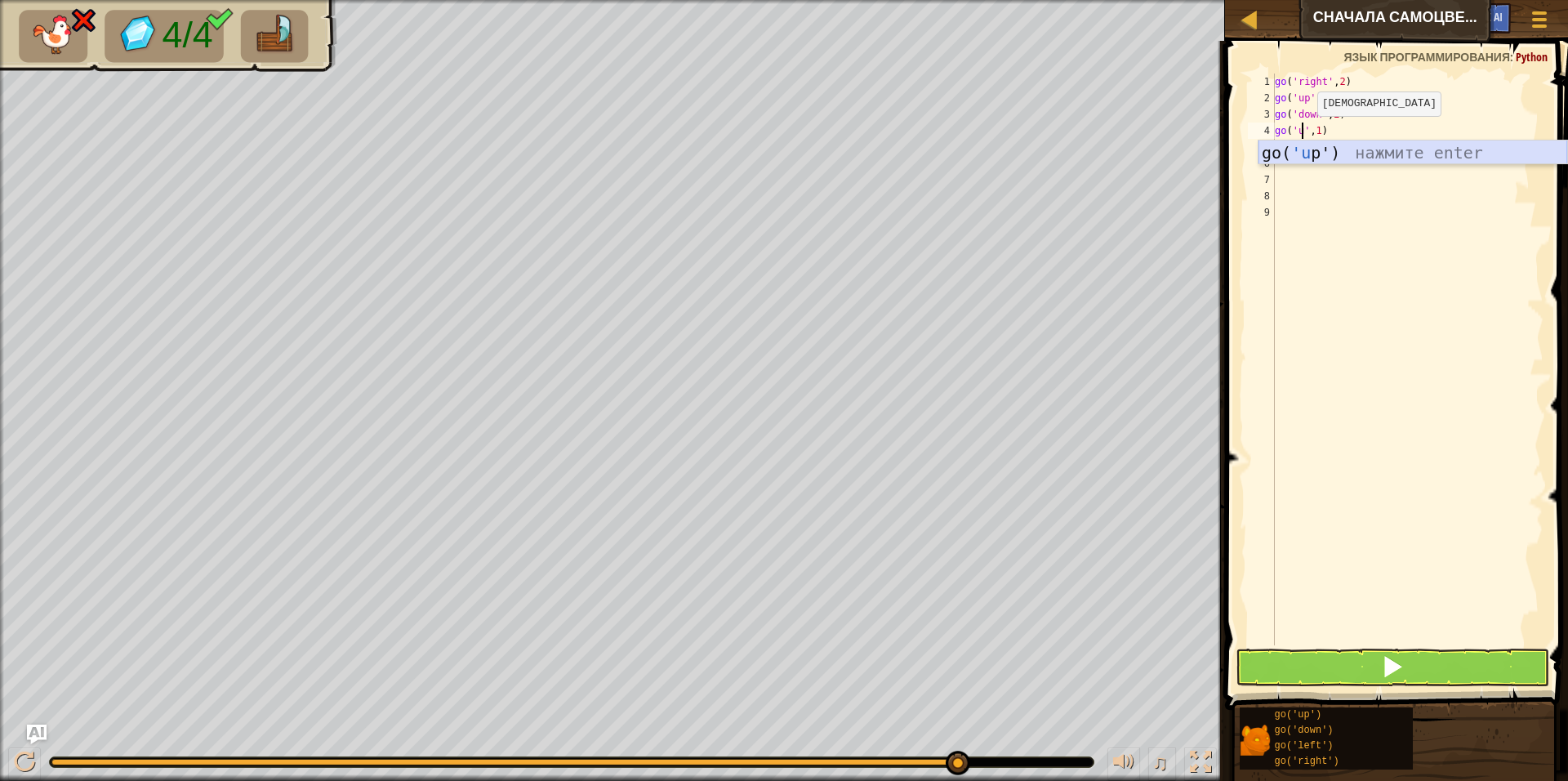
click at [1395, 143] on div "go( 'u p') нажмите enter" at bounding box center [1412, 177] width 309 height 73
click at [1309, 132] on div "go ( 'right' , 2 ) go ( 'up' , 1 ) go ( 'down' , 2 ) go ( 'up' ) go ( 'right' )" at bounding box center [1407, 375] width 272 height 605
click at [1311, 131] on div "go ( 'right' , 2 ) go ( 'up' , 1 ) go ( 'down' , 2 ) go ( 'up' ) go ( 'right' )" at bounding box center [1407, 375] width 272 height 605
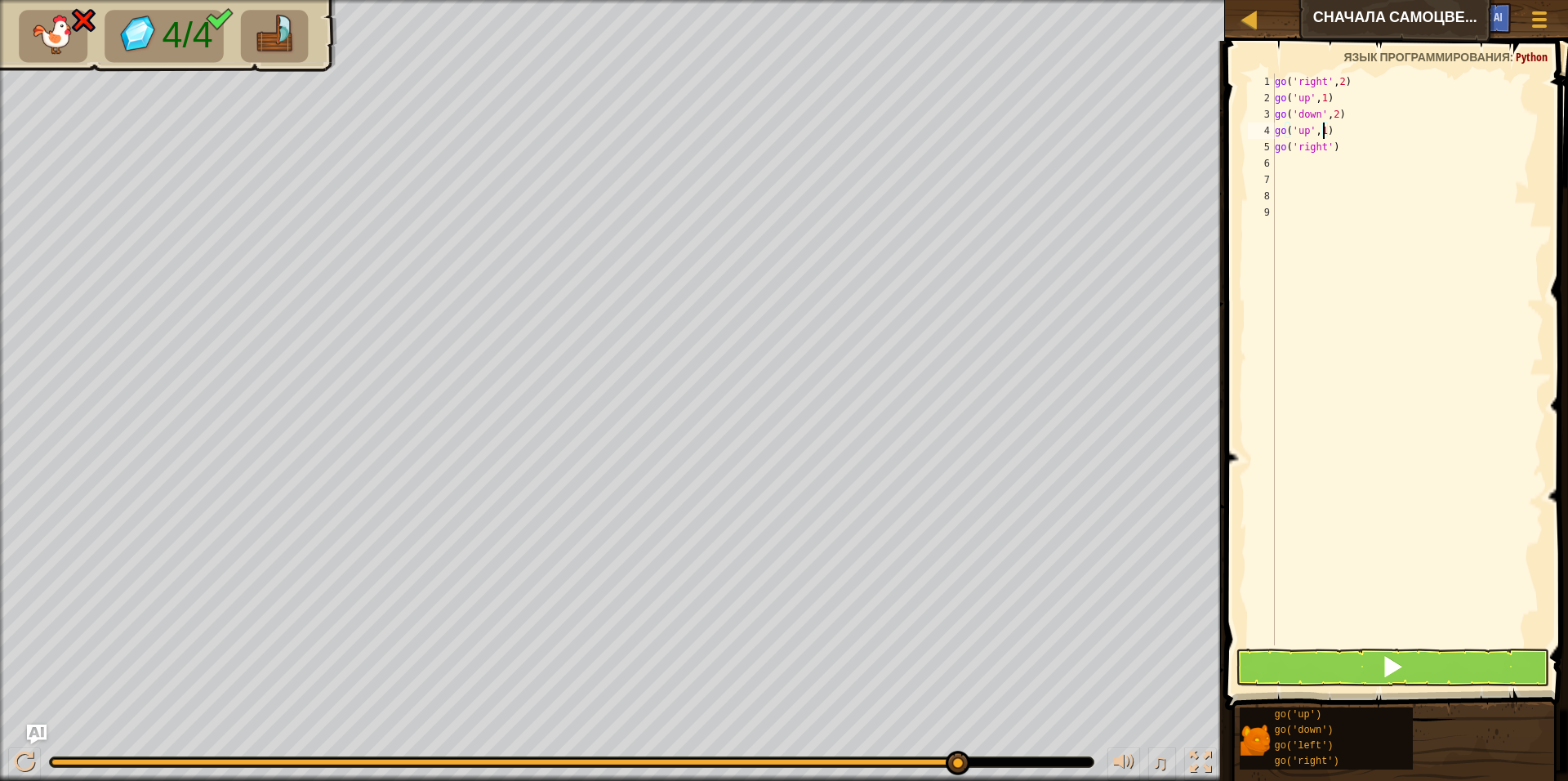
scroll to position [7, 4]
type textarea "go('up',1)"
click at [1415, 660] on button at bounding box center [1393, 667] width 313 height 37
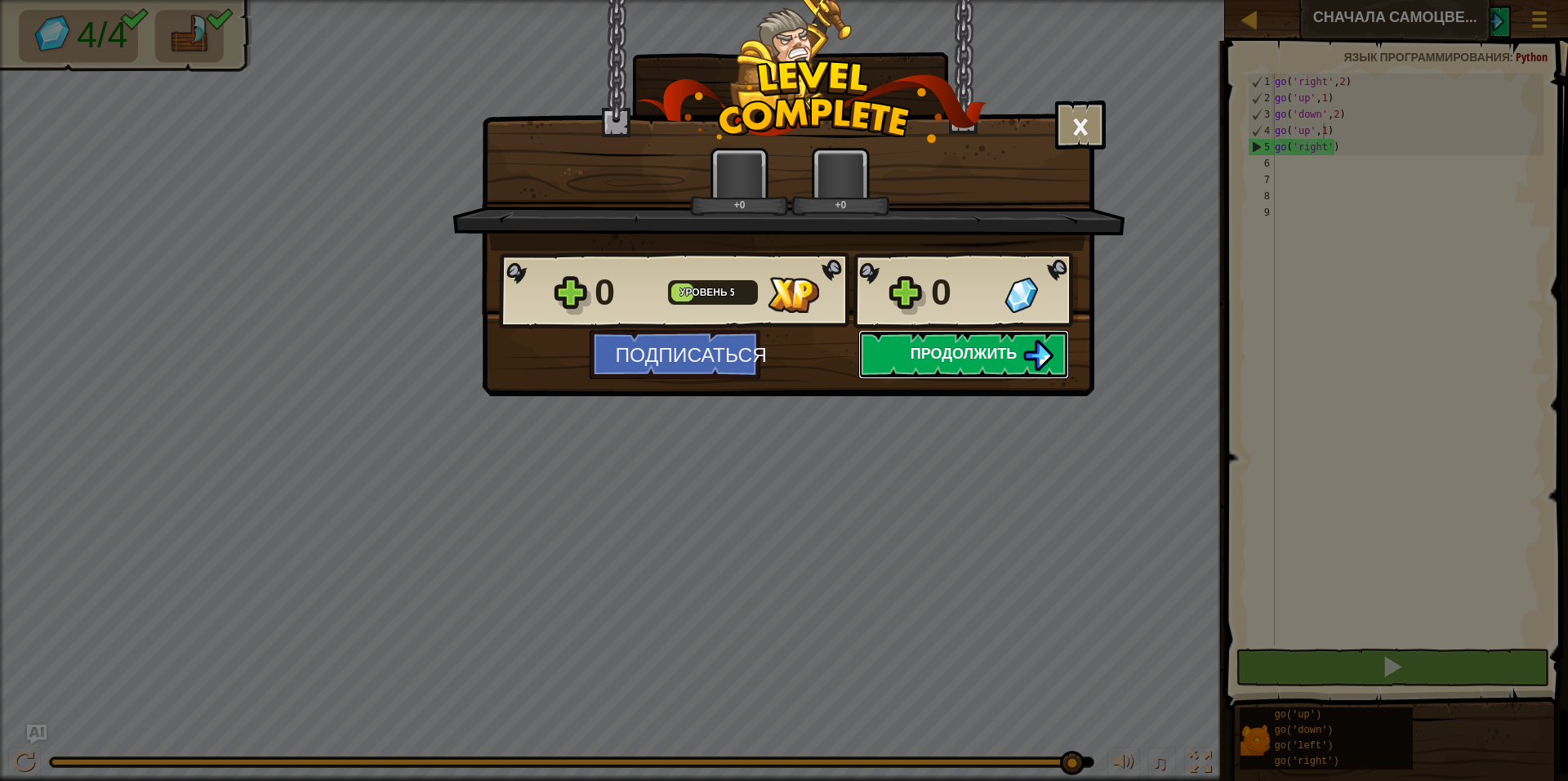
click at [978, 347] on span "Продолжить" at bounding box center [963, 352] width 107 height 20
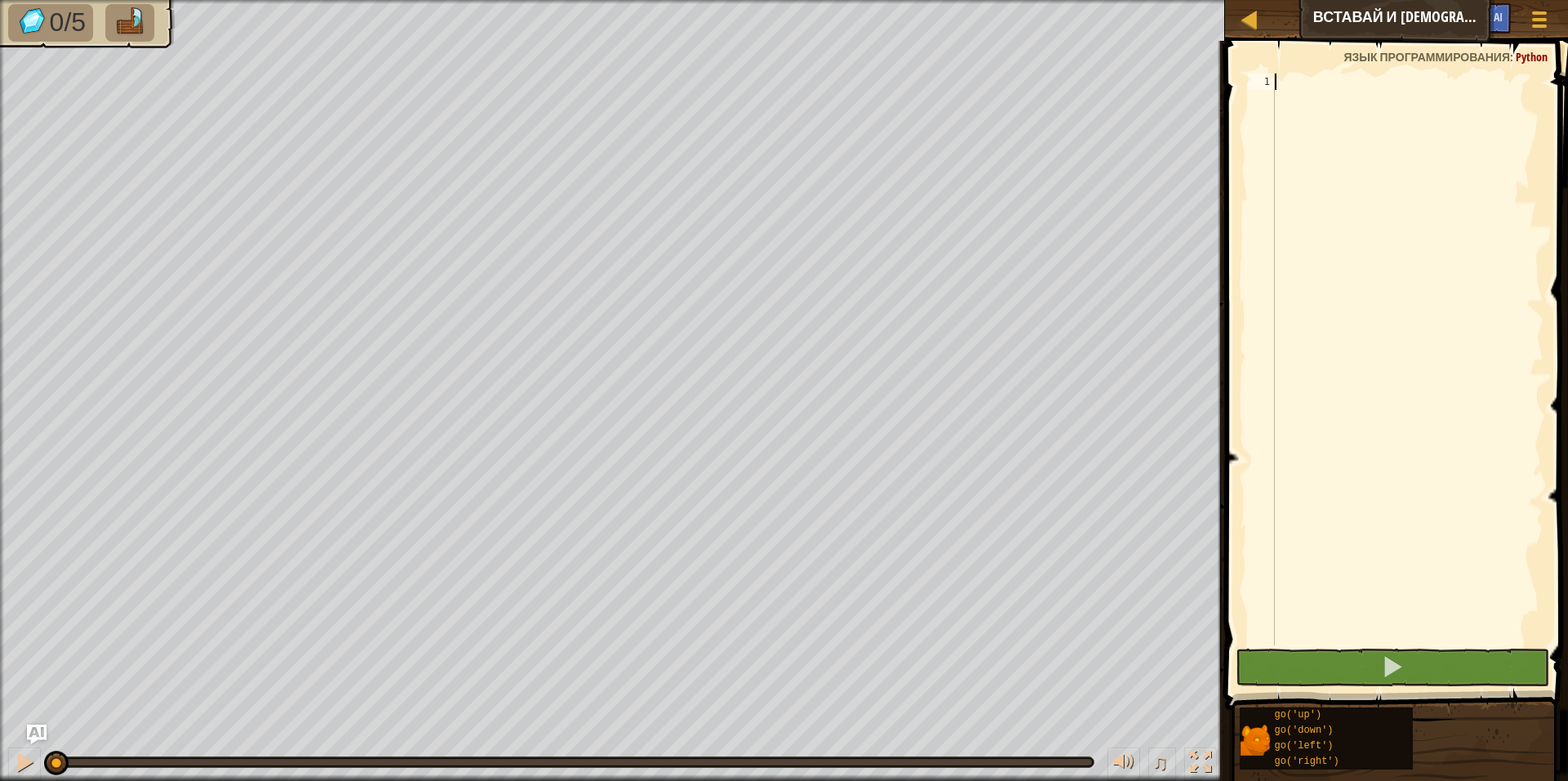
scroll to position [7, 0]
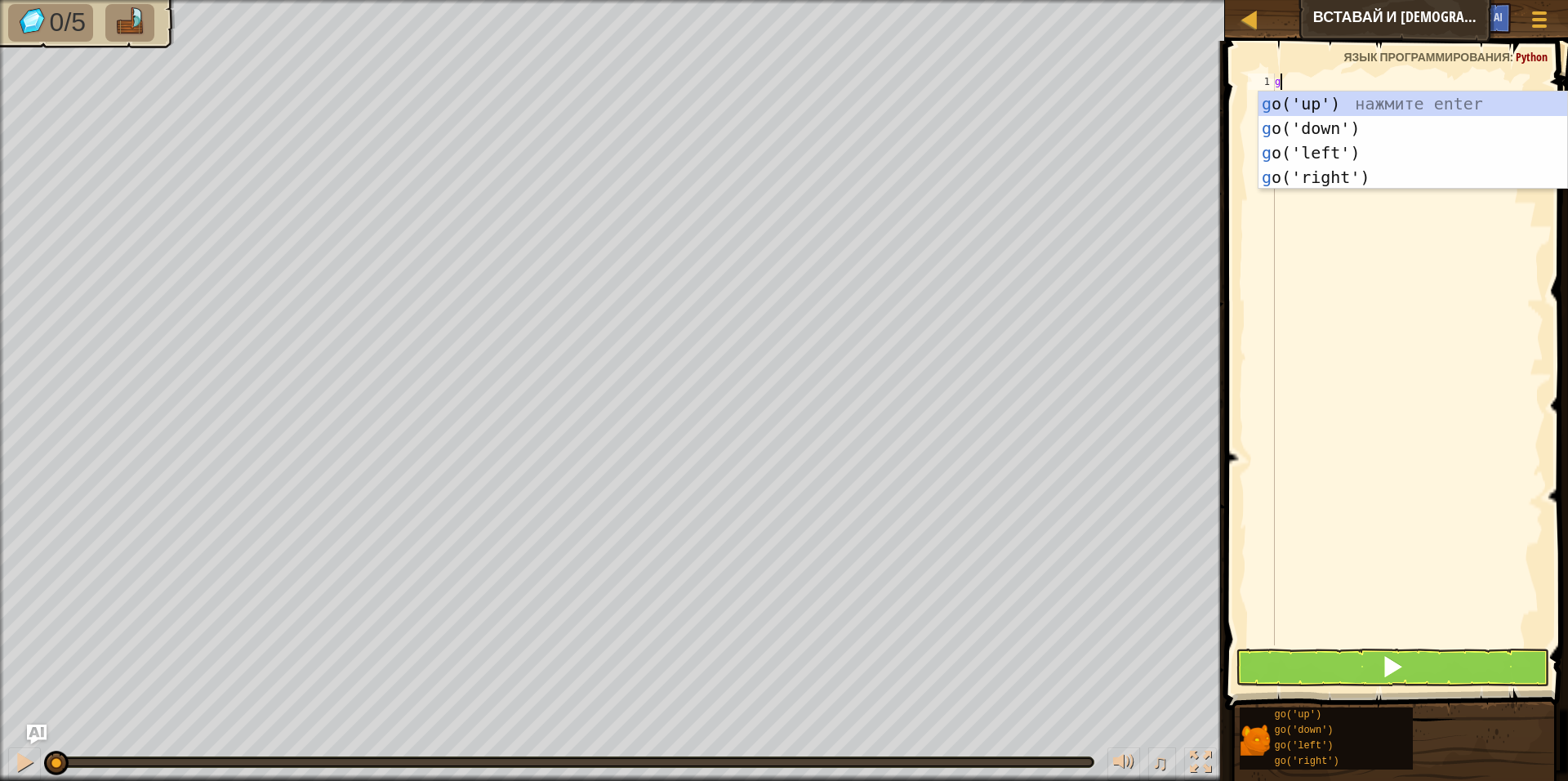
type textarea "go"
click at [1342, 107] on div "go ('up') нажмите enter go ('down') нажмите enter go ('left') нажмите enter go …" at bounding box center [1412, 165] width 309 height 147
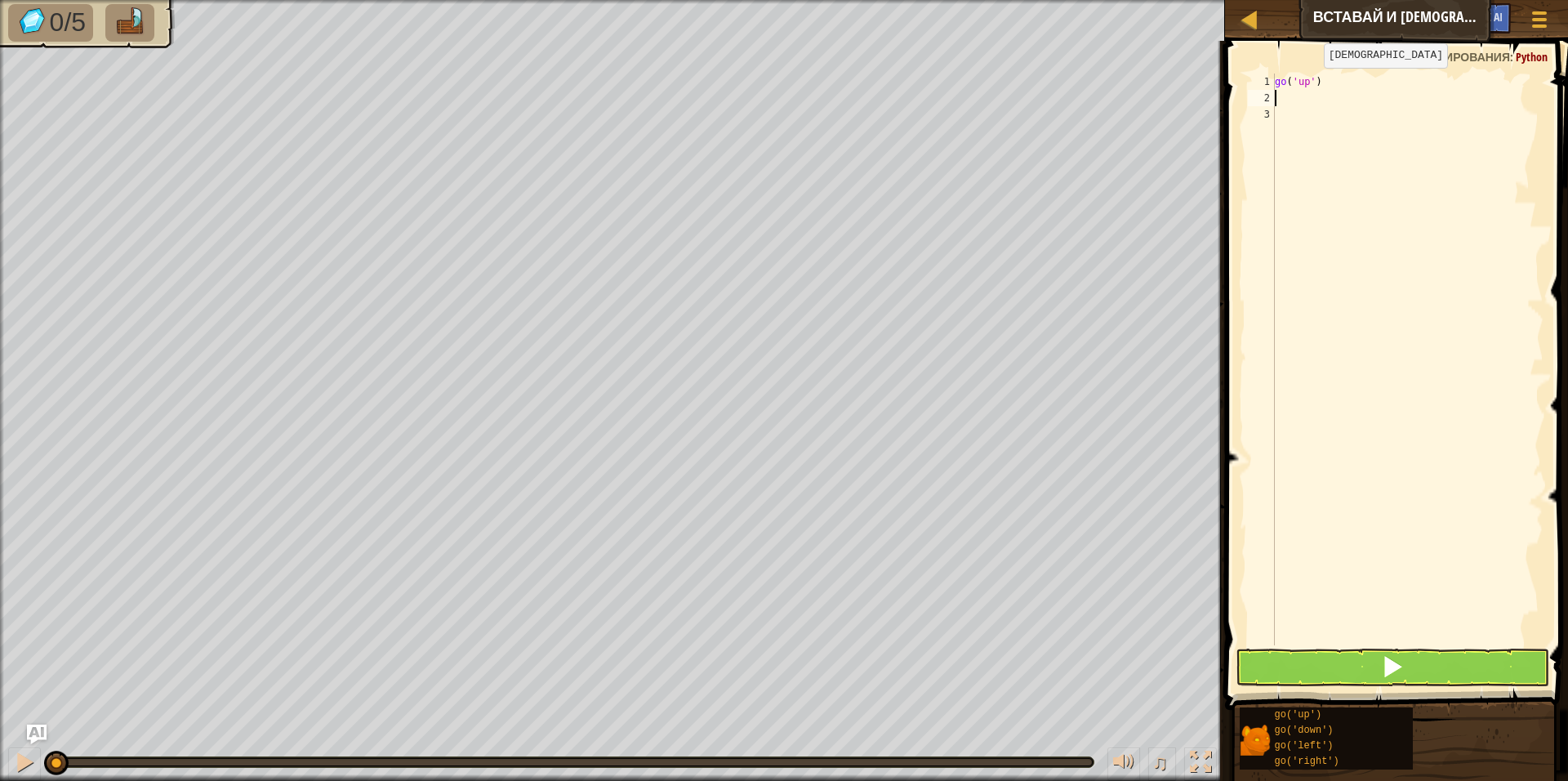
click at [1309, 84] on div "go ( 'up' )" at bounding box center [1407, 375] width 272 height 605
type textarea "go('up',3)"
click at [1350, 83] on div "go ( 'up' , 3 )" at bounding box center [1407, 375] width 272 height 605
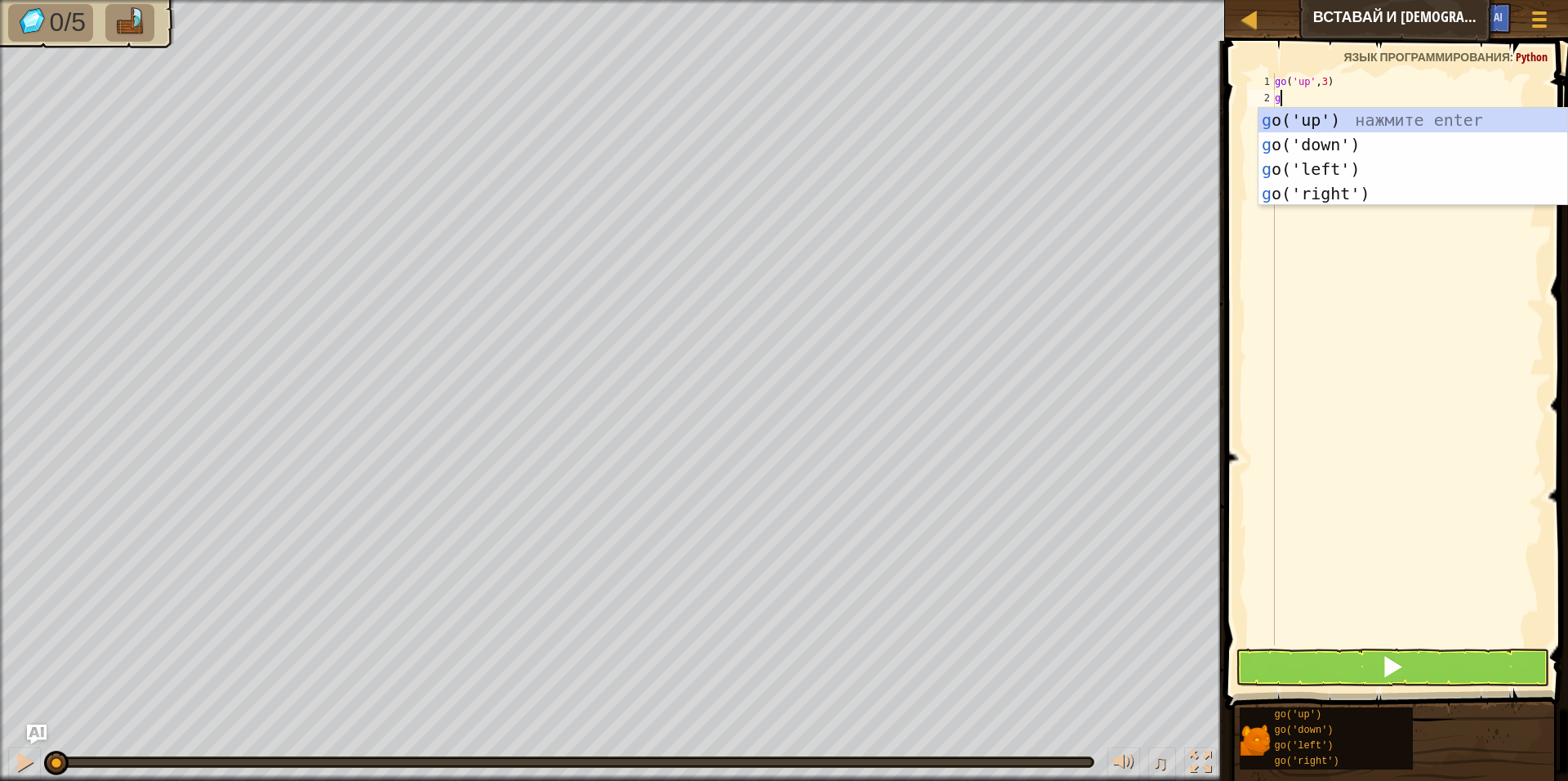
type textarea "go"
click at [1439, 196] on div "go ('up') нажмите enter go ('down') нажмите enter go ('left') нажмите enter go …" at bounding box center [1412, 182] width 309 height 147
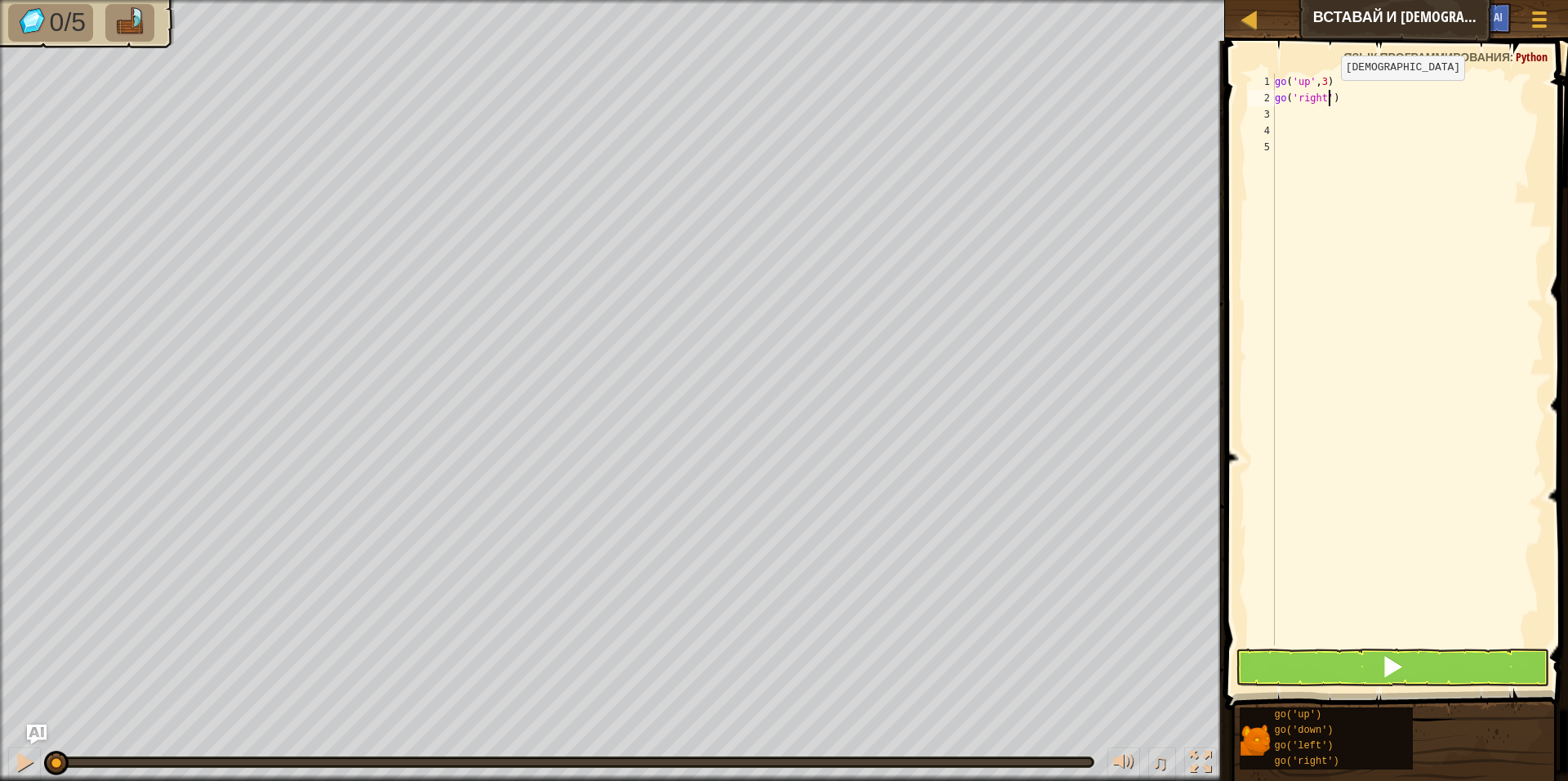
click at [1327, 97] on div "go ( 'up' , 3 ) go ( 'right' )" at bounding box center [1407, 375] width 272 height 605
type textarea "go('right',4)"
click at [1359, 98] on div "go ( 'up' , 3 ) go ( 'right' , 4 )" at bounding box center [1407, 375] width 272 height 605
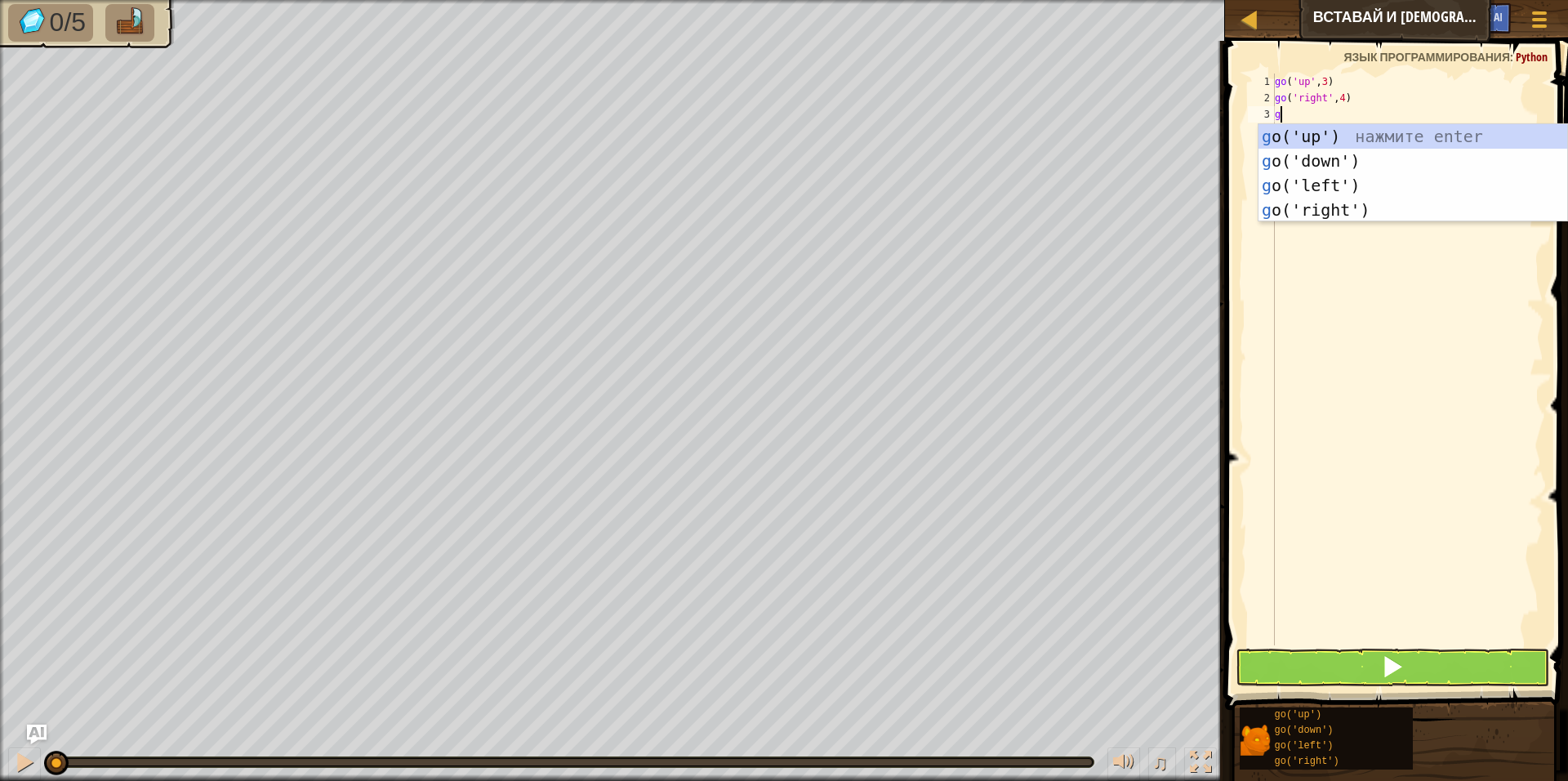
type textarea "go"
click at [1340, 154] on div "go ('up') нажмите enter go ('down') нажмите enter go ('left') нажмите enter go …" at bounding box center [1412, 197] width 309 height 147
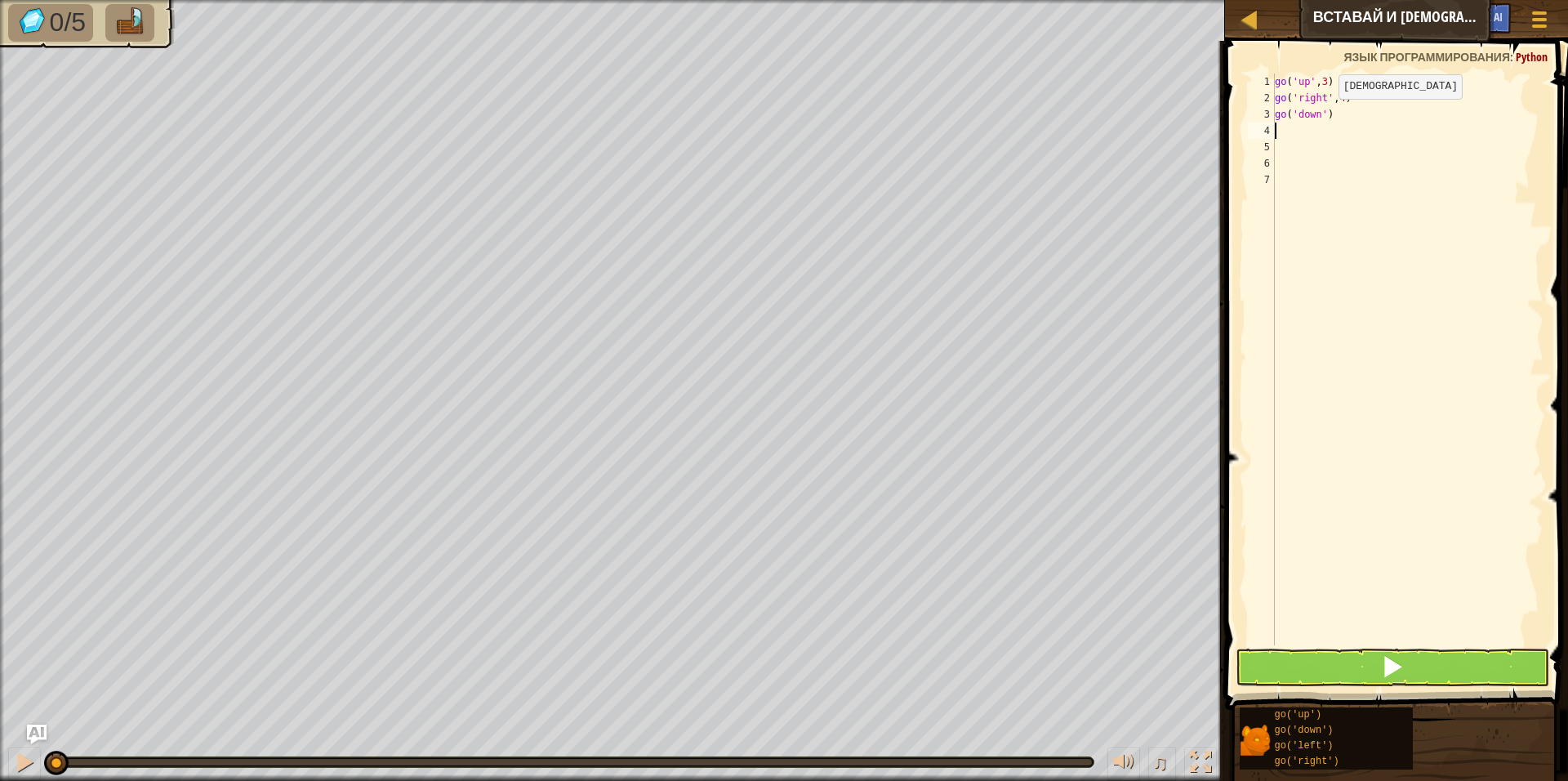
click at [1325, 115] on div "go ( 'up' , 3 ) go ( 'right' , 4 ) go ( 'down' )" at bounding box center [1407, 375] width 272 height 605
type textarea "go('down',3)"
click at [1343, 121] on div "go ( 'up' , 3 ) go ( 'right' , 4 ) go ( 'down' , 3 )" at bounding box center [1407, 375] width 272 height 605
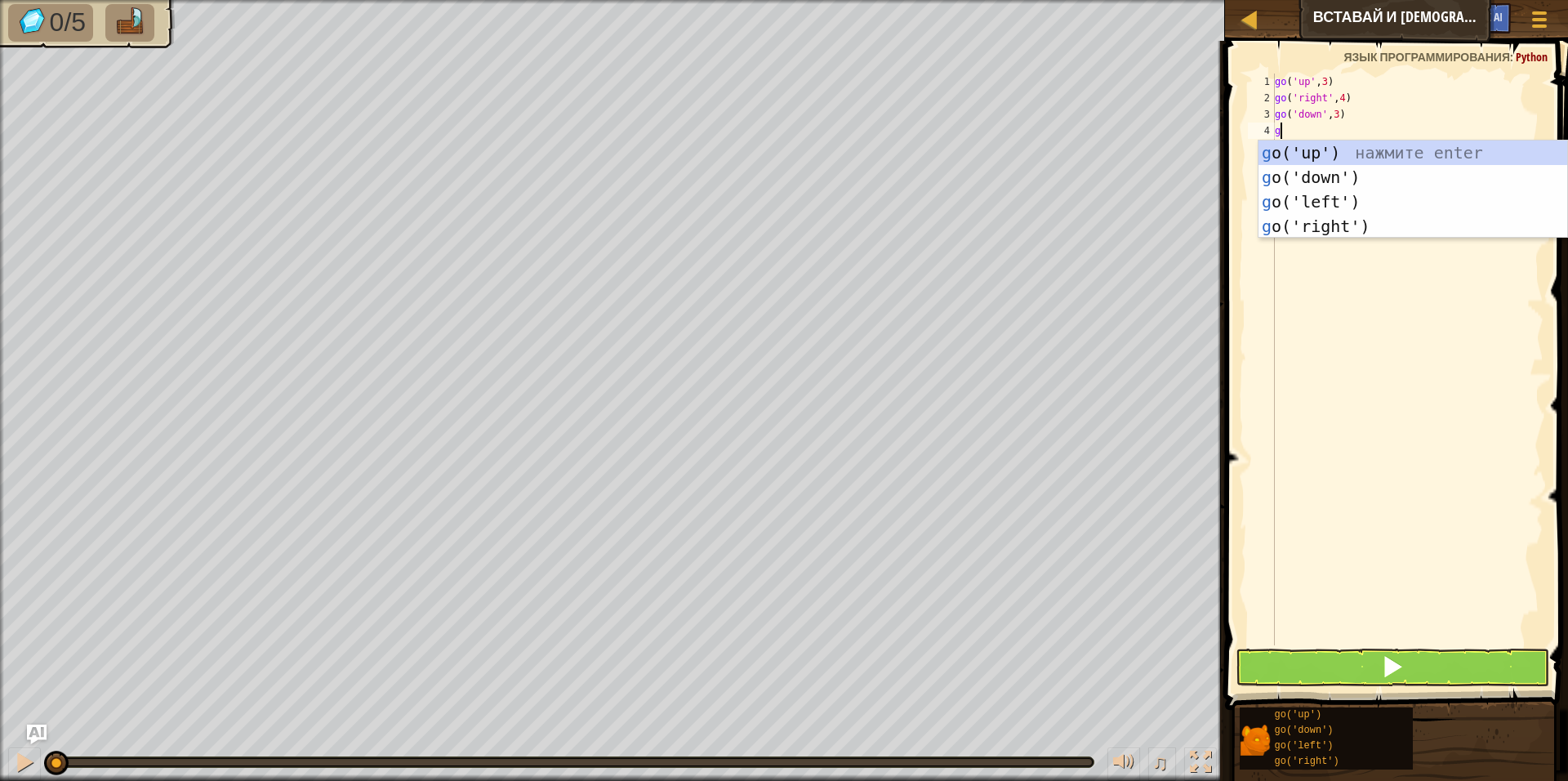
type textarea "go"
click at [1354, 198] on div "go ('up') нажмите enter go ('down') нажмите enter go ('left') нажмите enter go …" at bounding box center [1412, 214] width 309 height 147
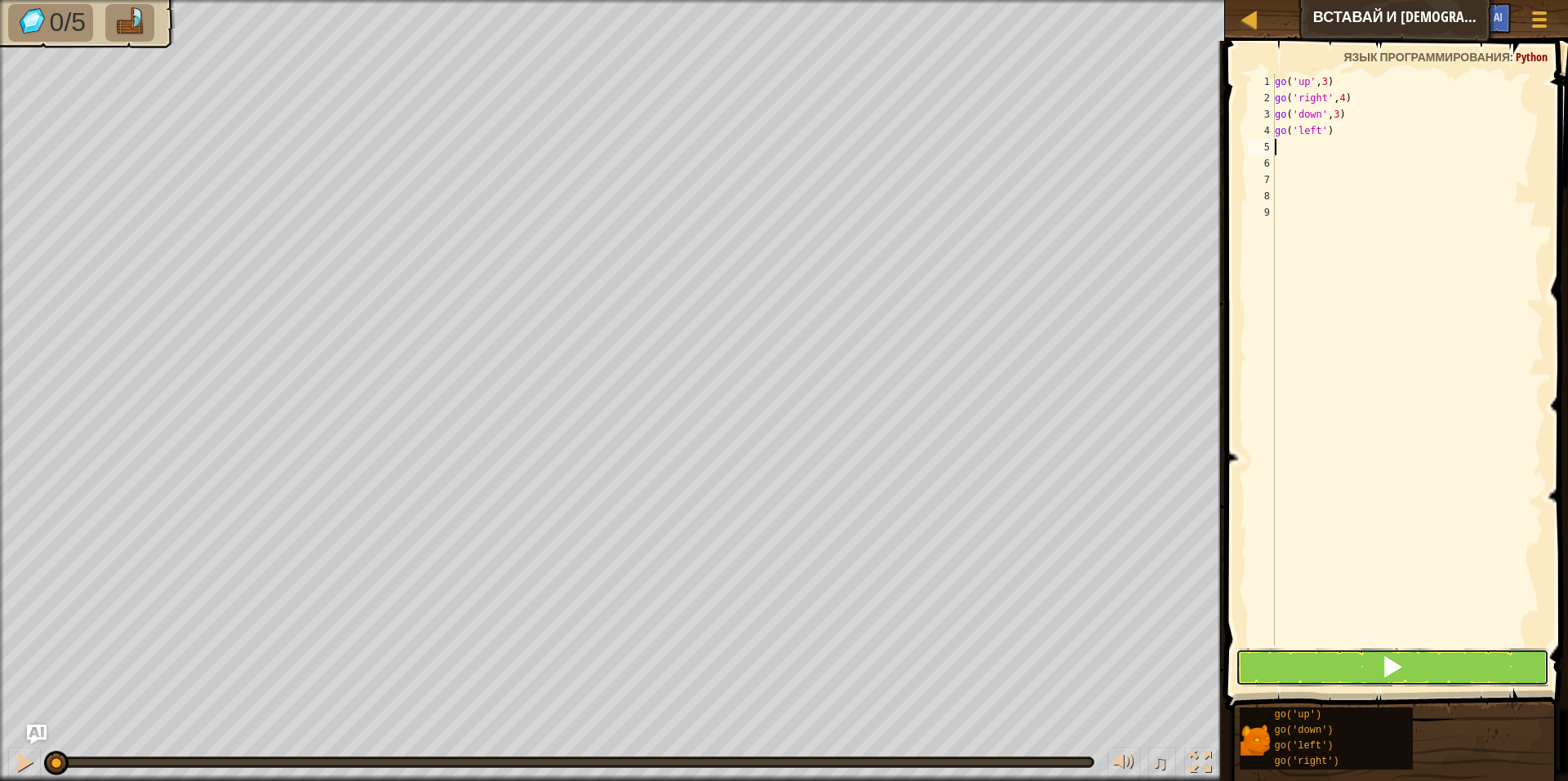
click at [1410, 652] on button at bounding box center [1393, 667] width 313 height 37
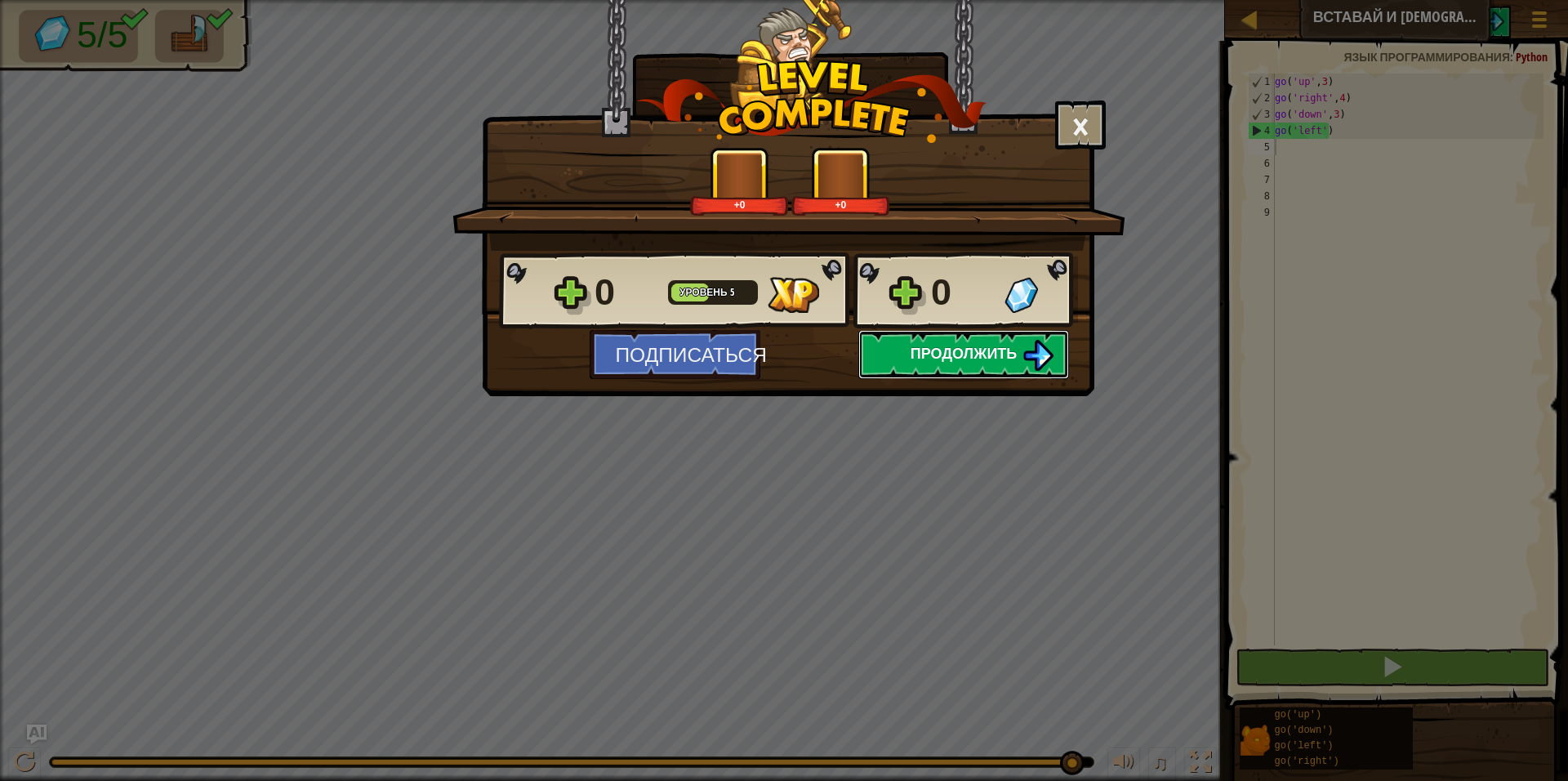
click at [977, 348] on span "Продолжить" at bounding box center [963, 352] width 107 height 20
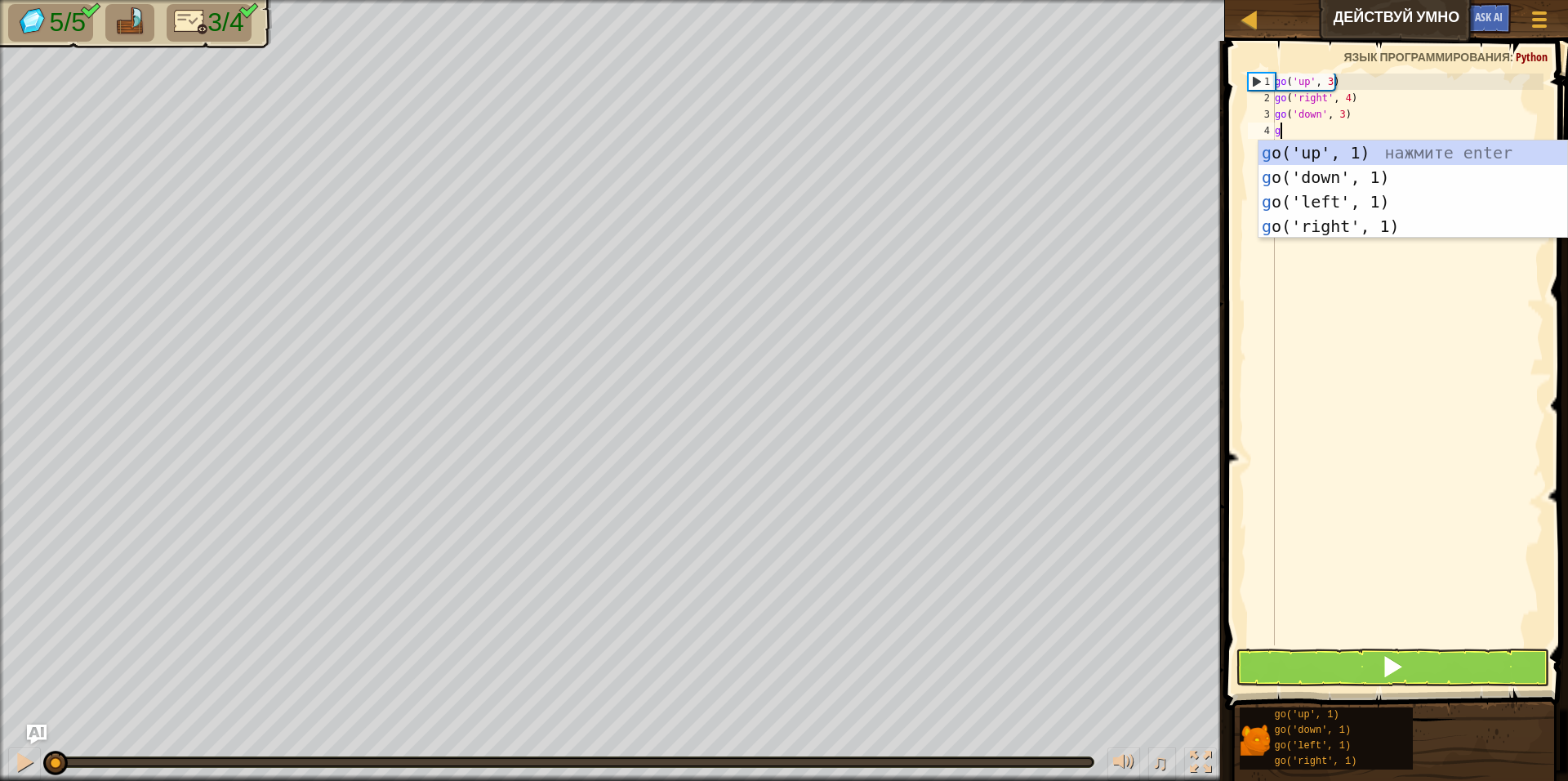
scroll to position [7, 0]
type textarea "go"
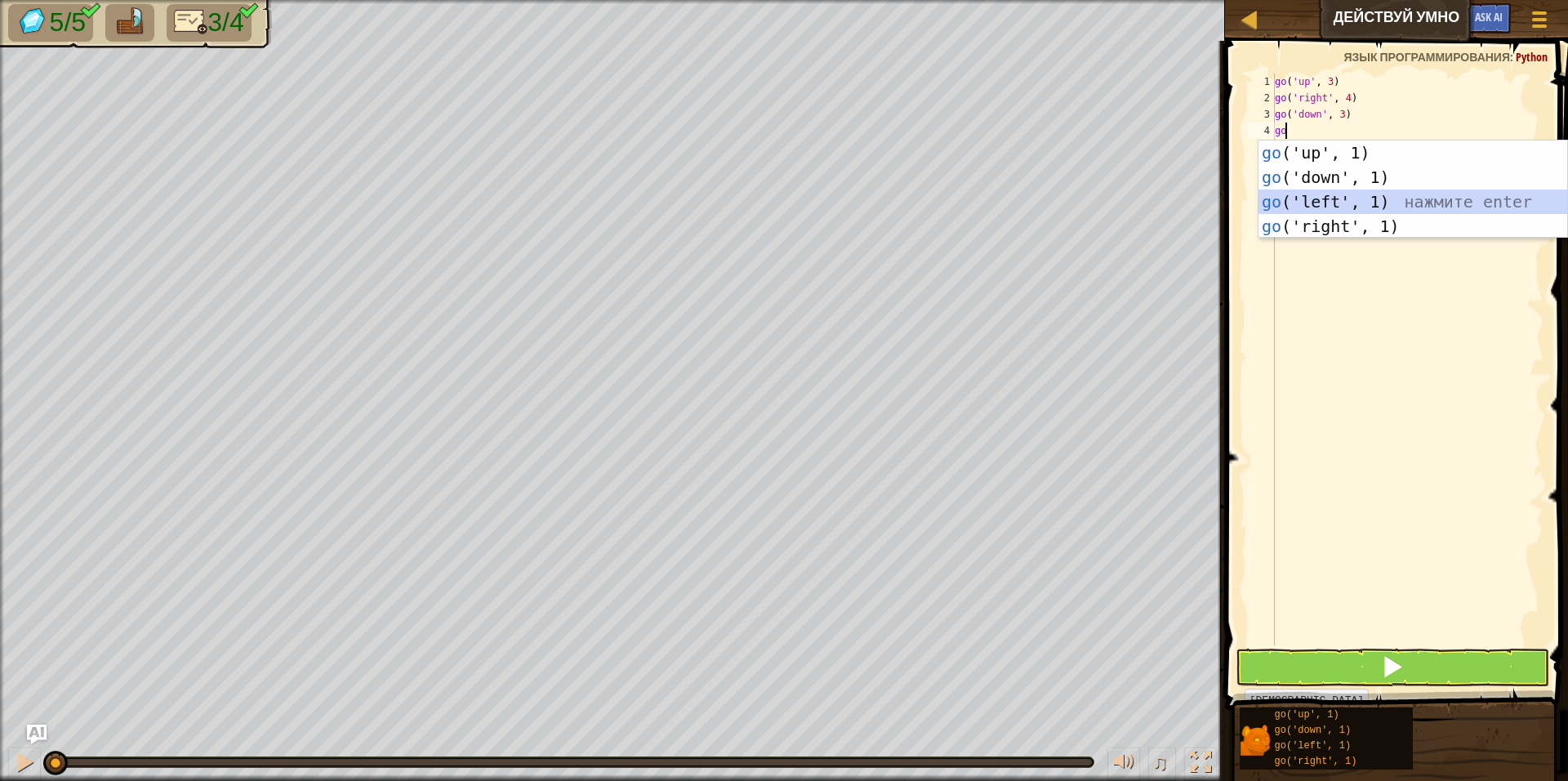
click at [1350, 205] on div "go ('up', 1) нажмите enter go ('down', 1) нажмите enter go ('left', 1) нажмите …" at bounding box center [1412, 214] width 309 height 147
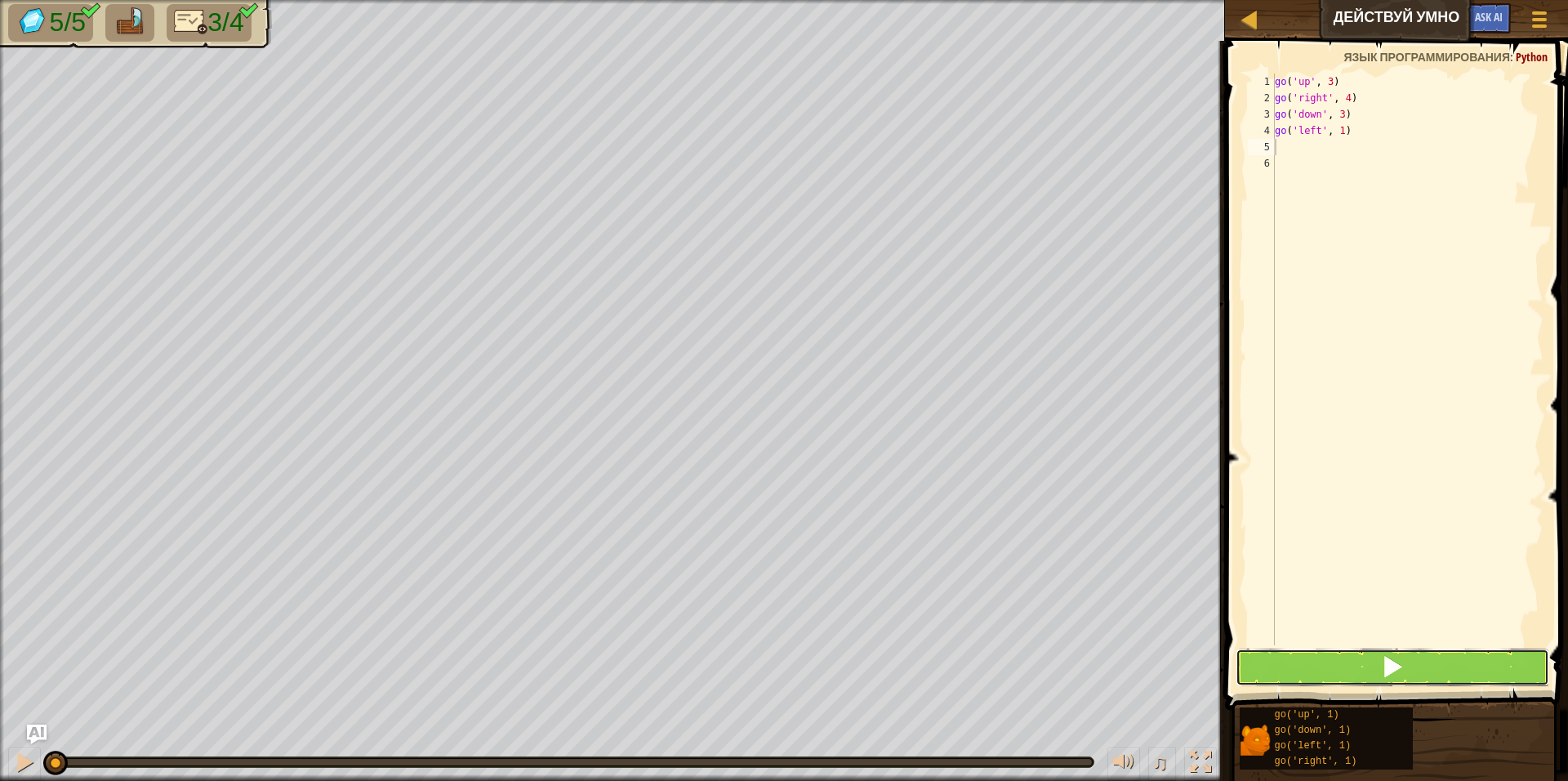
click at [1418, 654] on button at bounding box center [1393, 667] width 313 height 37
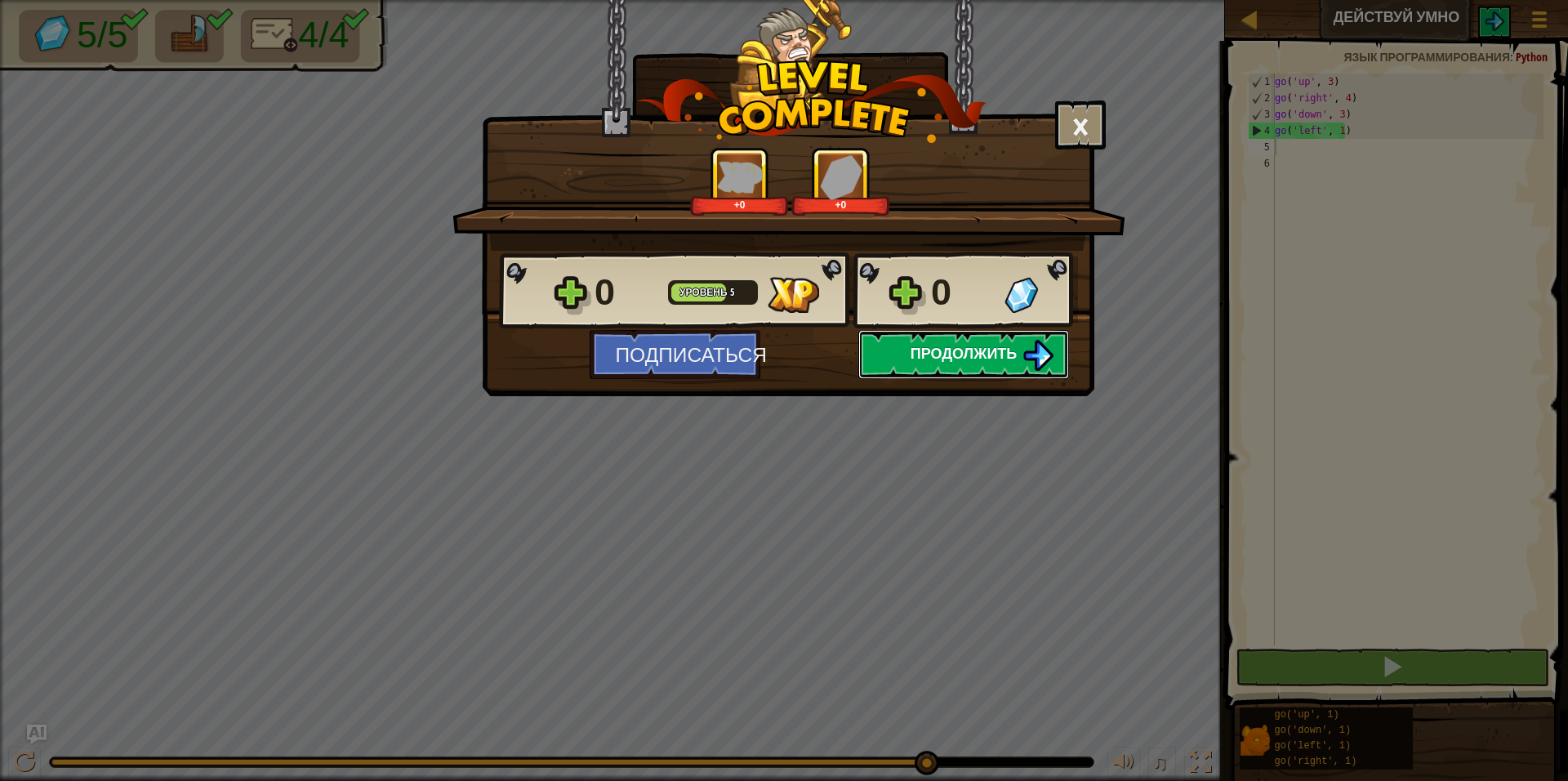
click at [948, 362] on span "Продолжить" at bounding box center [963, 352] width 107 height 20
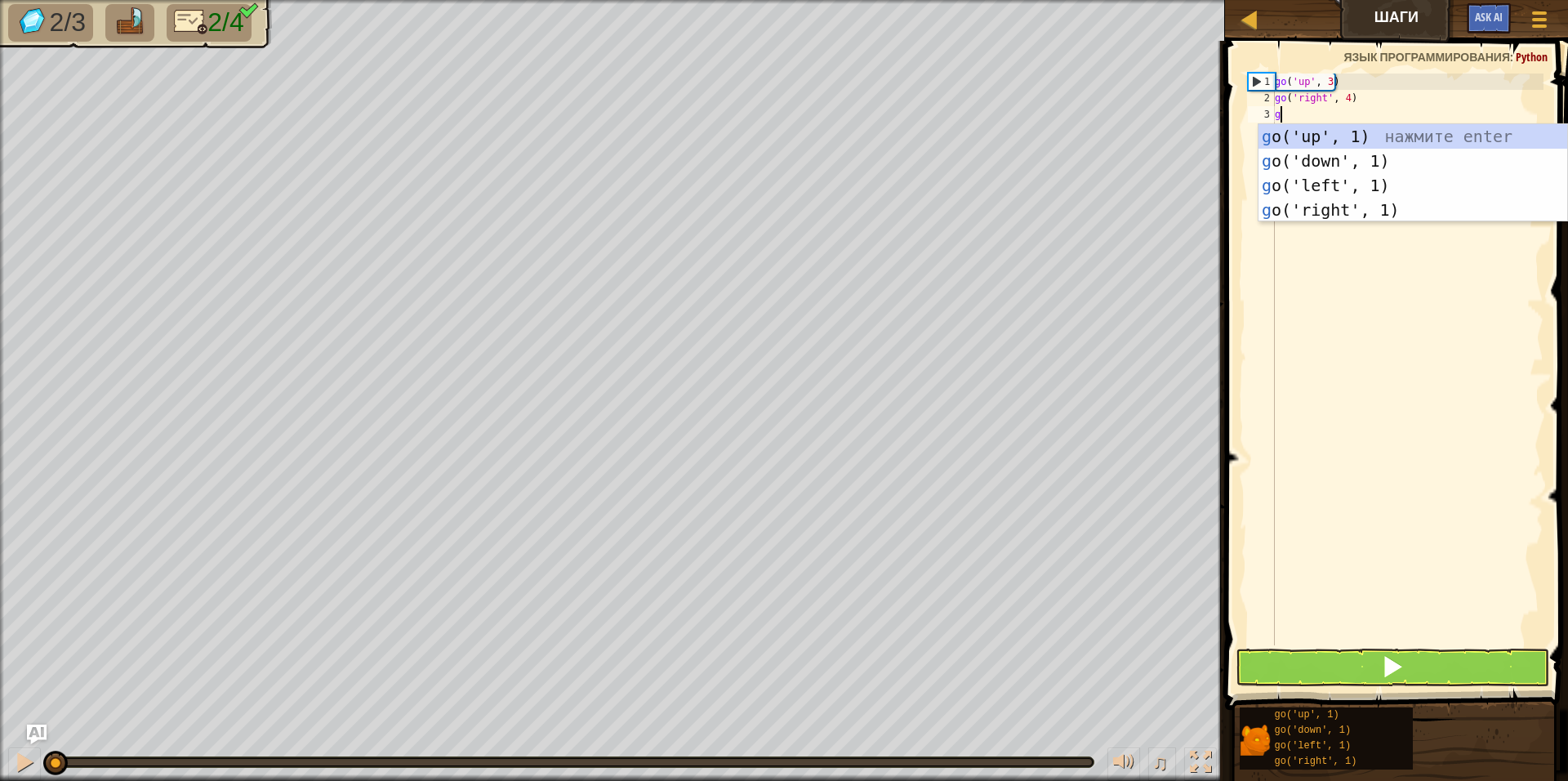
scroll to position [7, 0]
type textarea "go"
click at [1344, 162] on div "go ('up', 1) нажмите enter go ('down', 1) нажмите enter go ('left', 1) нажмите …" at bounding box center [1412, 197] width 309 height 147
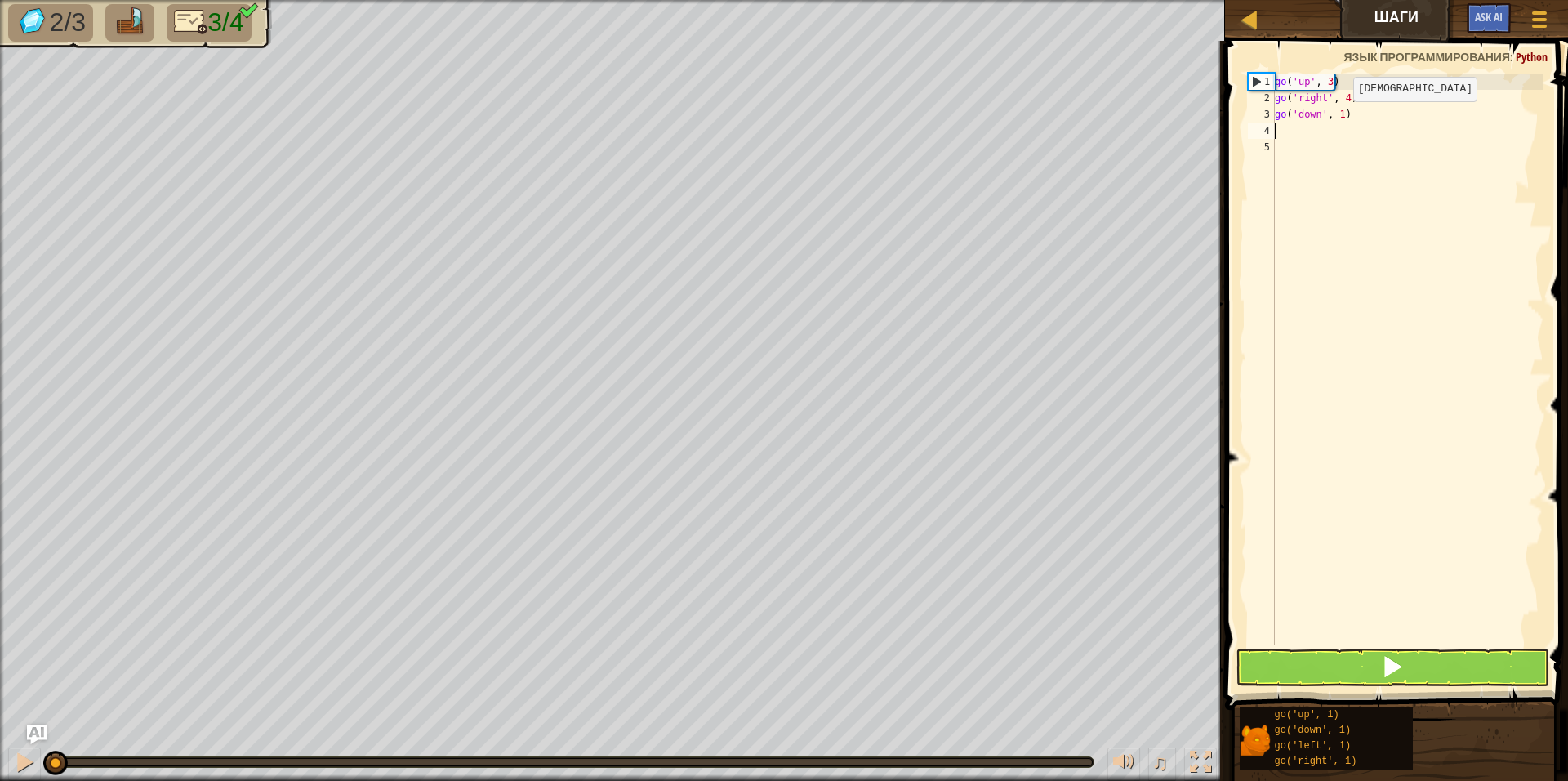
click at [1340, 118] on div "go ( 'up' , 3 ) go ( 'right' , 4 ) go ( 'down' , 1 )" at bounding box center [1407, 375] width 272 height 605
type textarea "go('down', 3)"
click at [1364, 115] on div "go ( 'up' , 3 ) go ( 'right' , 4 ) go ( 'down' , 3 )" at bounding box center [1407, 375] width 272 height 605
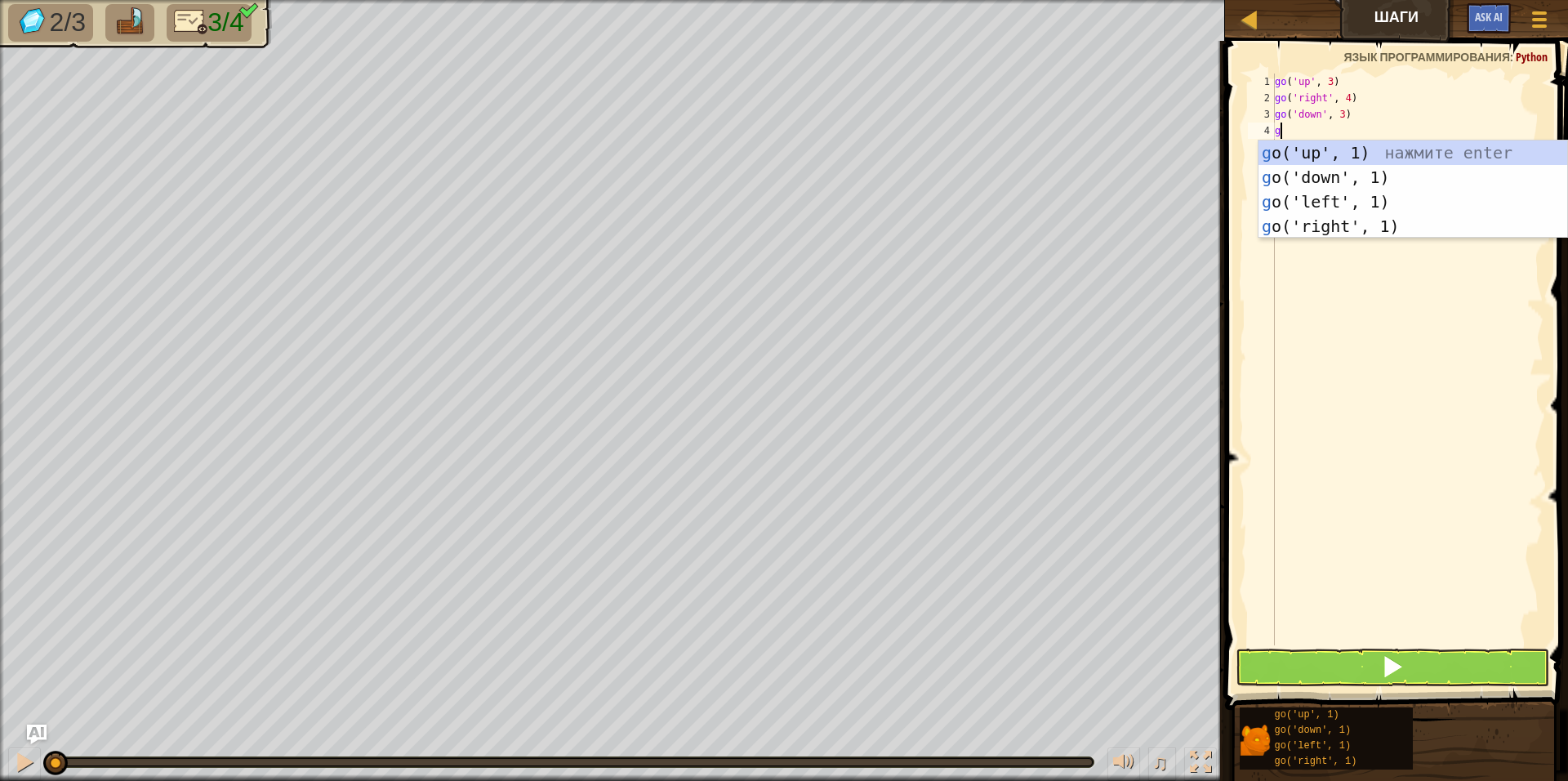
type textarea "go"
click at [1369, 201] on div "go ('up', 1) нажмите enter go ('down', 1) нажмите enter go ('left', 1) нажмите …" at bounding box center [1412, 214] width 309 height 147
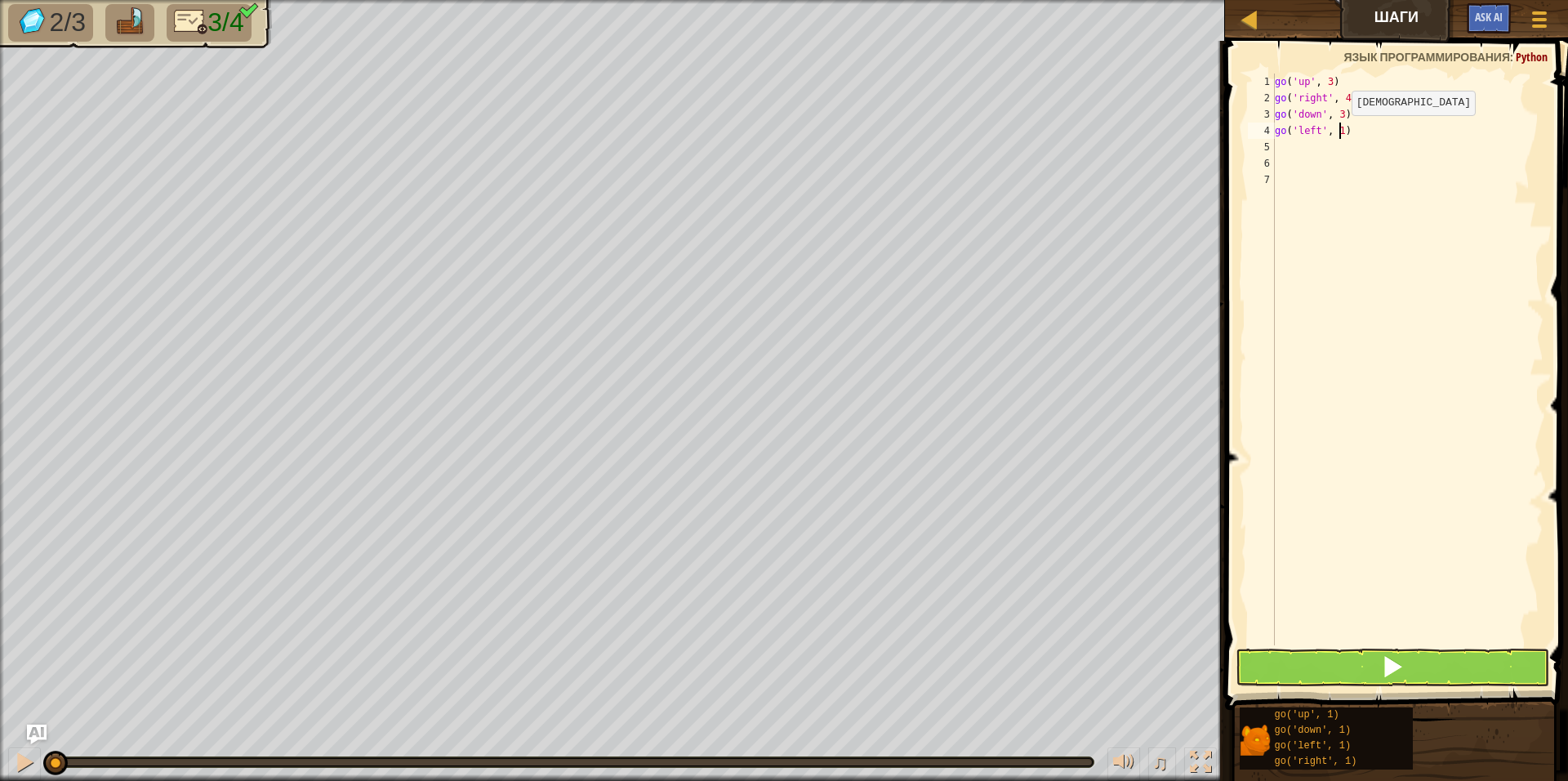
click at [1338, 131] on div "go ( 'up' , 3 ) go ( 'right' , 4 ) go ( 'down' , 3 ) go ( 'left' , 1 )" at bounding box center [1407, 375] width 272 height 605
type textarea "go('left', 2)"
click at [1394, 663] on span at bounding box center [1393, 667] width 23 height 23
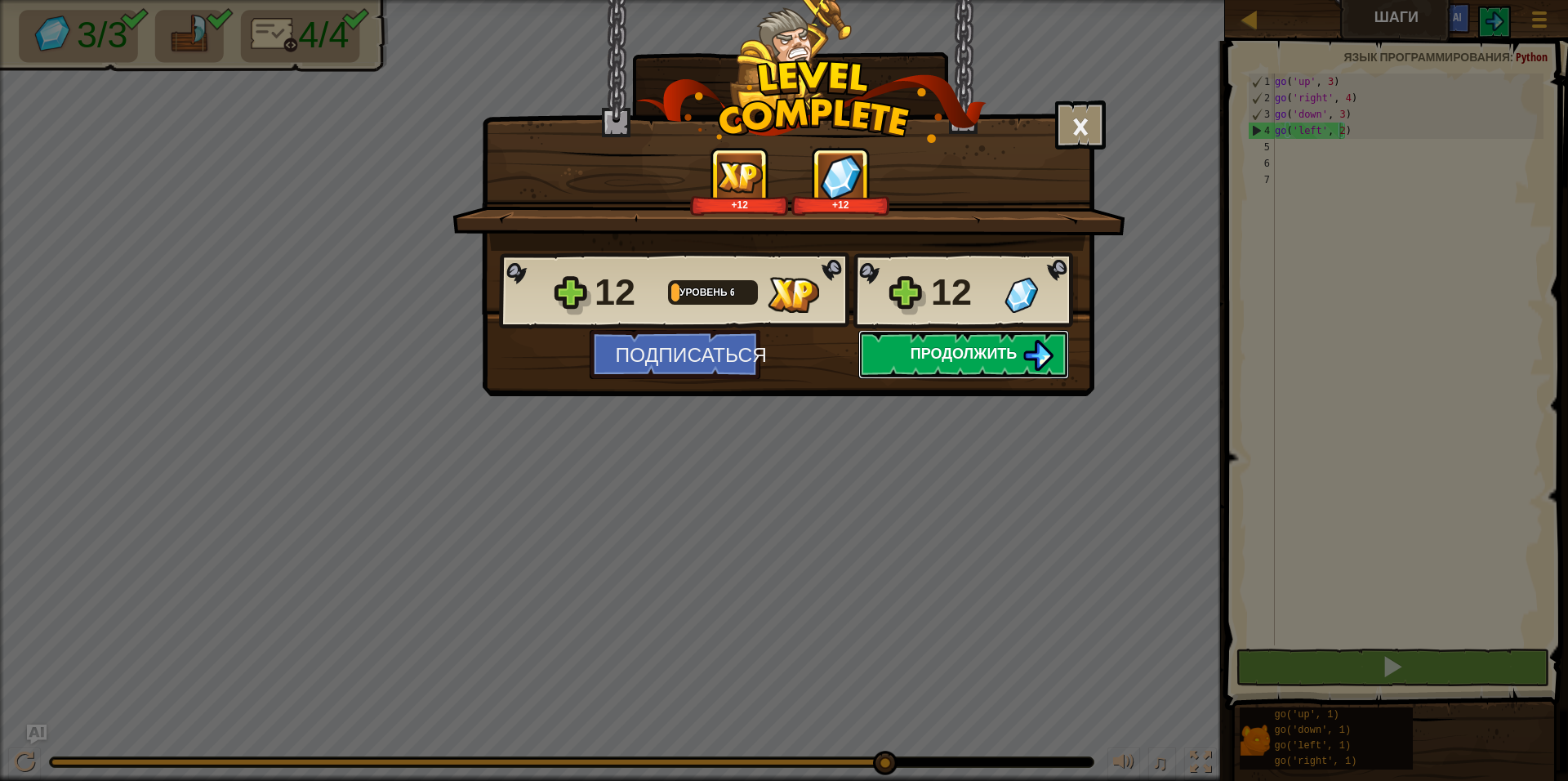
click at [1038, 343] on img at bounding box center [1038, 355] width 31 height 31
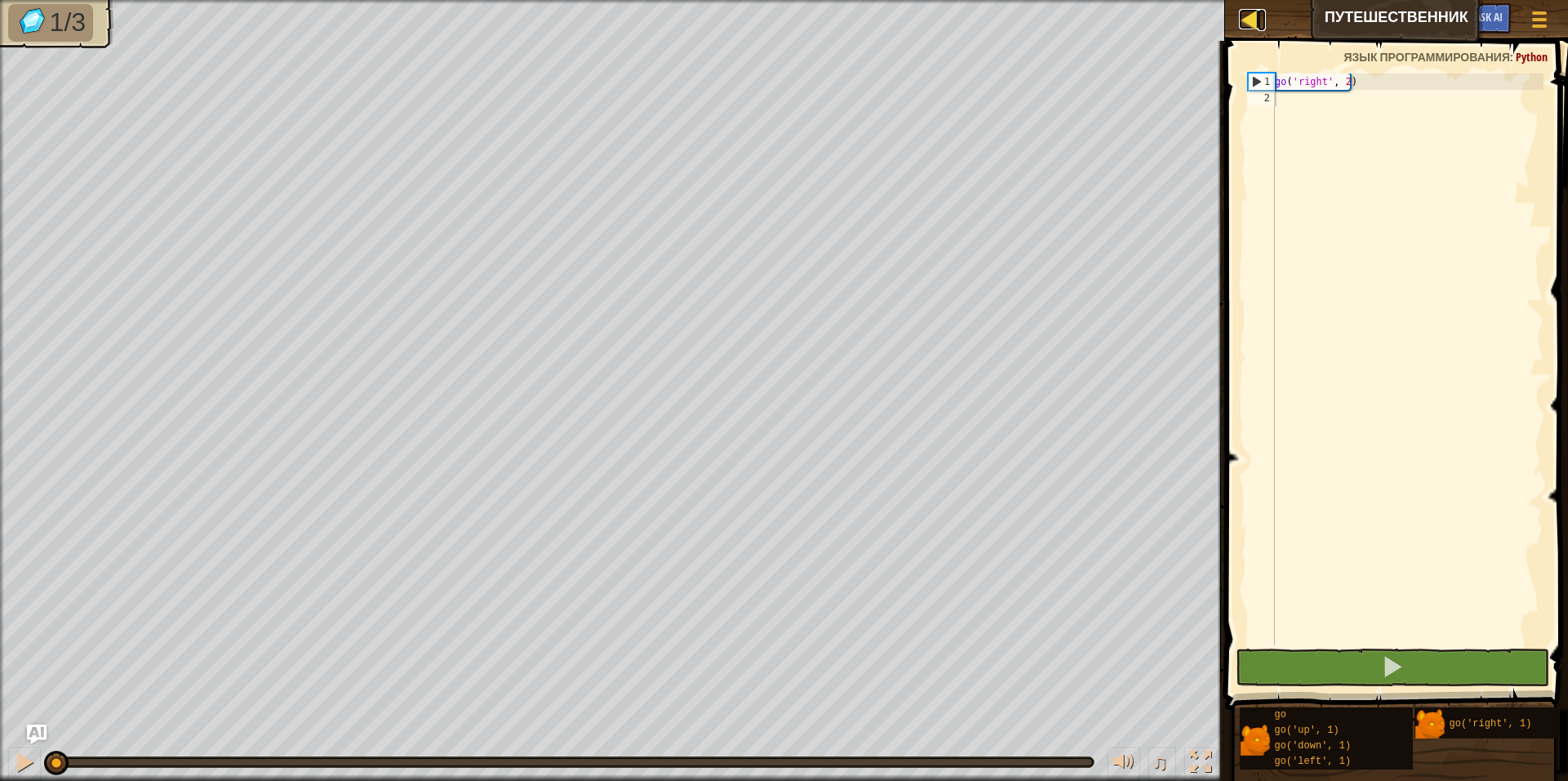
click at [1240, 22] on div at bounding box center [1248, 19] width 20 height 20
select select "ru"
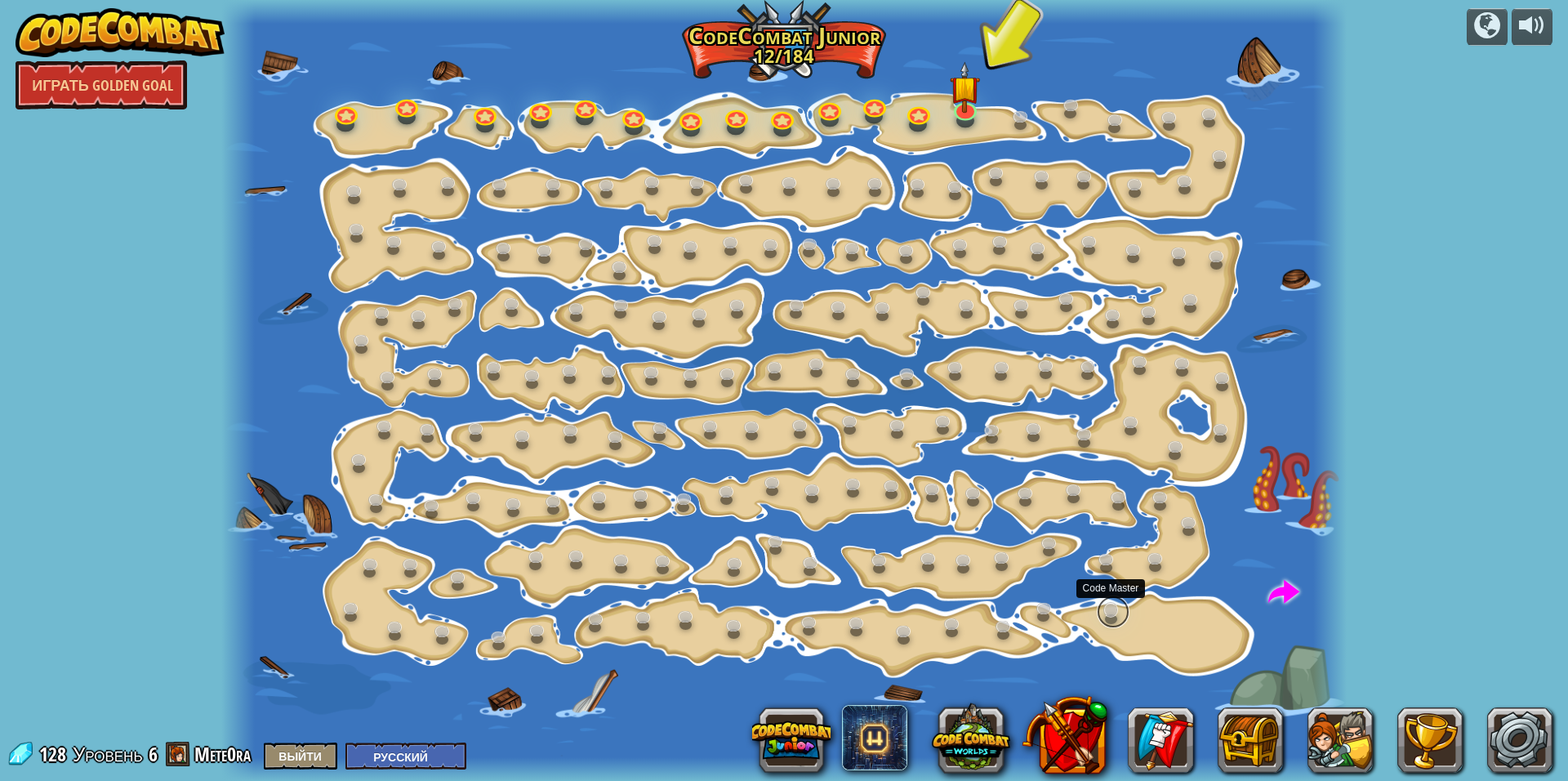
click at [1120, 611] on link at bounding box center [1113, 611] width 33 height 33
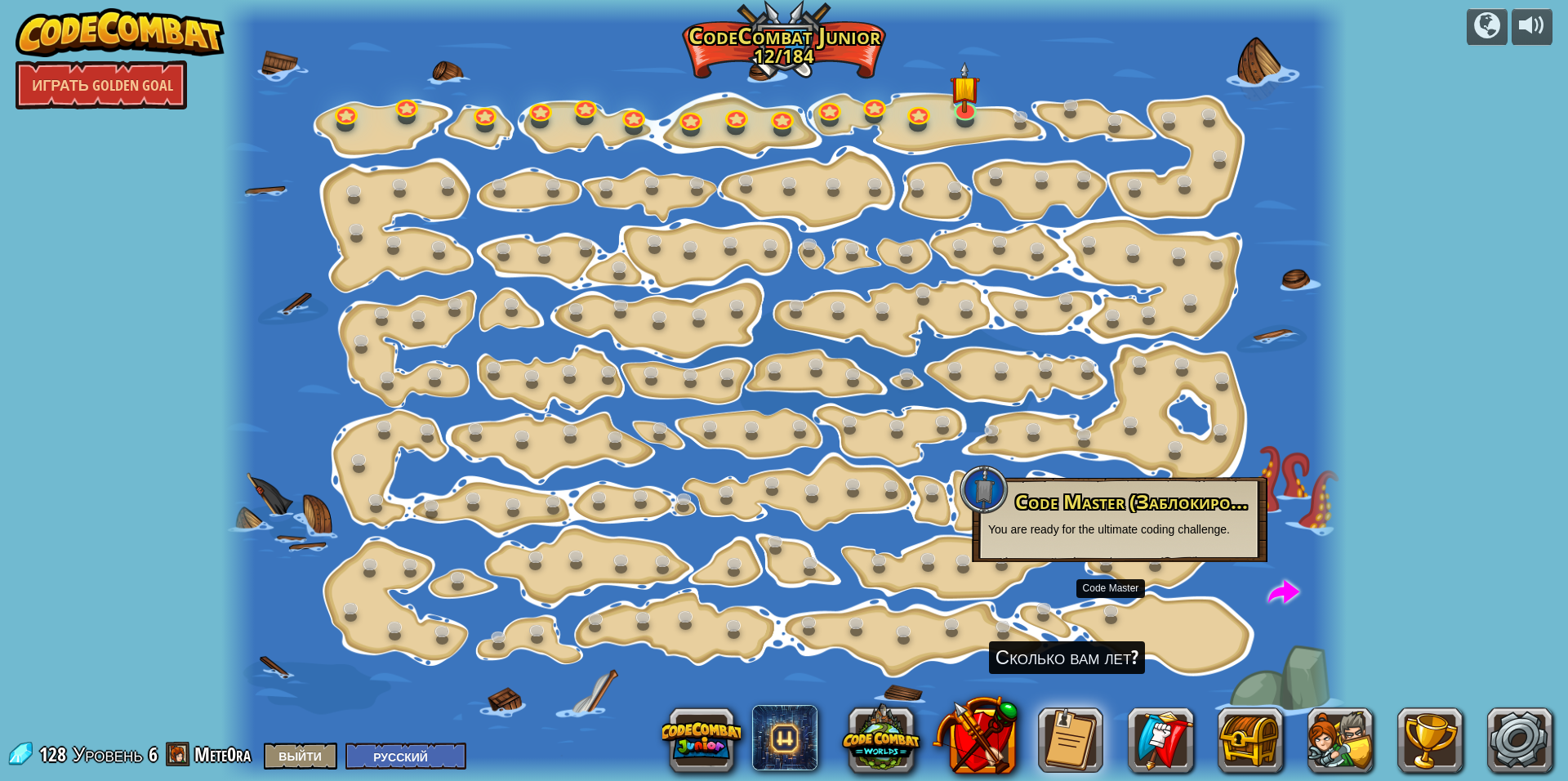
click at [661, 274] on div at bounding box center [784, 390] width 1125 height 781
